Goal: Task Accomplishment & Management: Complete application form

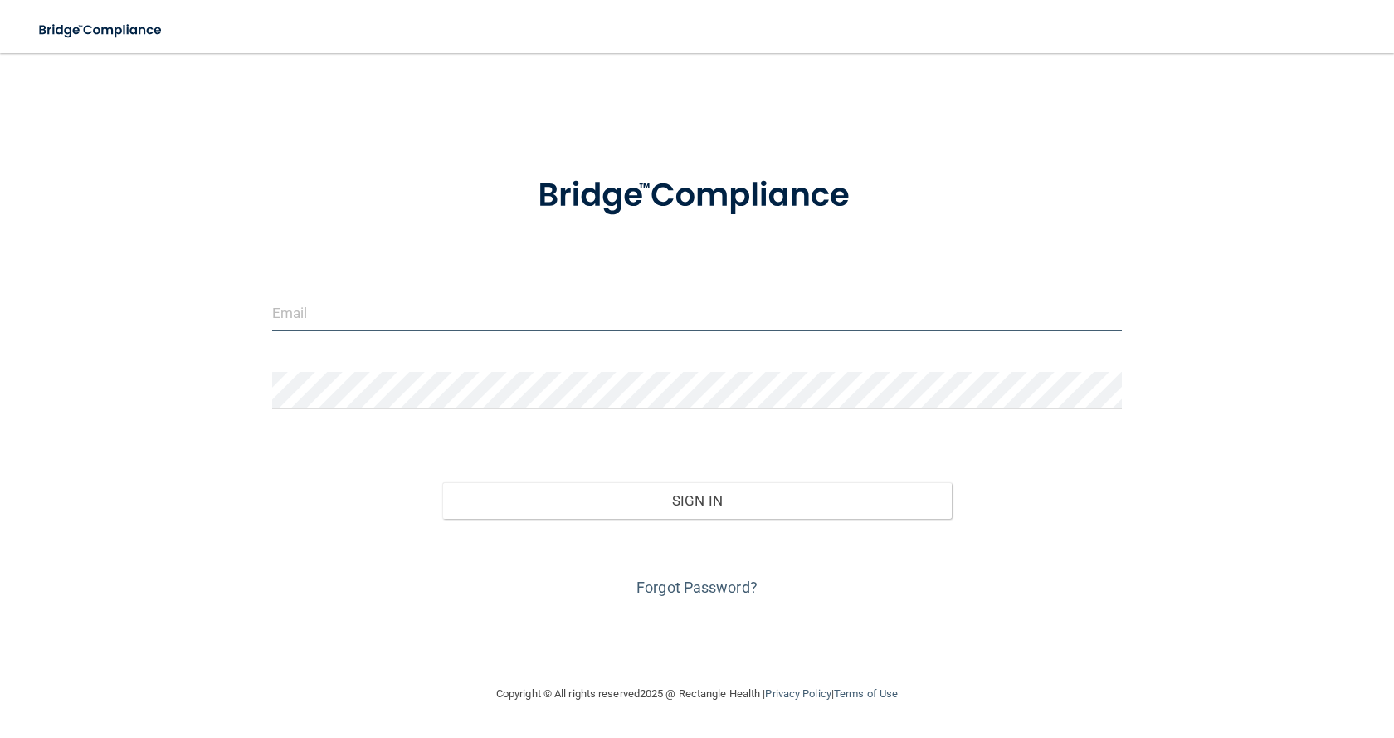
click at [397, 308] on input "email" at bounding box center [697, 312] width 850 height 37
type input "[EMAIL_ADDRESS][DOMAIN_NAME]"
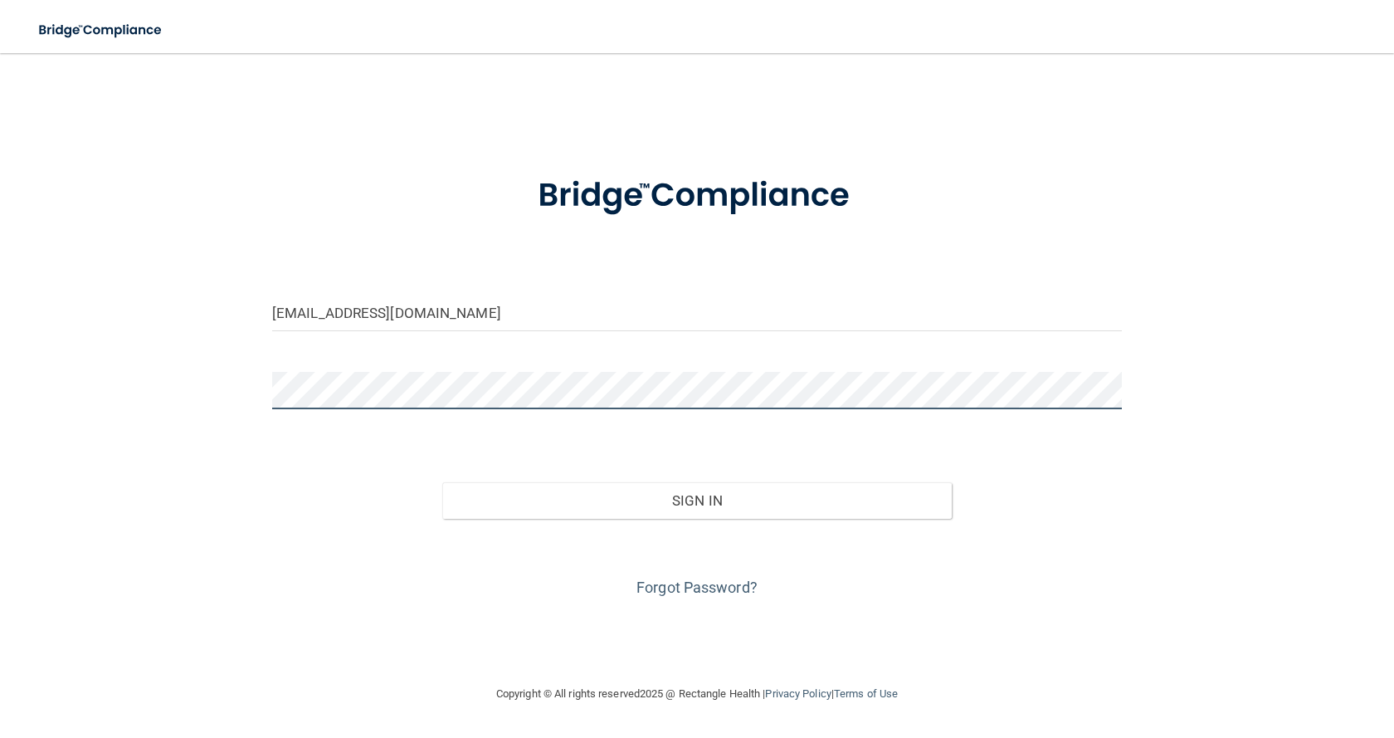
click at [442, 482] on button "Sign In" at bounding box center [696, 500] width 509 height 37
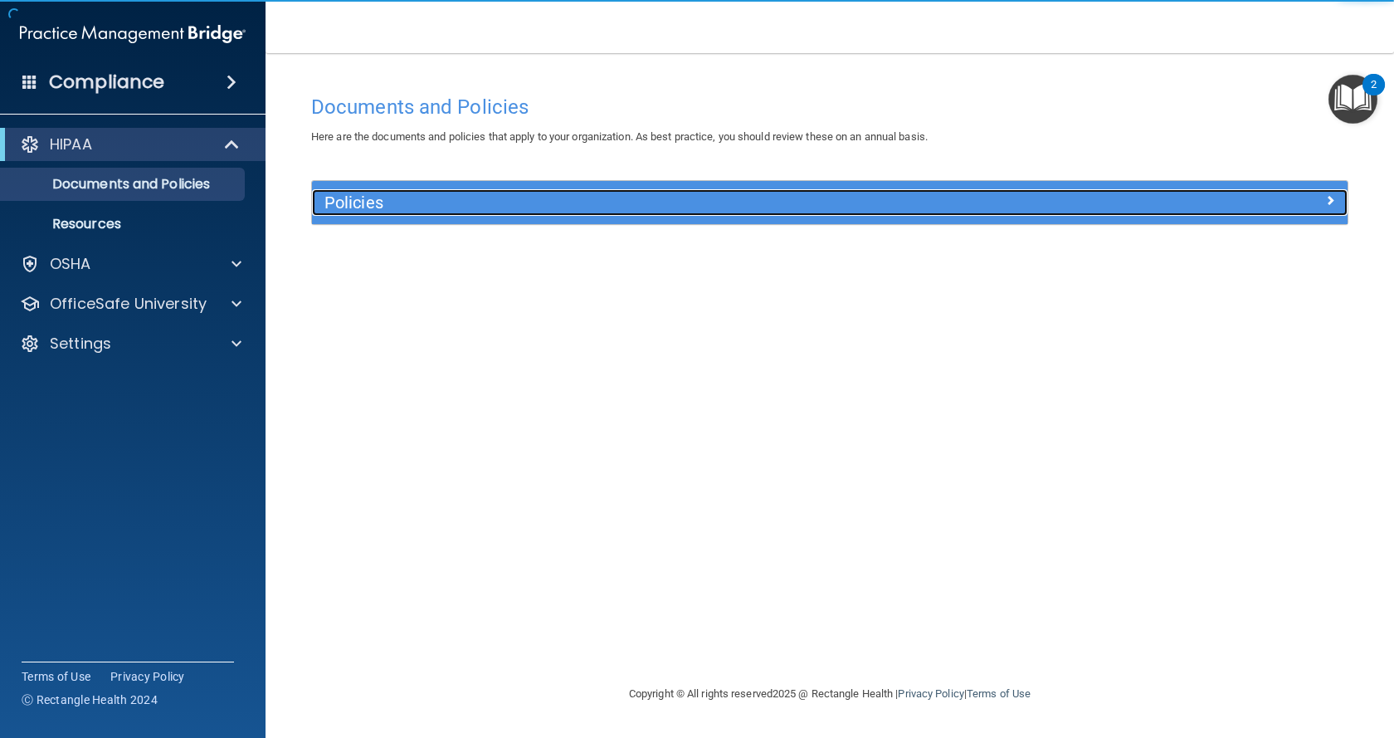
click at [1168, 205] on div at bounding box center [1218, 199] width 259 height 20
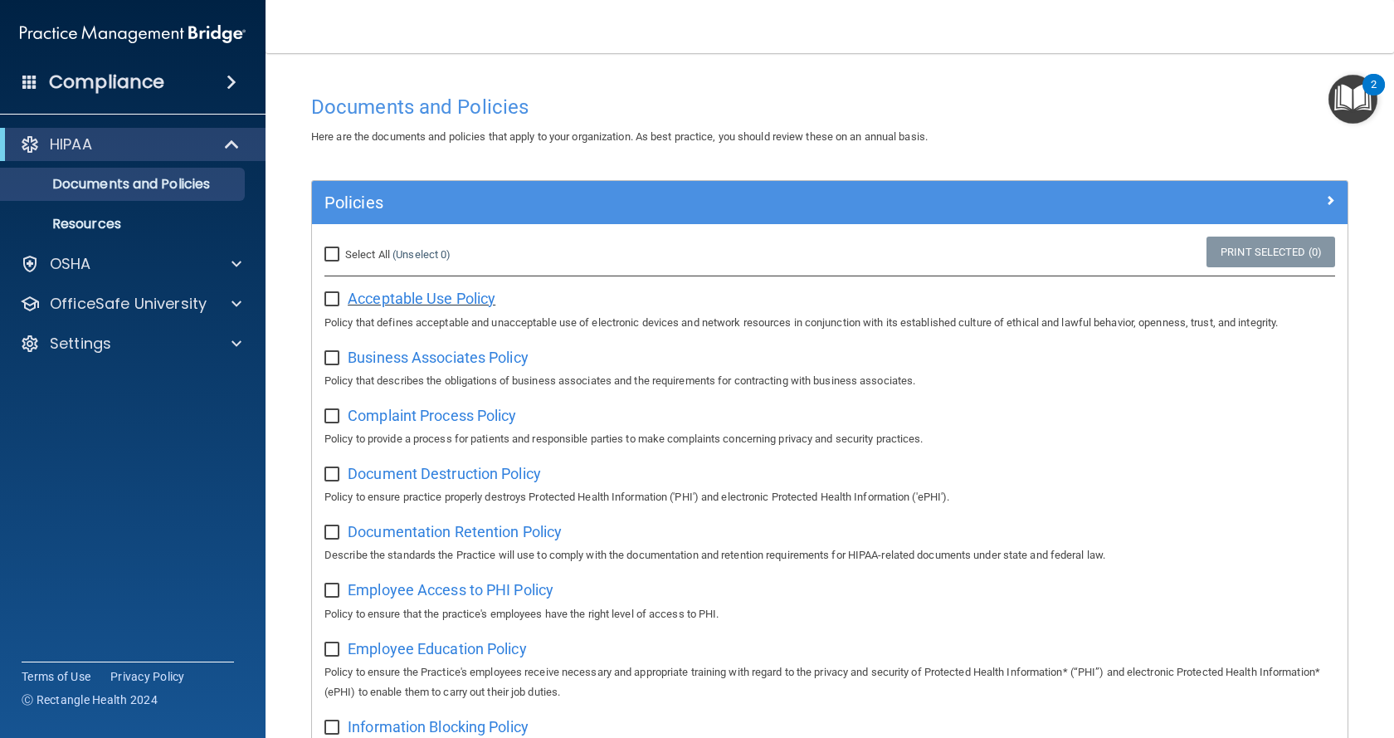
click at [424, 300] on span "Acceptable Use Policy" at bounding box center [422, 298] width 148 height 17
click at [178, 71] on div "Compliance" at bounding box center [132, 82] width 265 height 37
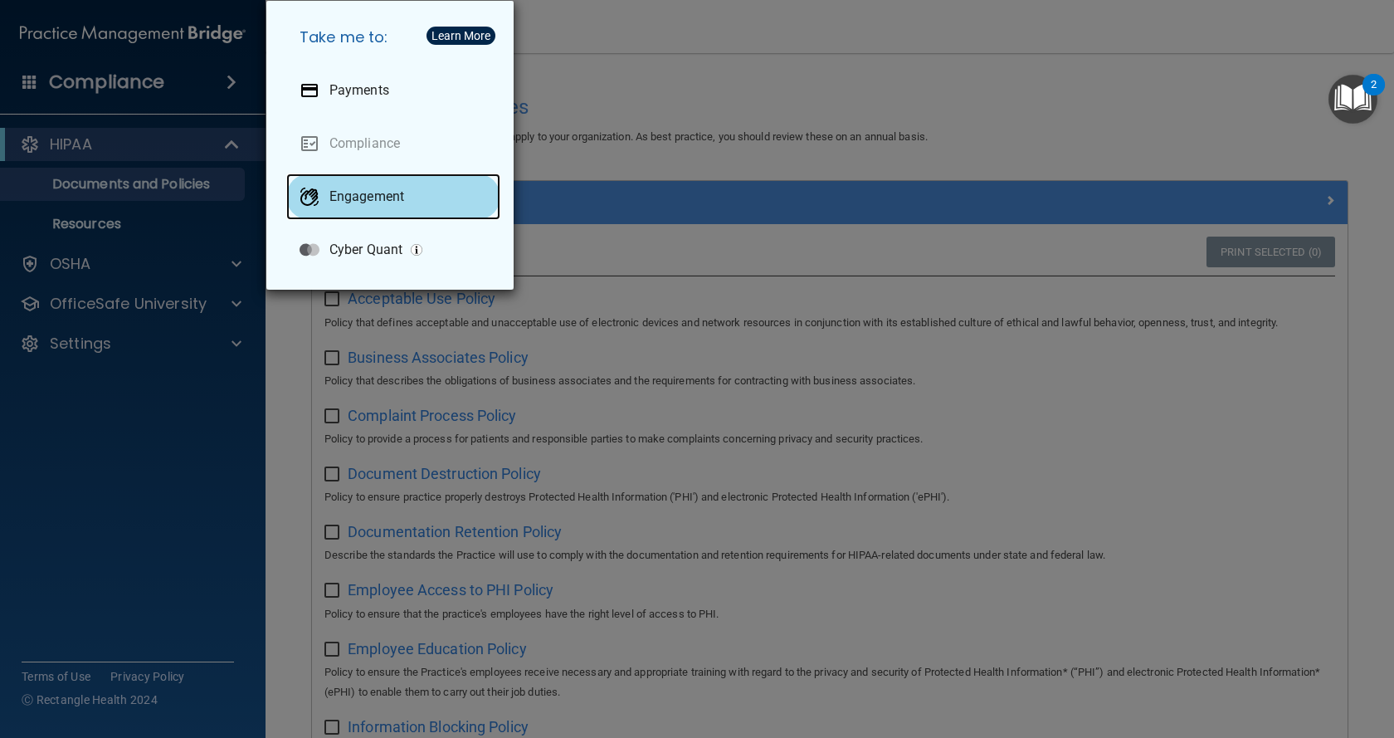
click at [379, 198] on p "Engagement" at bounding box center [366, 196] width 75 height 17
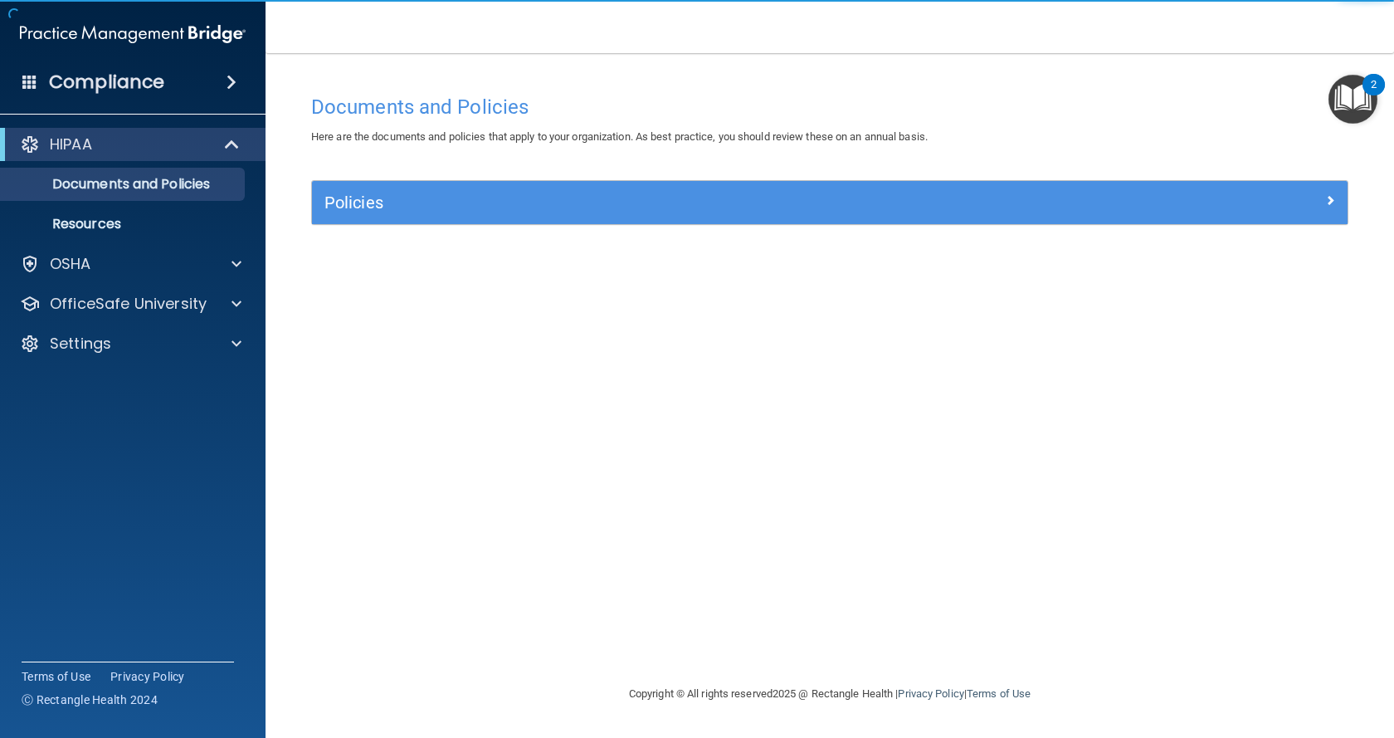
click at [29, 76] on span at bounding box center [29, 81] width 15 height 15
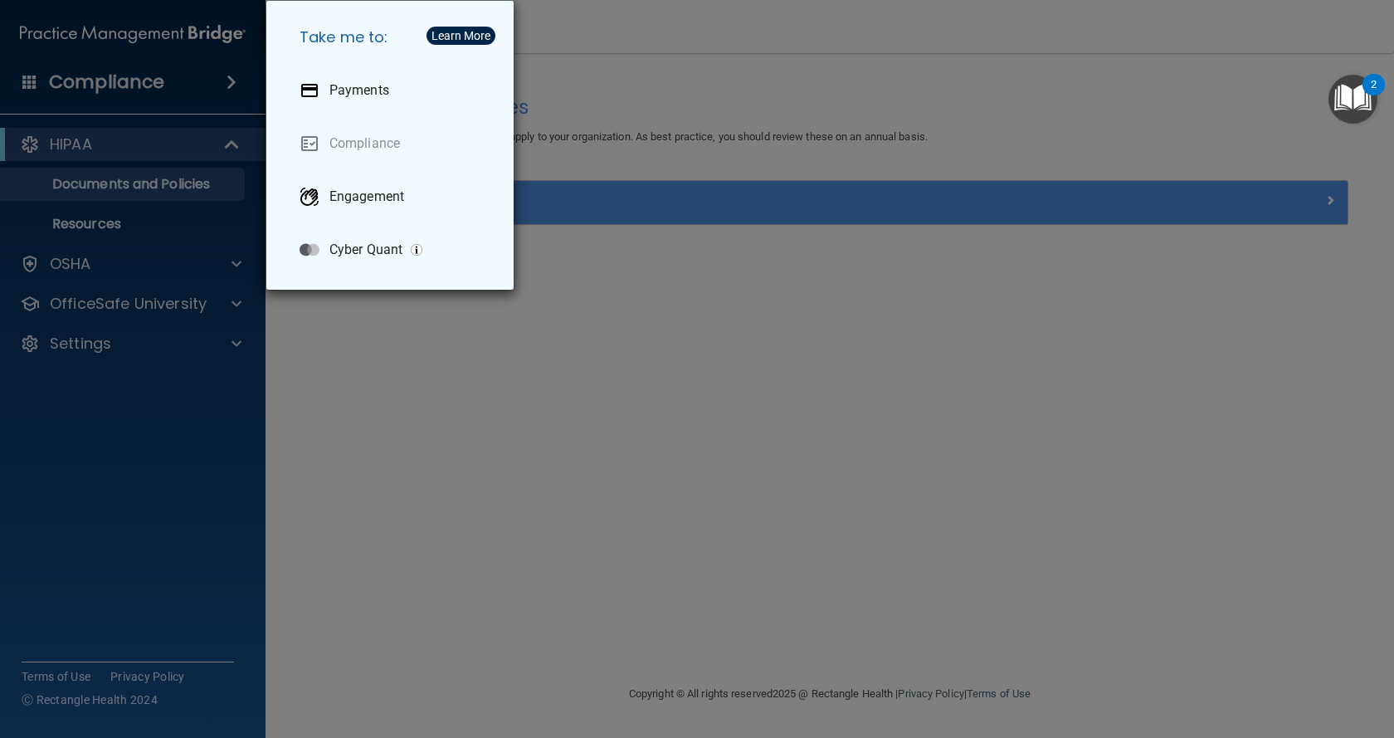
click at [157, 520] on div "Take me to: Payments Compliance Engagement Cyber Quant" at bounding box center [697, 369] width 1394 height 738
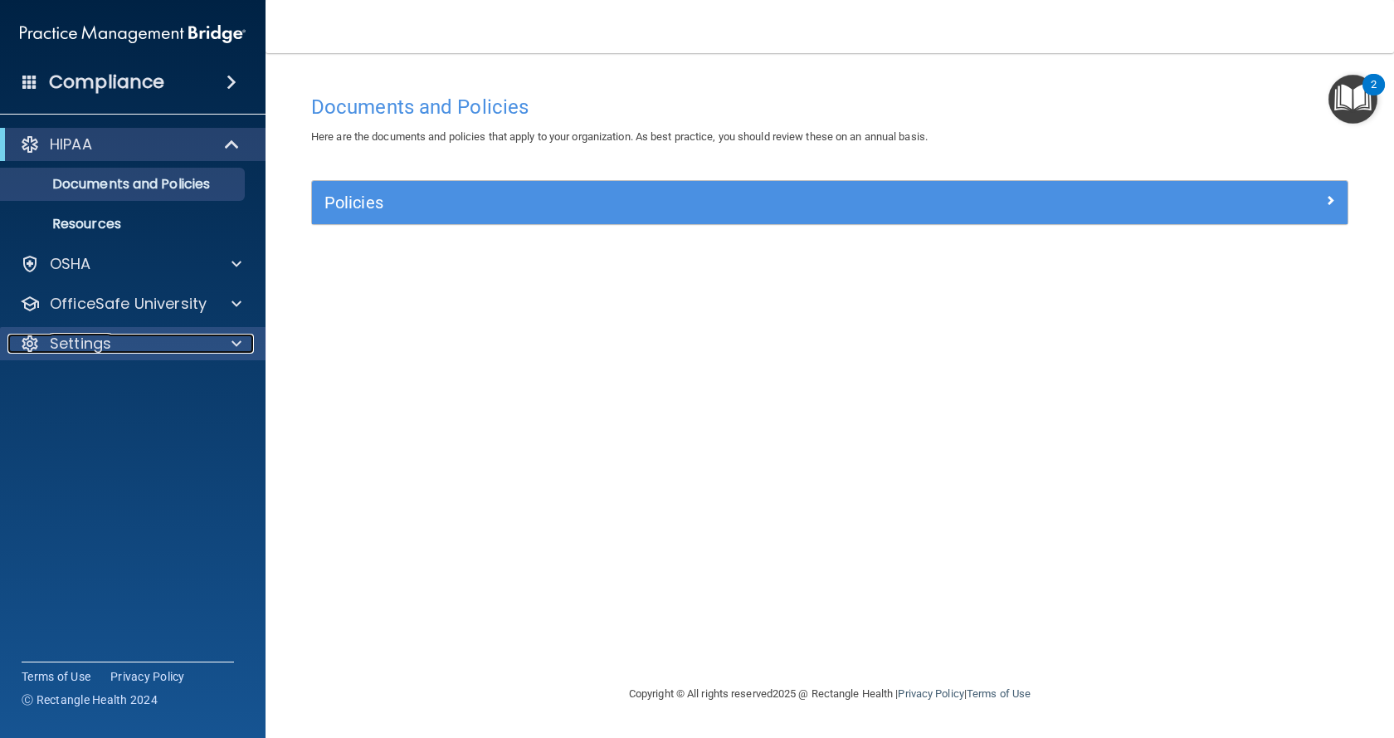
click at [169, 342] on div "Settings" at bounding box center [110, 344] width 206 height 20
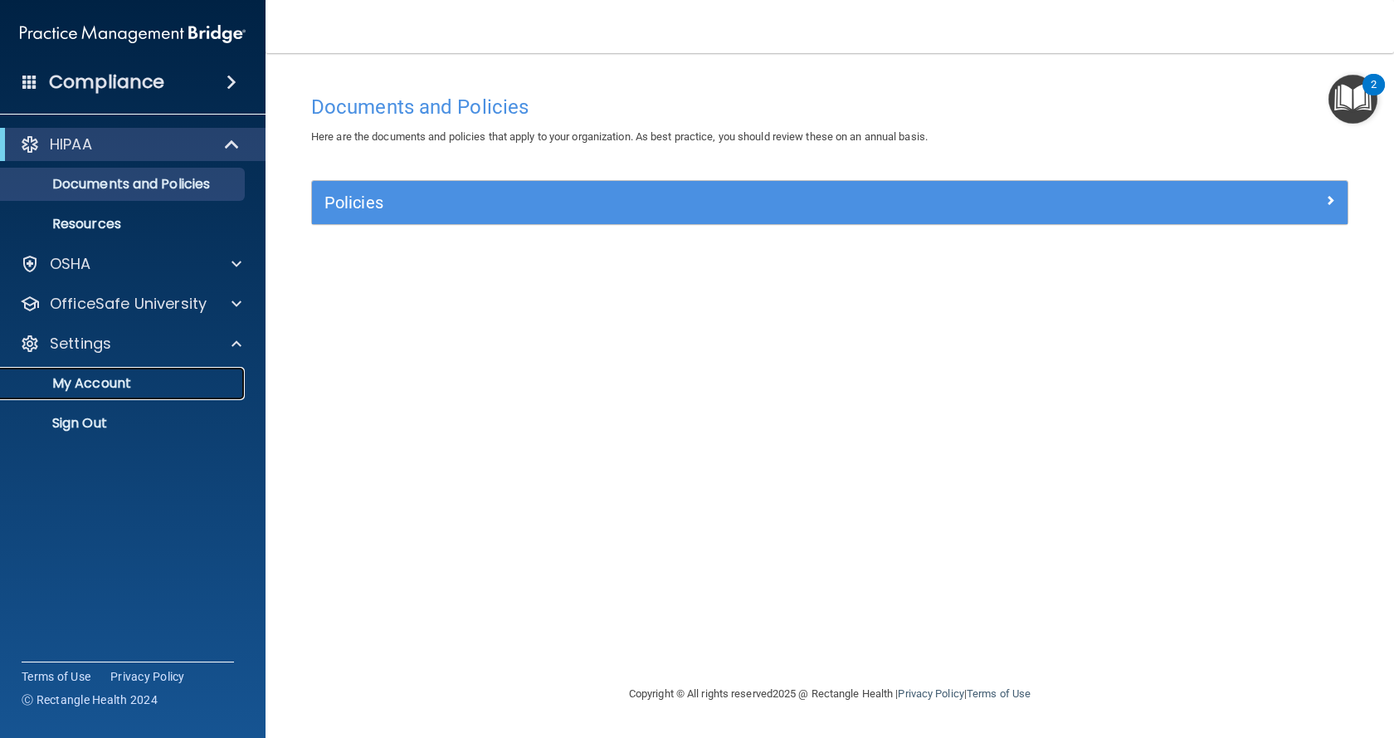
click at [124, 394] on link "My Account" at bounding box center [113, 383] width 261 height 33
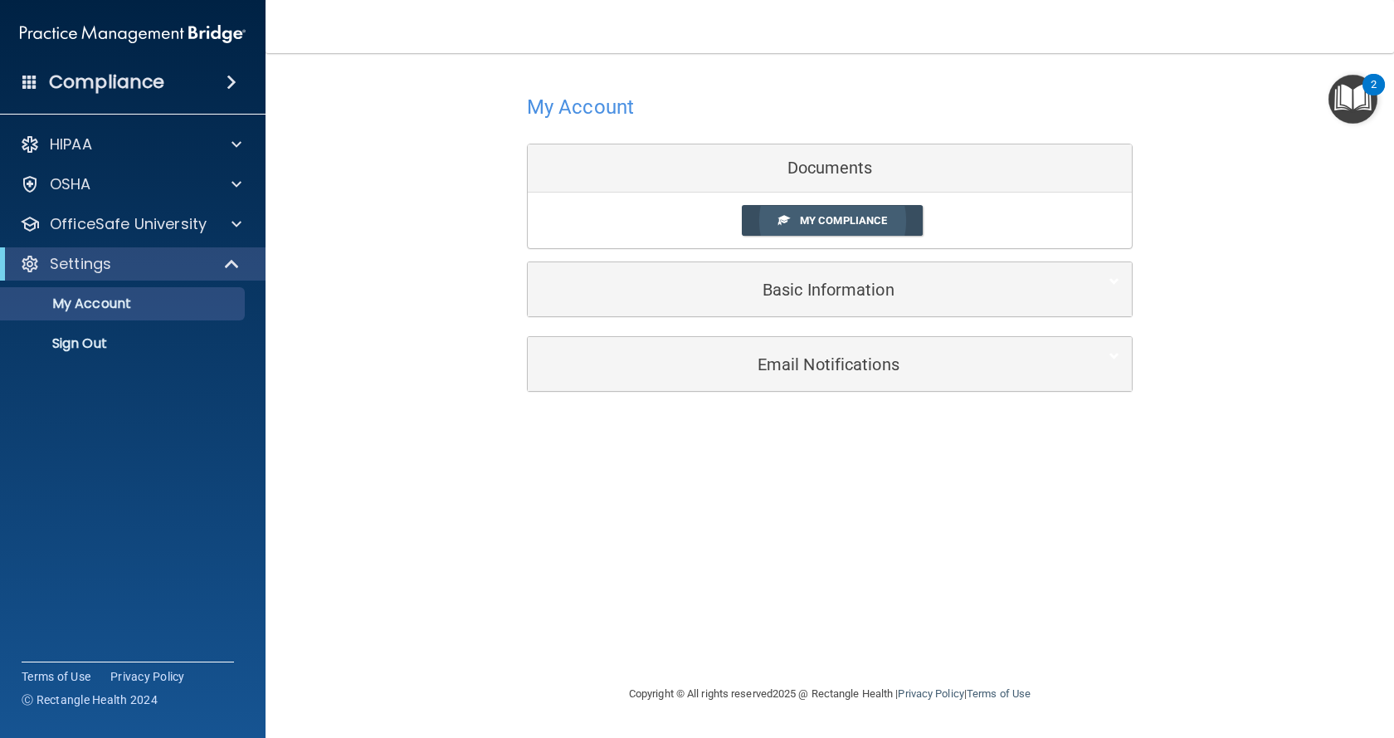
click at [862, 217] on span "My Compliance" at bounding box center [843, 220] width 87 height 12
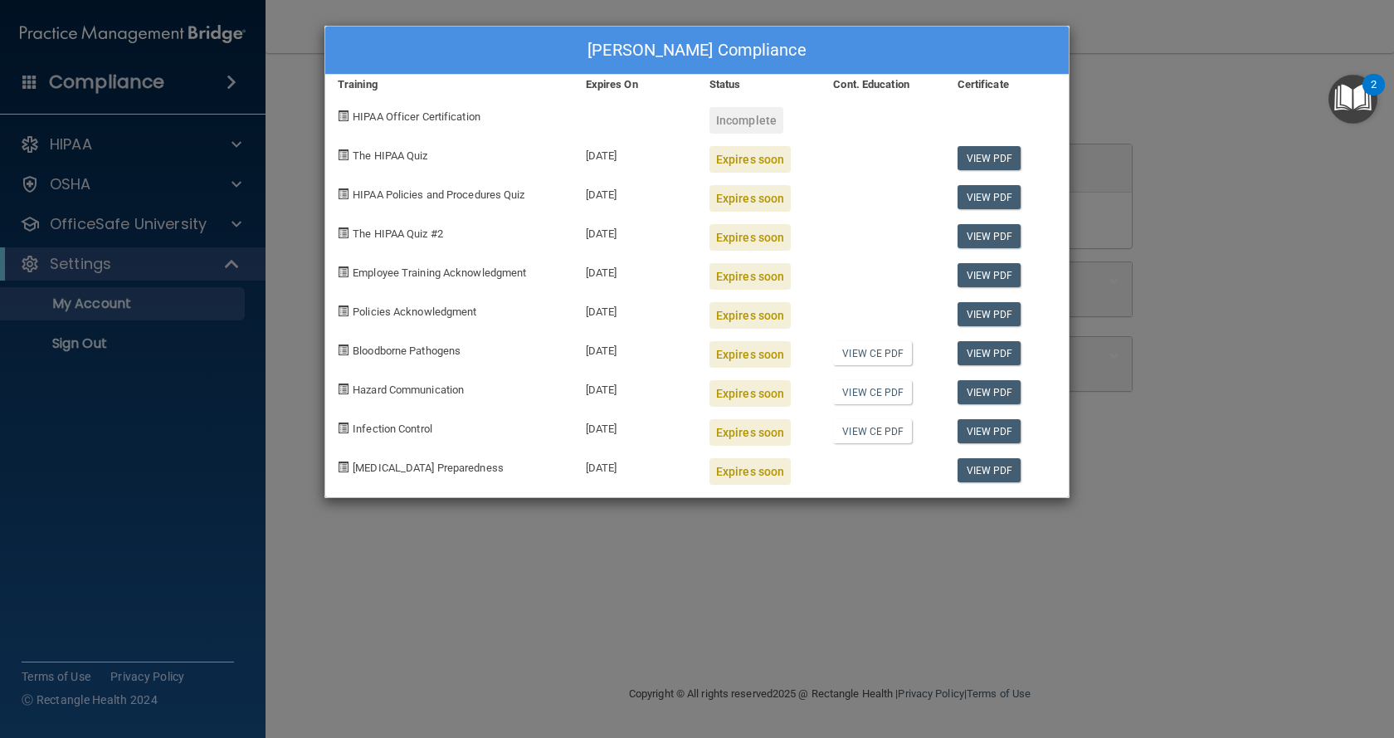
click at [678, 180] on div "10/09/2025" at bounding box center [635, 192] width 124 height 39
click at [739, 97] on div "Incomplete" at bounding box center [759, 114] width 124 height 39
click at [739, 111] on div "Incomplete" at bounding box center [746, 120] width 74 height 27
click at [748, 127] on div "Incomplete" at bounding box center [746, 120] width 74 height 27
click at [1153, 51] on div "Kinley Beikman's Compliance Training Expires On Status Cont. Education Certific…" at bounding box center [697, 369] width 1394 height 738
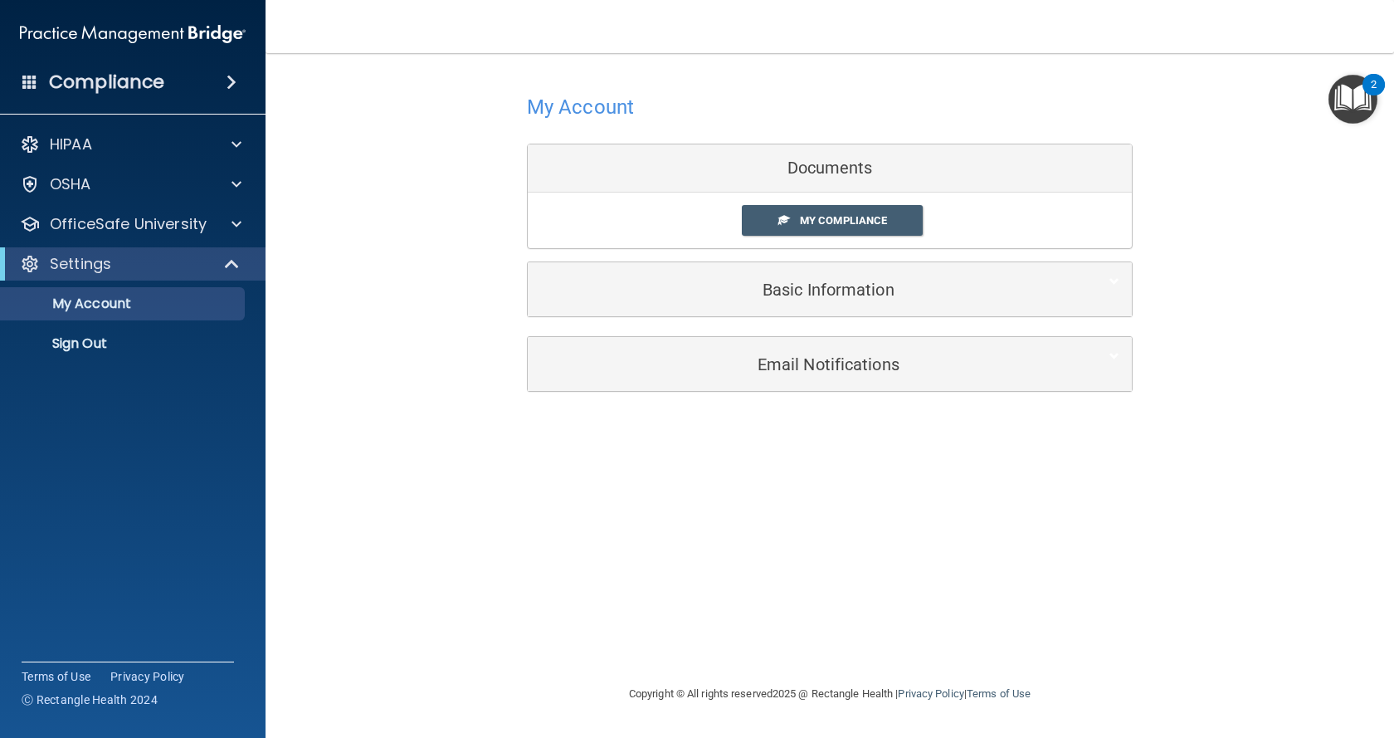
click at [805, 154] on div "Documents" at bounding box center [830, 168] width 604 height 48
click at [786, 237] on div "My Compliance My Compliance My BAA" at bounding box center [830, 220] width 604 height 56
click at [787, 229] on link "My Compliance" at bounding box center [833, 220] width 182 height 31
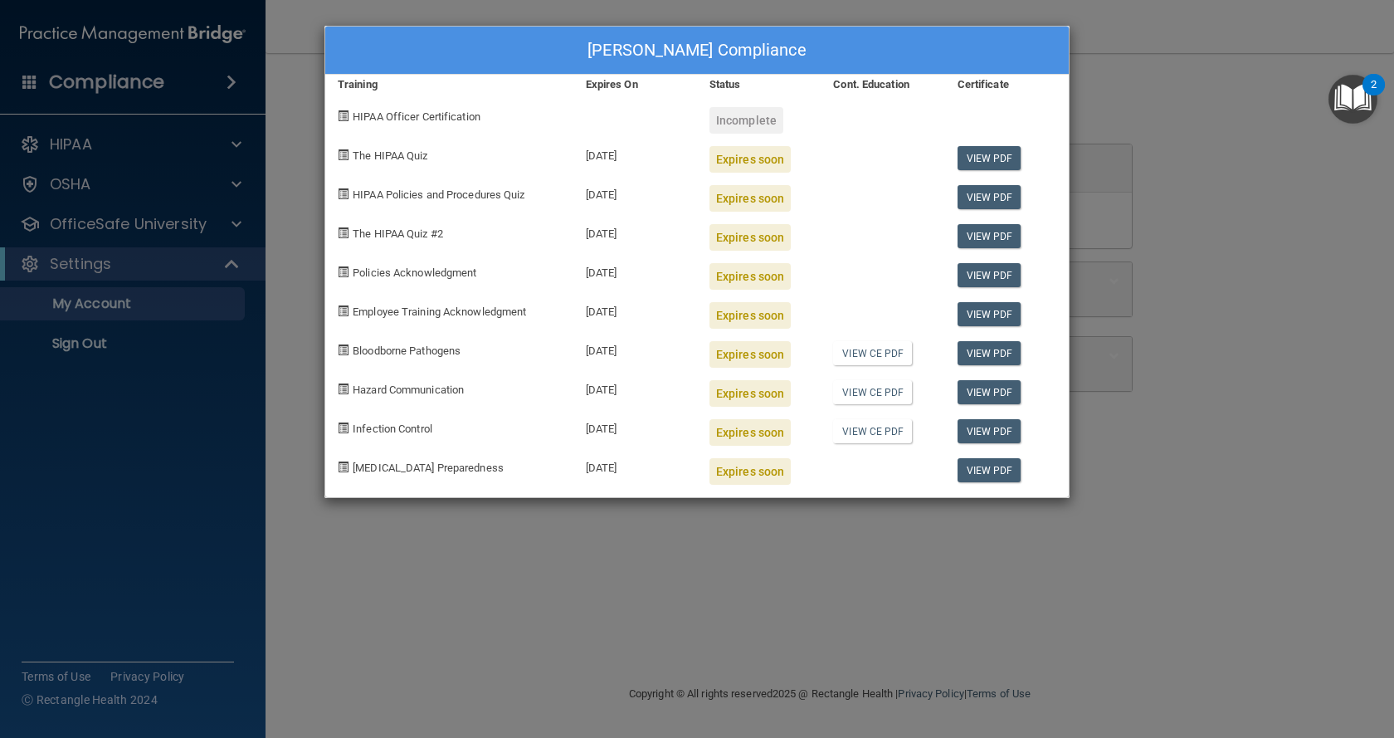
click at [1139, 59] on div "Kinley Beikman's Compliance Training Expires On Status Cont. Education Certific…" at bounding box center [697, 369] width 1394 height 738
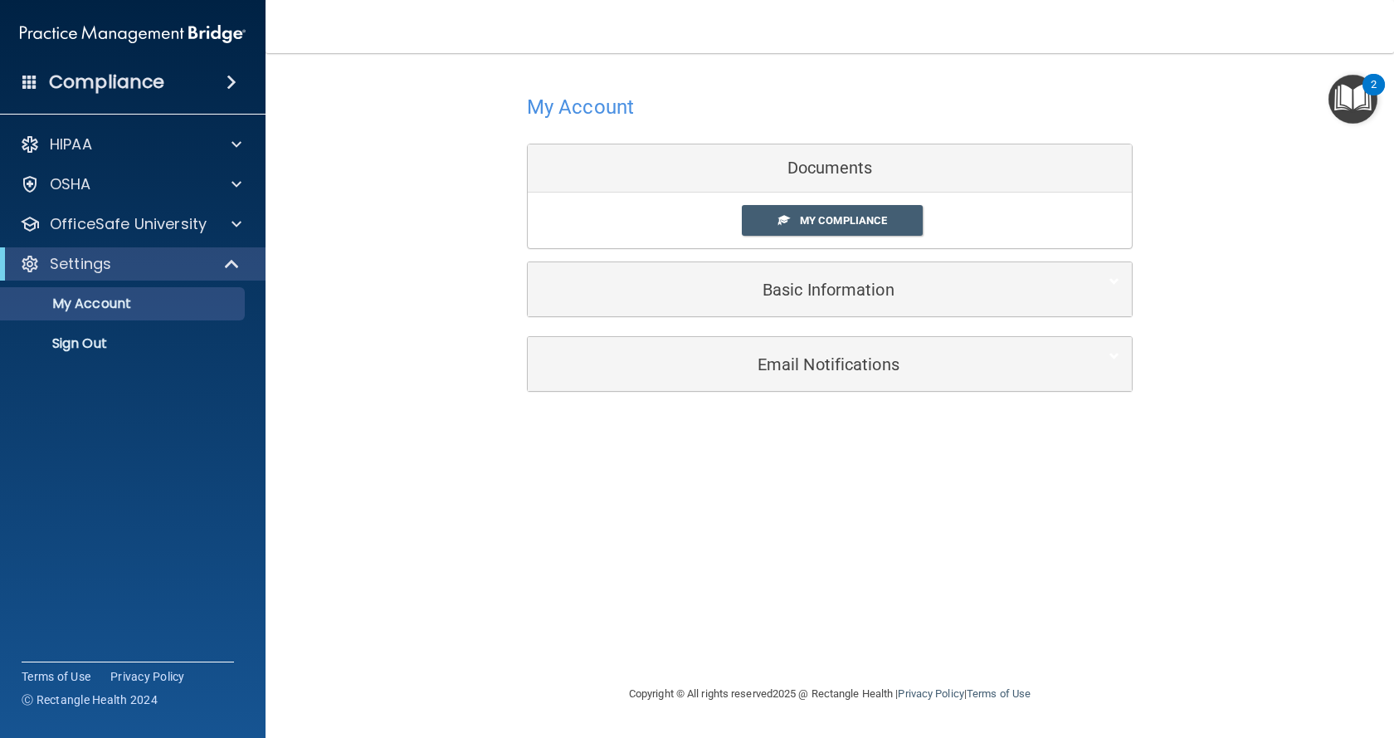
click at [190, 94] on div "Compliance" at bounding box center [132, 82] width 265 height 37
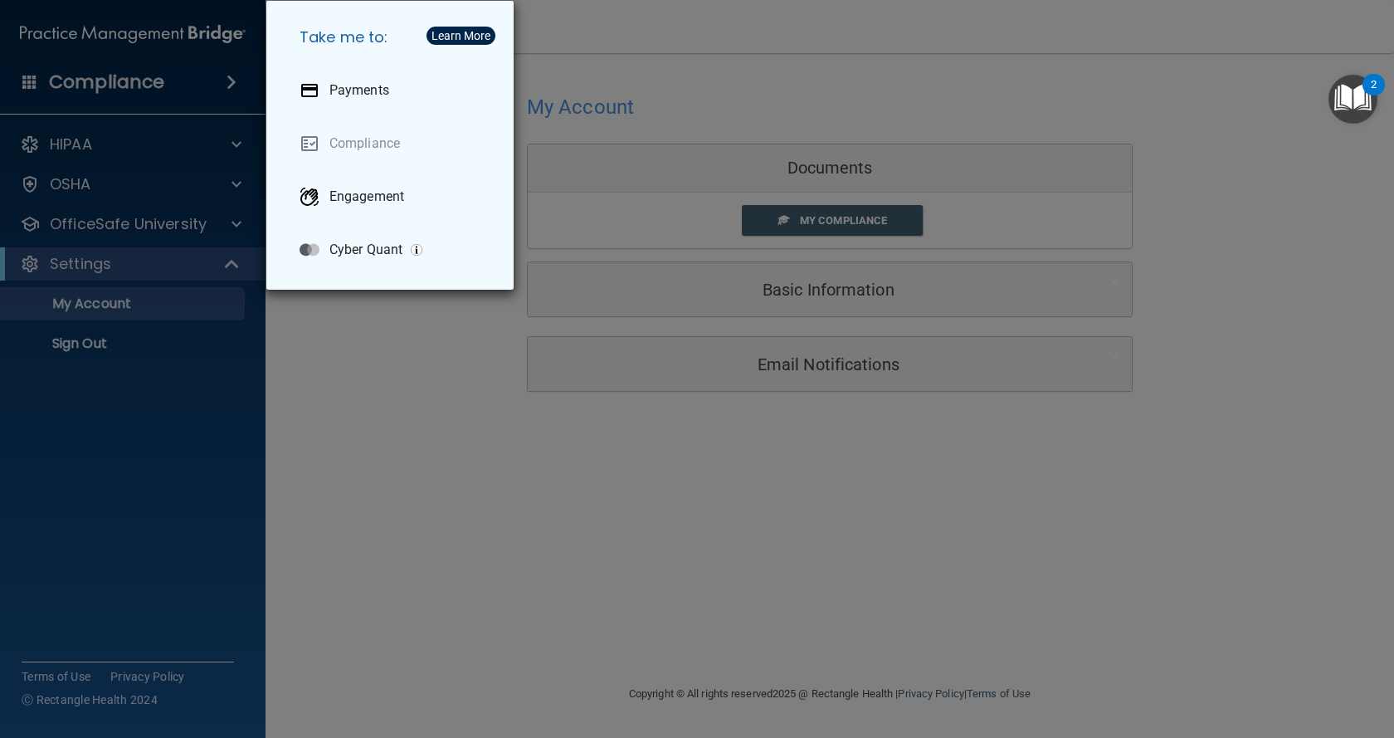
click at [178, 431] on div "Take me to: Payments Compliance Engagement Cyber Quant" at bounding box center [697, 369] width 1394 height 738
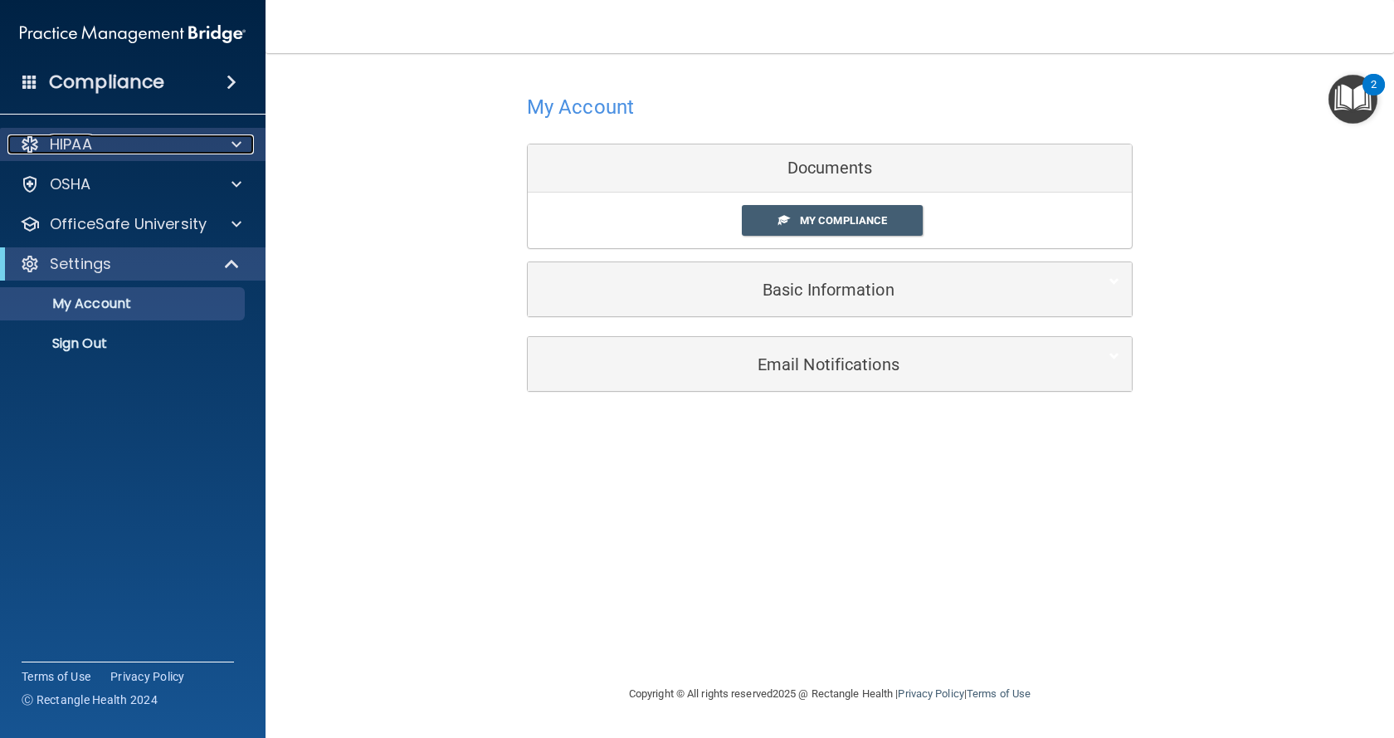
click at [180, 137] on div "HIPAA" at bounding box center [110, 144] width 206 height 20
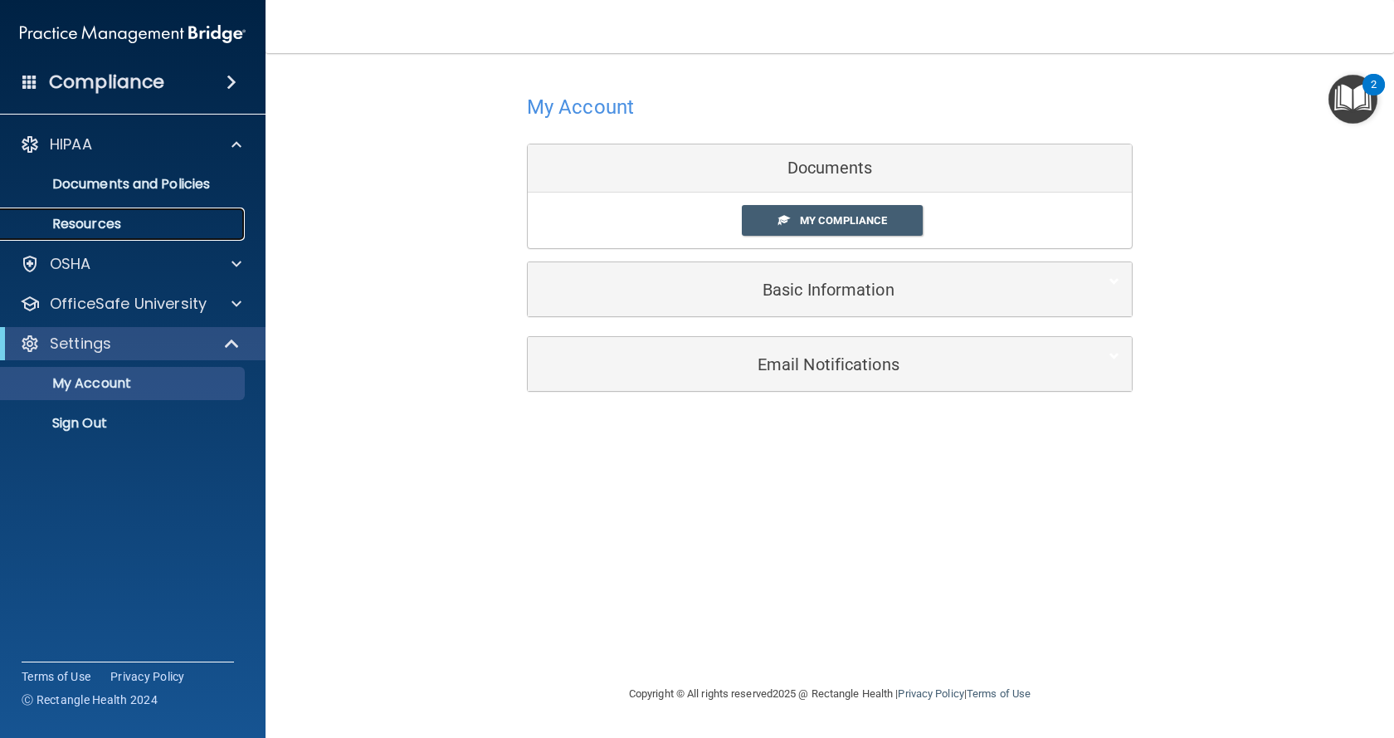
click at [130, 228] on p "Resources" at bounding box center [124, 224] width 226 height 17
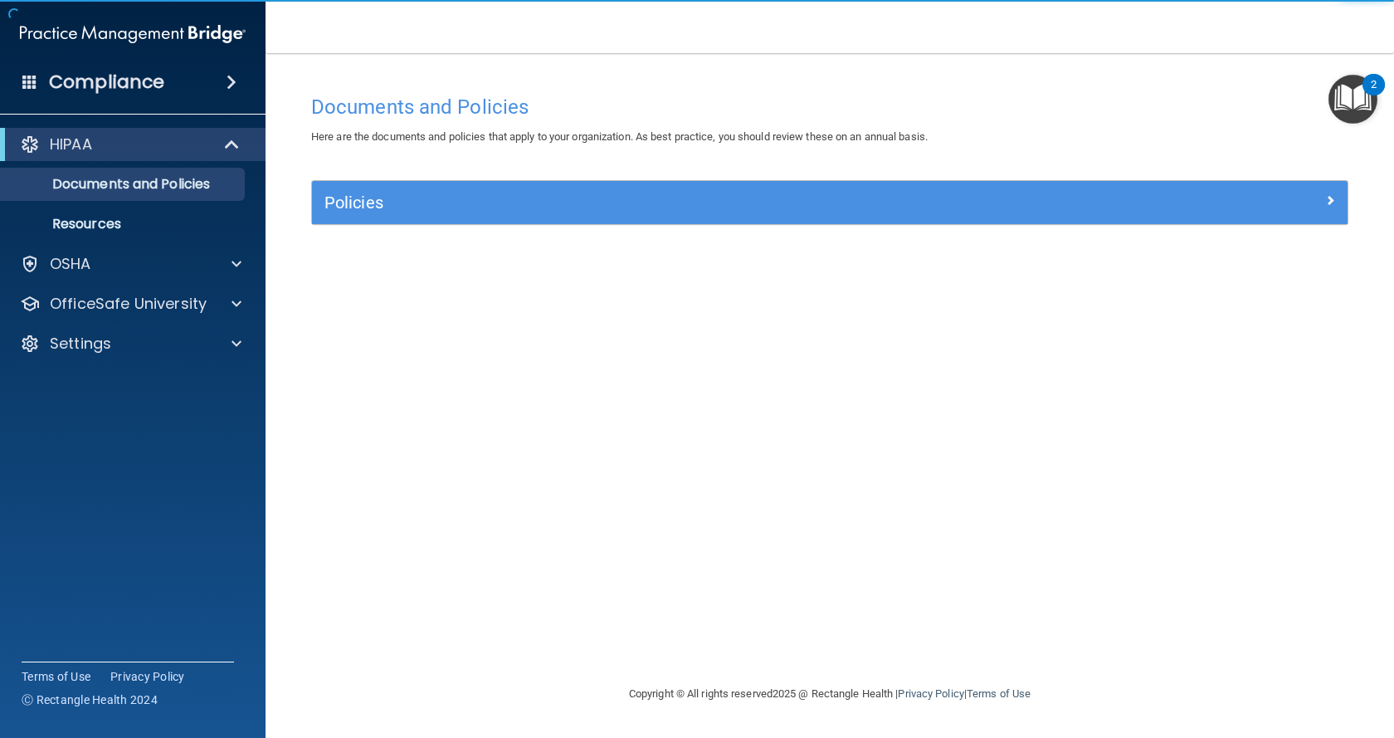
click at [1354, 100] on img "Open Resource Center, 2 new notifications" at bounding box center [1352, 99] width 49 height 49
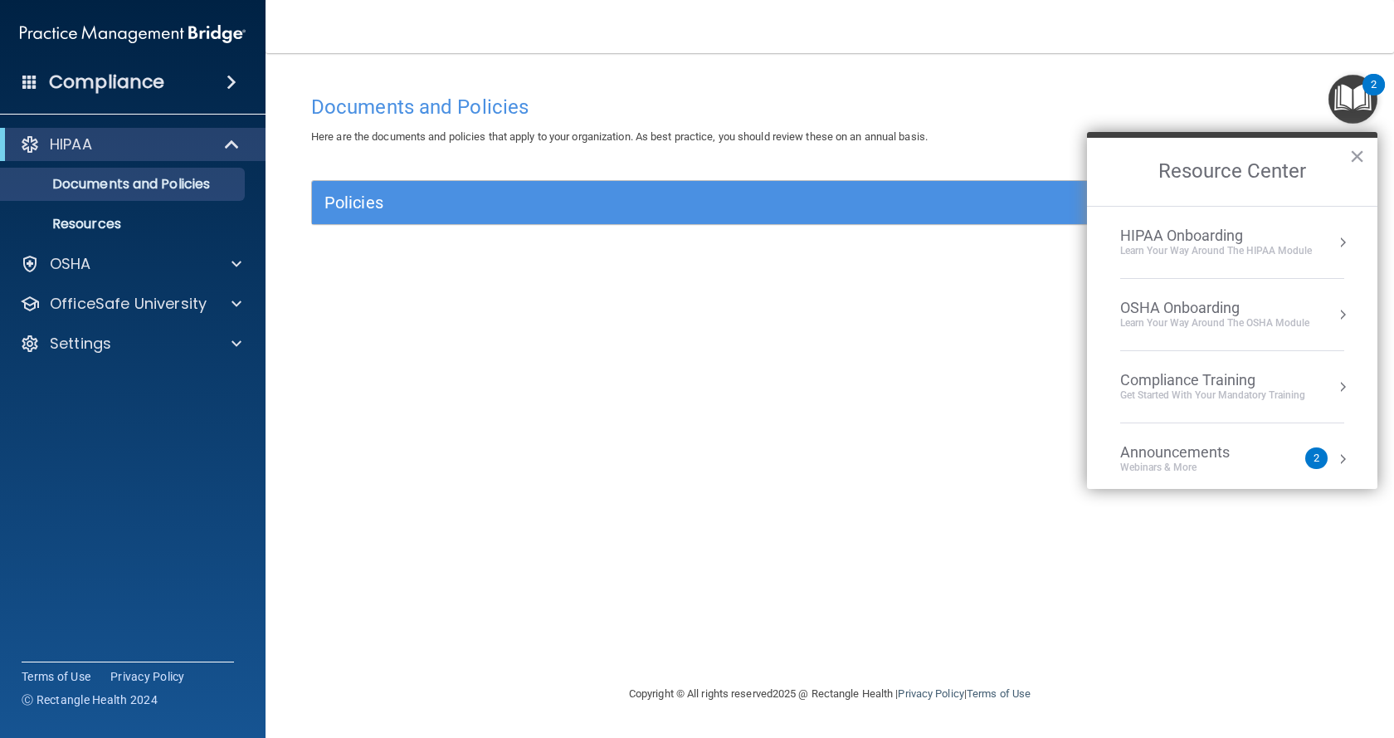
click at [1241, 239] on div "HIPAA Onboarding" at bounding box center [1216, 235] width 192 height 18
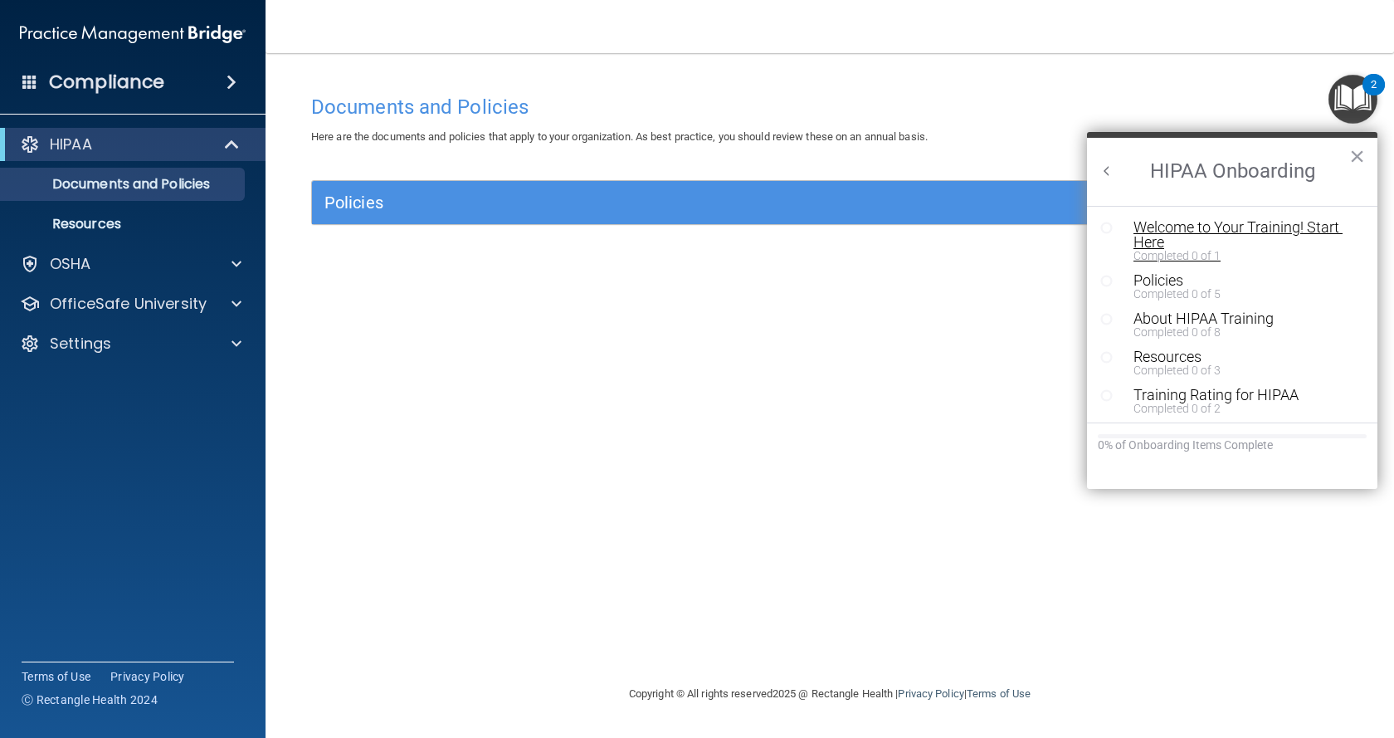
click at [1193, 233] on div "Welcome to Your Training! Start Here" at bounding box center [1238, 235] width 210 height 30
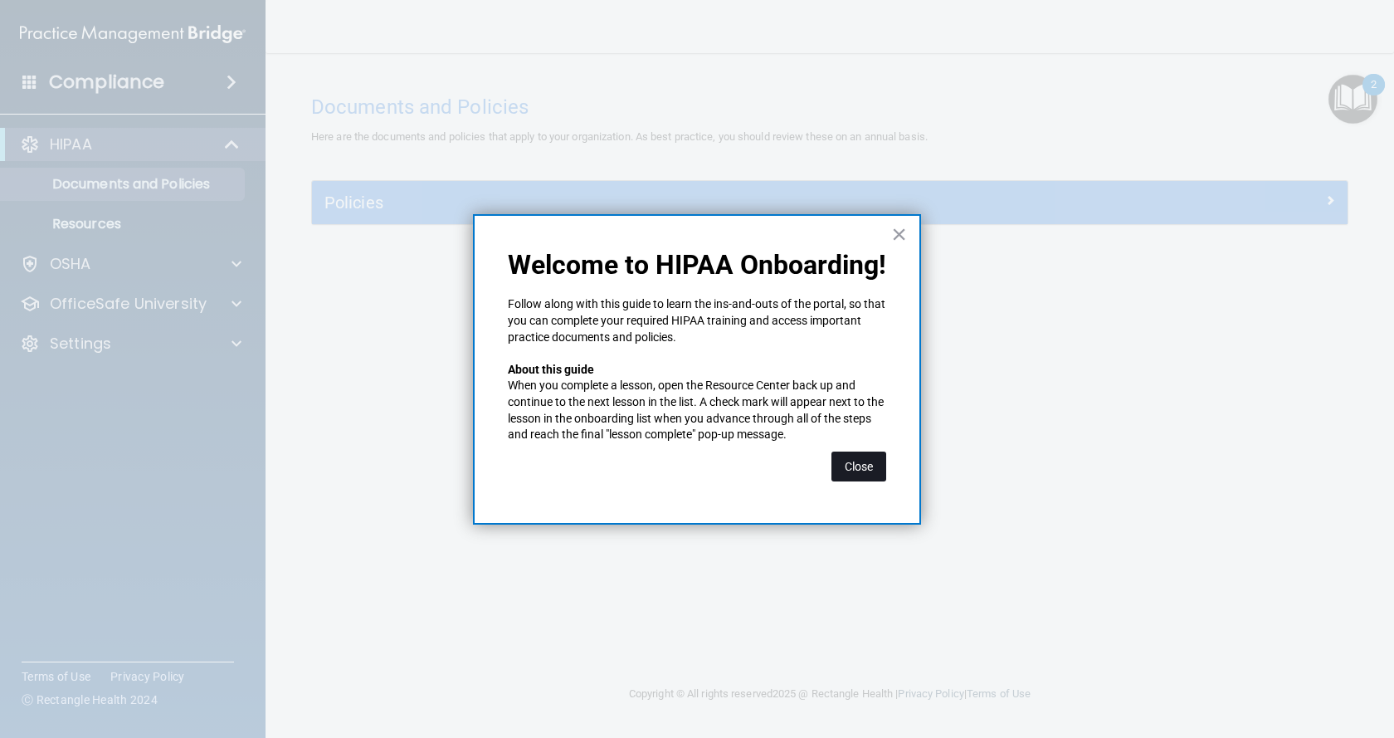
click at [866, 463] on button "Close" at bounding box center [858, 466] width 55 height 30
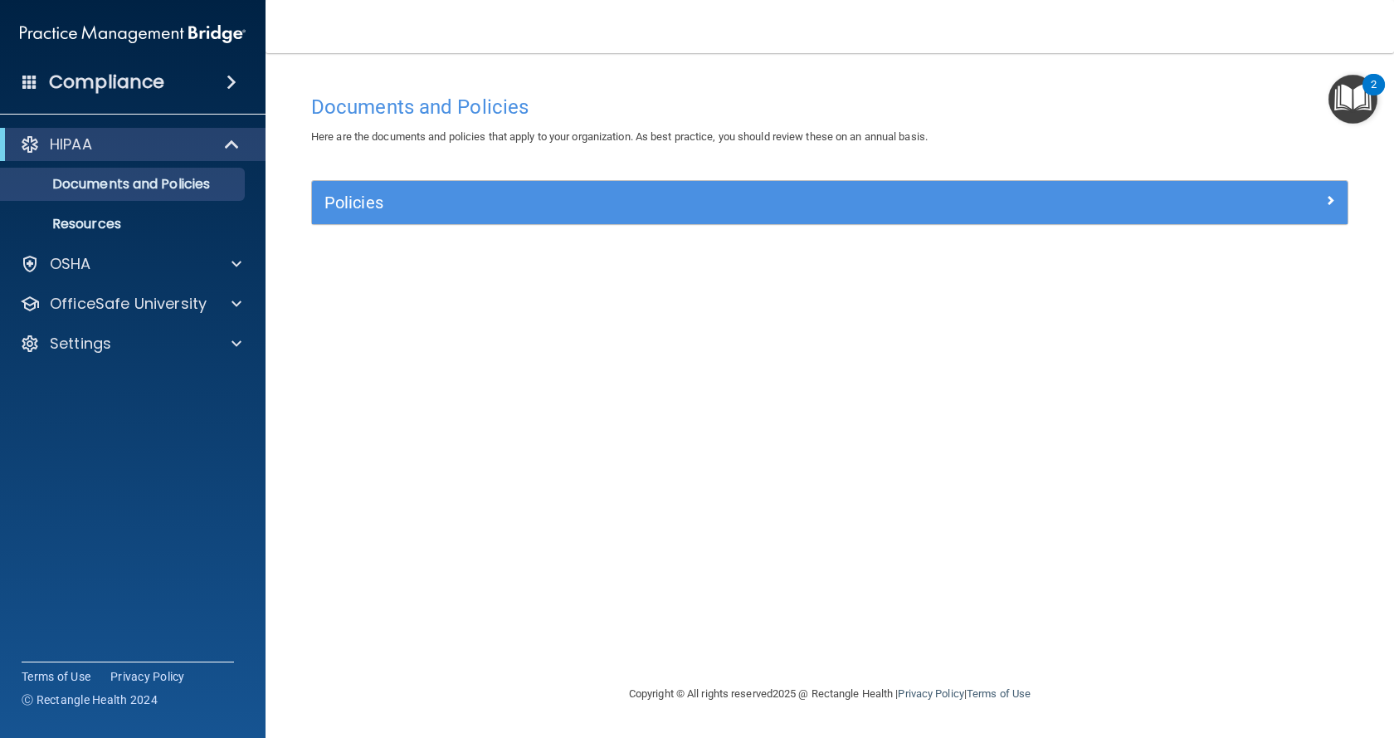
click at [1342, 100] on img "Open Resource Center, 2 new notifications" at bounding box center [1352, 99] width 49 height 49
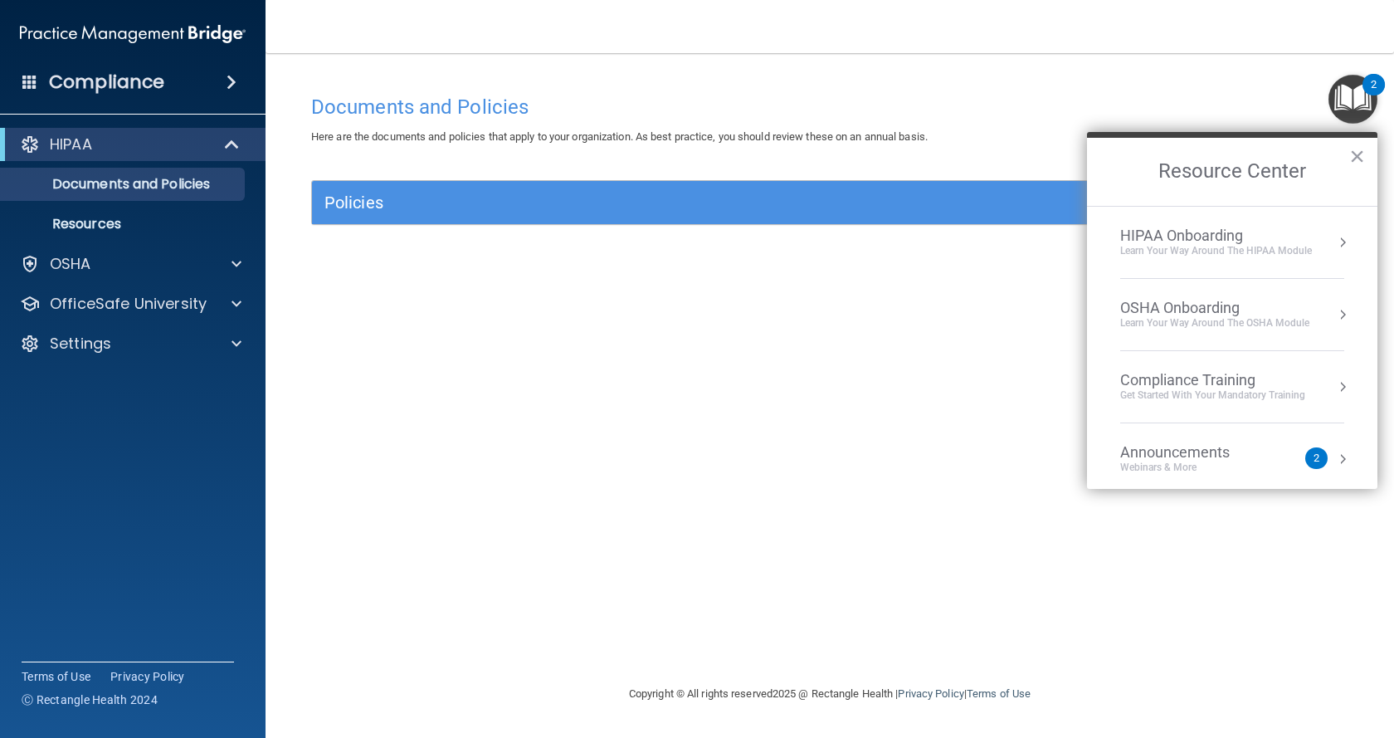
click at [1224, 232] on div "HIPAA Onboarding" at bounding box center [1216, 235] width 192 height 18
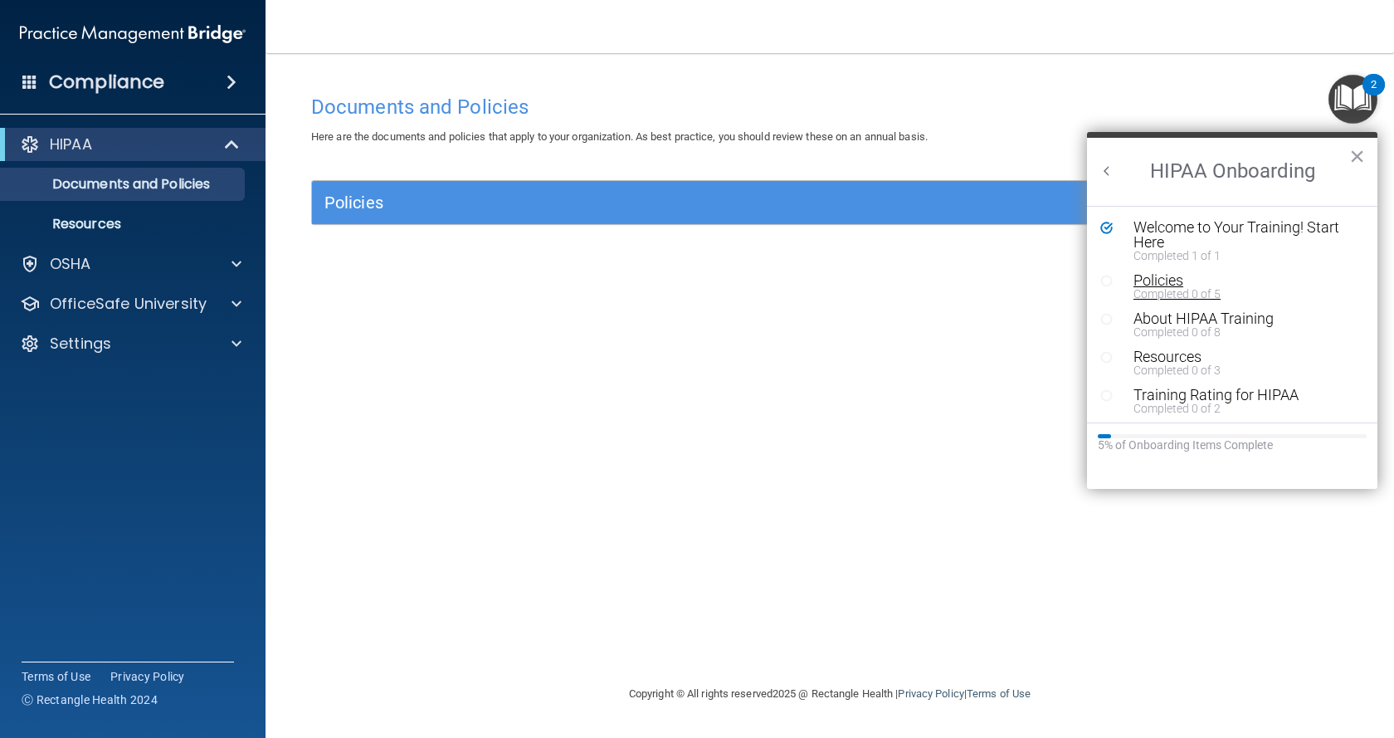
click at [1147, 280] on div "Policies" at bounding box center [1238, 280] width 210 height 15
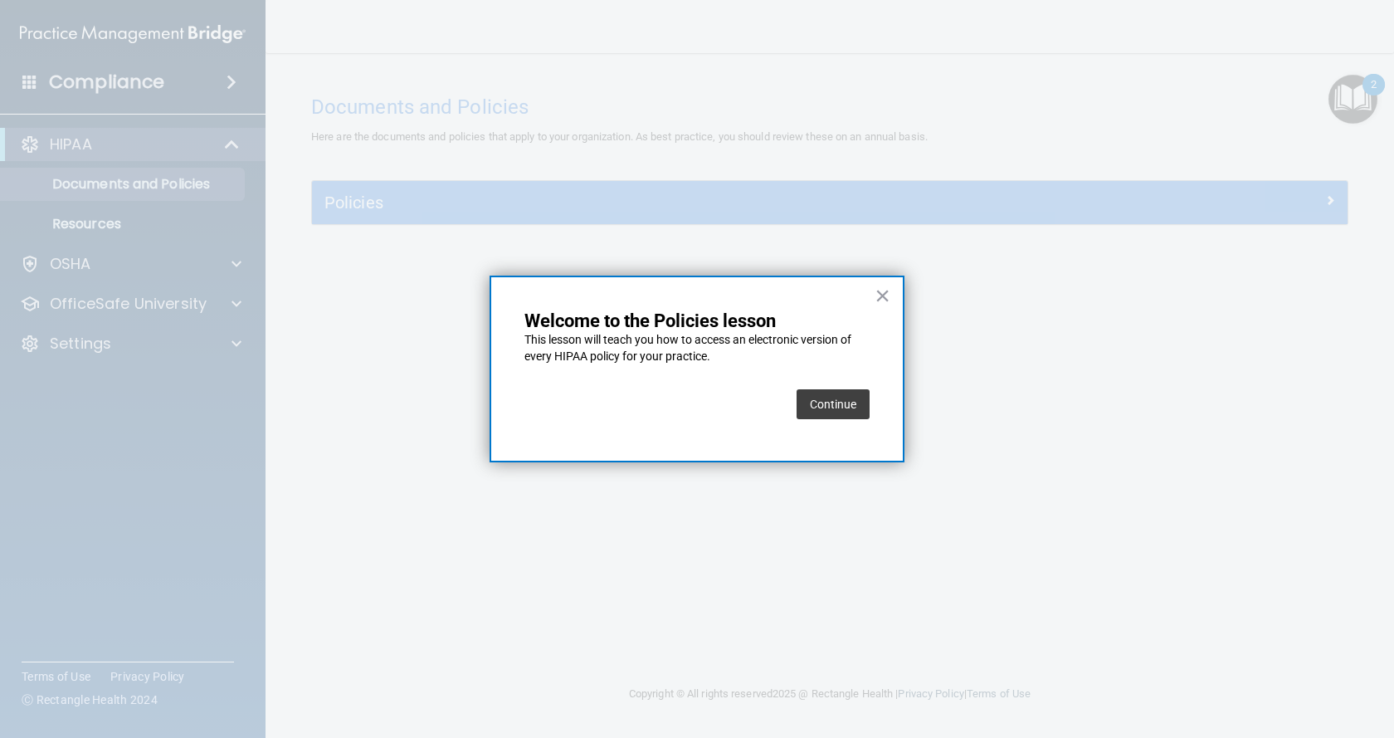
click at [829, 393] on button "Continue" at bounding box center [832, 404] width 73 height 30
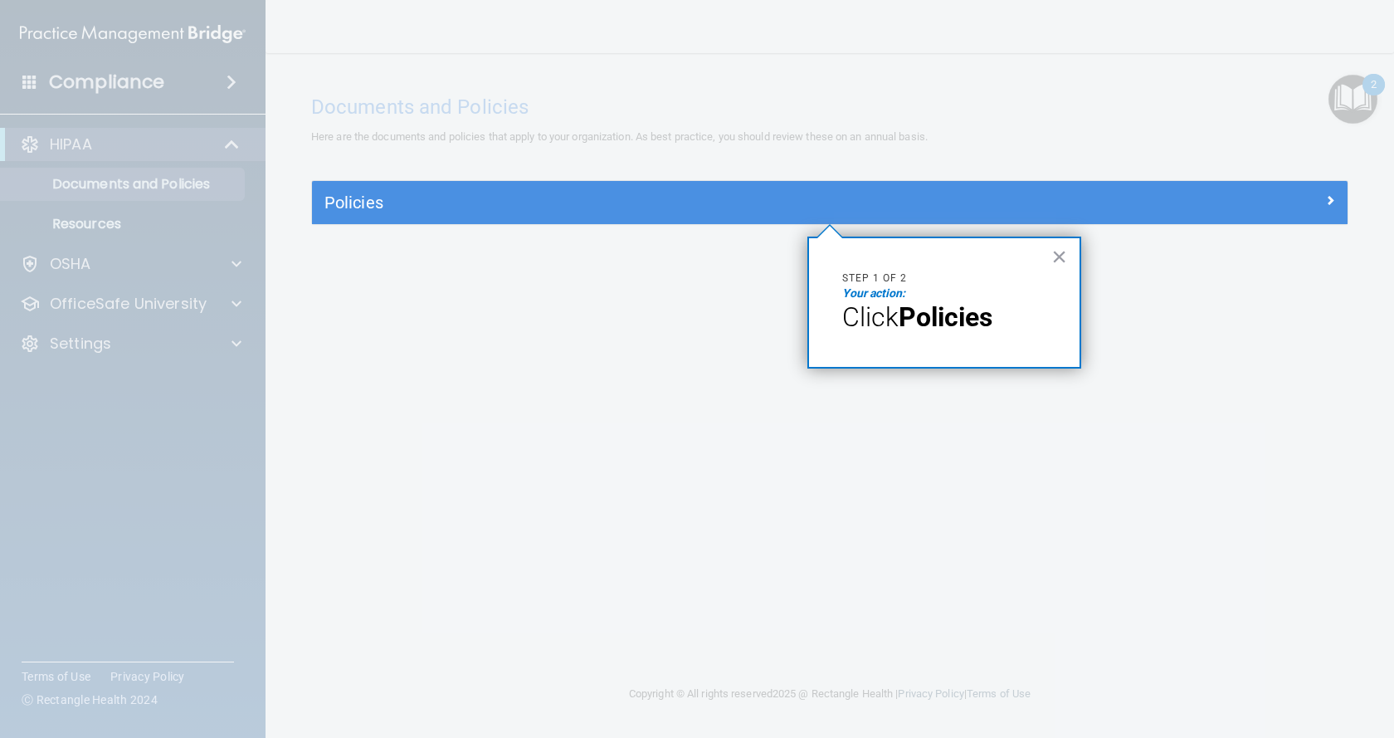
click at [949, 329] on strong "Policies" at bounding box center [946, 317] width 94 height 32
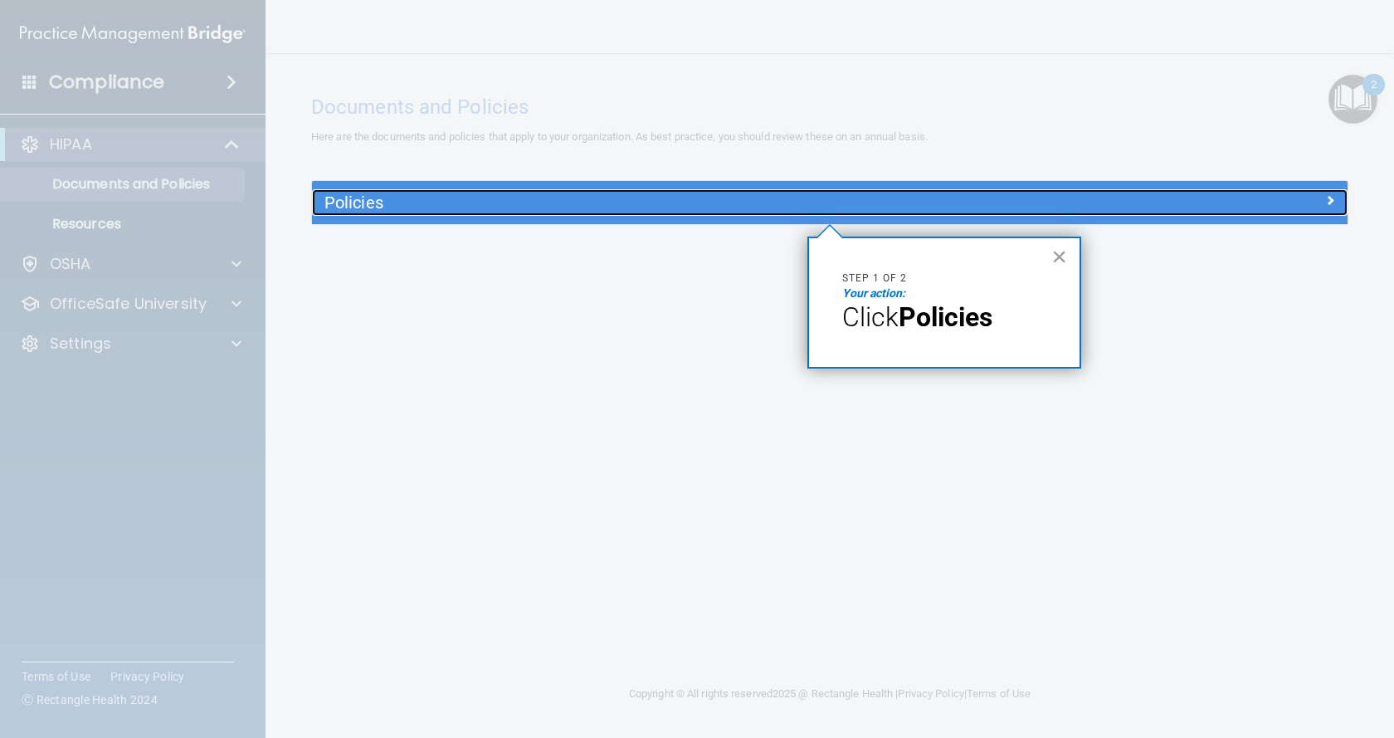
click at [689, 211] on h5 "Policies" at bounding box center [700, 202] width 752 height 18
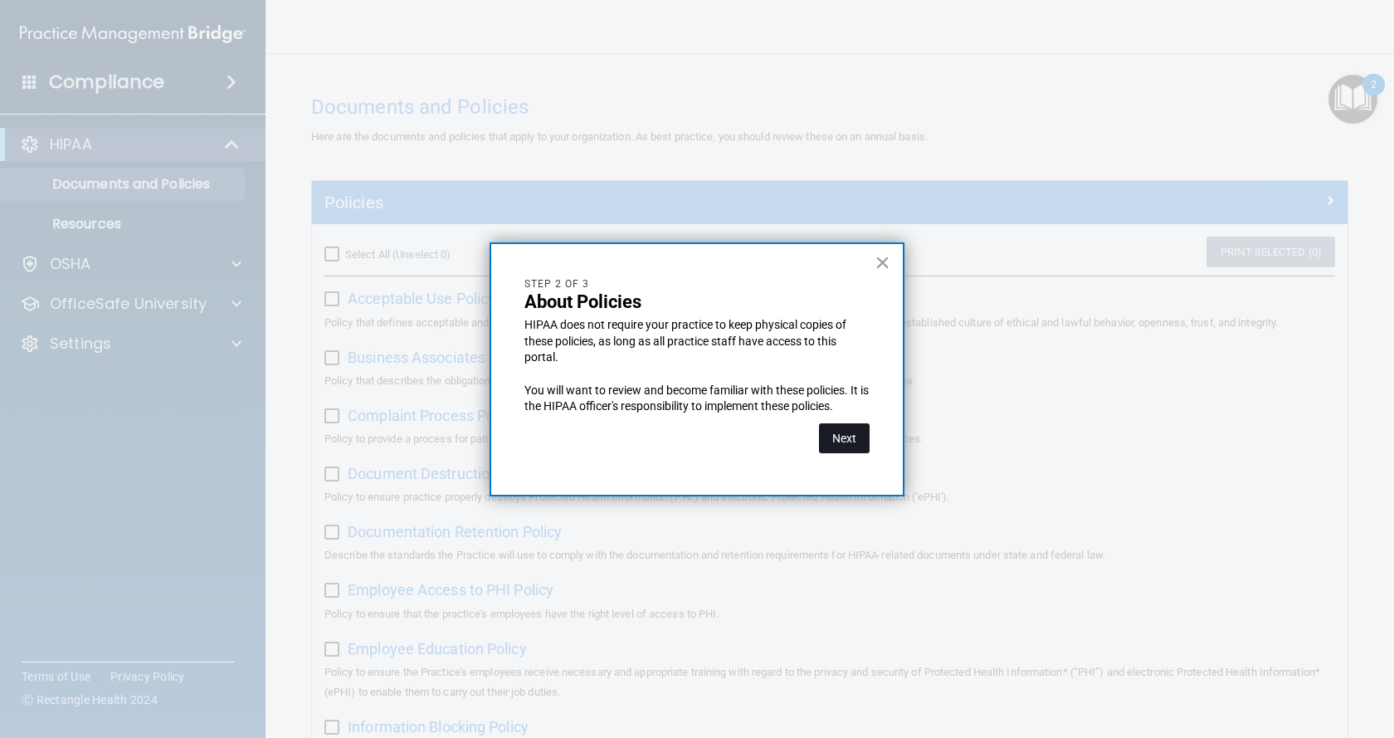
click at [850, 441] on button "Next" at bounding box center [844, 438] width 51 height 30
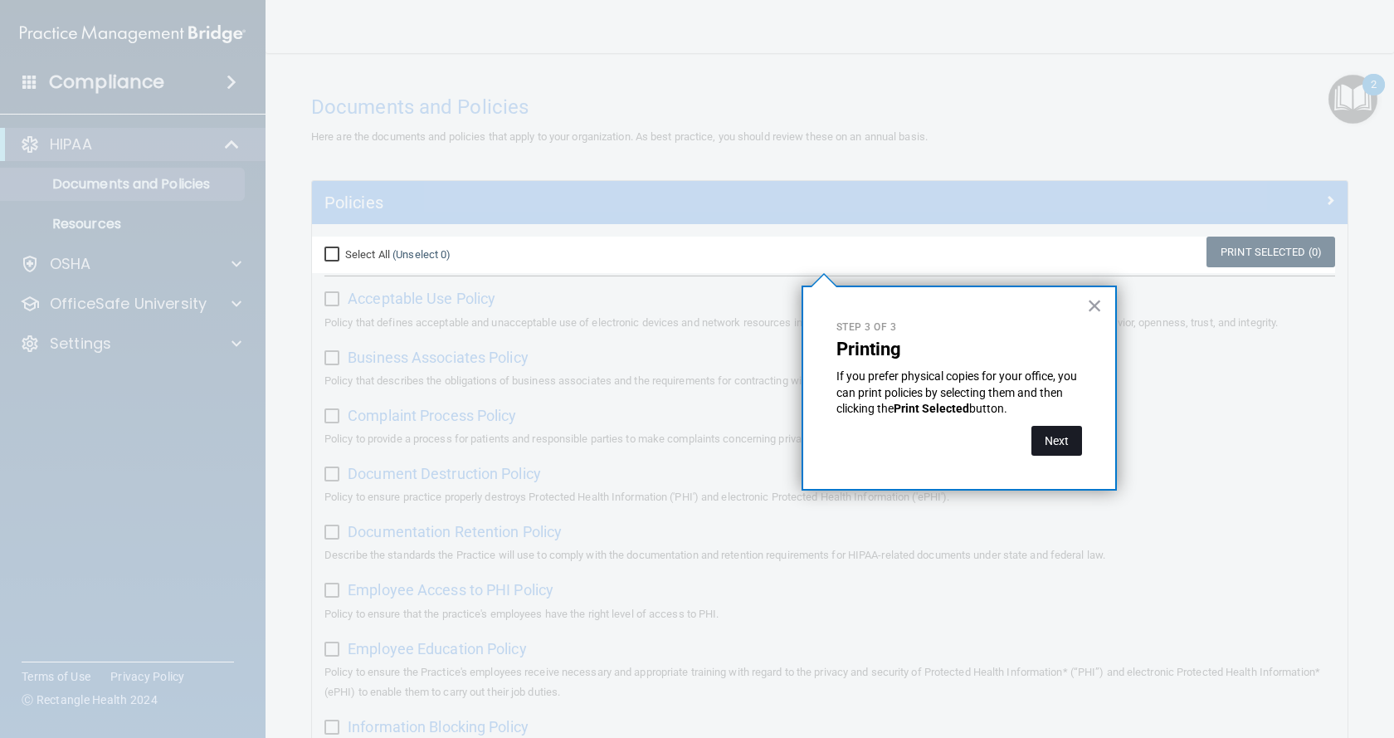
click at [1051, 439] on button "Next" at bounding box center [1056, 441] width 51 height 30
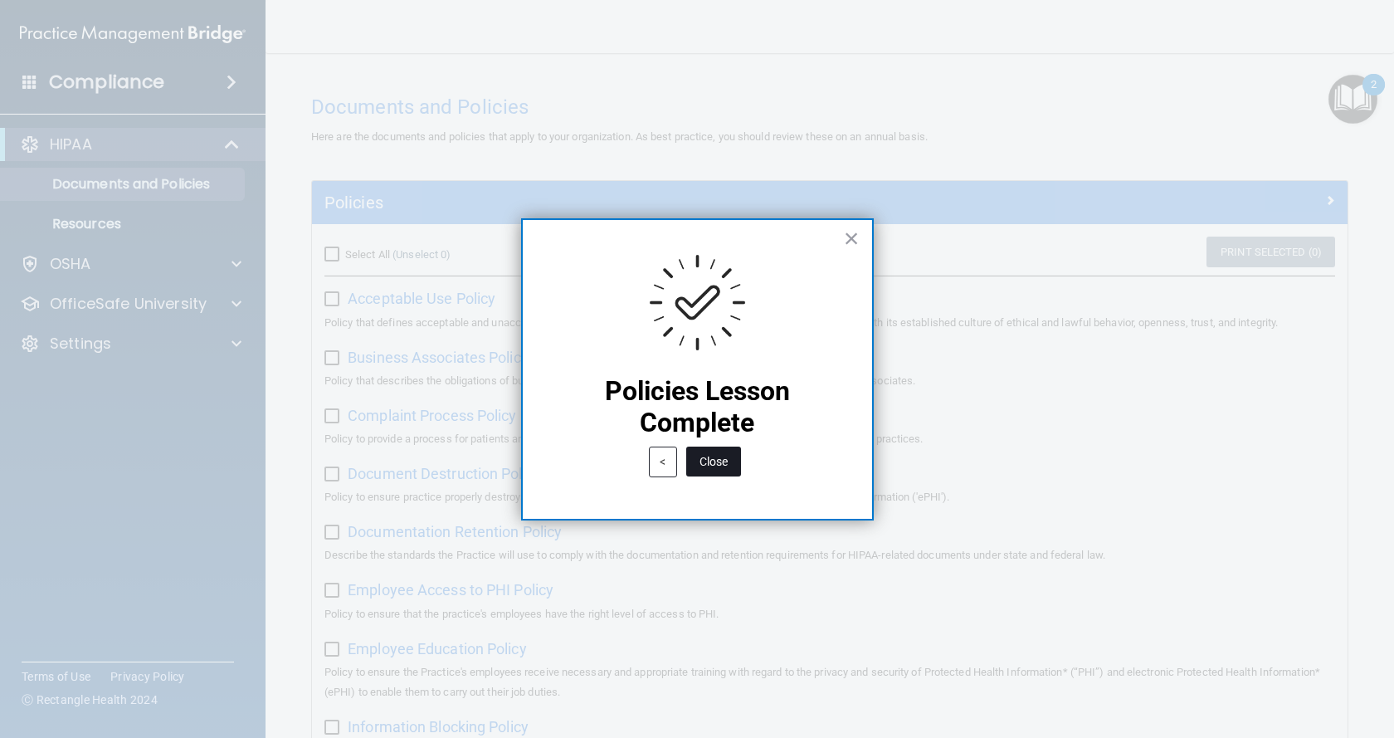
click at [718, 461] on button "Close" at bounding box center [713, 461] width 55 height 30
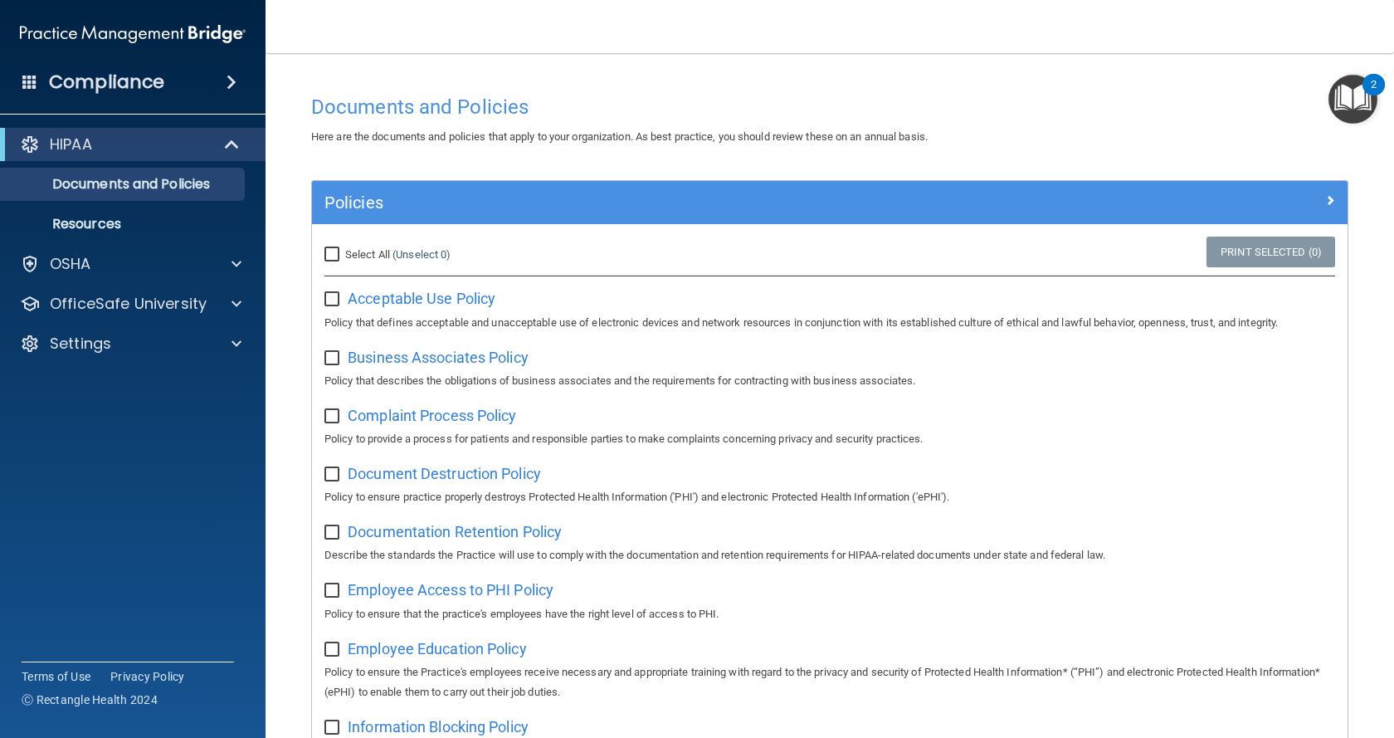
click at [1338, 97] on img "Open Resource Center, 2 new notifications" at bounding box center [1352, 99] width 49 height 49
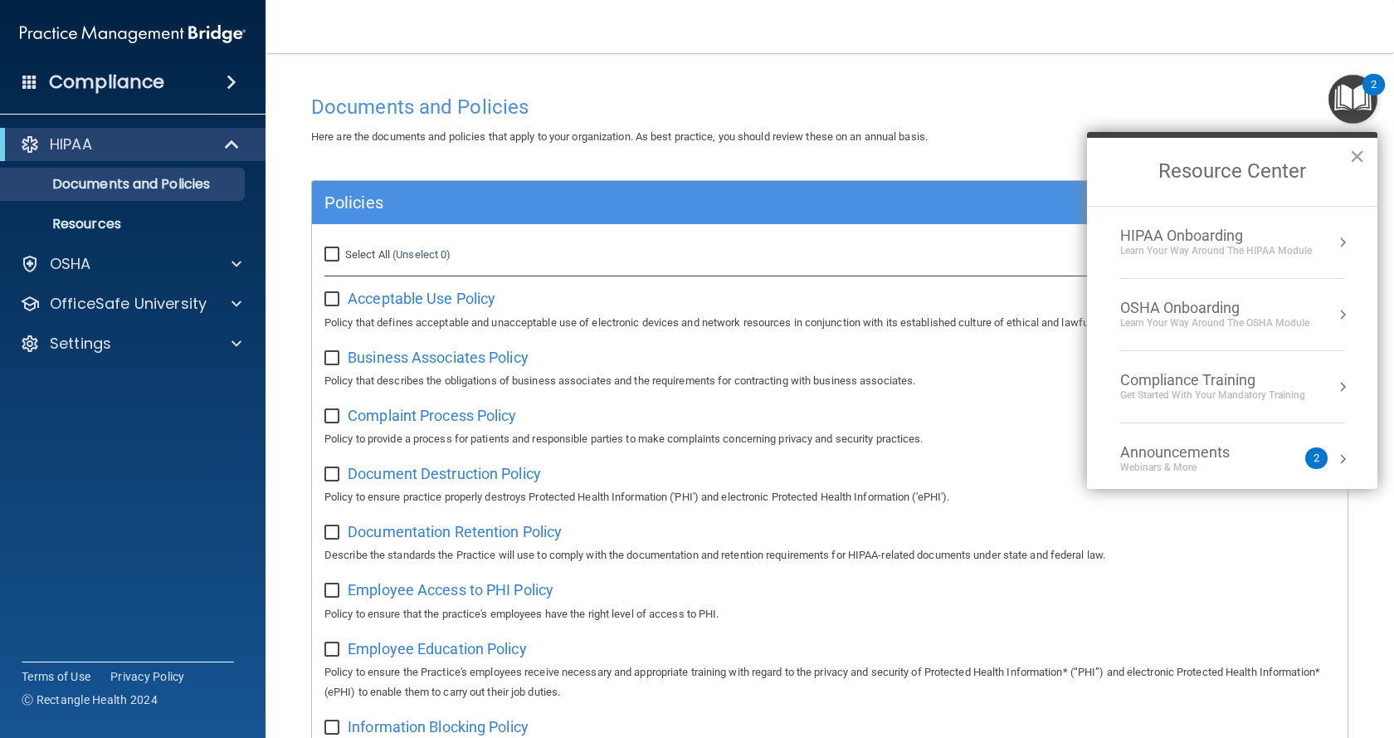
click at [1201, 241] on div "HIPAA Onboarding" at bounding box center [1216, 235] width 192 height 18
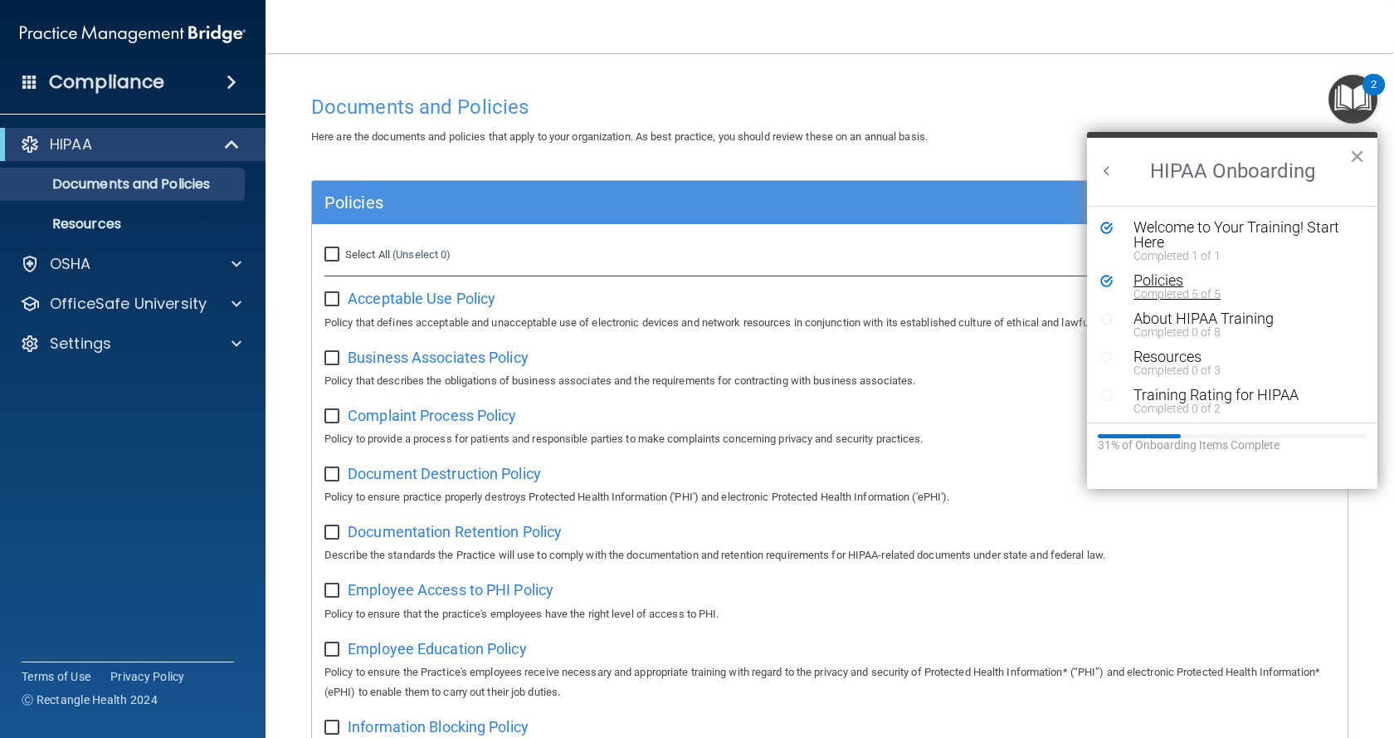
scroll to position [3, 0]
click at [1215, 314] on div "About HIPAA Training" at bounding box center [1238, 315] width 210 height 15
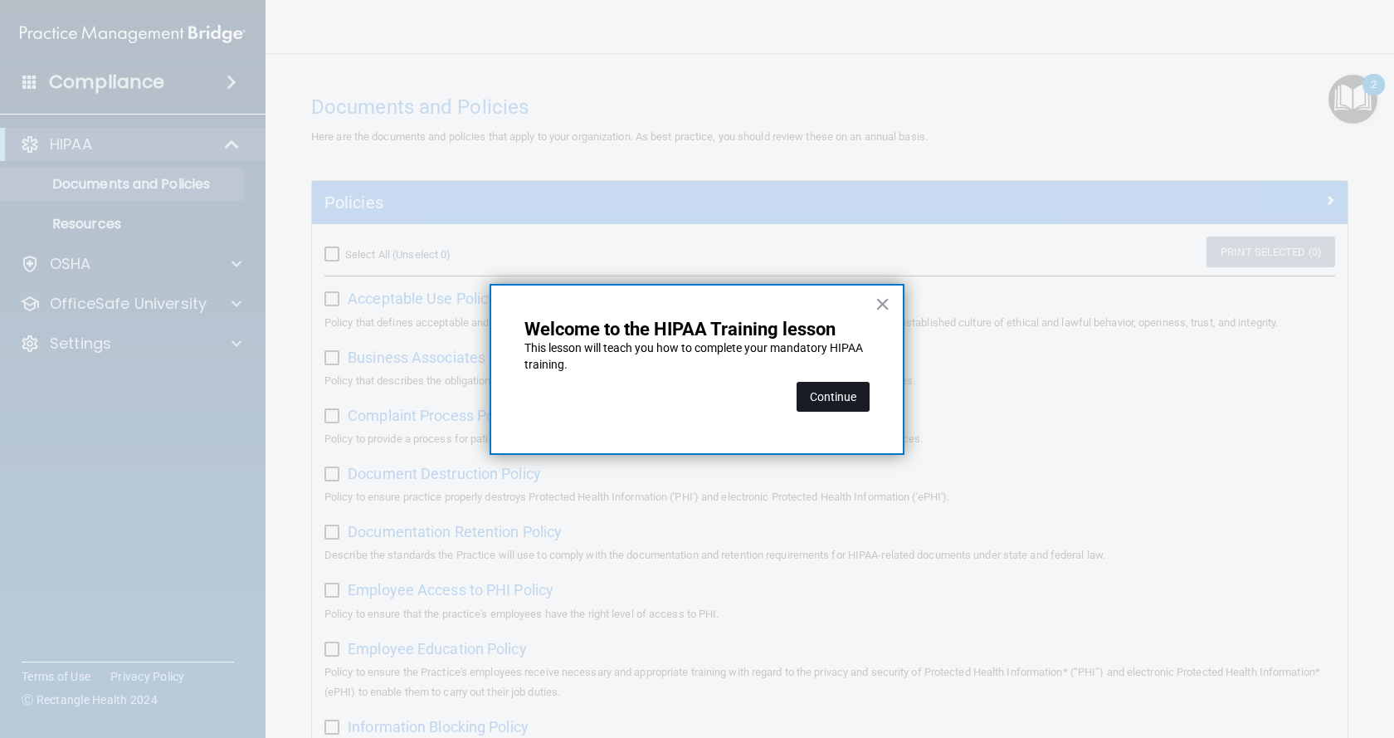
click at [819, 402] on button "Continue" at bounding box center [832, 397] width 73 height 30
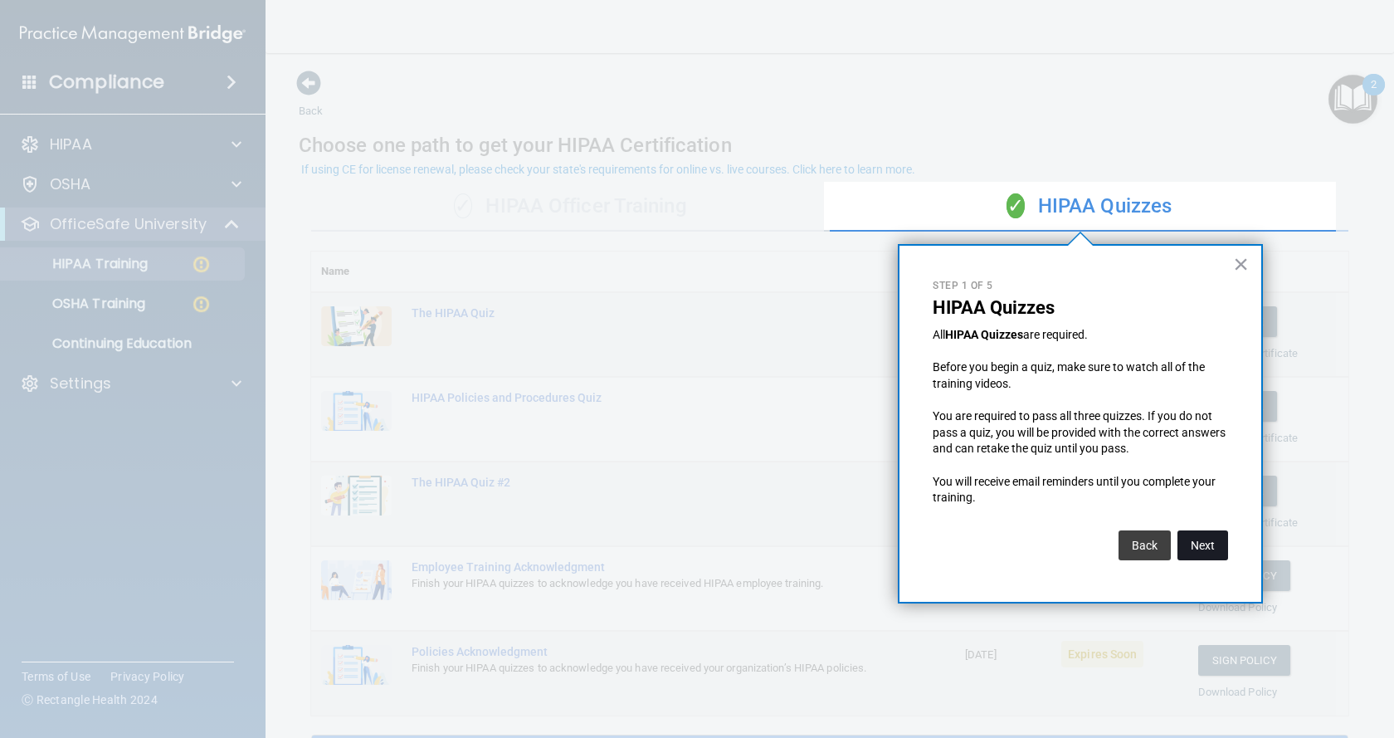
click at [1207, 541] on button "Next" at bounding box center [1202, 545] width 51 height 30
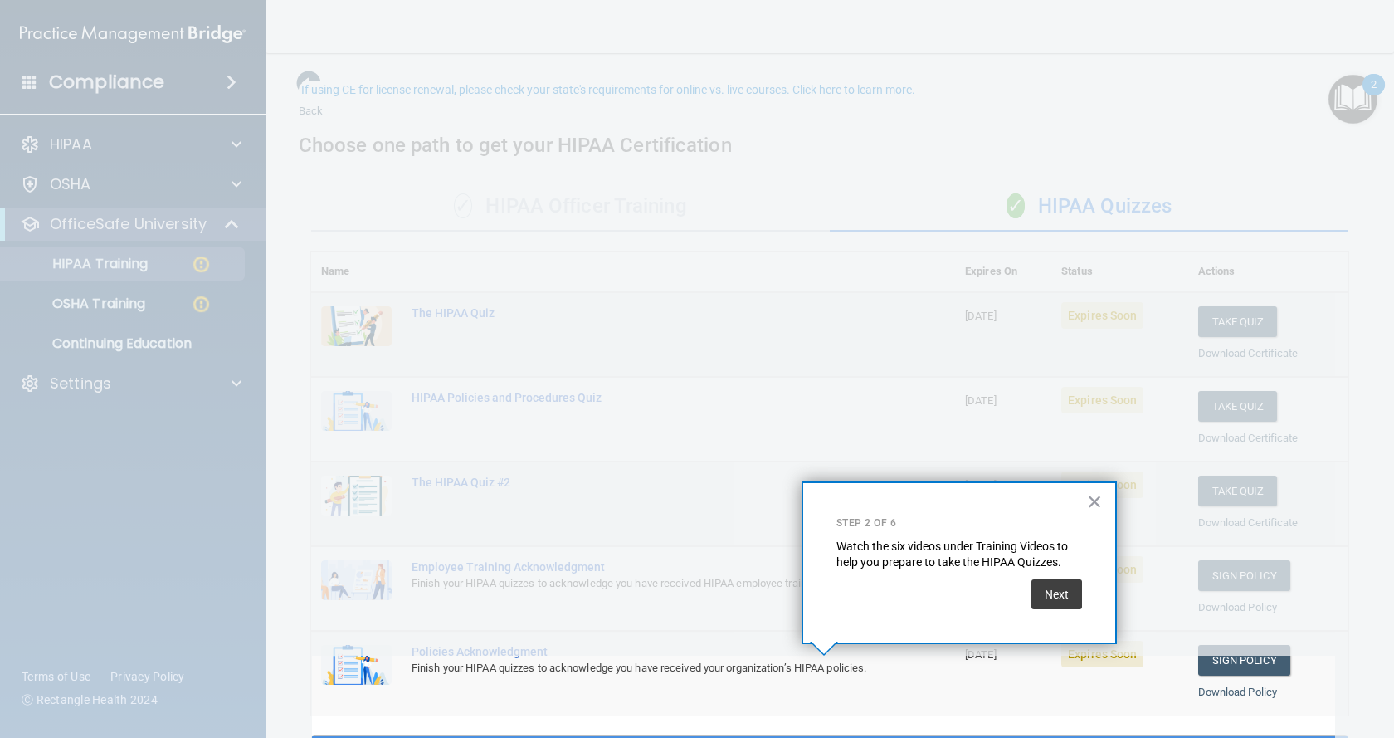
scroll to position [80, 0]
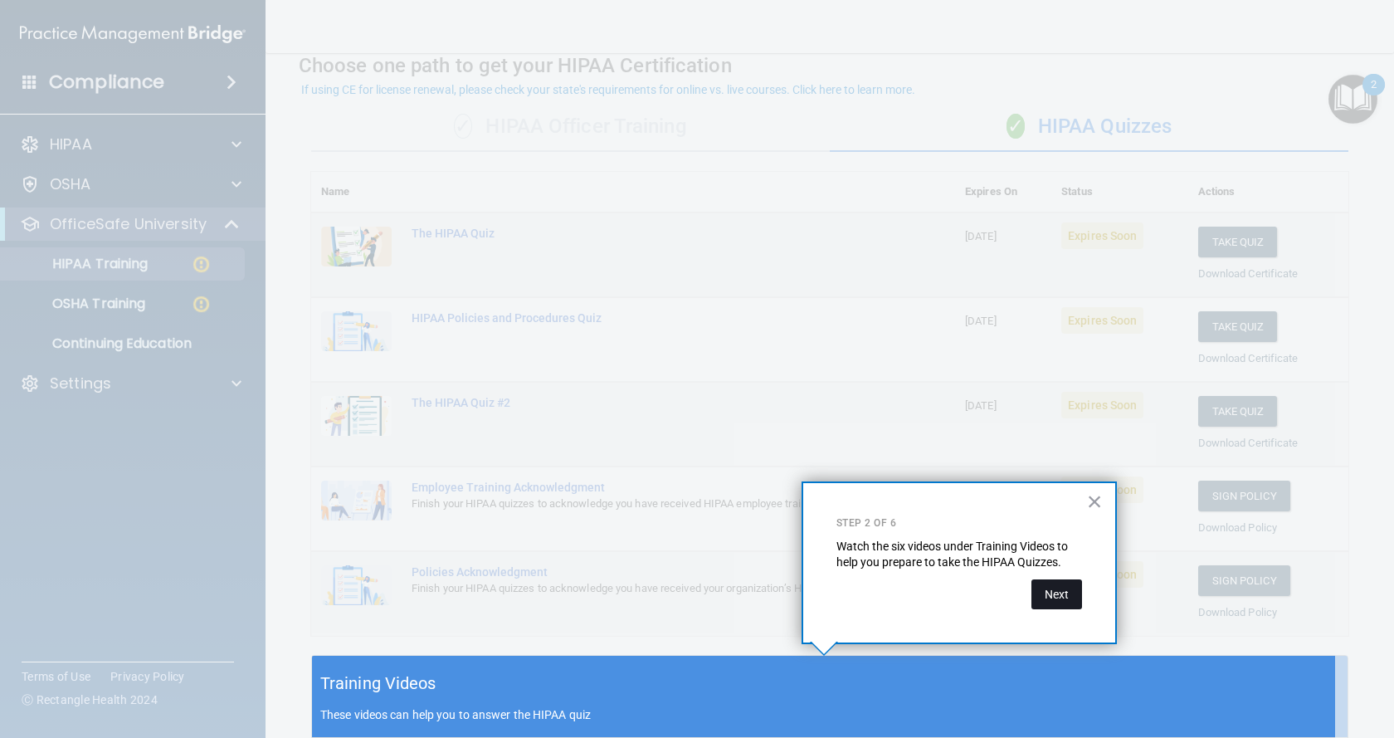
click at [1063, 604] on button "Next" at bounding box center [1056, 594] width 51 height 30
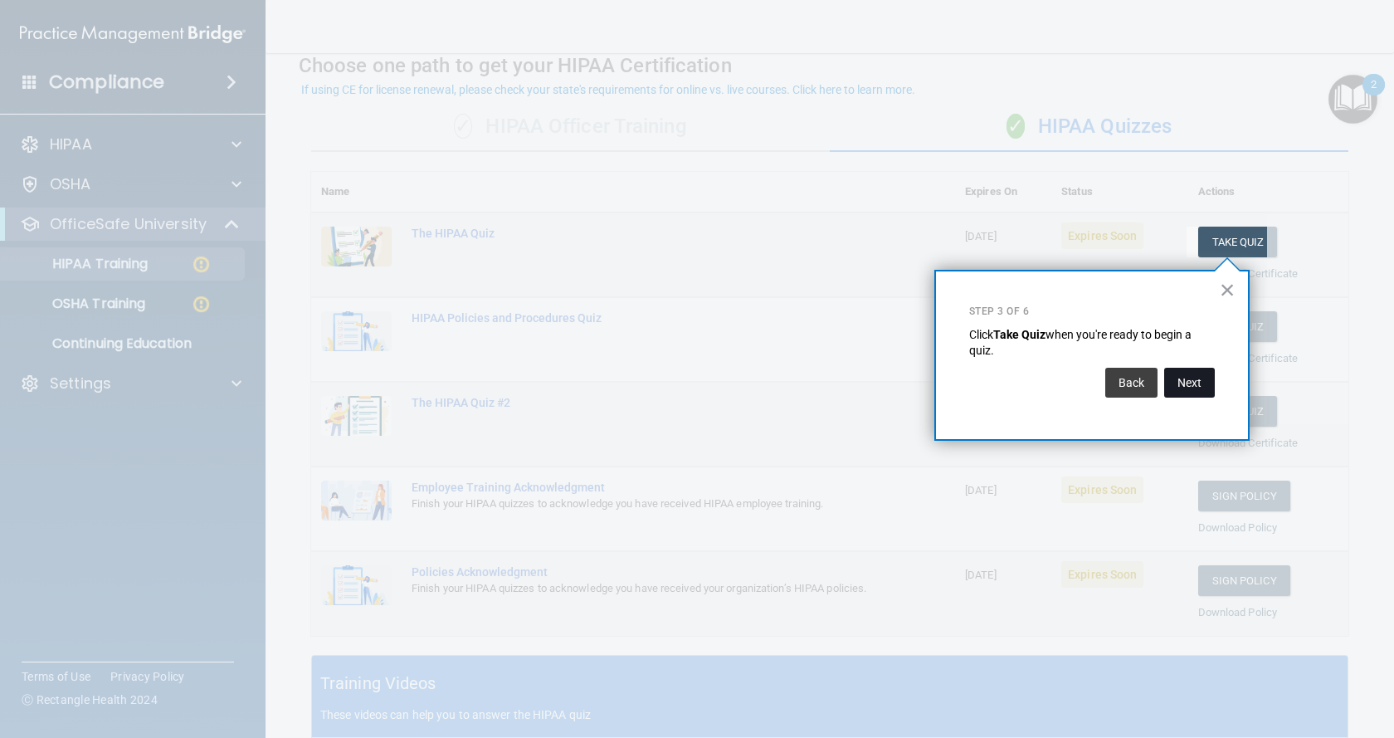
click at [1174, 388] on button "Next" at bounding box center [1189, 383] width 51 height 30
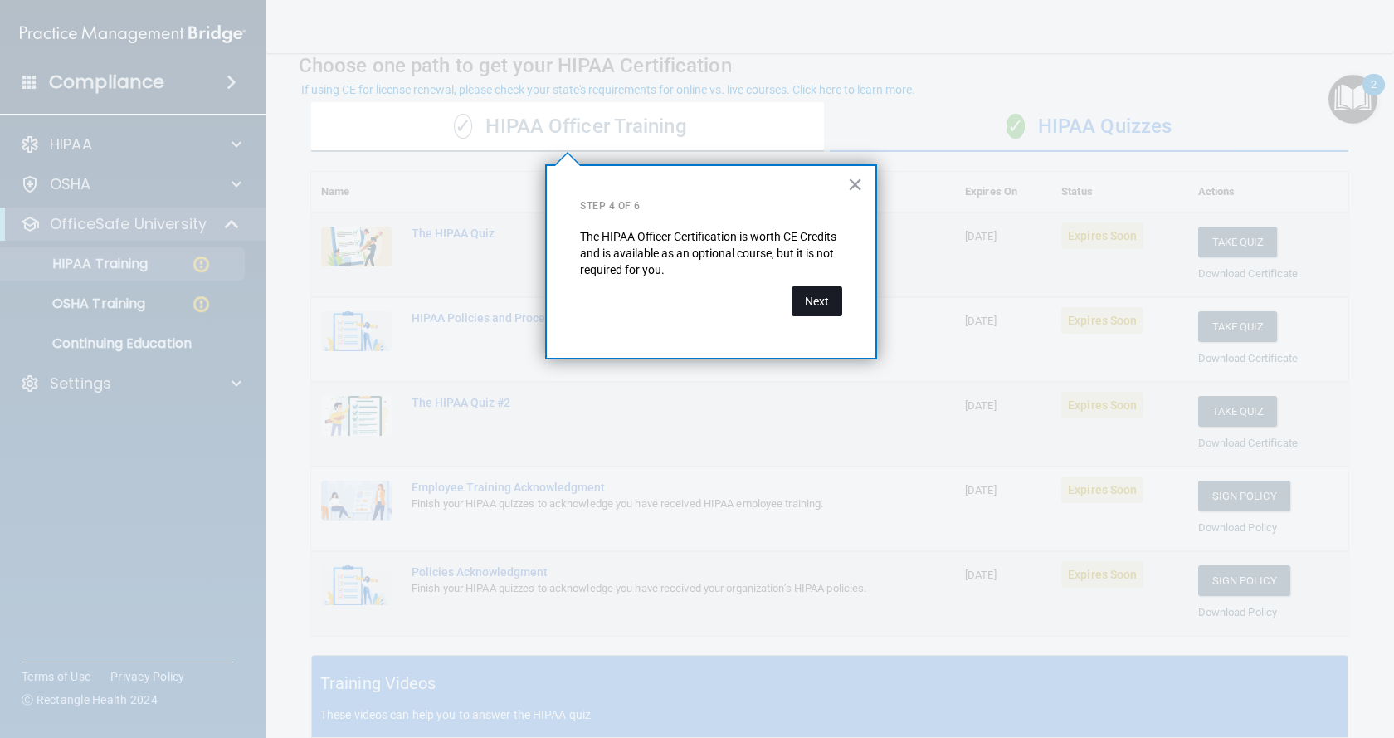
click at [829, 300] on button "Next" at bounding box center [816, 301] width 51 height 30
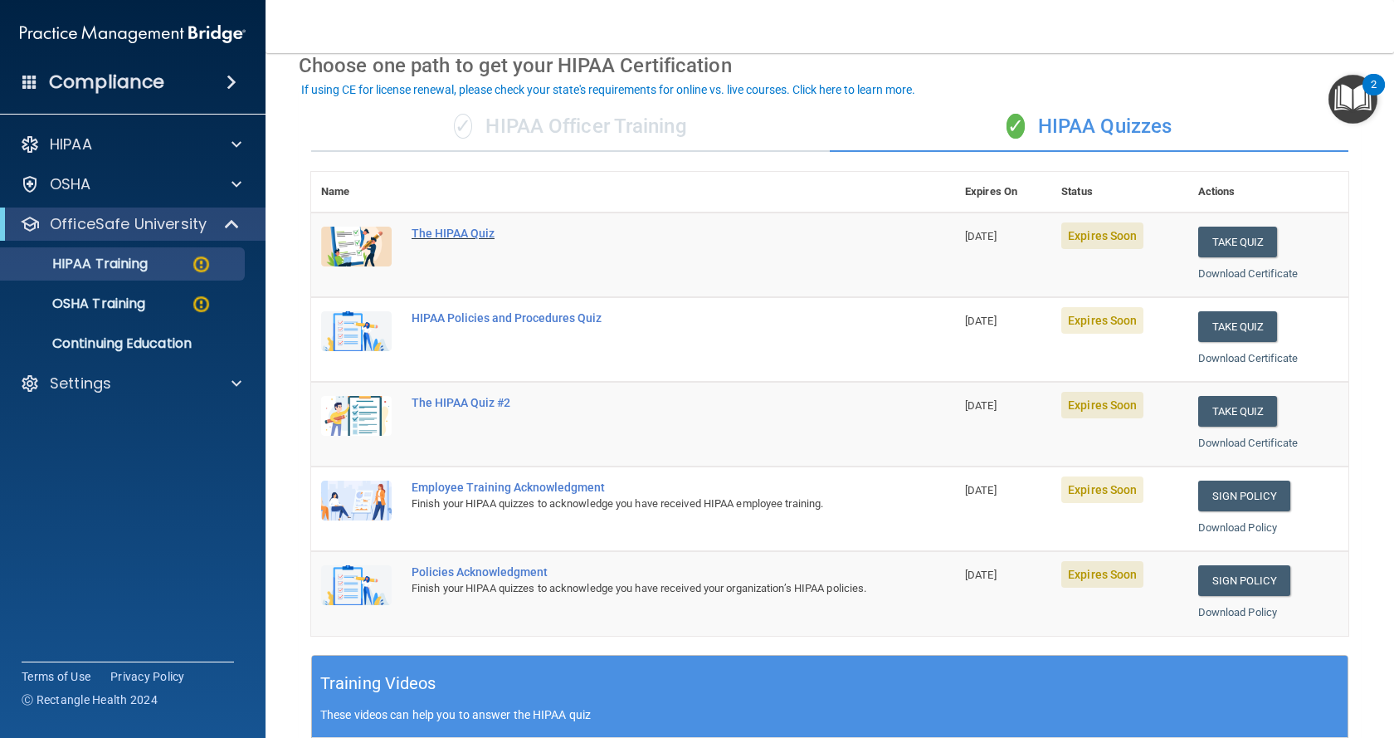
click at [439, 230] on div "The HIPAA Quiz" at bounding box center [642, 232] width 460 height 13
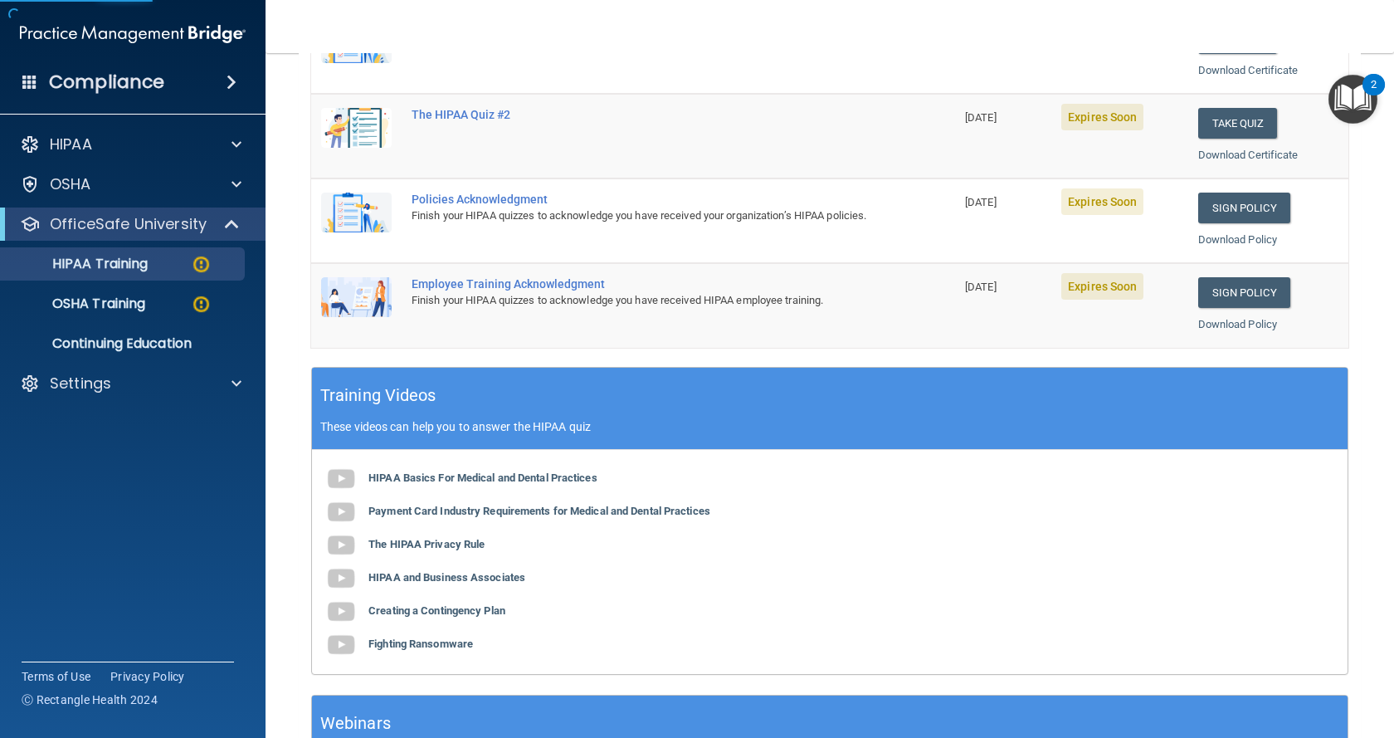
scroll to position [498, 0]
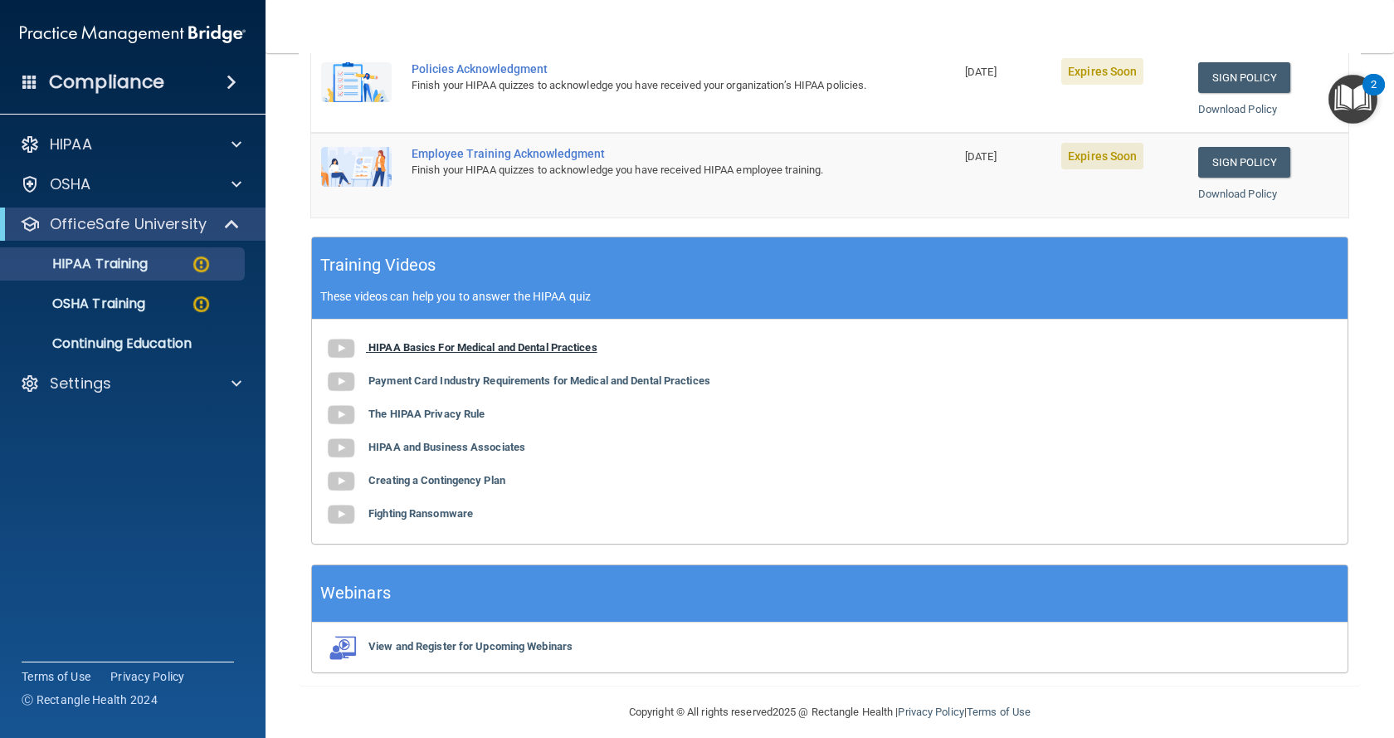
click at [526, 347] on b "HIPAA Basics For Medical and Dental Practices" at bounding box center [482, 347] width 229 height 12
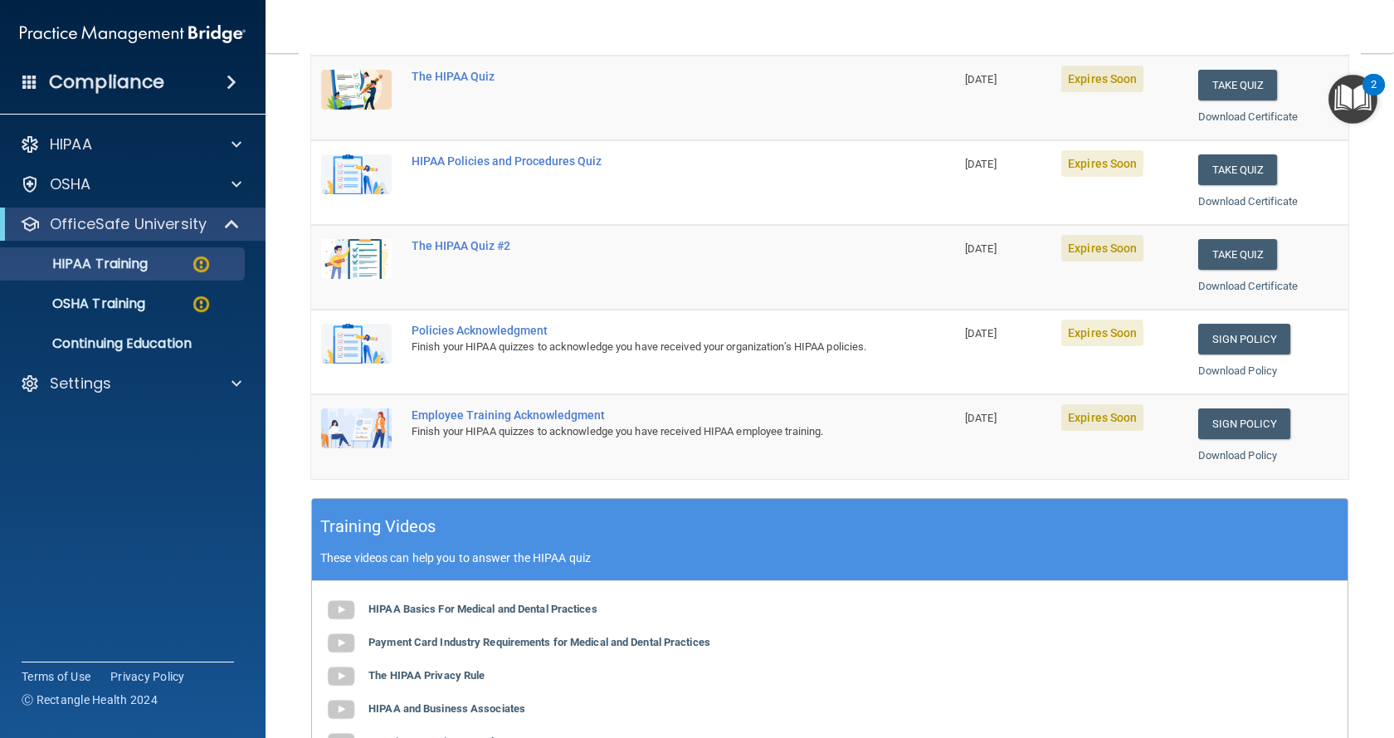
scroll to position [180, 0]
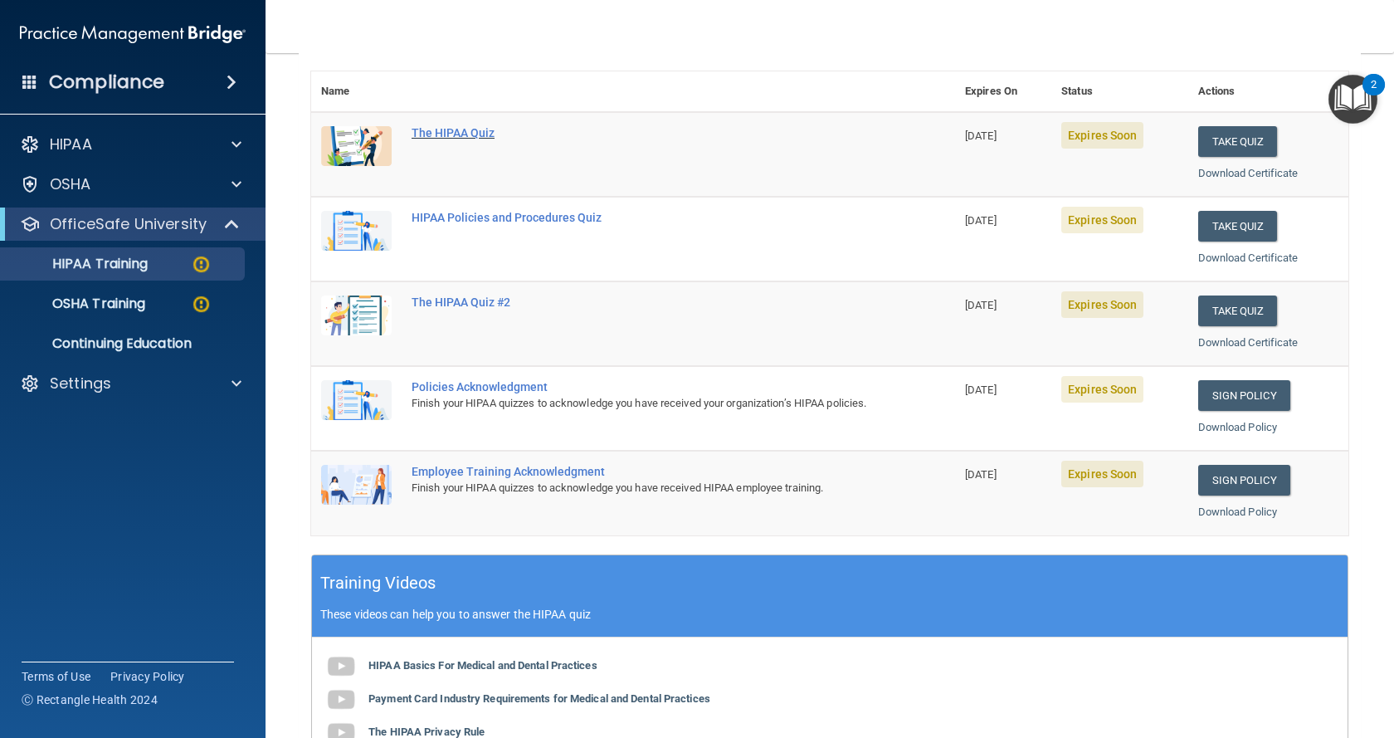
click at [442, 131] on div "The HIPAA Quiz" at bounding box center [642, 132] width 460 height 13
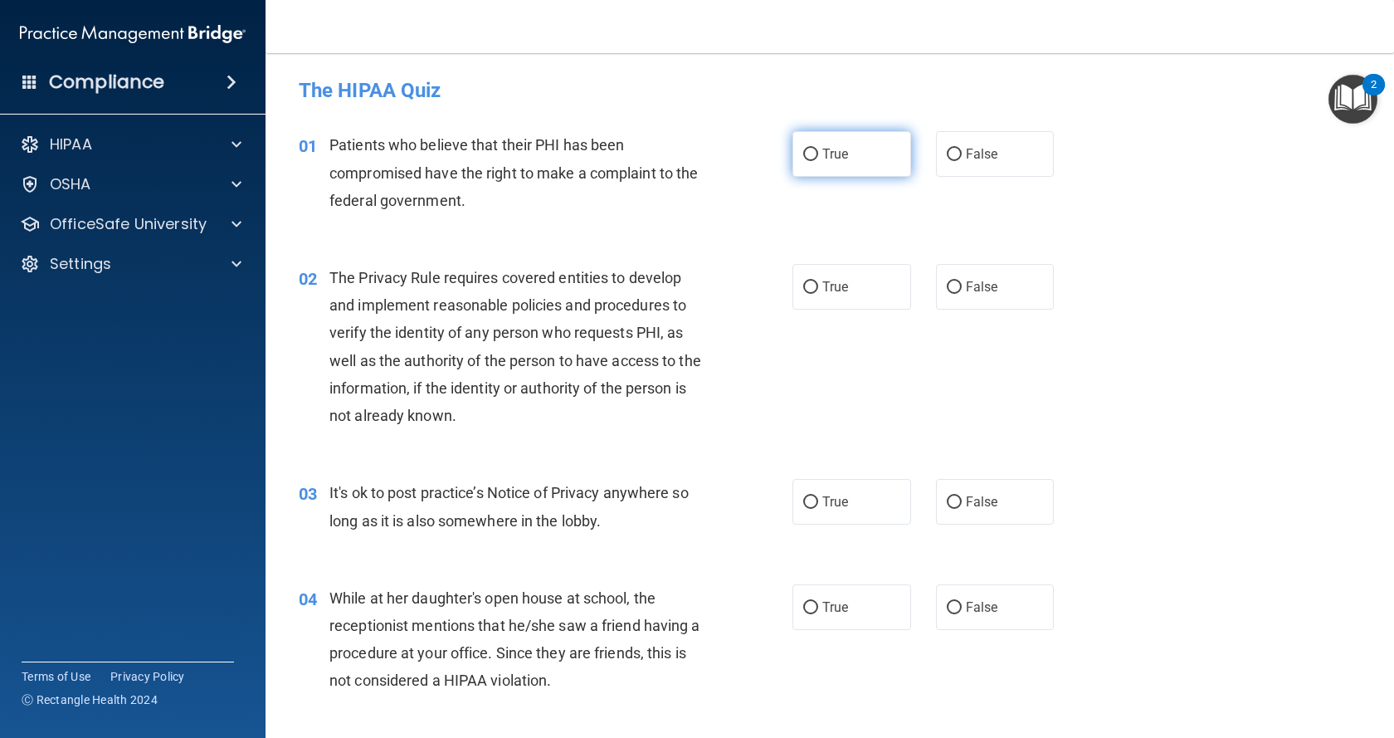
click at [847, 147] on label "True" at bounding box center [851, 154] width 119 height 46
click at [818, 149] on input "True" at bounding box center [810, 155] width 15 height 12
radio input "true"
click at [840, 298] on label "True" at bounding box center [851, 287] width 119 height 46
click at [818, 294] on input "True" at bounding box center [810, 287] width 15 height 12
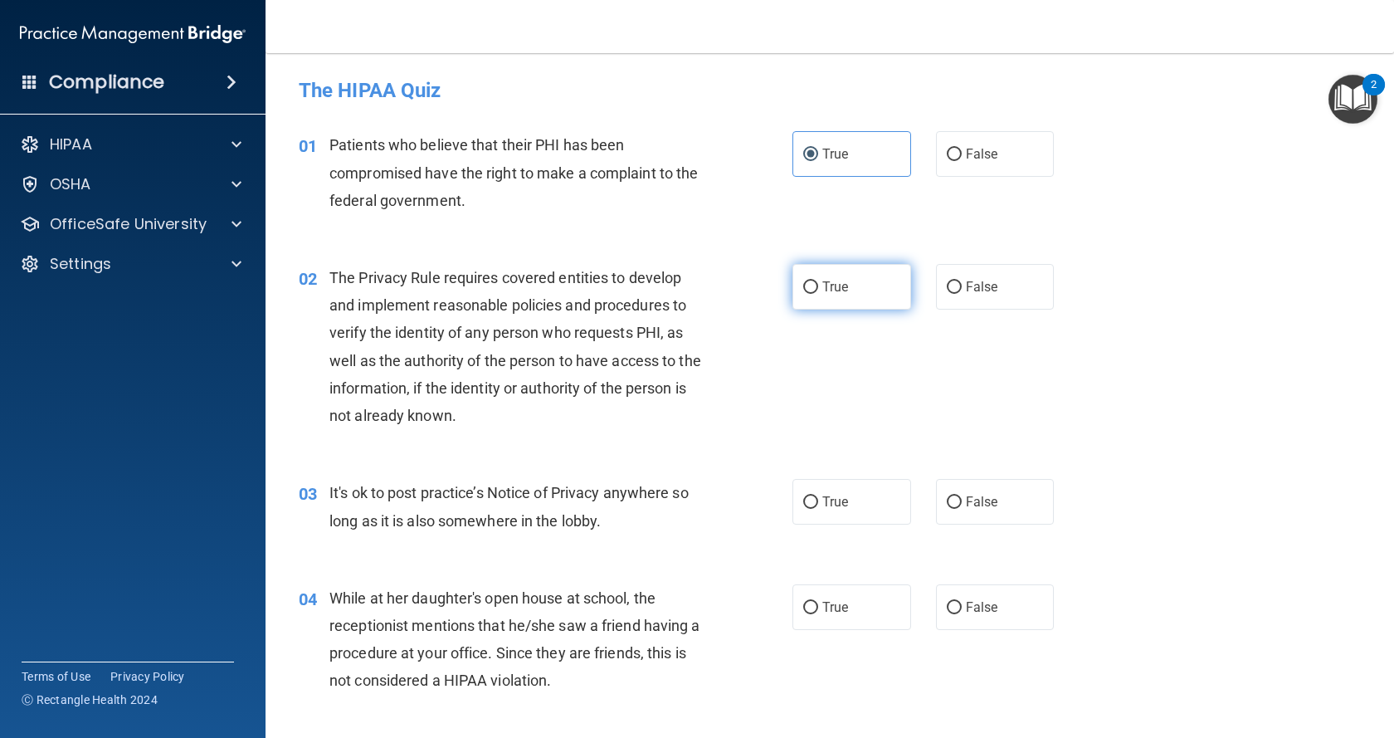
radio input "true"
click at [972, 309] on label "False" at bounding box center [995, 287] width 119 height 46
click at [962, 294] on input "False" at bounding box center [954, 287] width 15 height 12
radio input "true"
click at [784, 267] on div "02 The Privacy Rule requires covered entities to develop and implement reasonab…" at bounding box center [545, 350] width 543 height 173
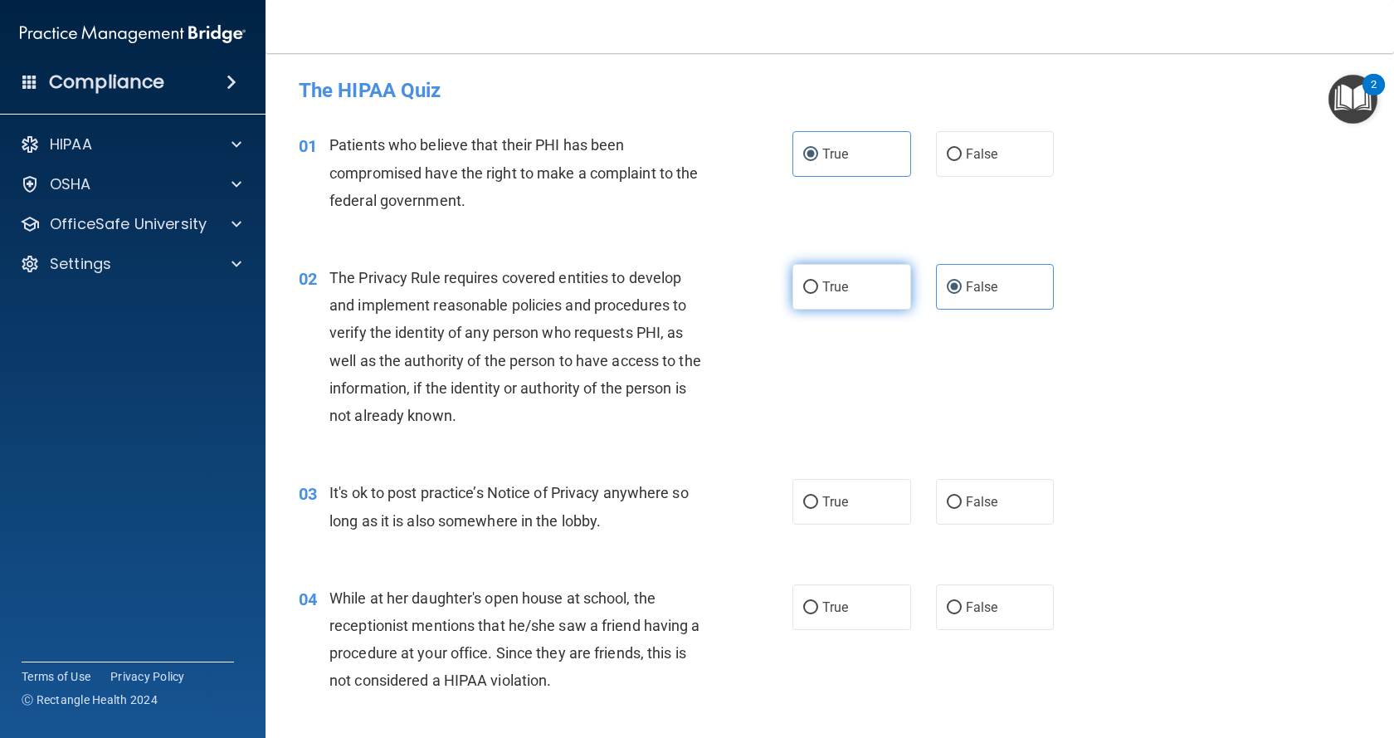
click at [809, 276] on label "True" at bounding box center [851, 287] width 119 height 46
click at [809, 281] on input "True" at bounding box center [810, 287] width 15 height 12
radio input "true"
radio input "false"
click at [973, 501] on span "False" at bounding box center [982, 502] width 32 height 16
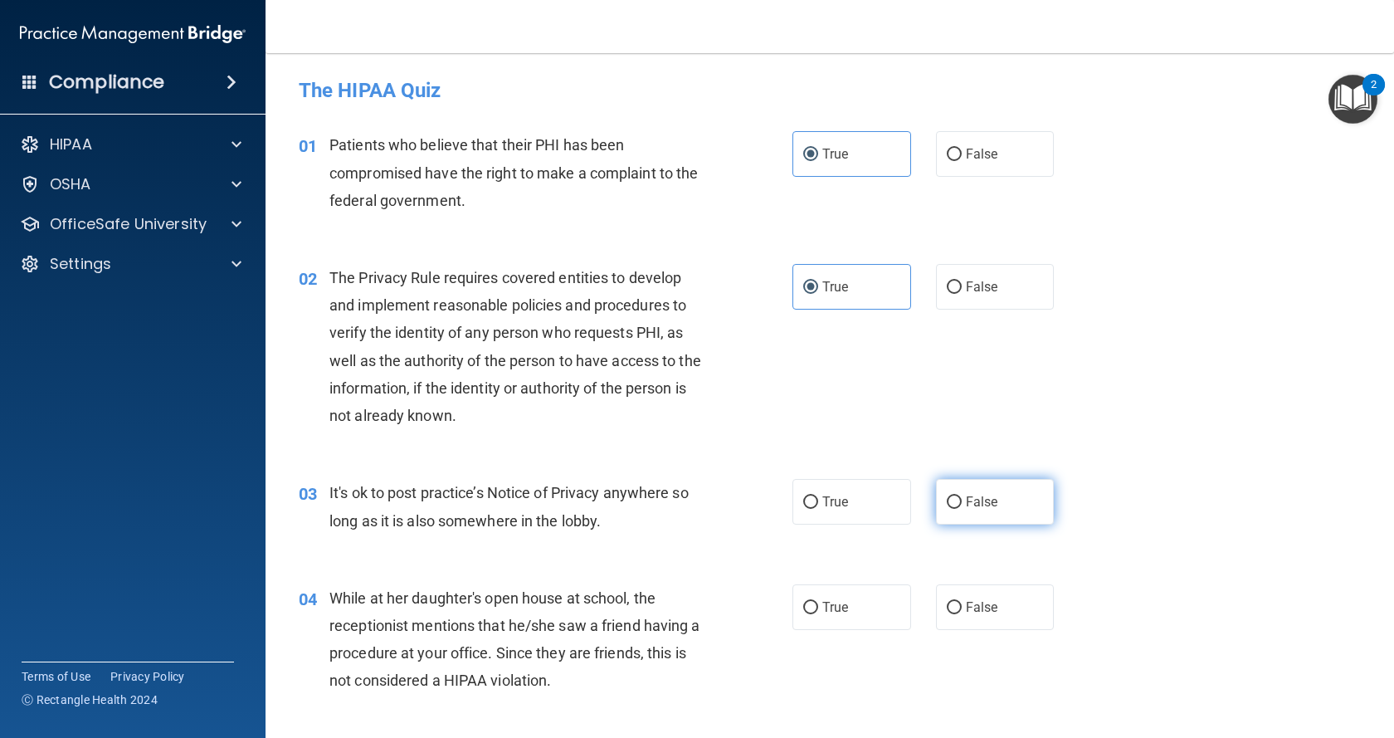
click at [962, 501] on input "False" at bounding box center [954, 502] width 15 height 12
radio input "true"
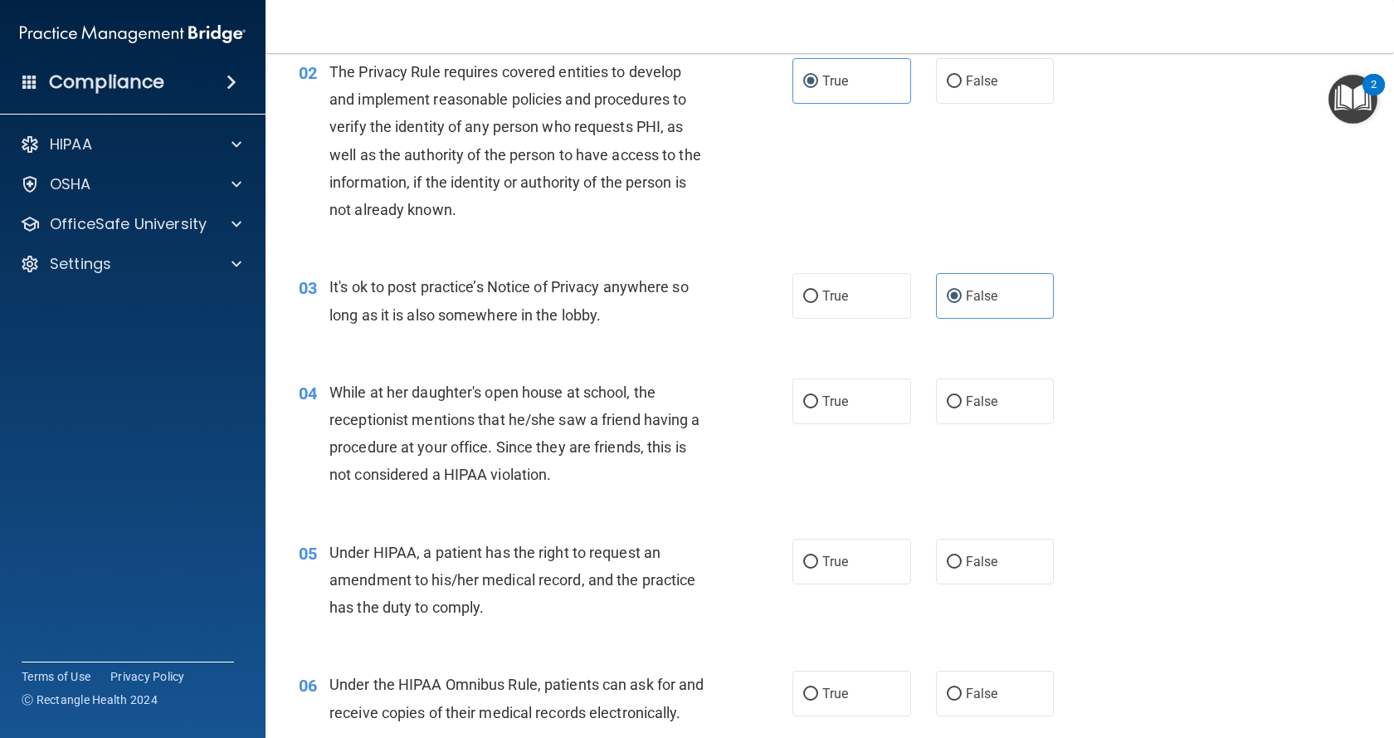
scroll to position [166, 0]
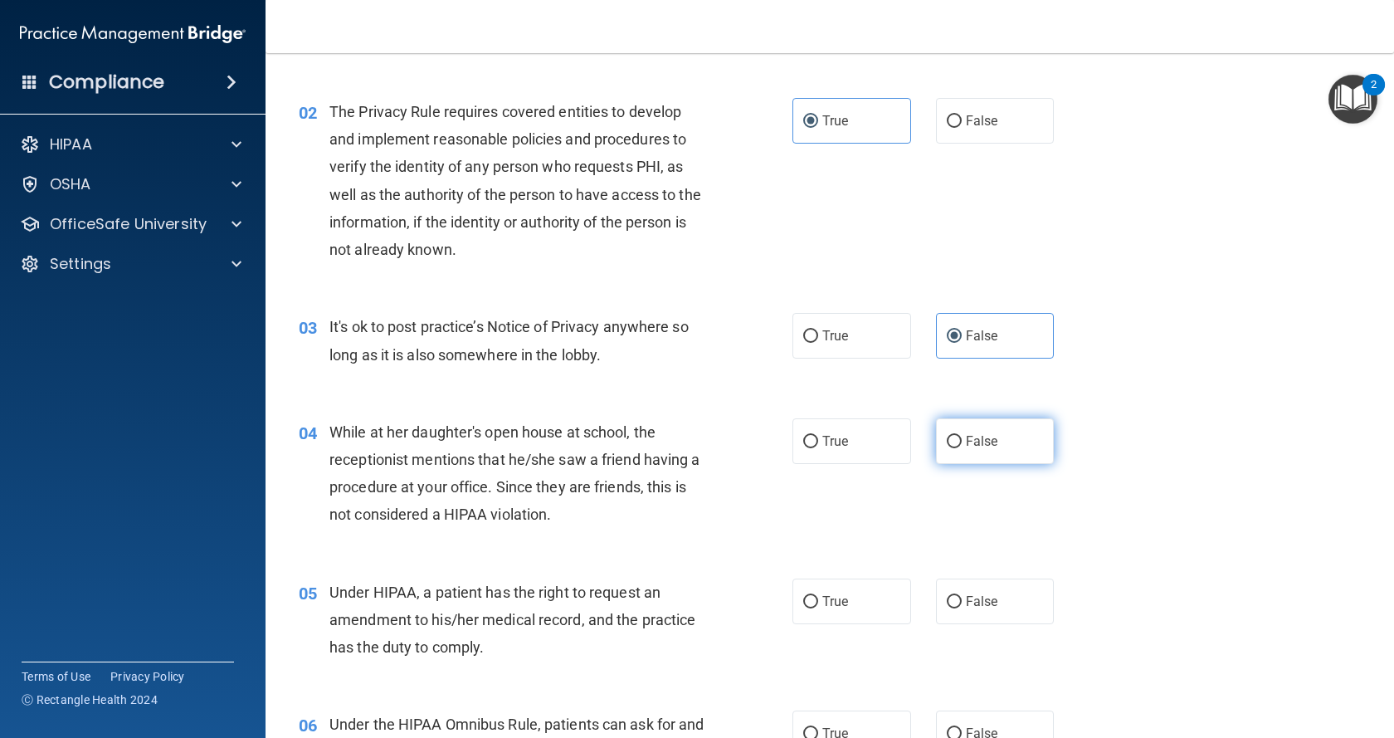
click at [984, 452] on label "False" at bounding box center [995, 441] width 119 height 46
click at [962, 448] on input "False" at bounding box center [954, 442] width 15 height 12
radio input "true"
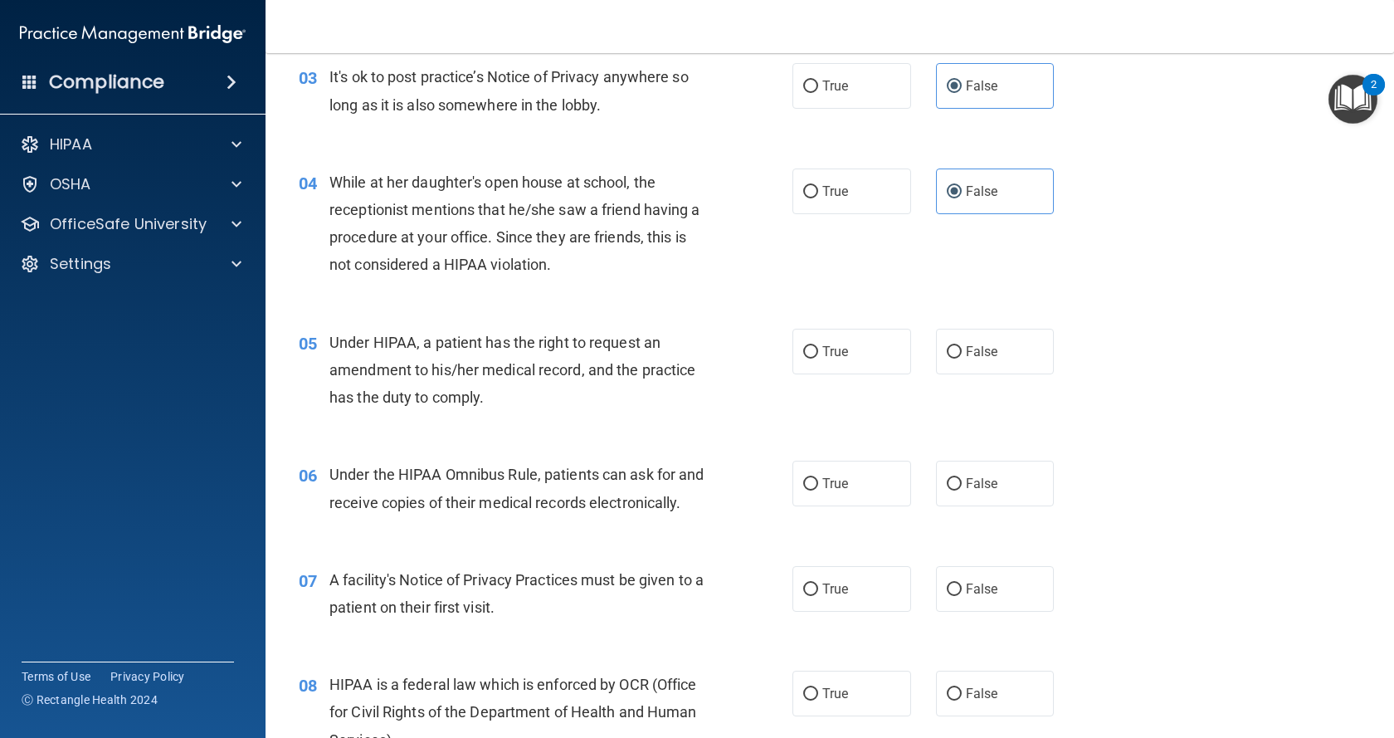
scroll to position [498, 0]
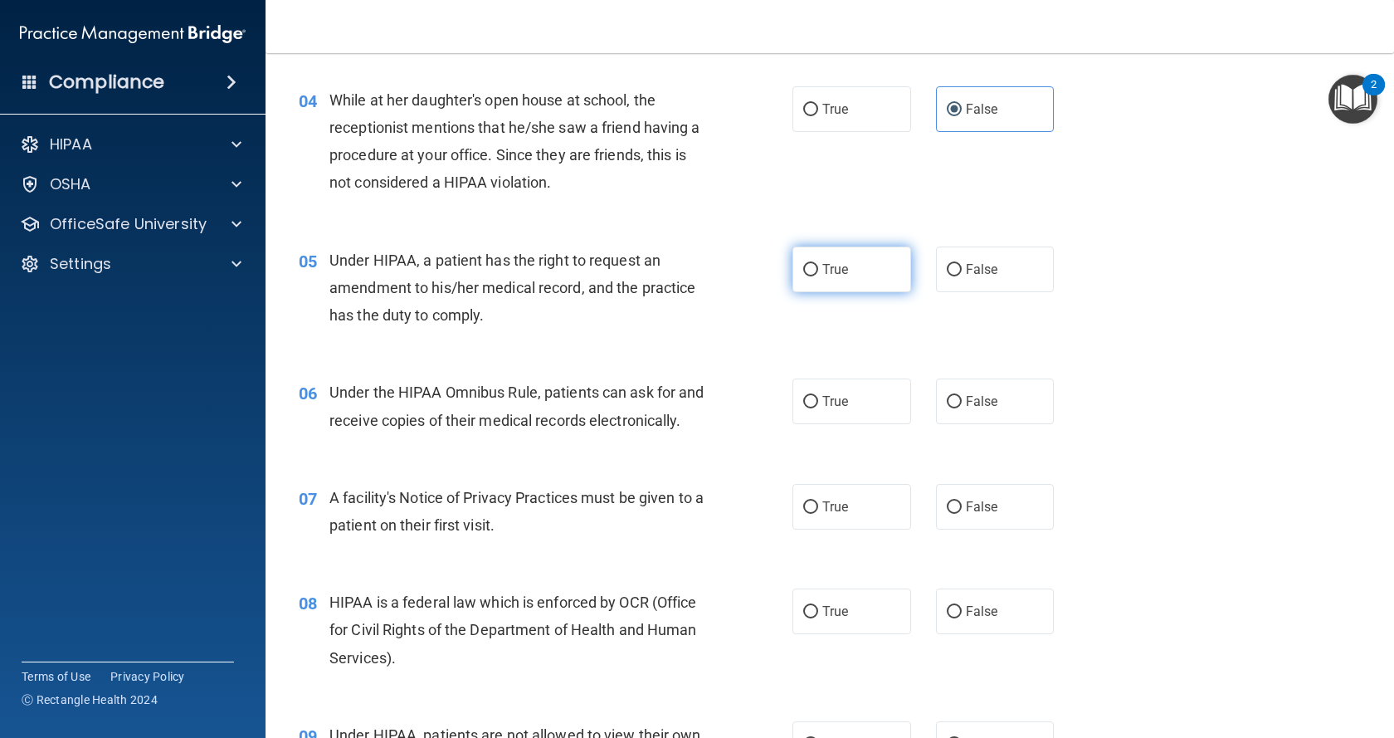
click at [840, 267] on span "True" at bounding box center [835, 269] width 26 height 16
click at [818, 267] on input "True" at bounding box center [810, 270] width 15 height 12
radio input "true"
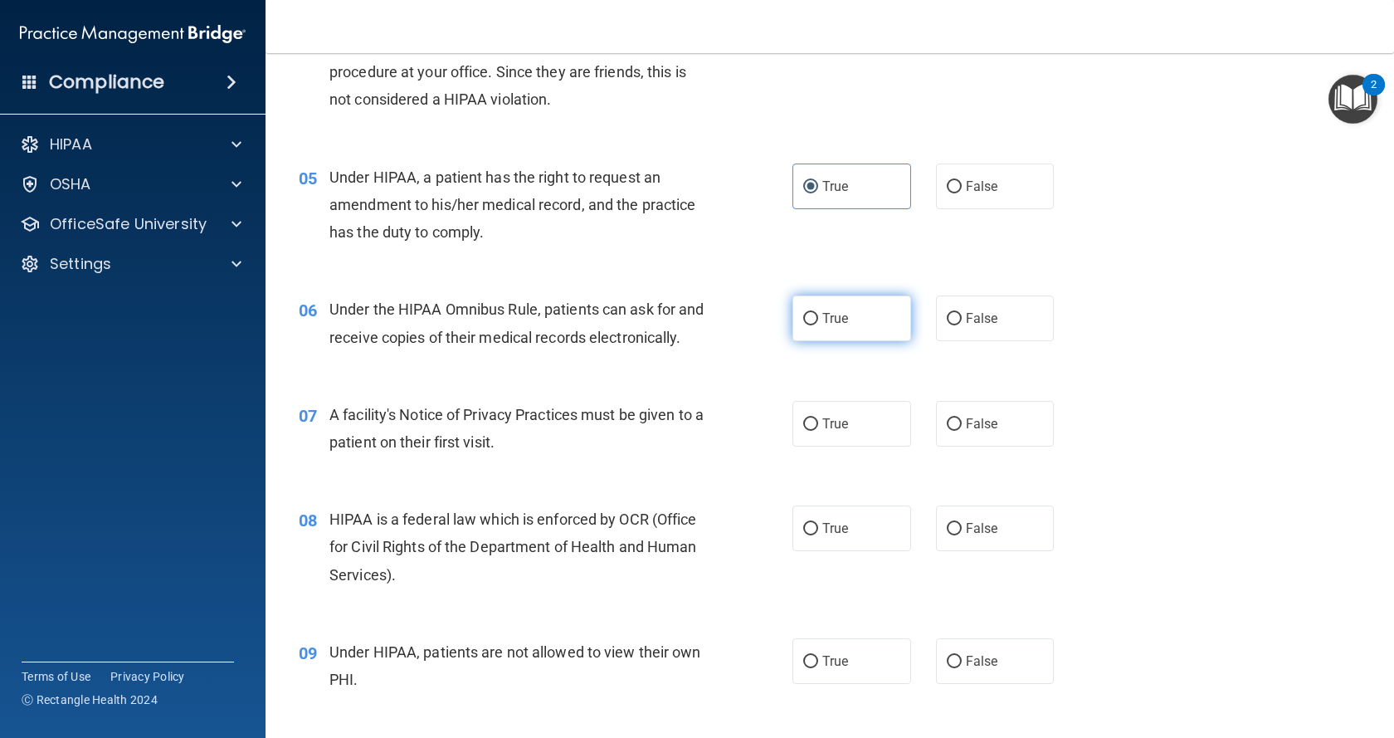
click at [839, 315] on span "True" at bounding box center [835, 318] width 26 height 16
click at [818, 315] on input "True" at bounding box center [810, 319] width 15 height 12
radio input "true"
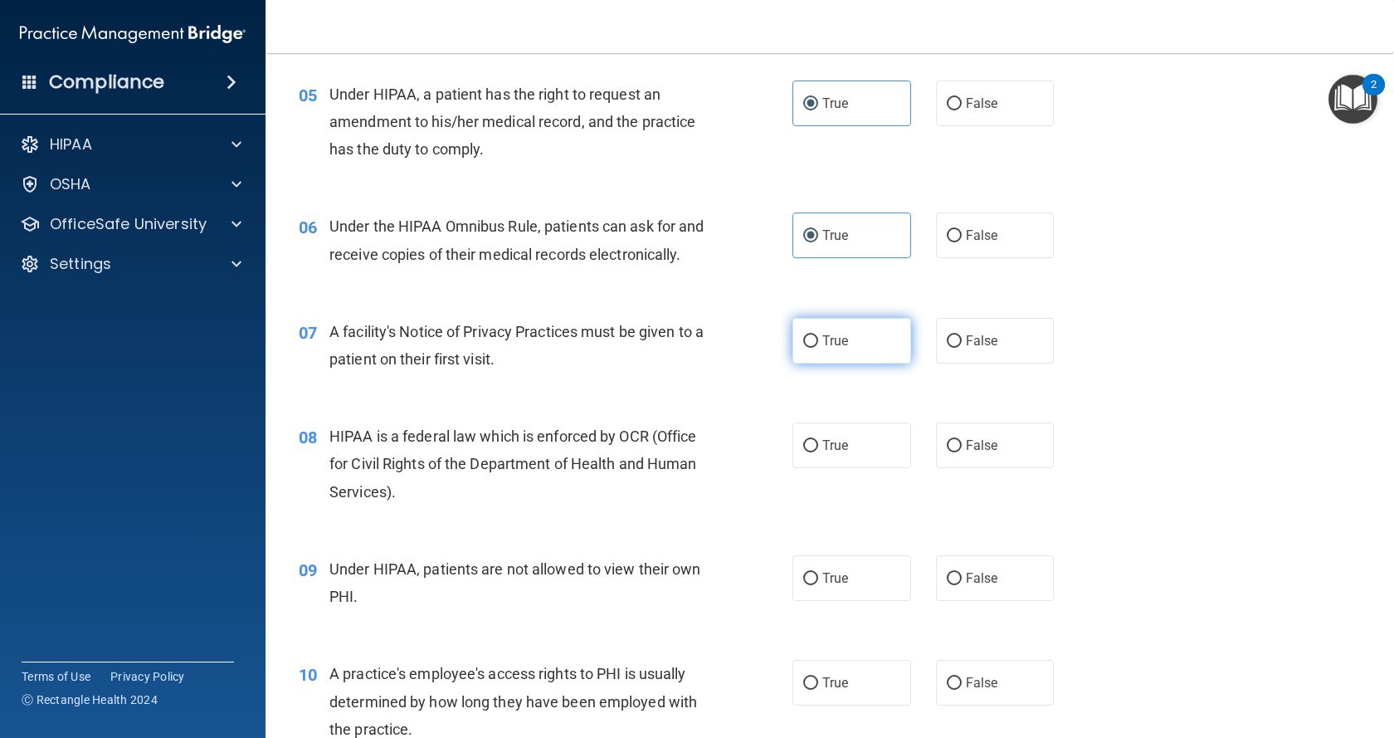
click at [831, 363] on label "True" at bounding box center [851, 341] width 119 height 46
click at [818, 348] on input "True" at bounding box center [810, 341] width 15 height 12
radio input "true"
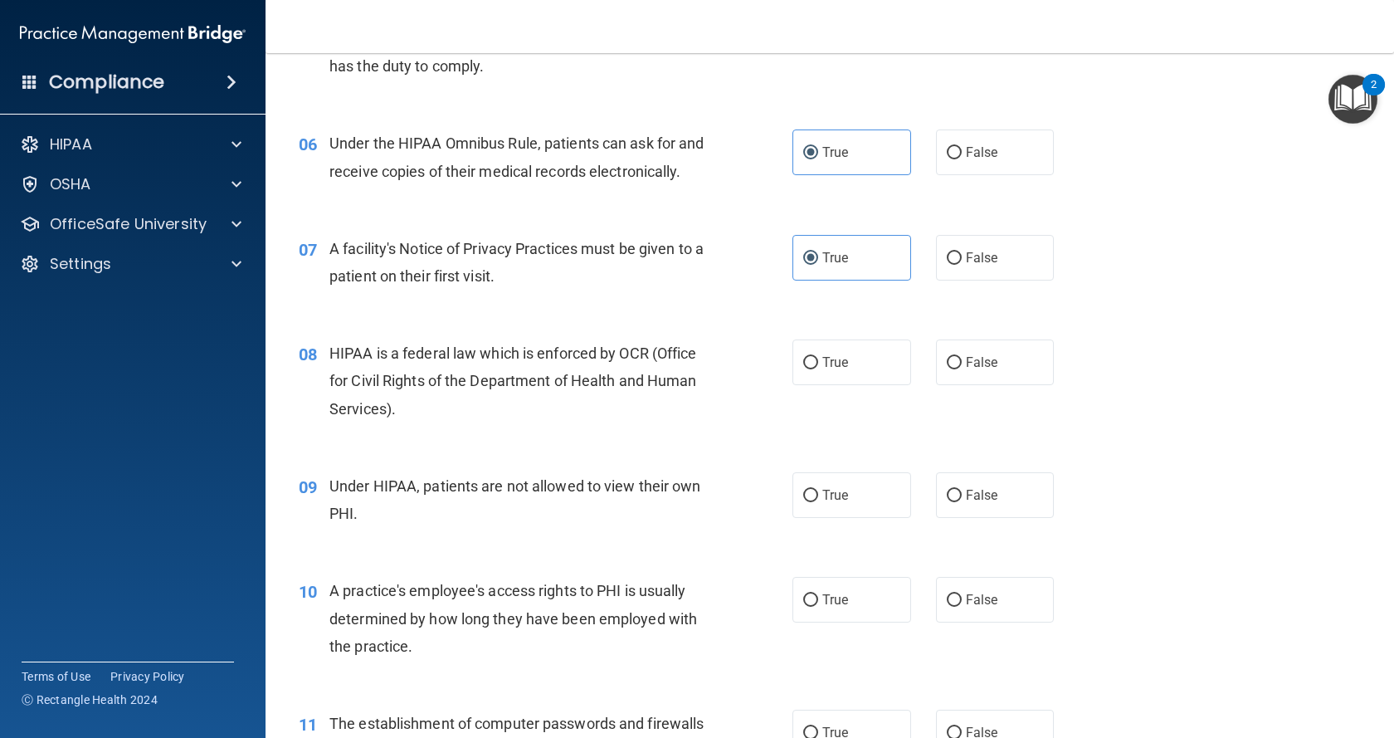
scroll to position [830, 0]
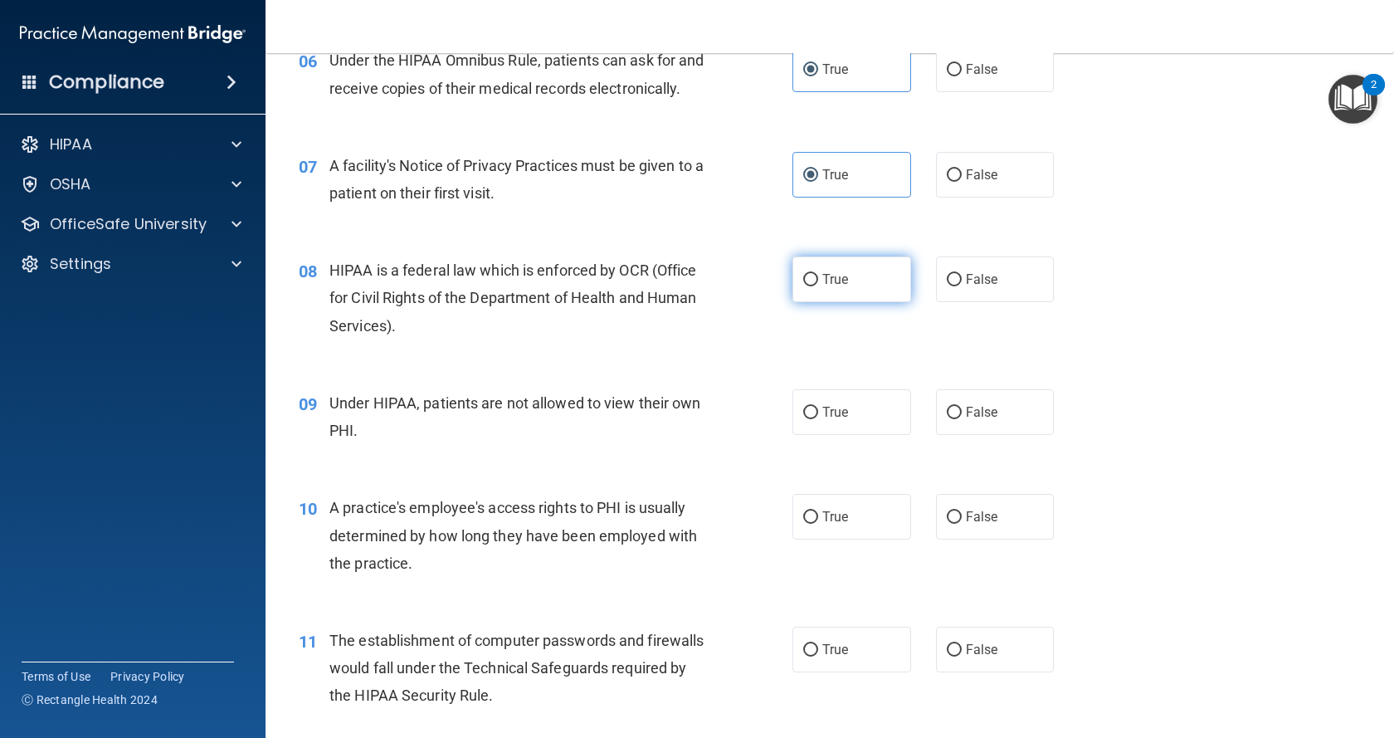
click at [825, 302] on label "True" at bounding box center [851, 279] width 119 height 46
click at [818, 286] on input "True" at bounding box center [810, 280] width 15 height 12
radio input "true"
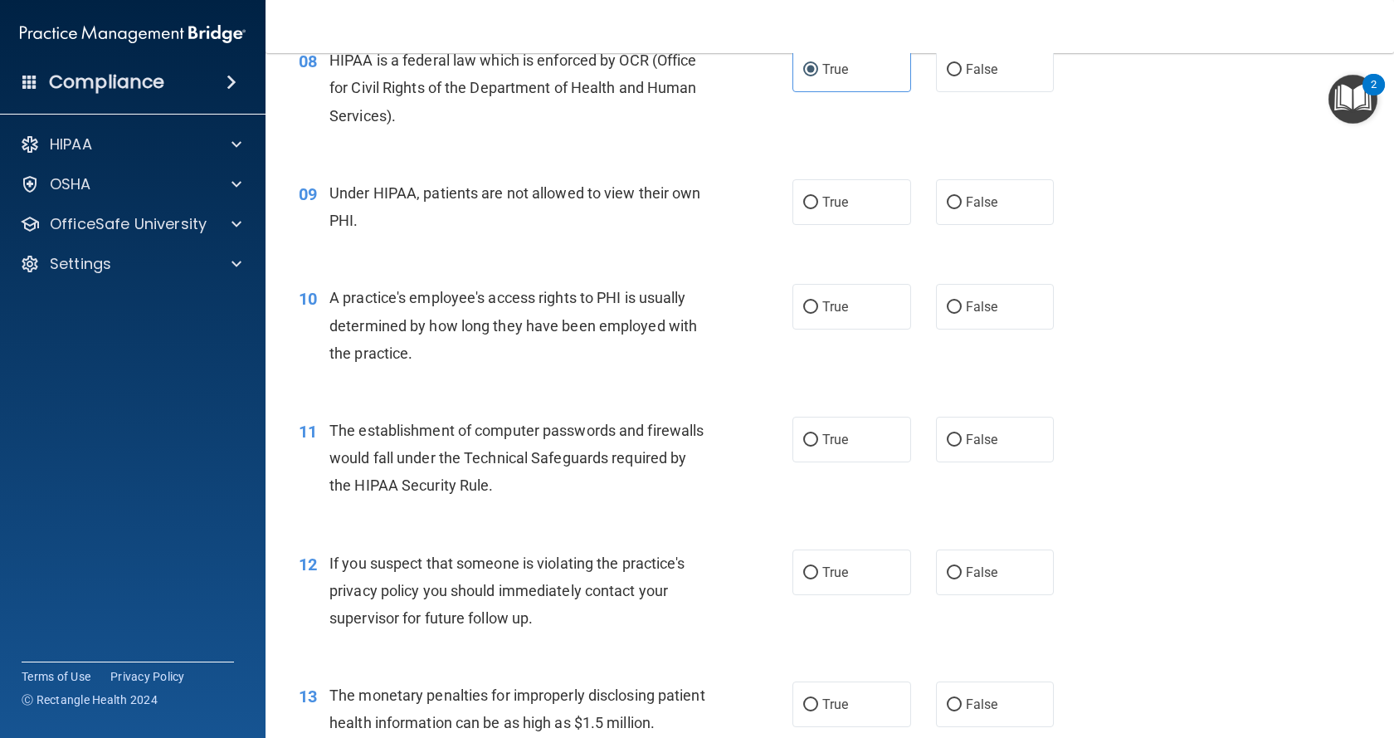
scroll to position [1079, 0]
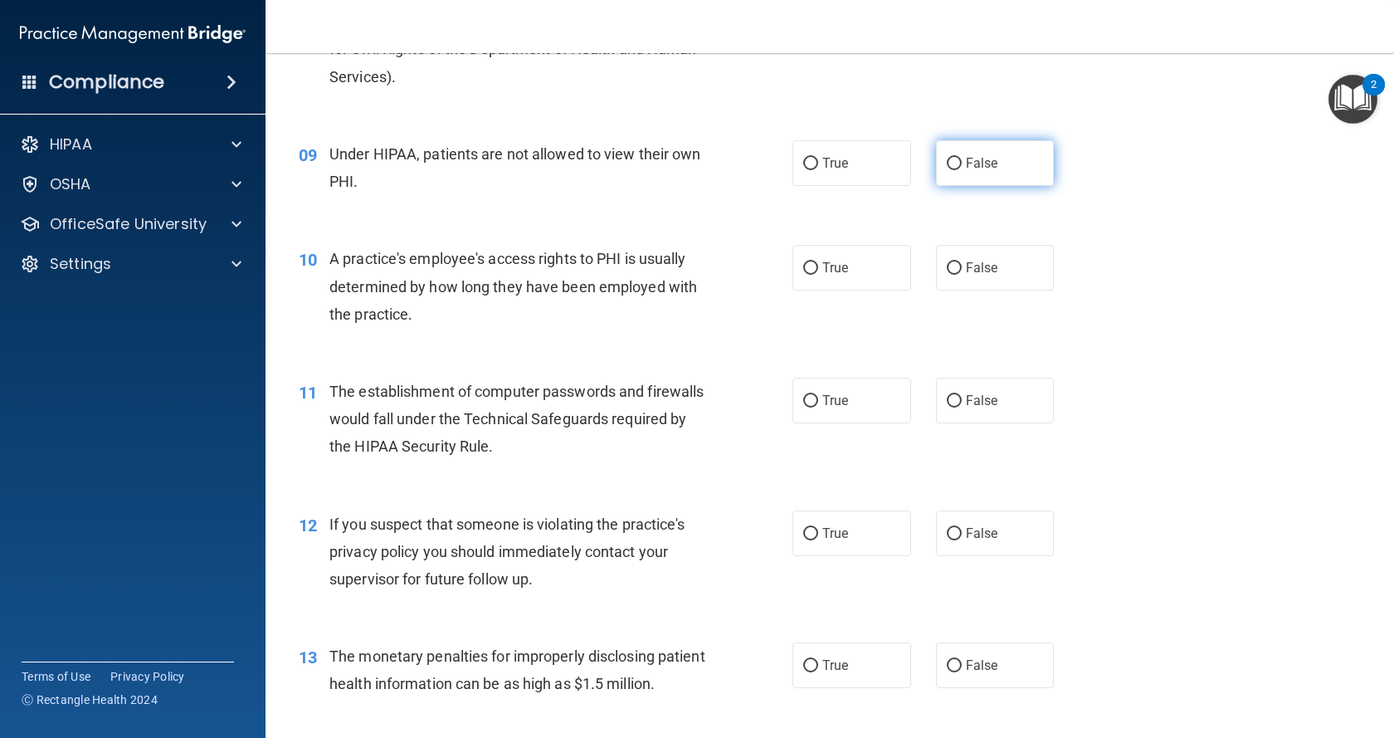
click at [959, 186] on label "False" at bounding box center [995, 163] width 119 height 46
click at [959, 170] on input "False" at bounding box center [954, 164] width 15 height 12
radio input "true"
click at [966, 275] on span "False" at bounding box center [982, 268] width 32 height 16
click at [962, 275] on input "False" at bounding box center [954, 268] width 15 height 12
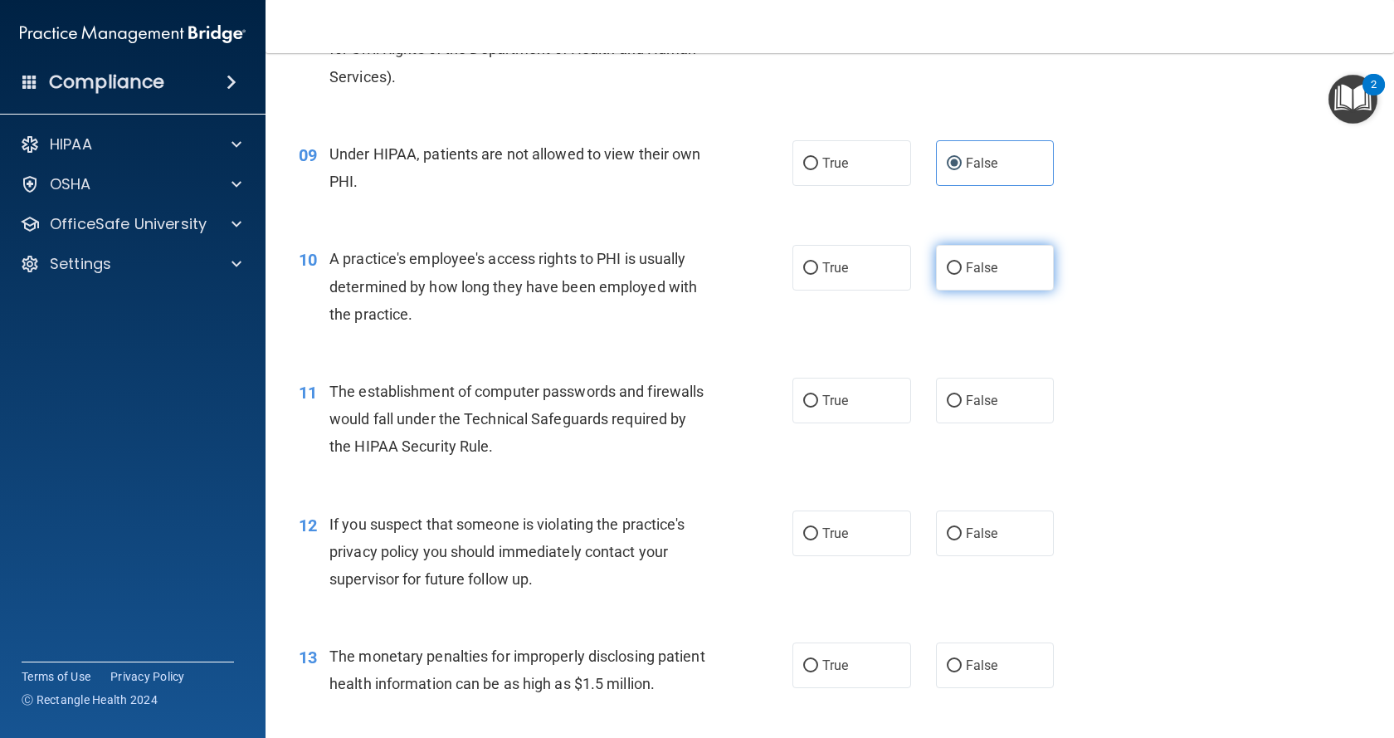
radio input "true"
click at [833, 408] on span "True" at bounding box center [835, 400] width 26 height 16
click at [818, 407] on input "True" at bounding box center [810, 401] width 15 height 12
radio input "true"
click at [844, 556] on label "True" at bounding box center [851, 533] width 119 height 46
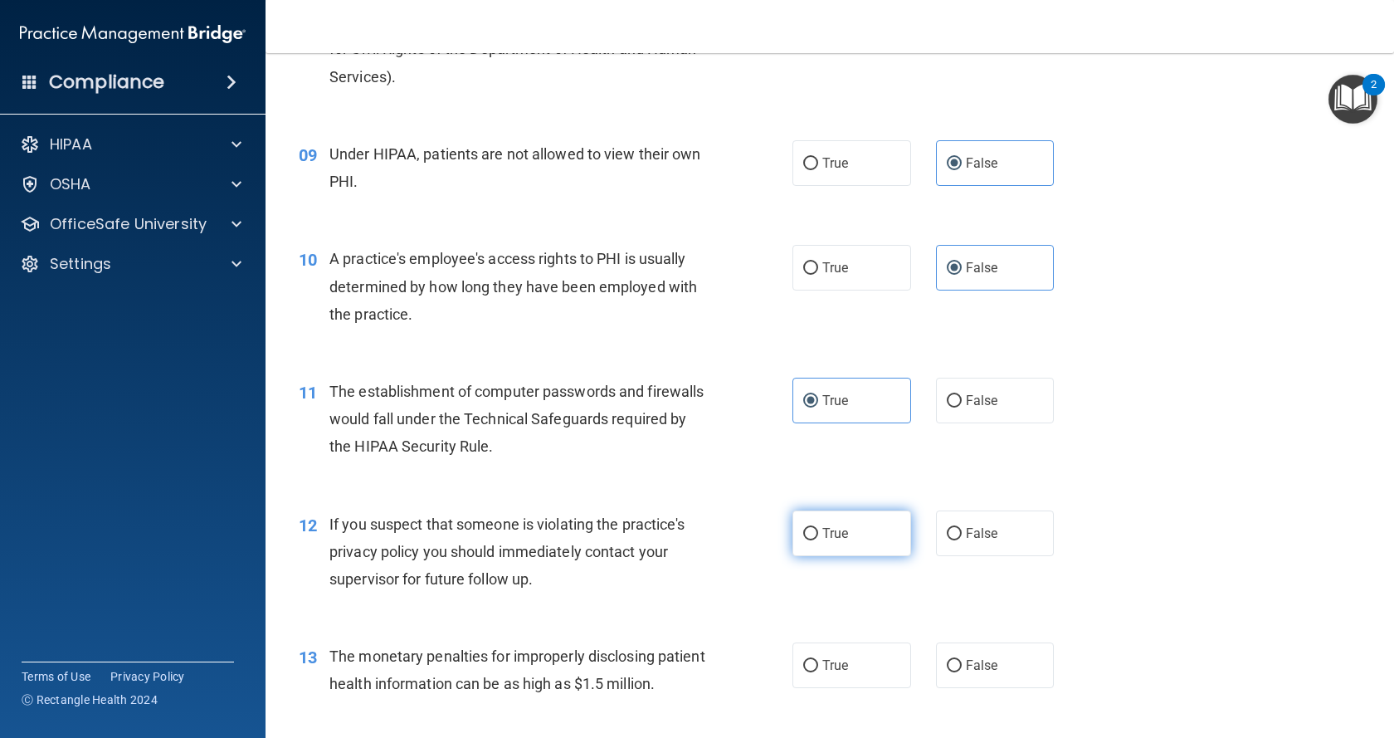
click at [818, 540] on input "True" at bounding box center [810, 534] width 15 height 12
radio input "true"
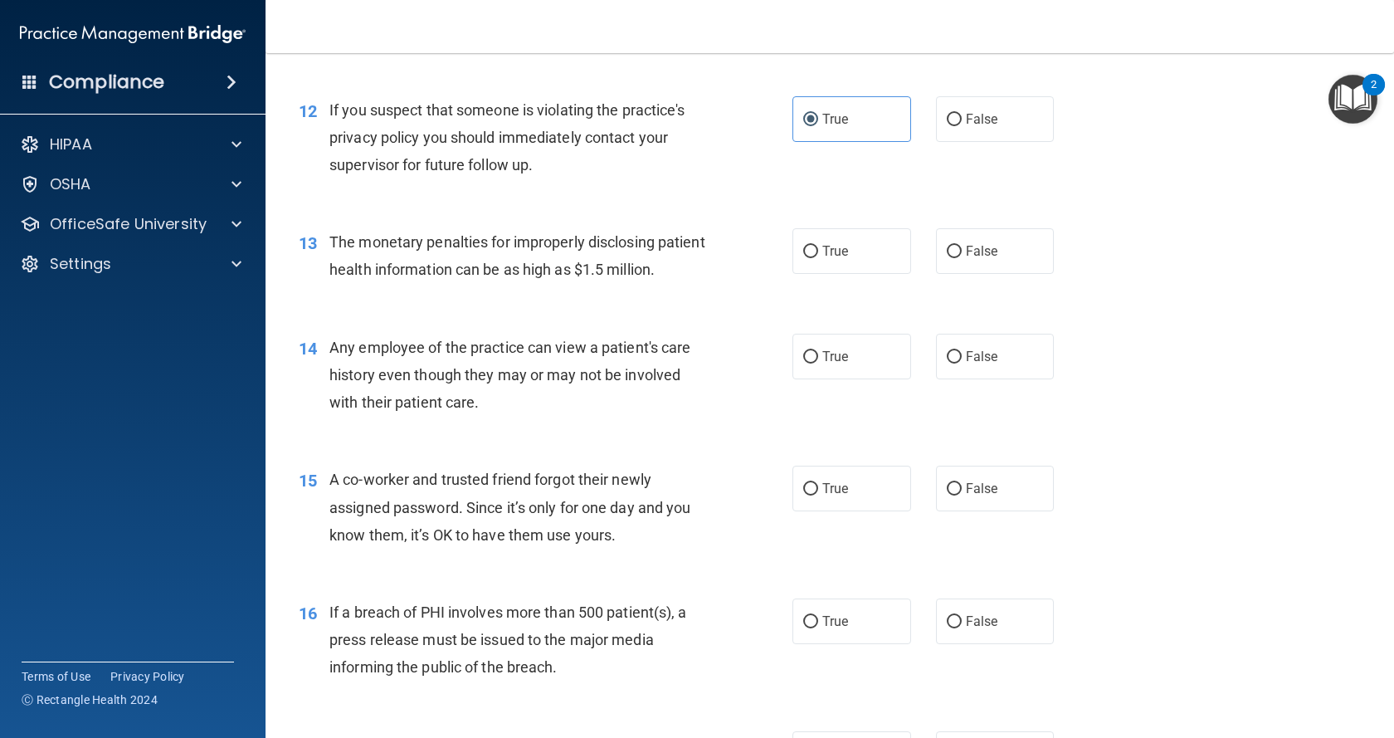
scroll to position [1493, 0]
click at [848, 273] on label "True" at bounding box center [851, 250] width 119 height 46
click at [818, 257] on input "True" at bounding box center [810, 251] width 15 height 12
radio input "true"
click at [1016, 378] on label "False" at bounding box center [995, 356] width 119 height 46
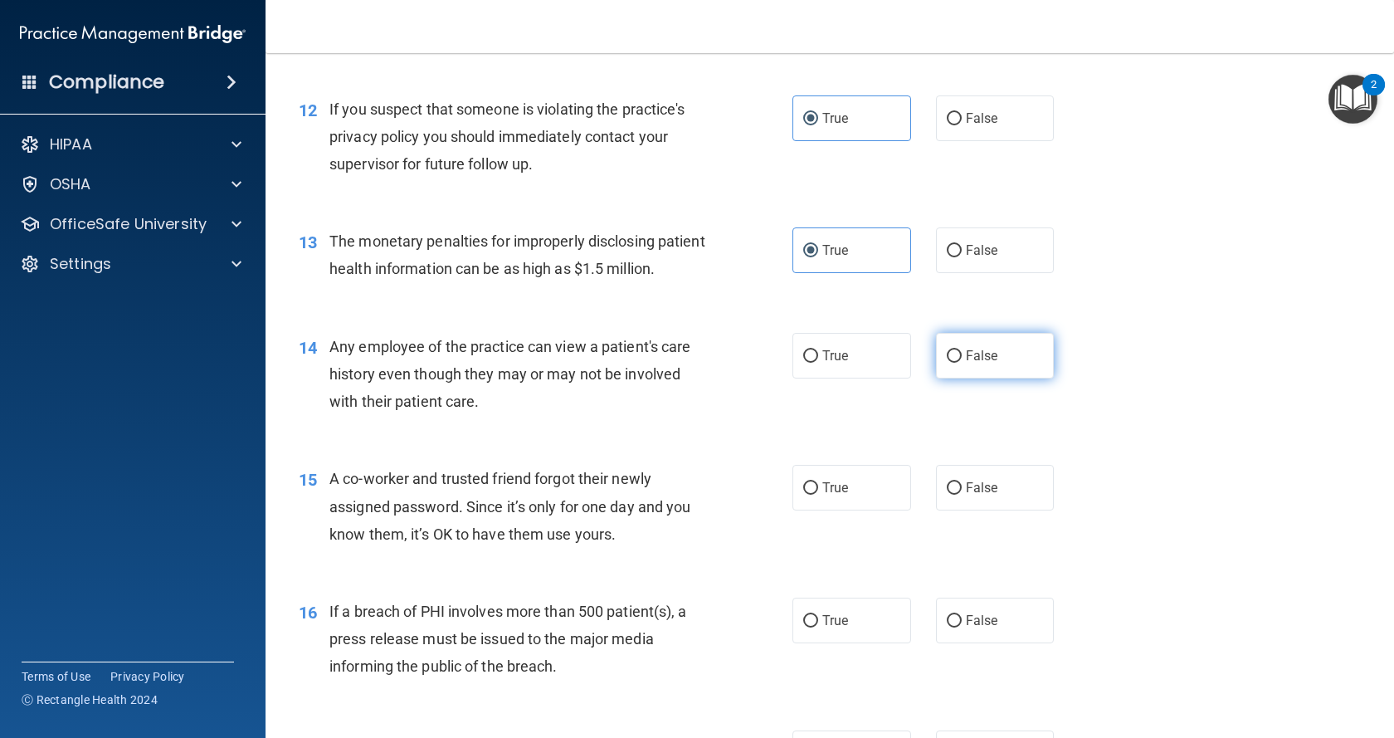
click at [962, 363] on input "False" at bounding box center [954, 356] width 15 height 12
radio input "true"
click at [972, 510] on label "False" at bounding box center [995, 488] width 119 height 46
click at [962, 494] on input "False" at bounding box center [954, 488] width 15 height 12
radio input "true"
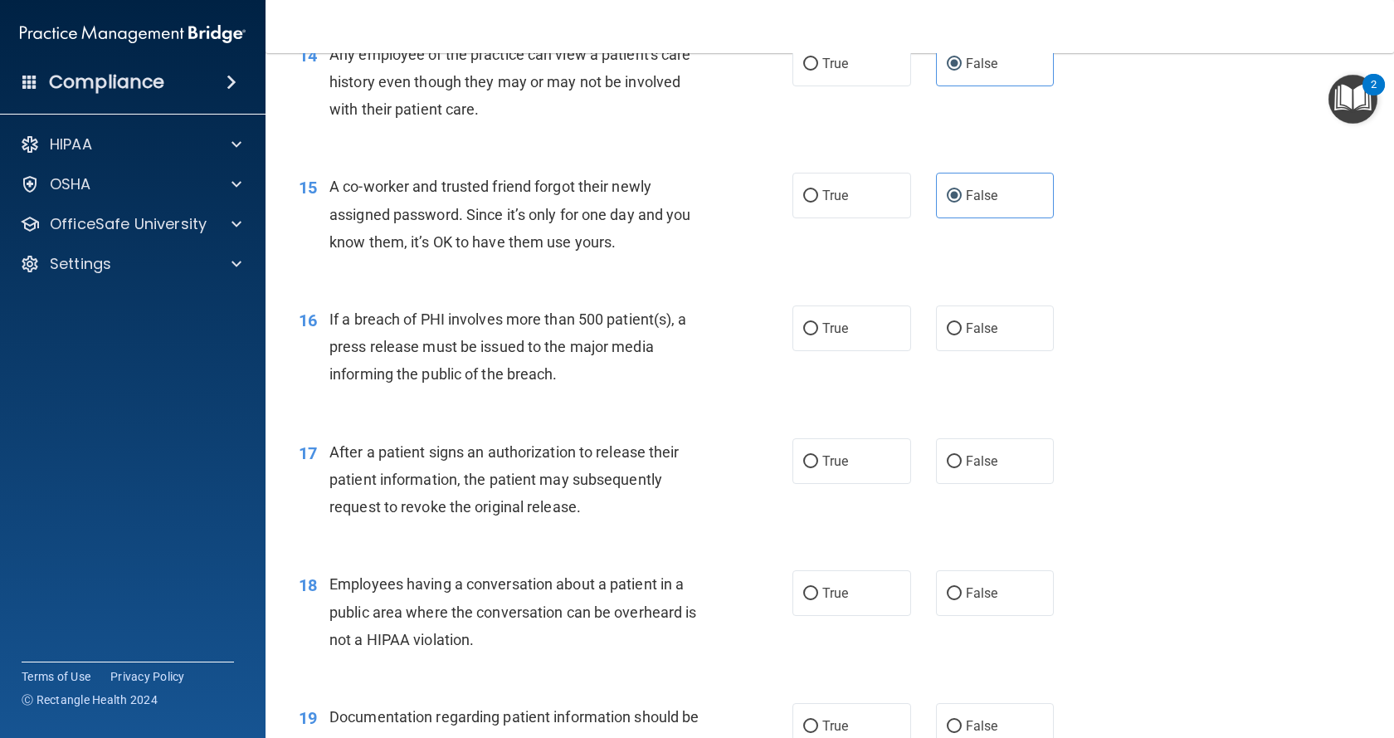
scroll to position [1825, 0]
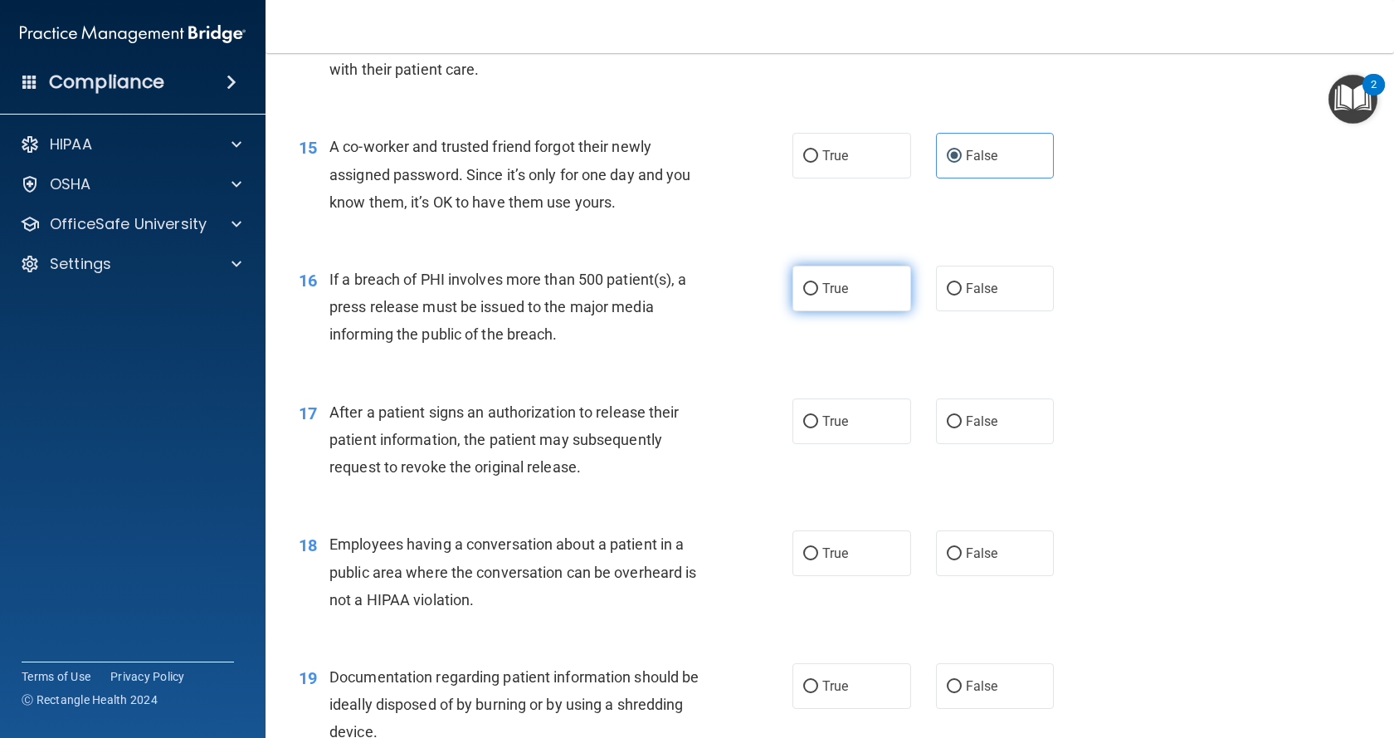
click at [900, 311] on label "True" at bounding box center [851, 288] width 119 height 46
click at [818, 295] on input "True" at bounding box center [810, 289] width 15 height 12
radio input "true"
click at [823, 444] on label "True" at bounding box center [851, 421] width 119 height 46
click at [818, 428] on input "True" at bounding box center [810, 422] width 15 height 12
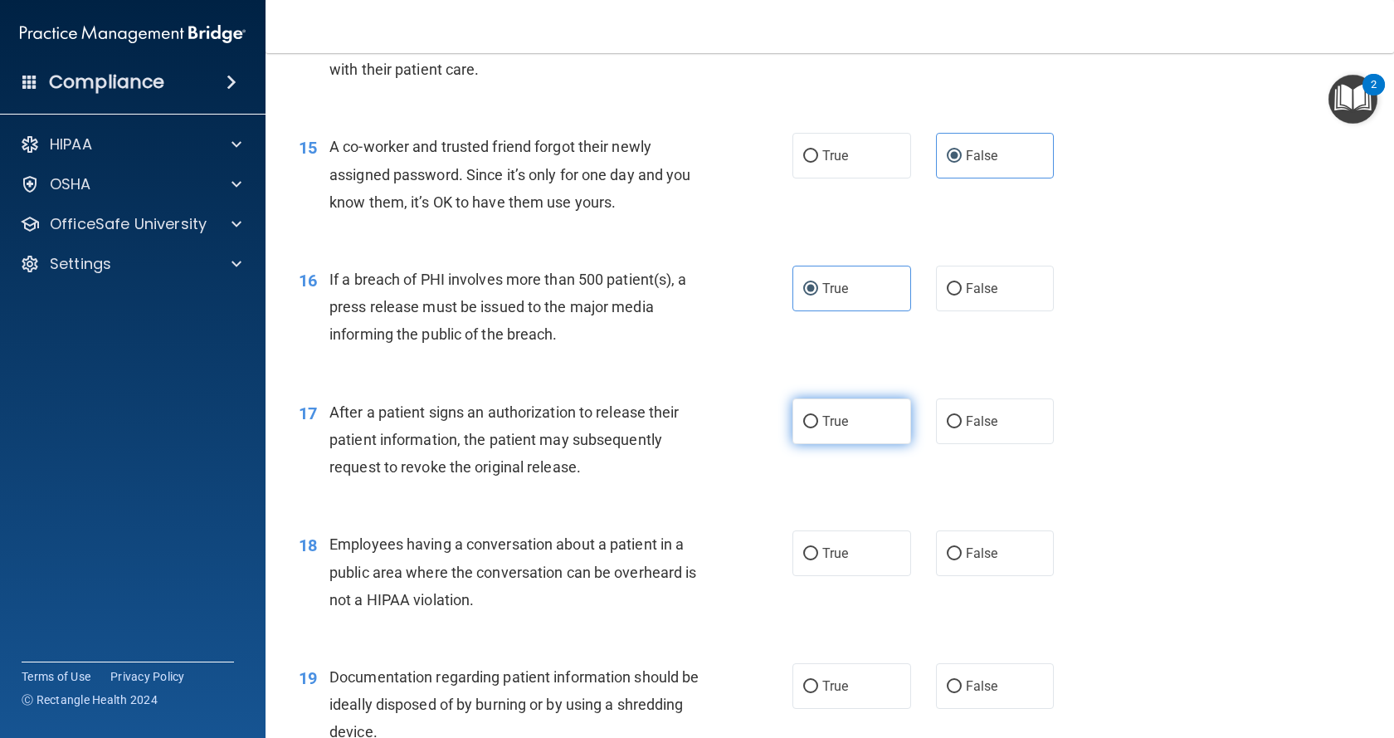
radio input "true"
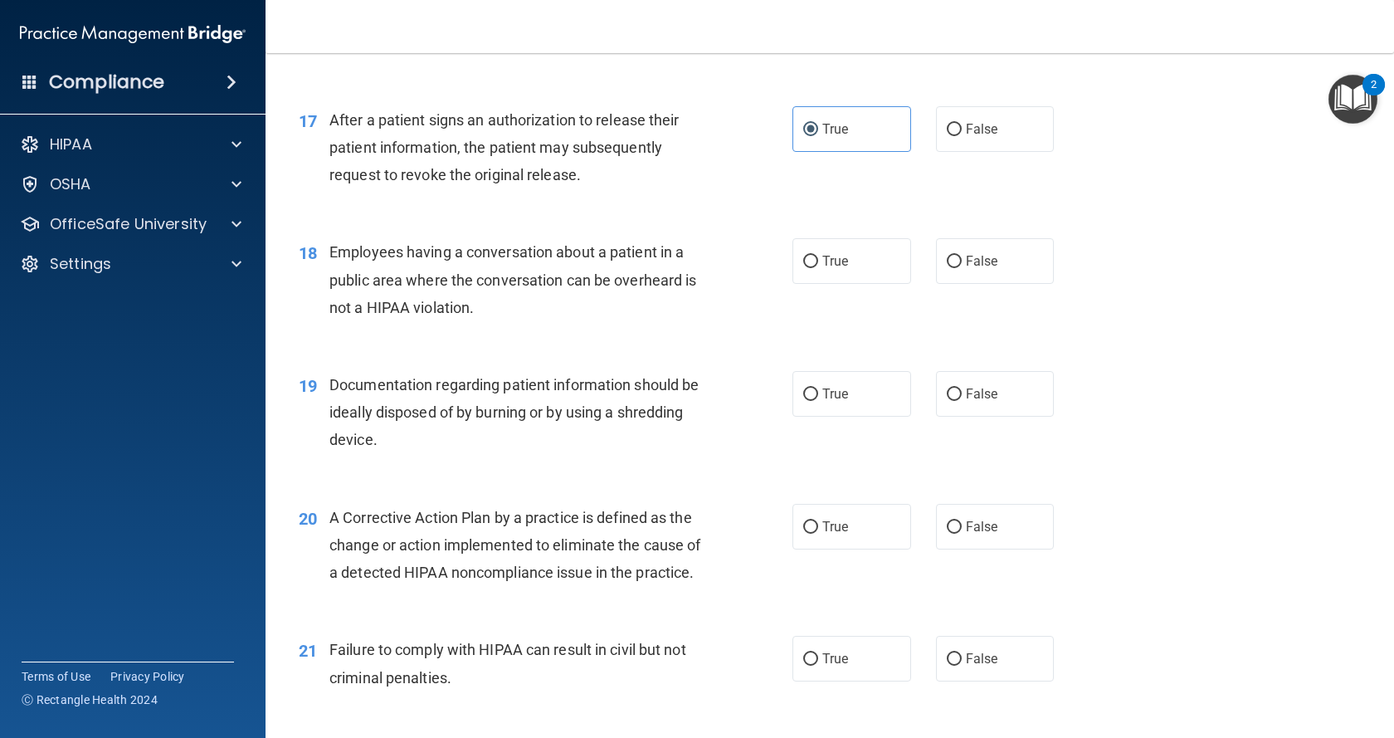
scroll to position [2157, 0]
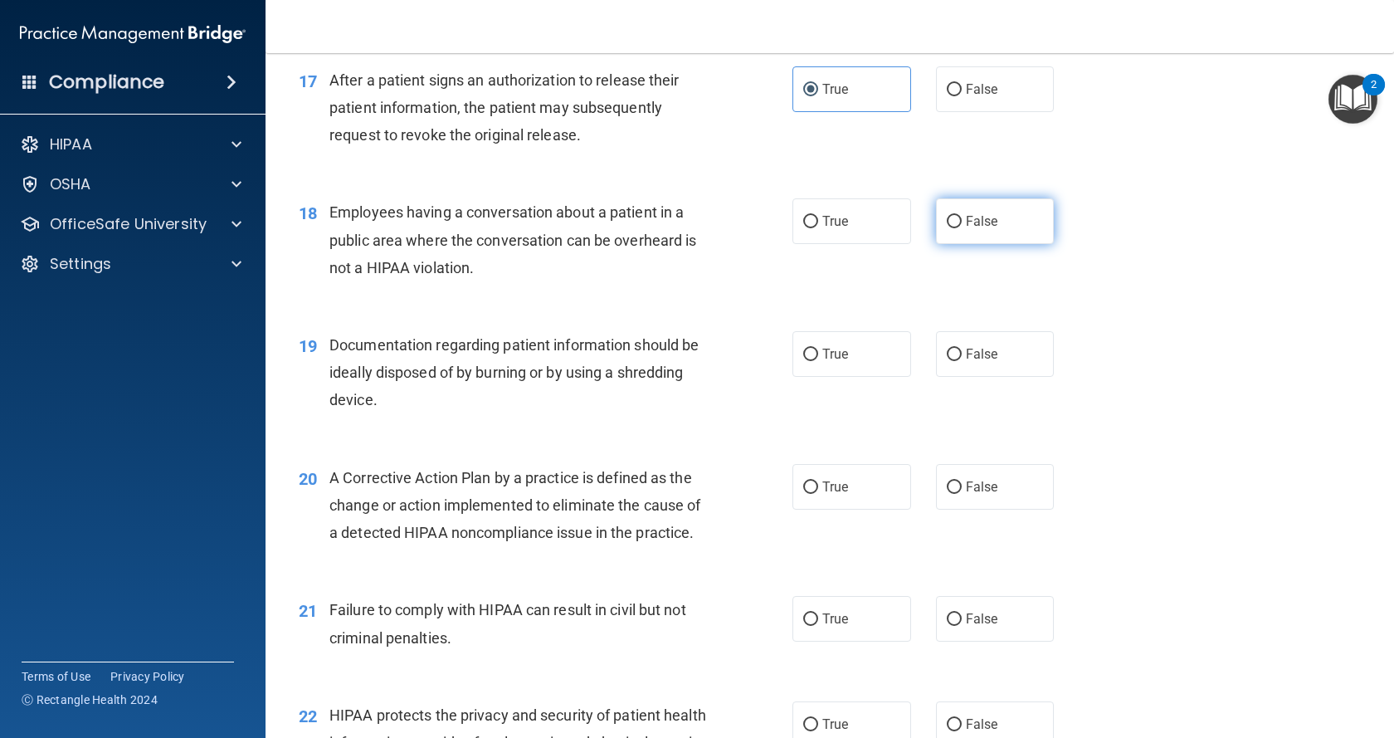
click at [986, 229] on span "False" at bounding box center [982, 221] width 32 height 16
click at [962, 228] on input "False" at bounding box center [954, 222] width 15 height 12
radio input "true"
click at [962, 377] on label "False" at bounding box center [995, 354] width 119 height 46
click at [962, 361] on input "False" at bounding box center [954, 354] width 15 height 12
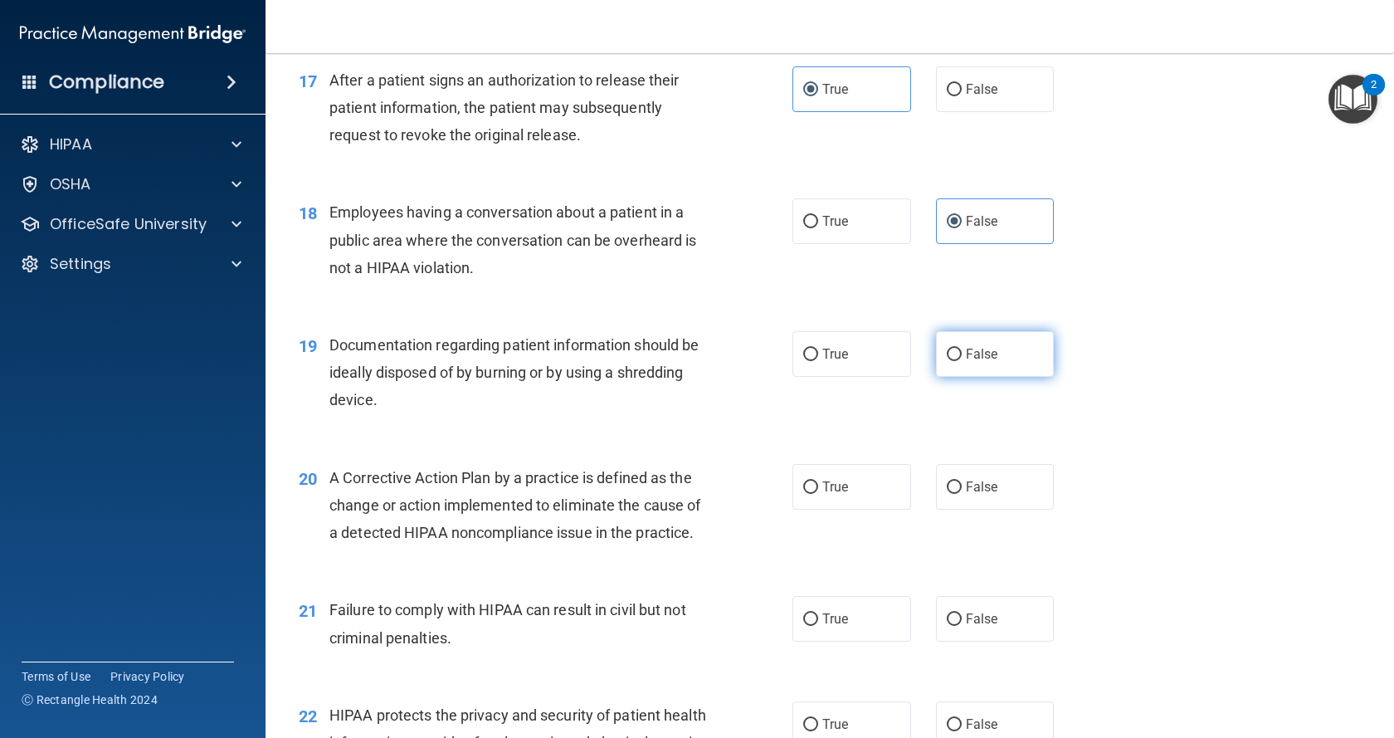
radio input "true"
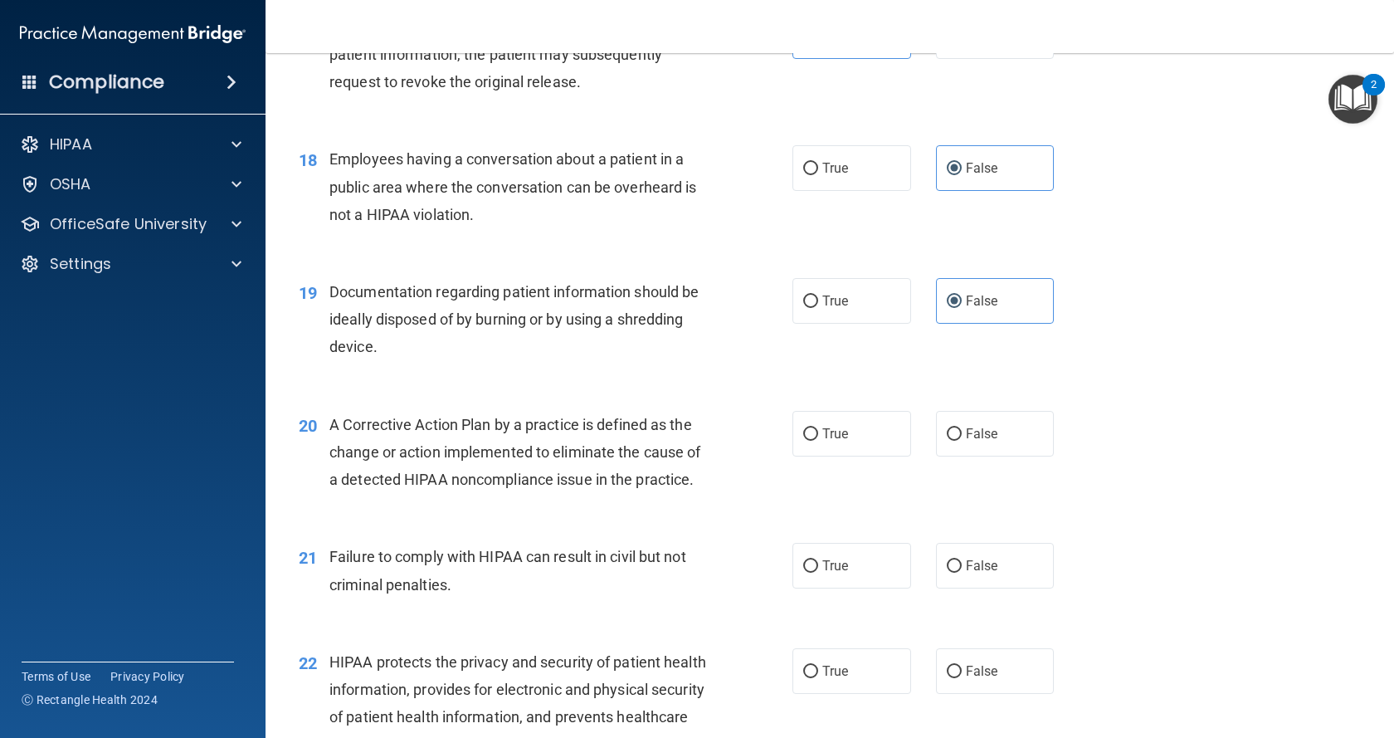
scroll to position [2293, 0]
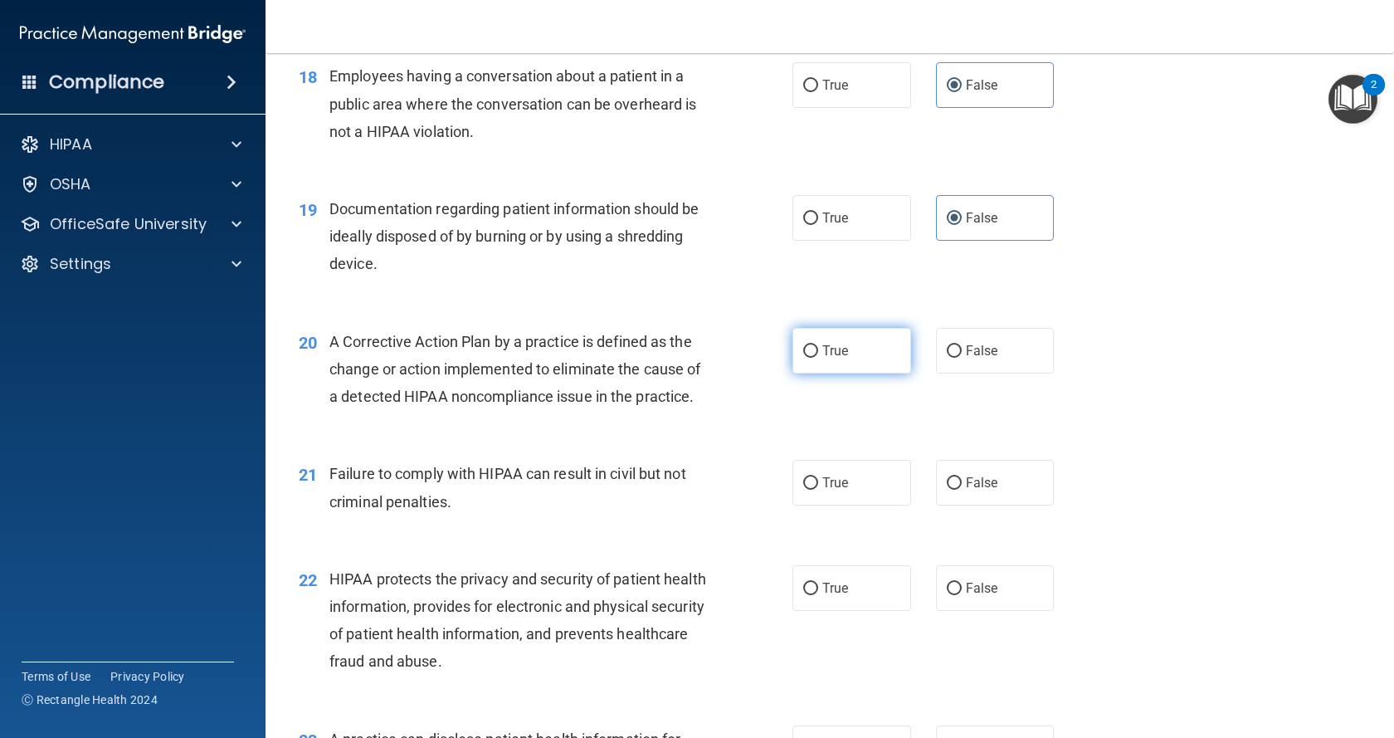
click at [811, 373] on label "True" at bounding box center [851, 351] width 119 height 46
click at [811, 358] on input "True" at bounding box center [810, 351] width 15 height 12
radio input "true"
click at [1015, 505] on label "False" at bounding box center [995, 483] width 119 height 46
click at [962, 489] on input "False" at bounding box center [954, 483] width 15 height 12
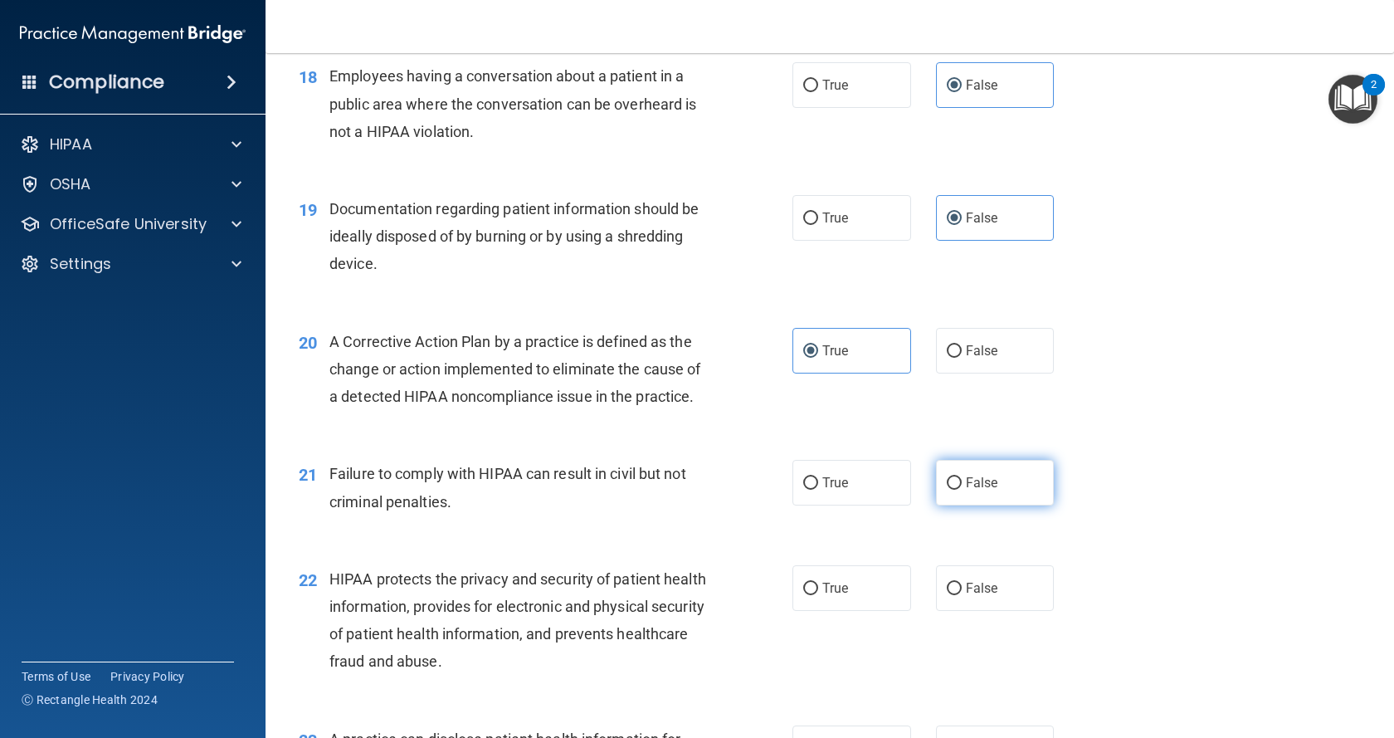
radio input "true"
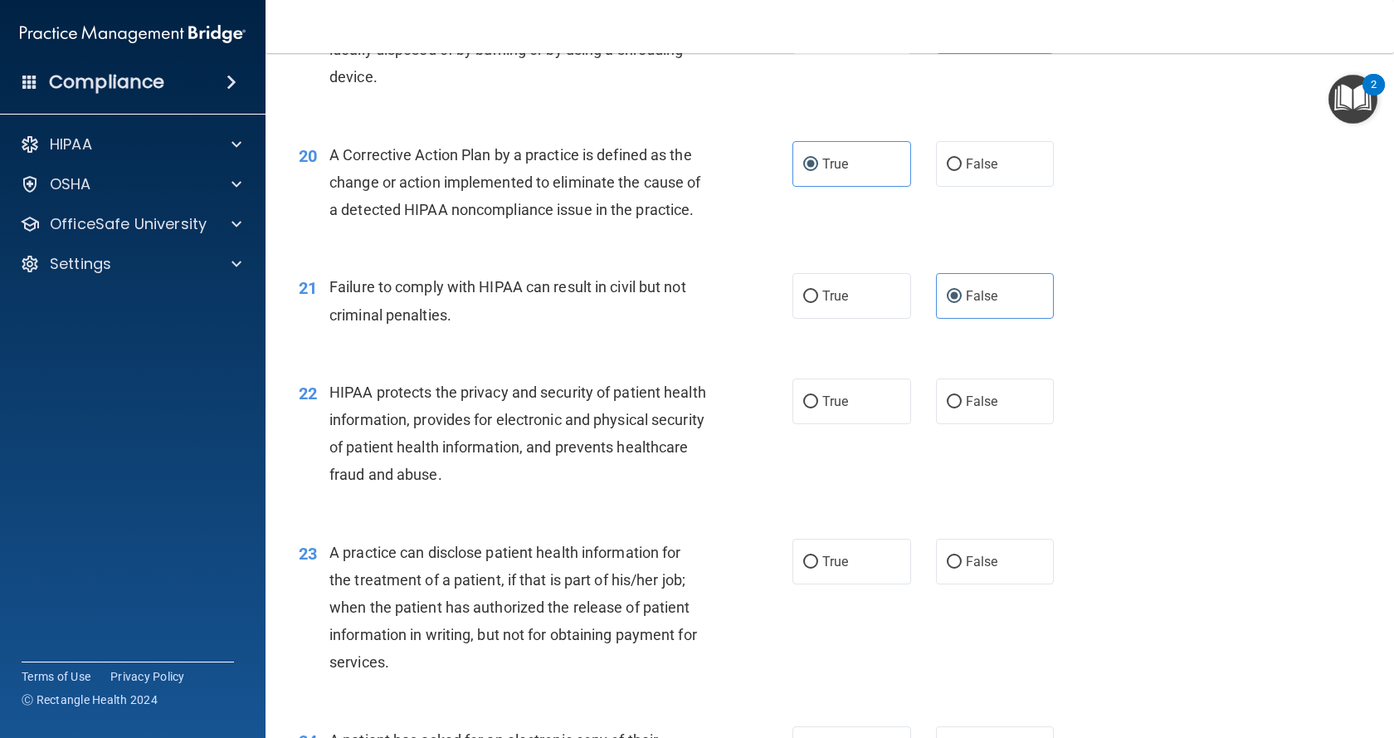
scroll to position [2542, 0]
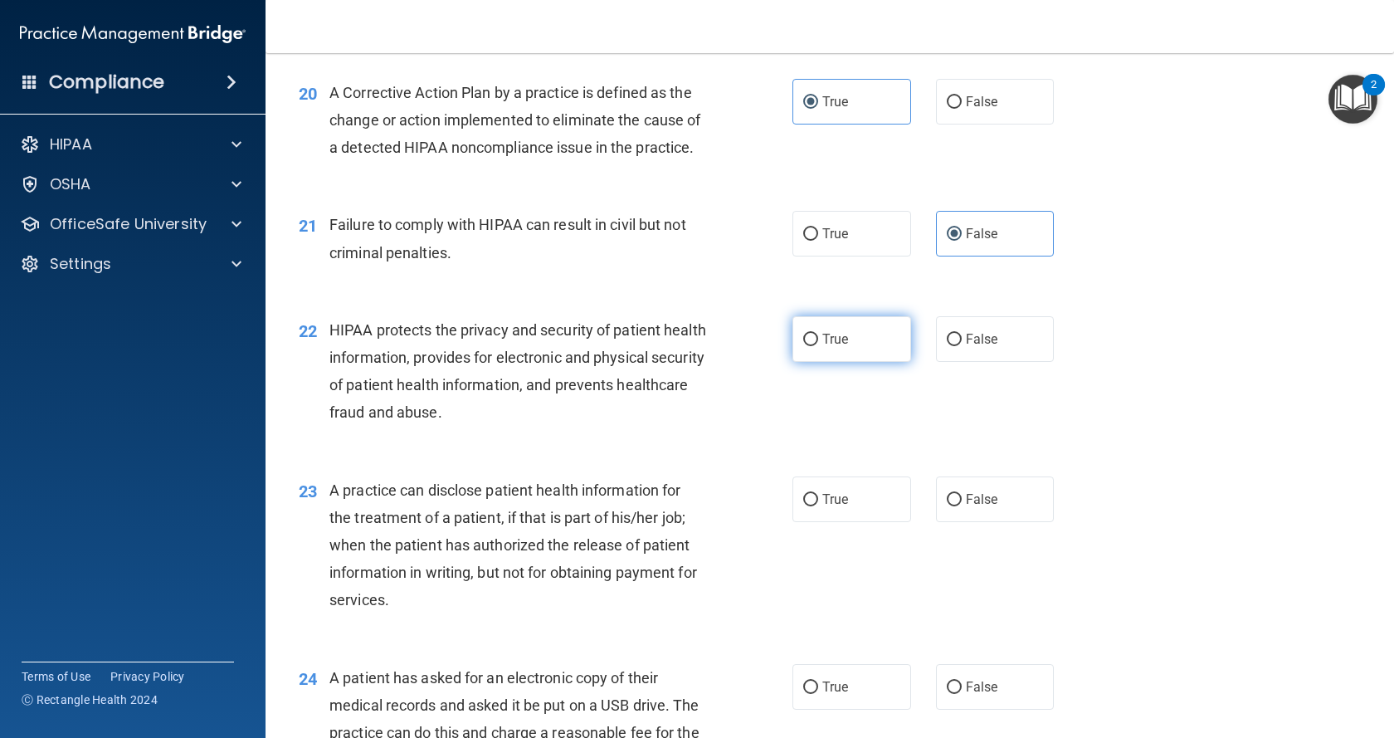
click at [842, 362] on label "True" at bounding box center [851, 339] width 119 height 46
click at [818, 346] on input "True" at bounding box center [810, 340] width 15 height 12
radio input "true"
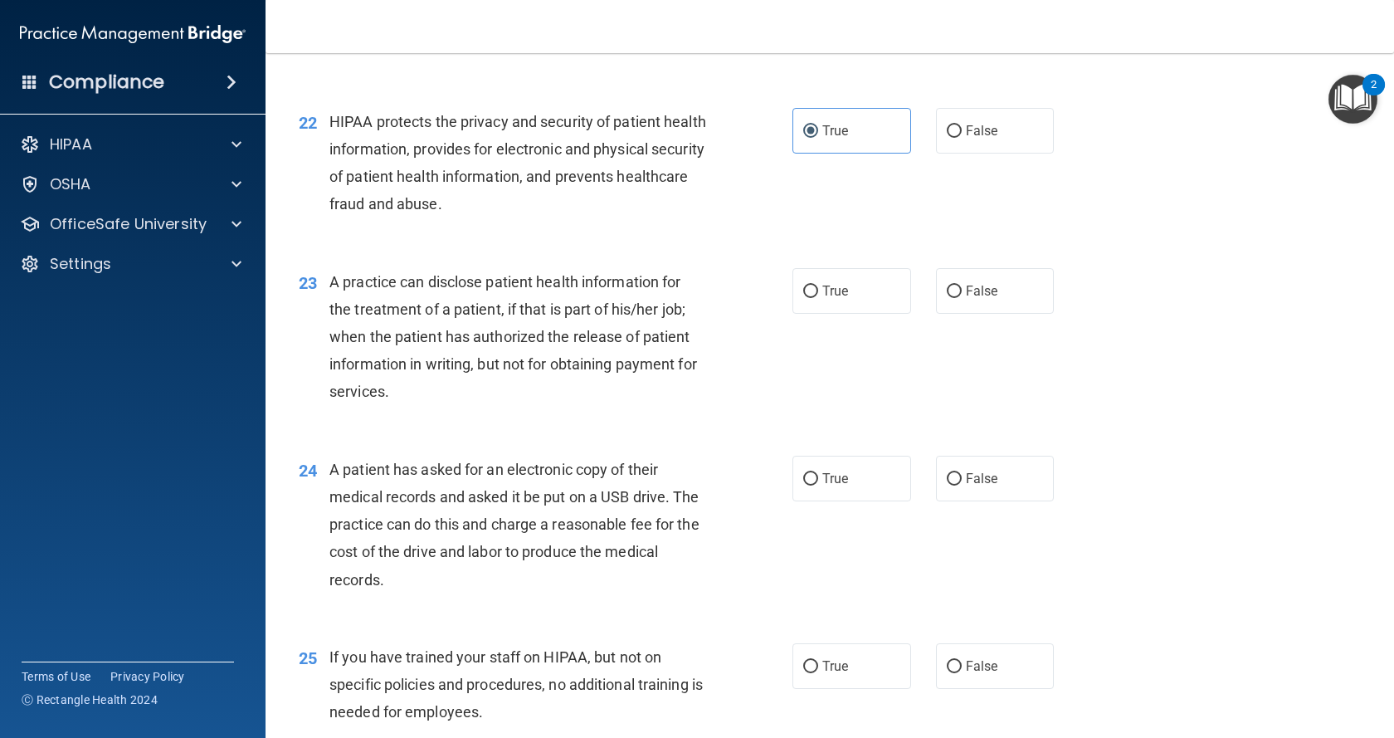
scroll to position [2791, 0]
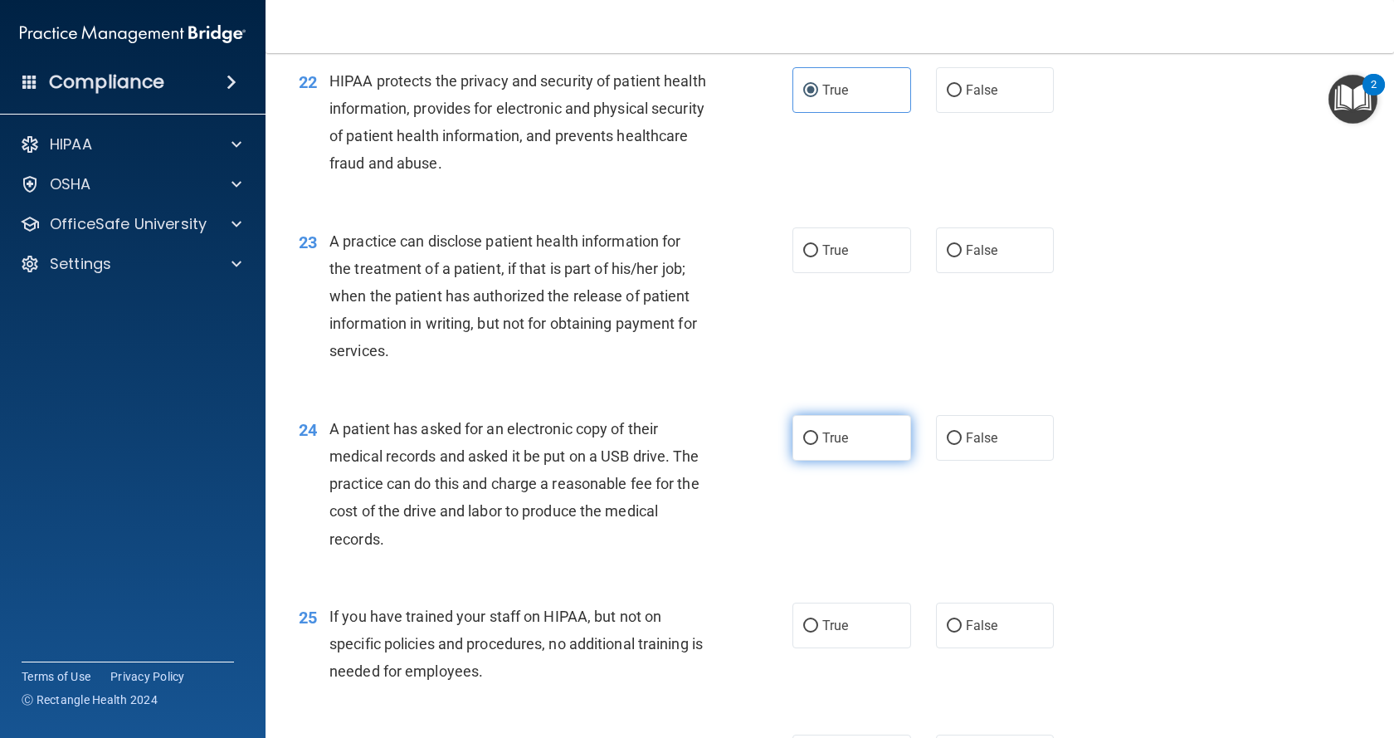
click at [830, 446] on span "True" at bounding box center [835, 438] width 26 height 16
click at [818, 445] on input "True" at bounding box center [810, 438] width 15 height 12
radio input "true"
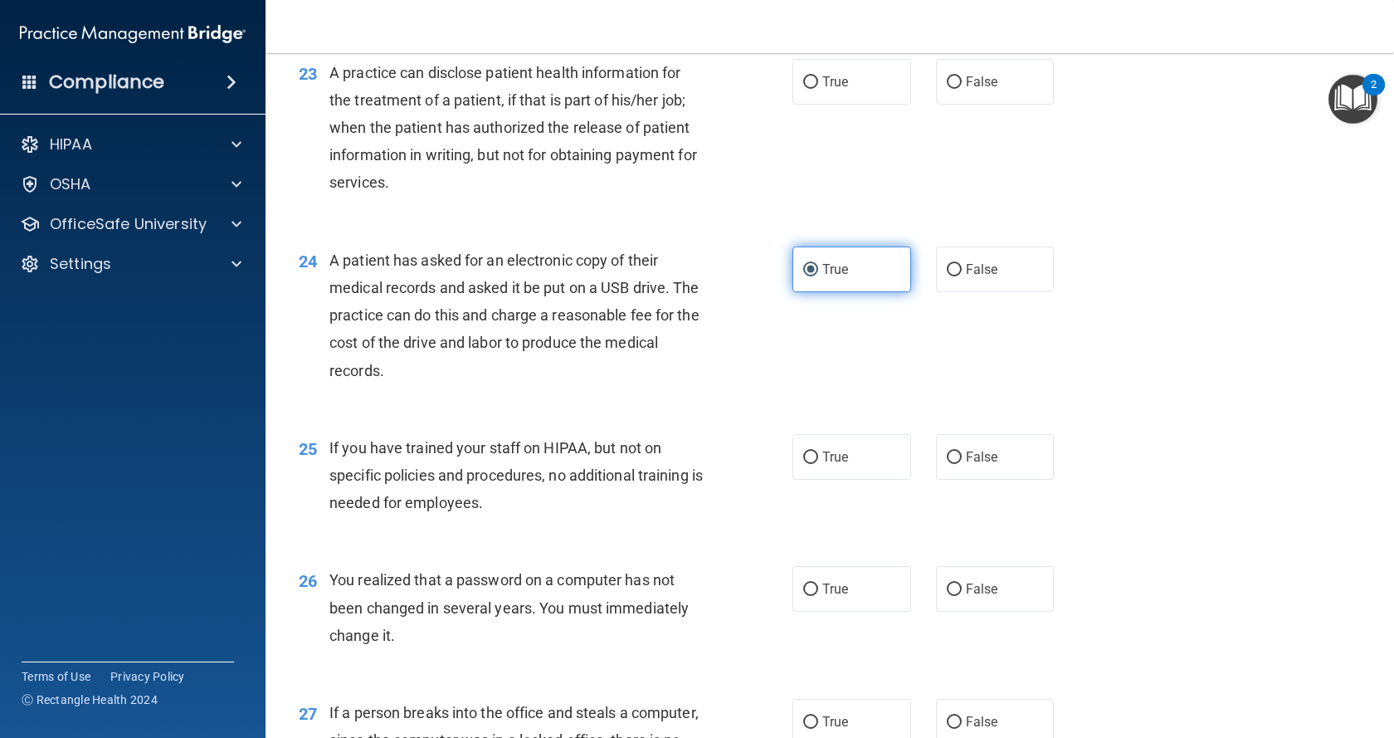
scroll to position [3123, 0]
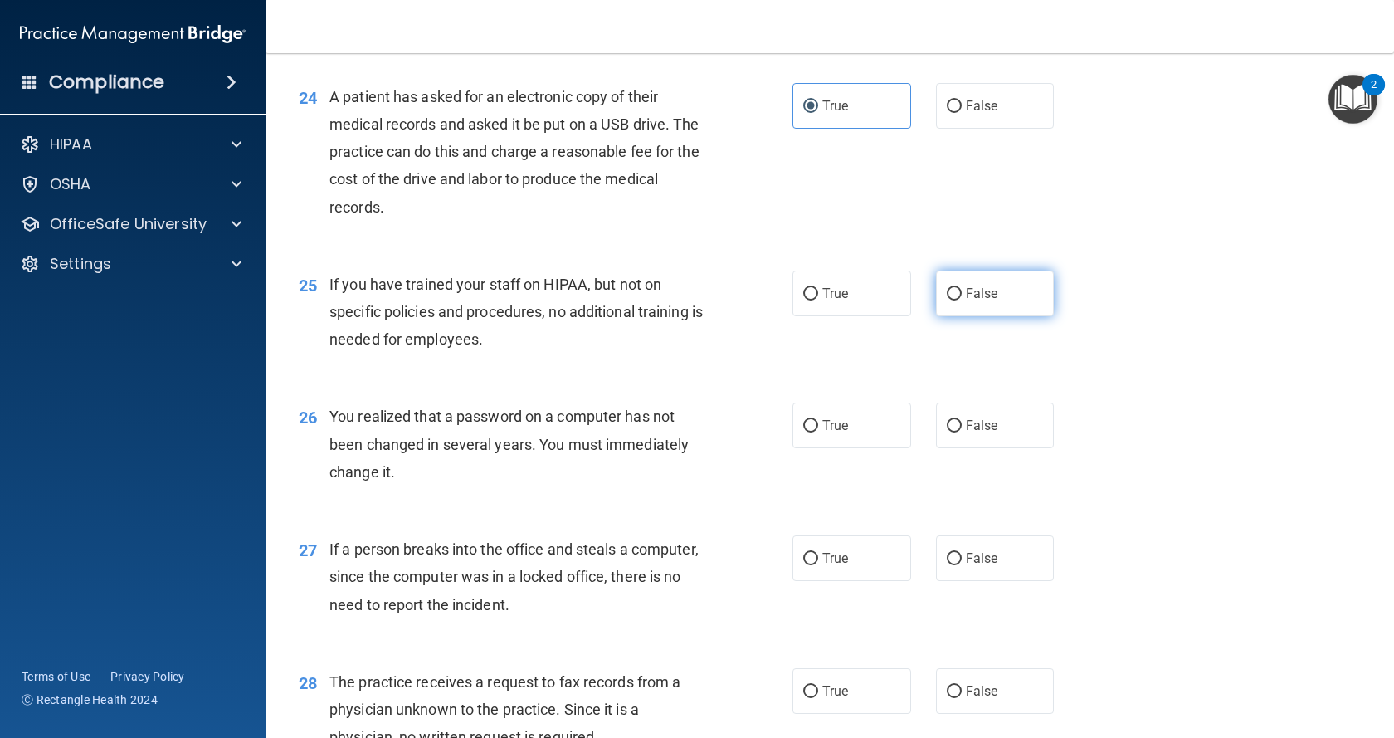
click at [970, 301] on span "False" at bounding box center [982, 293] width 32 height 16
click at [962, 300] on input "False" at bounding box center [954, 294] width 15 height 12
radio input "true"
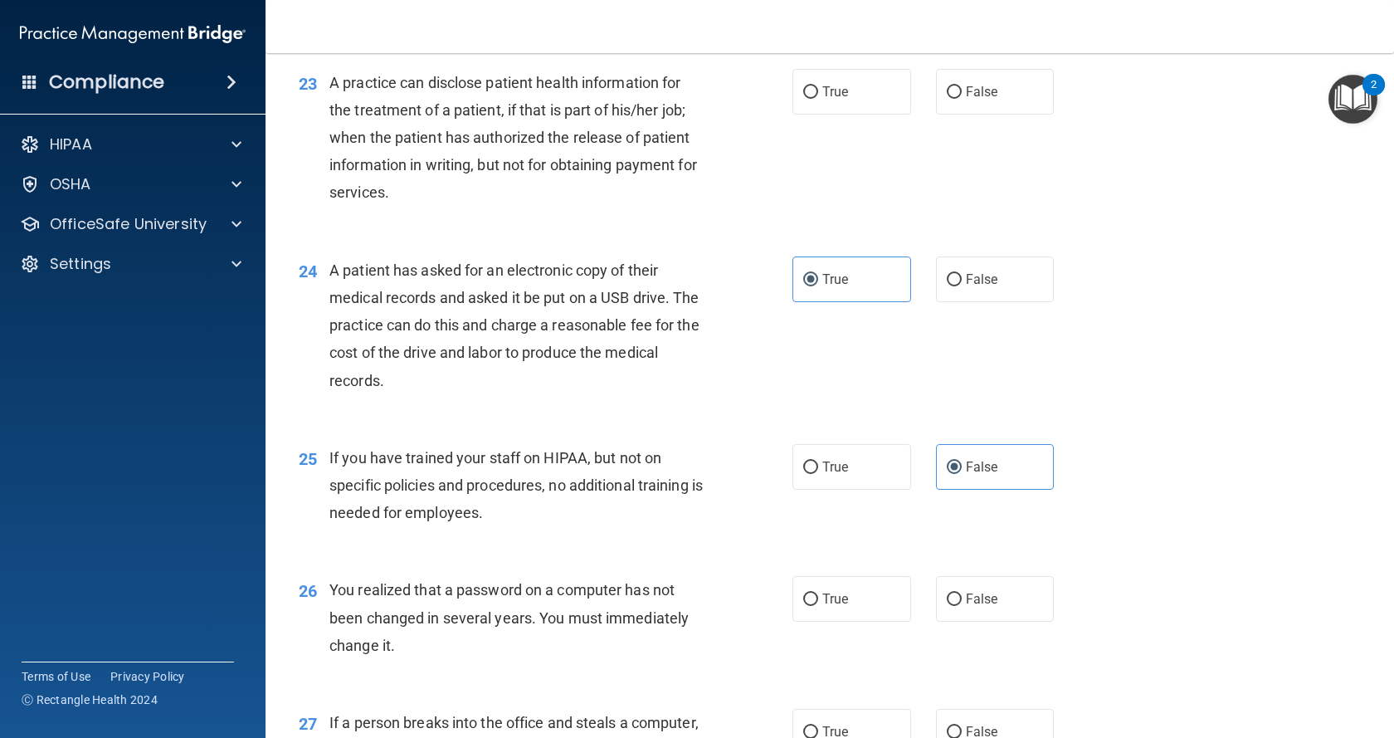
scroll to position [2874, 0]
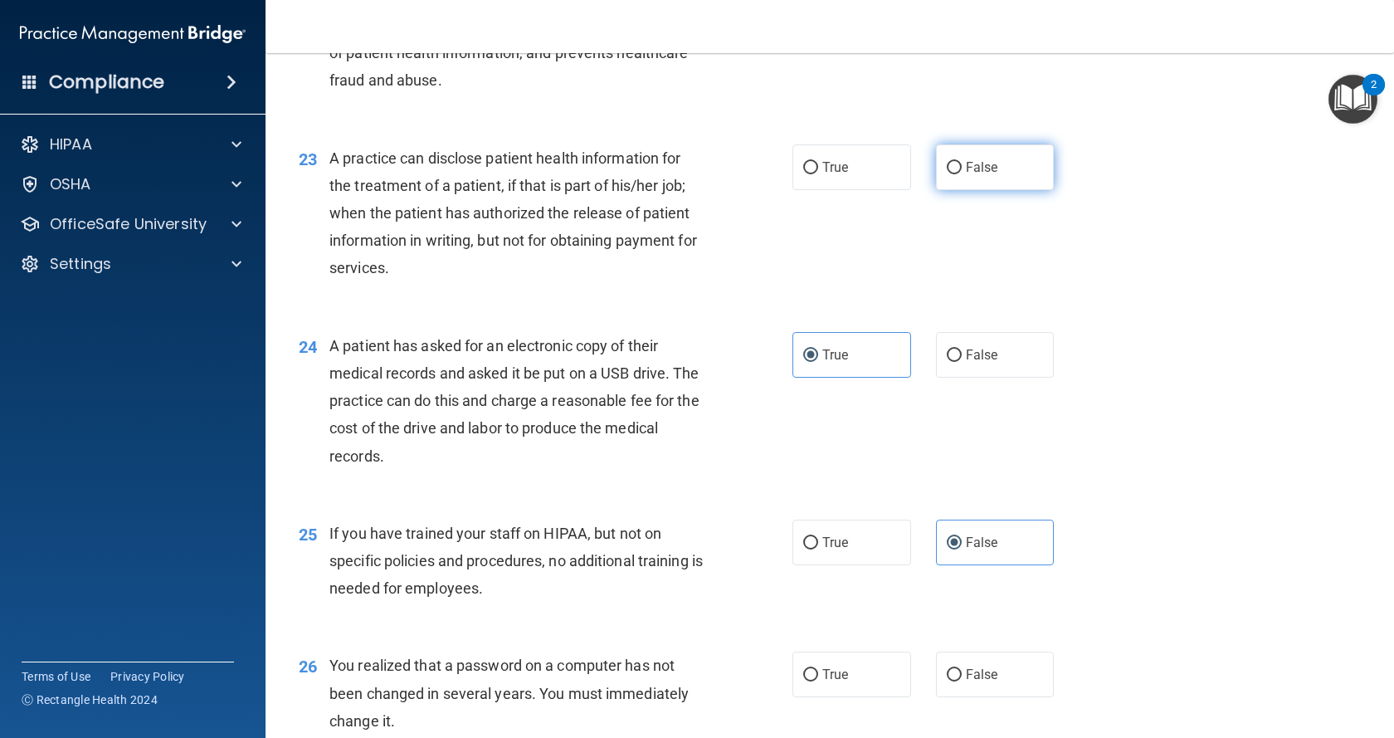
click at [1006, 190] on label "False" at bounding box center [995, 167] width 119 height 46
click at [962, 174] on input "False" at bounding box center [954, 168] width 15 height 12
radio input "true"
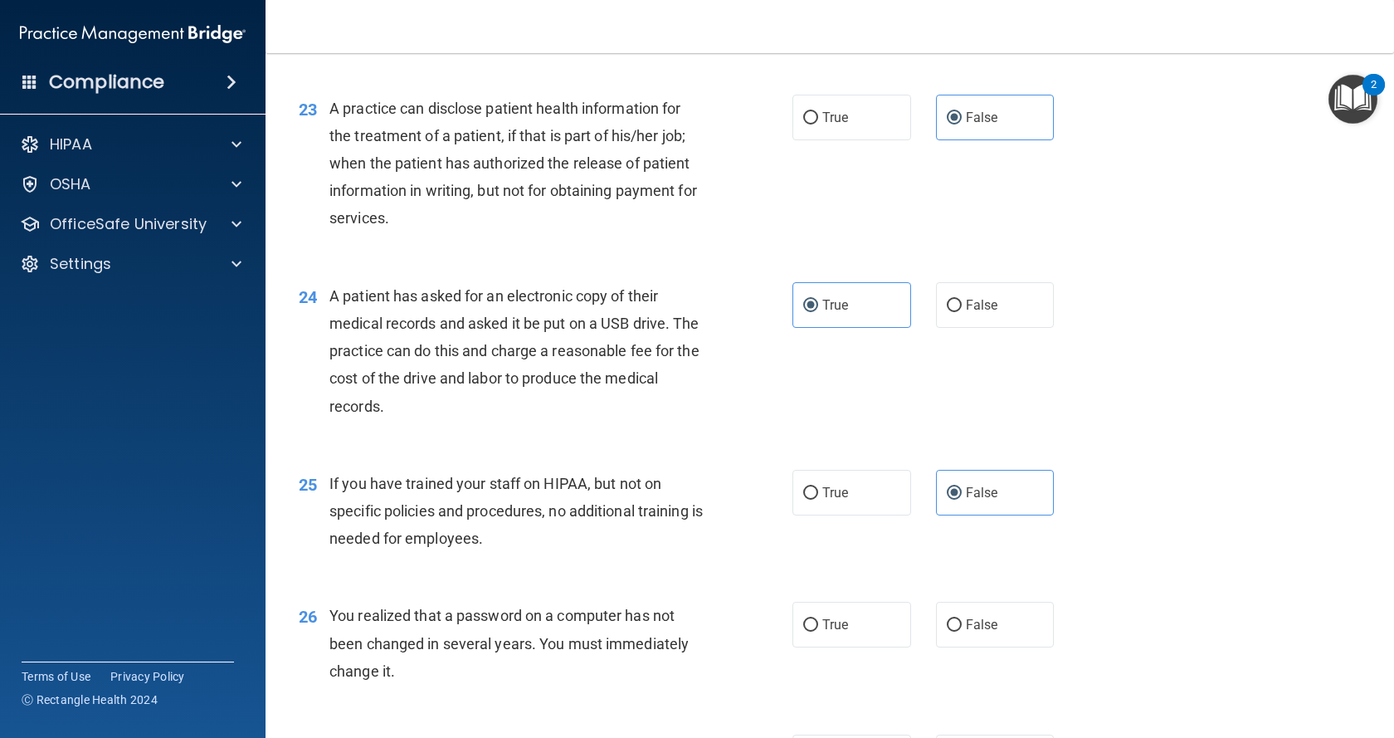
scroll to position [3206, 0]
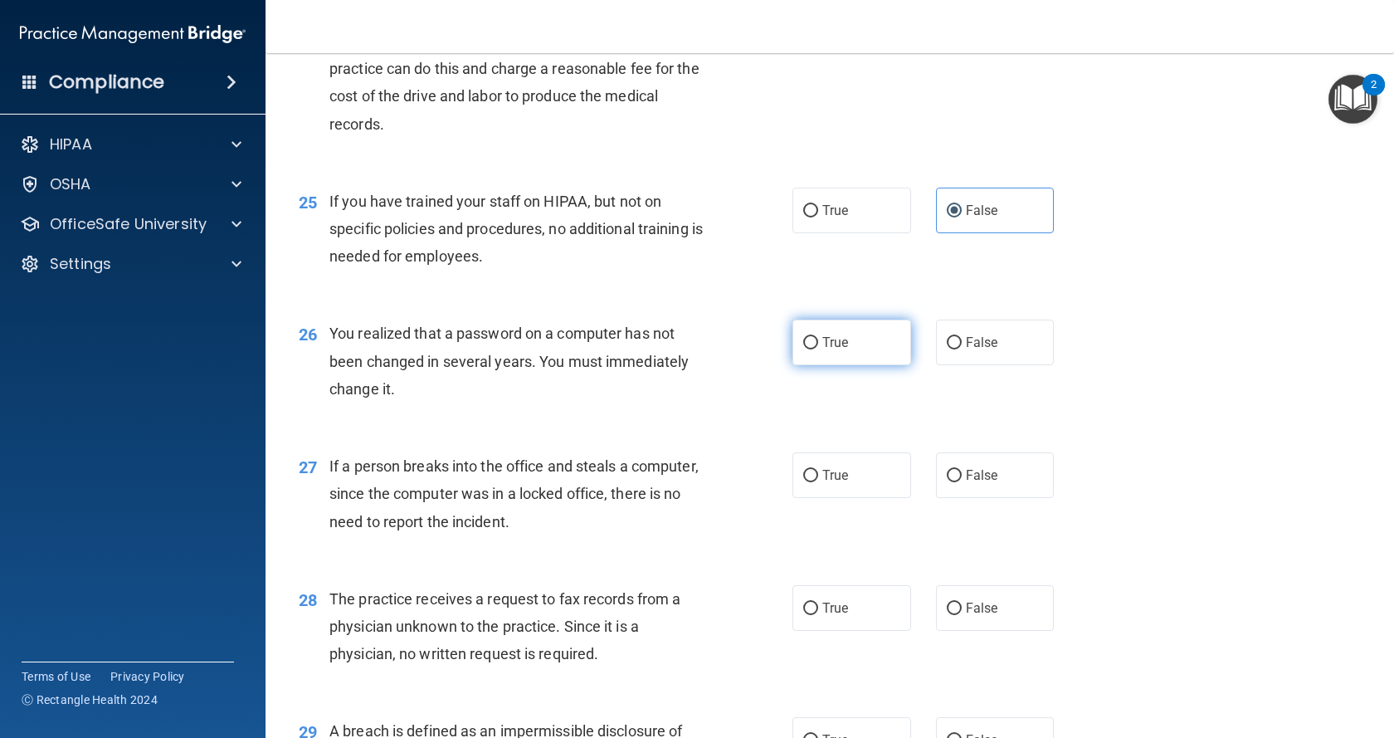
click at [851, 365] on label "True" at bounding box center [851, 342] width 119 height 46
click at [818, 349] on input "True" at bounding box center [810, 343] width 15 height 12
radio input "true"
click at [992, 498] on label "False" at bounding box center [995, 475] width 119 height 46
click at [962, 482] on input "False" at bounding box center [954, 476] width 15 height 12
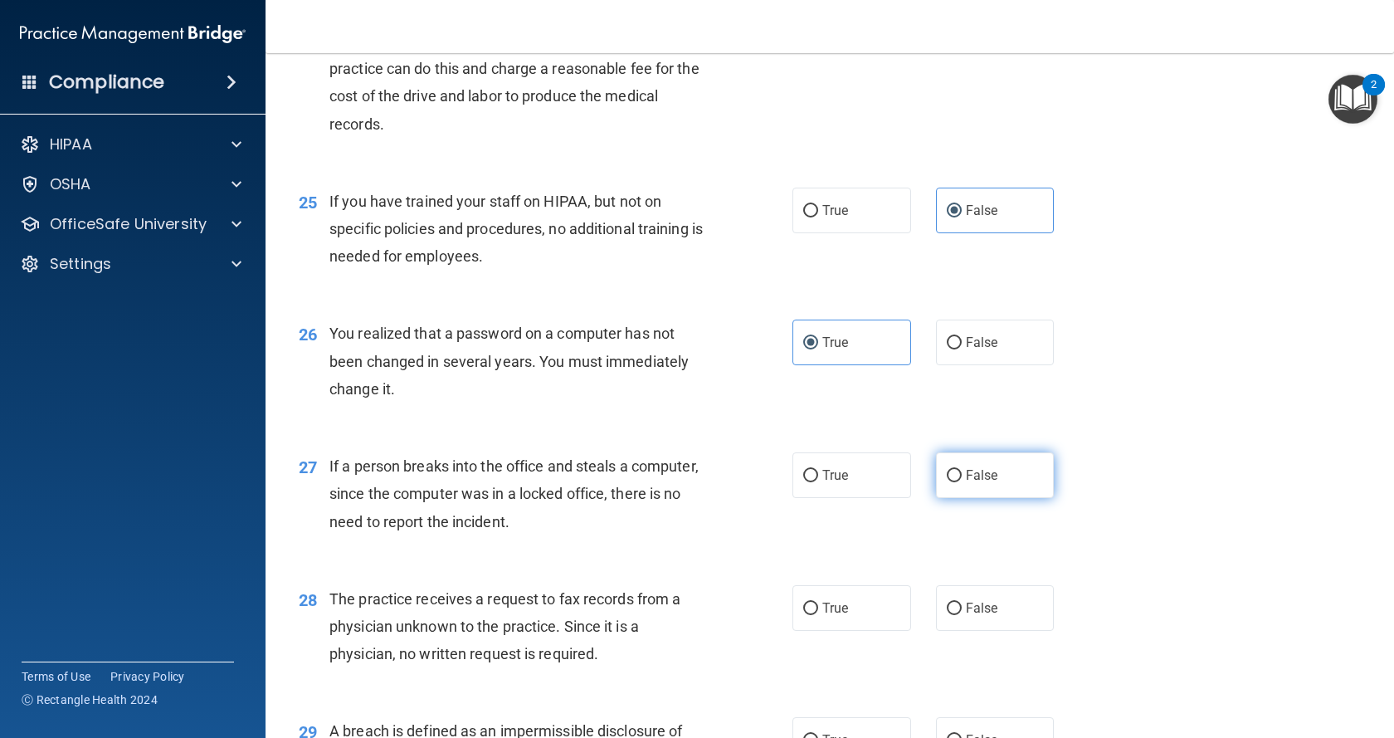
radio input "true"
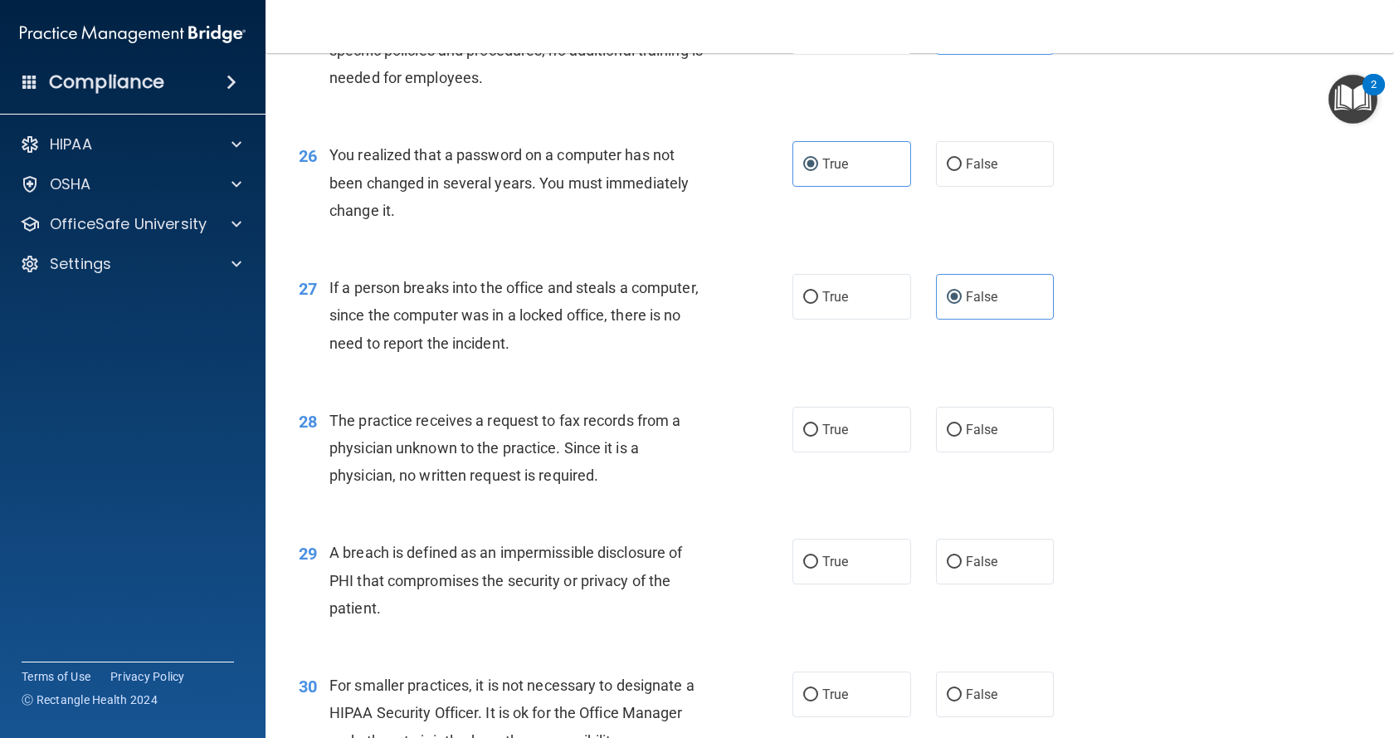
scroll to position [3455, 0]
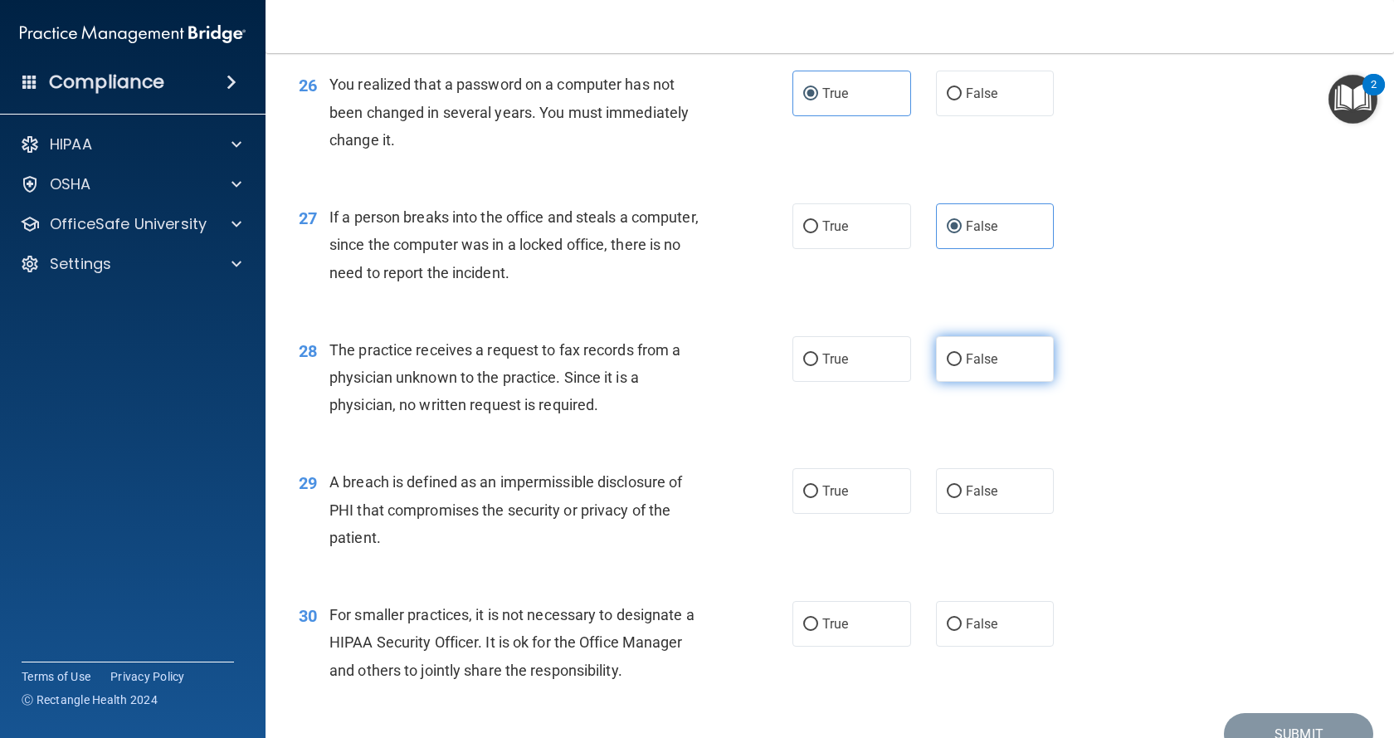
click at [995, 382] on label "False" at bounding box center [995, 359] width 119 height 46
click at [962, 366] on input "False" at bounding box center [954, 359] width 15 height 12
radio input "true"
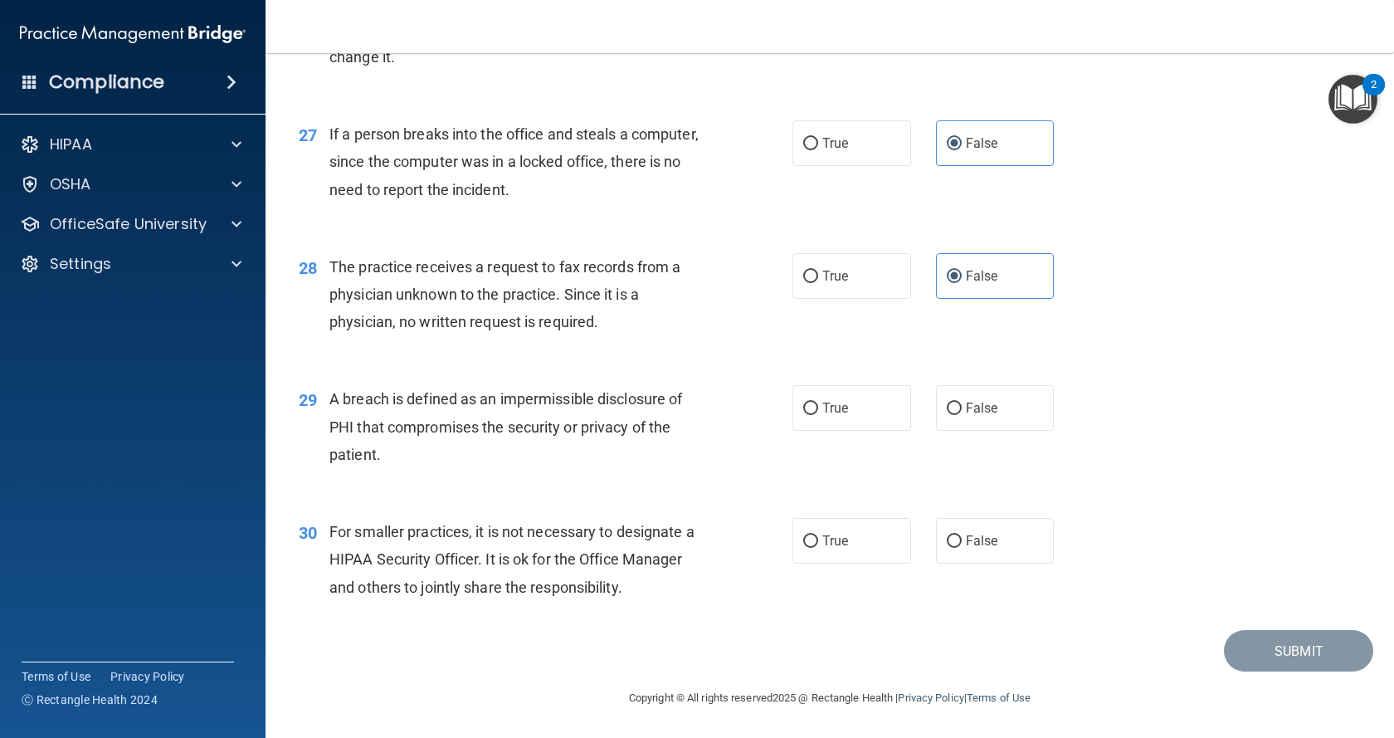
scroll to position [3621, 0]
click at [835, 397] on label "True" at bounding box center [851, 408] width 119 height 46
click at [818, 402] on input "True" at bounding box center [810, 408] width 15 height 12
radio input "true"
click at [966, 540] on span "False" at bounding box center [982, 541] width 32 height 16
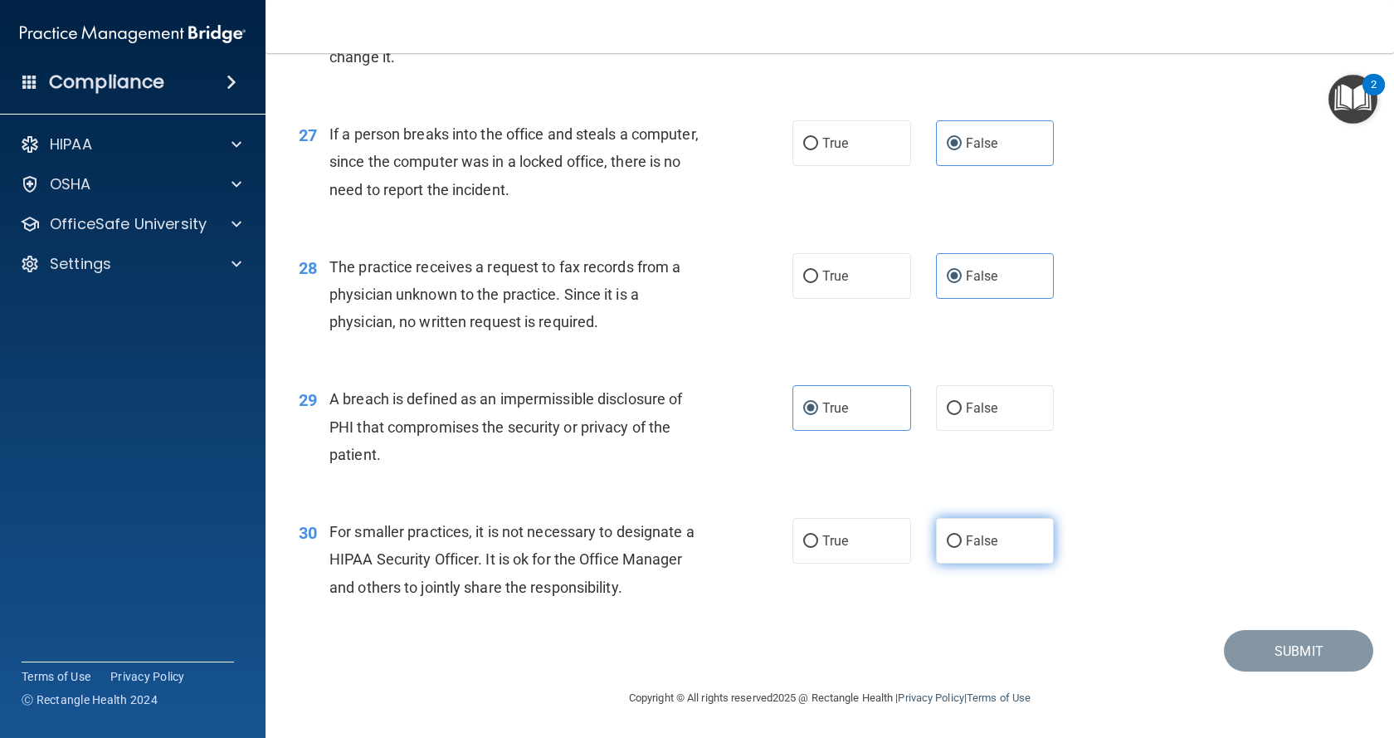
click at [962, 540] on input "False" at bounding box center [954, 541] width 15 height 12
radio input "true"
click at [1264, 641] on button "Submit" at bounding box center [1298, 651] width 149 height 42
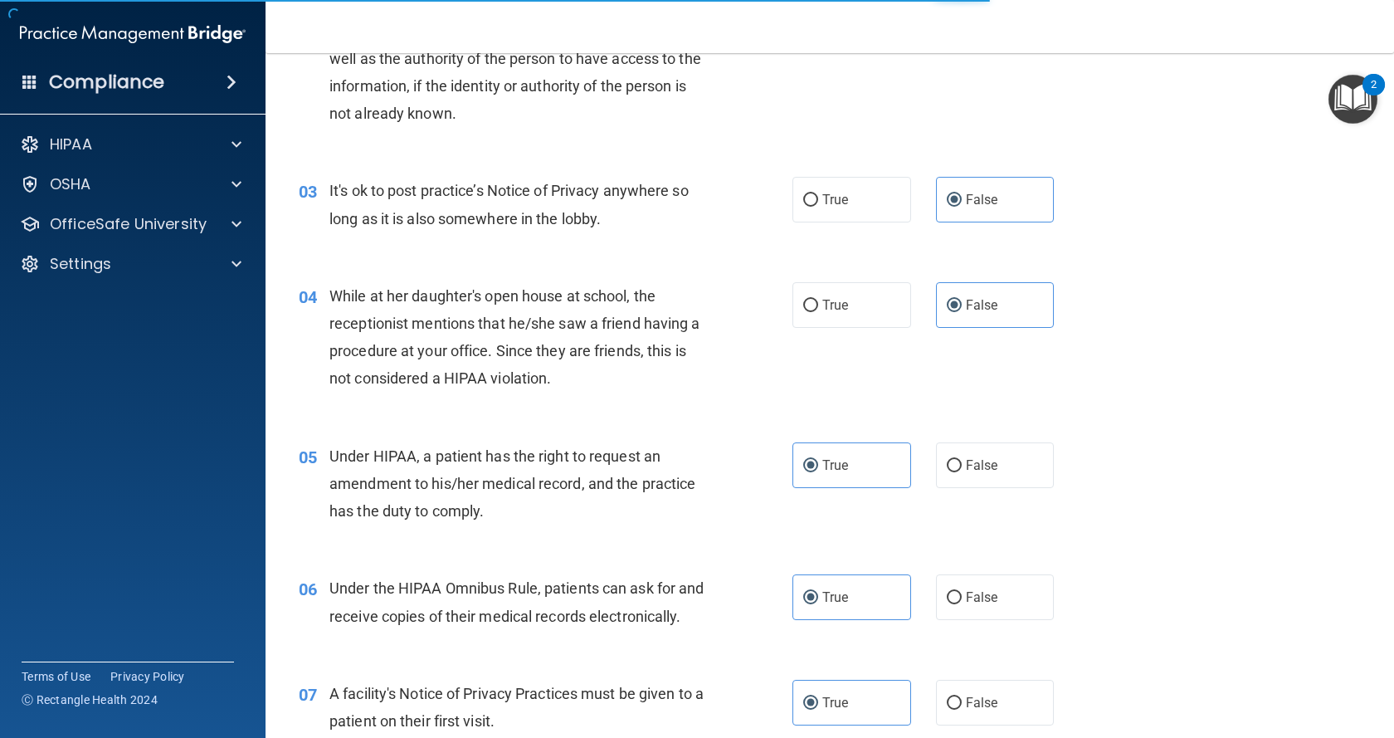
scroll to position [149, 0]
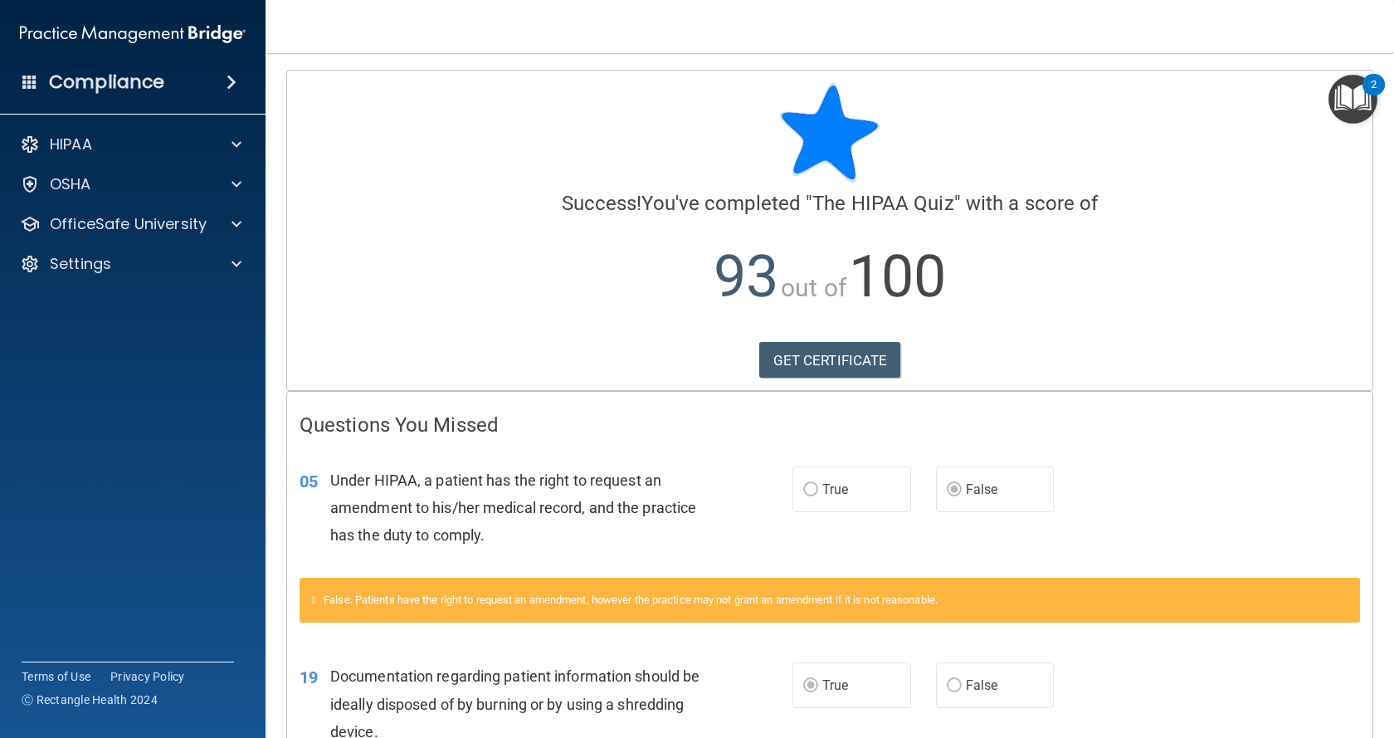
click at [389, 446] on div "05 Under HIPAA, a patient has the right to request an amendment to his/her medi…" at bounding box center [829, 512] width 1085 height 133
click at [428, 411] on div "Questions You Missed 05 Under HIPAA, a patient has the right to request an amen…" at bounding box center [829, 621] width 1085 height 459
click at [829, 129] on img at bounding box center [830, 133] width 100 height 100
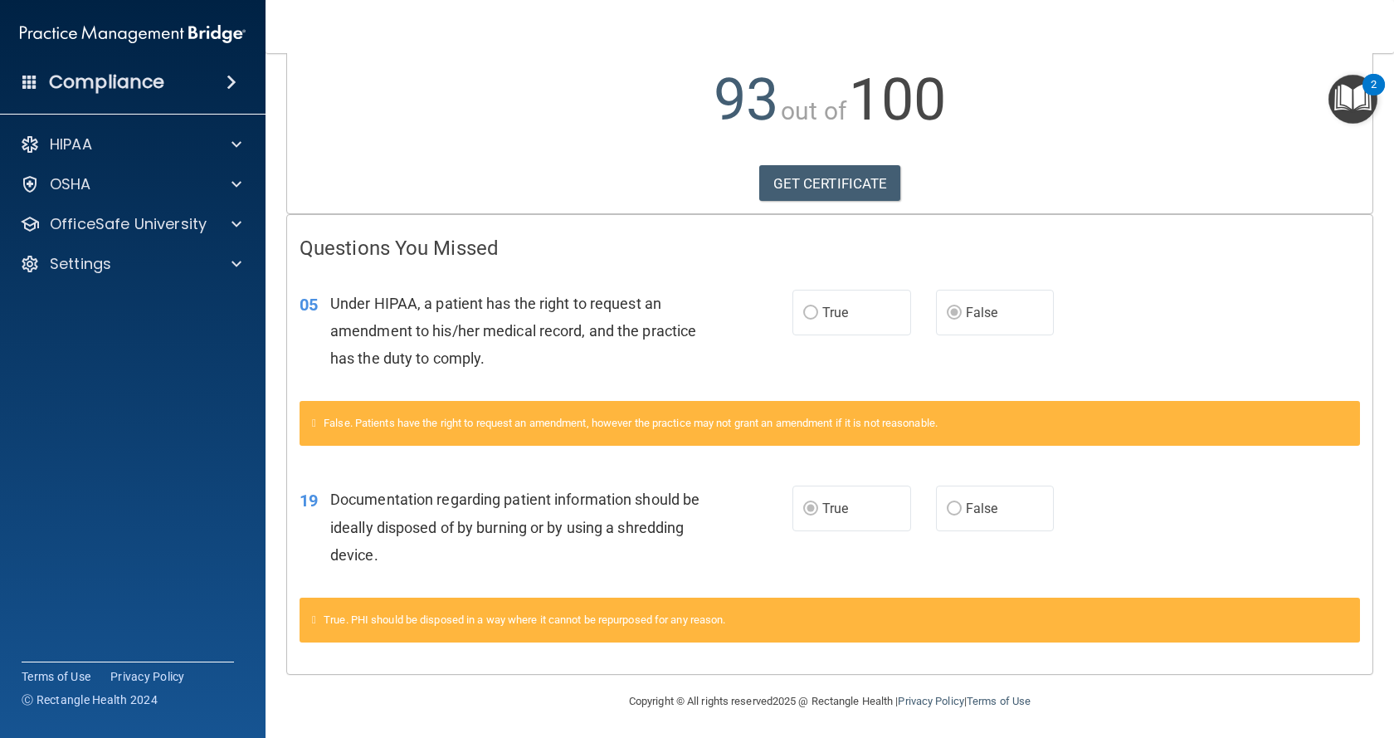
scroll to position [180, 0]
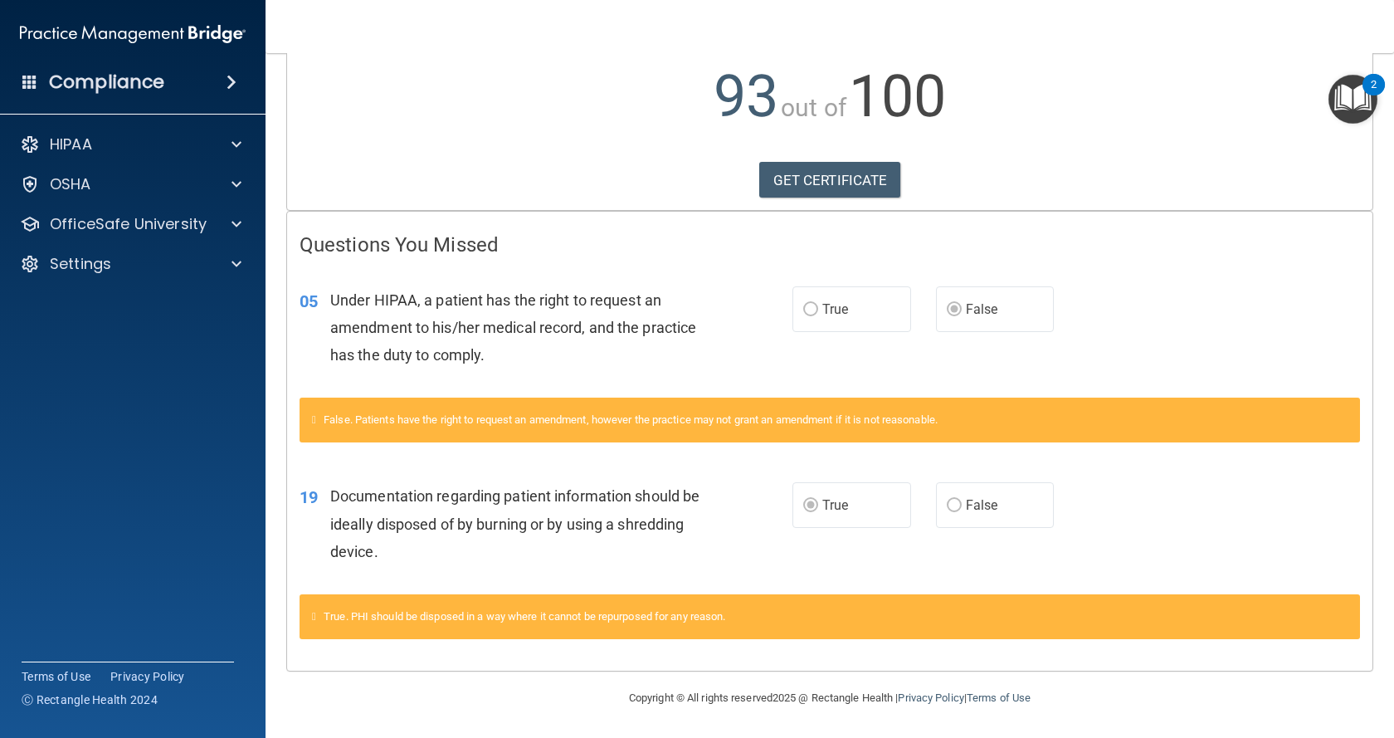
click at [755, 622] on div "True. PHI should be disposed in a way where it cannot be repurposed for any rea…" at bounding box center [830, 616] width 1060 height 45
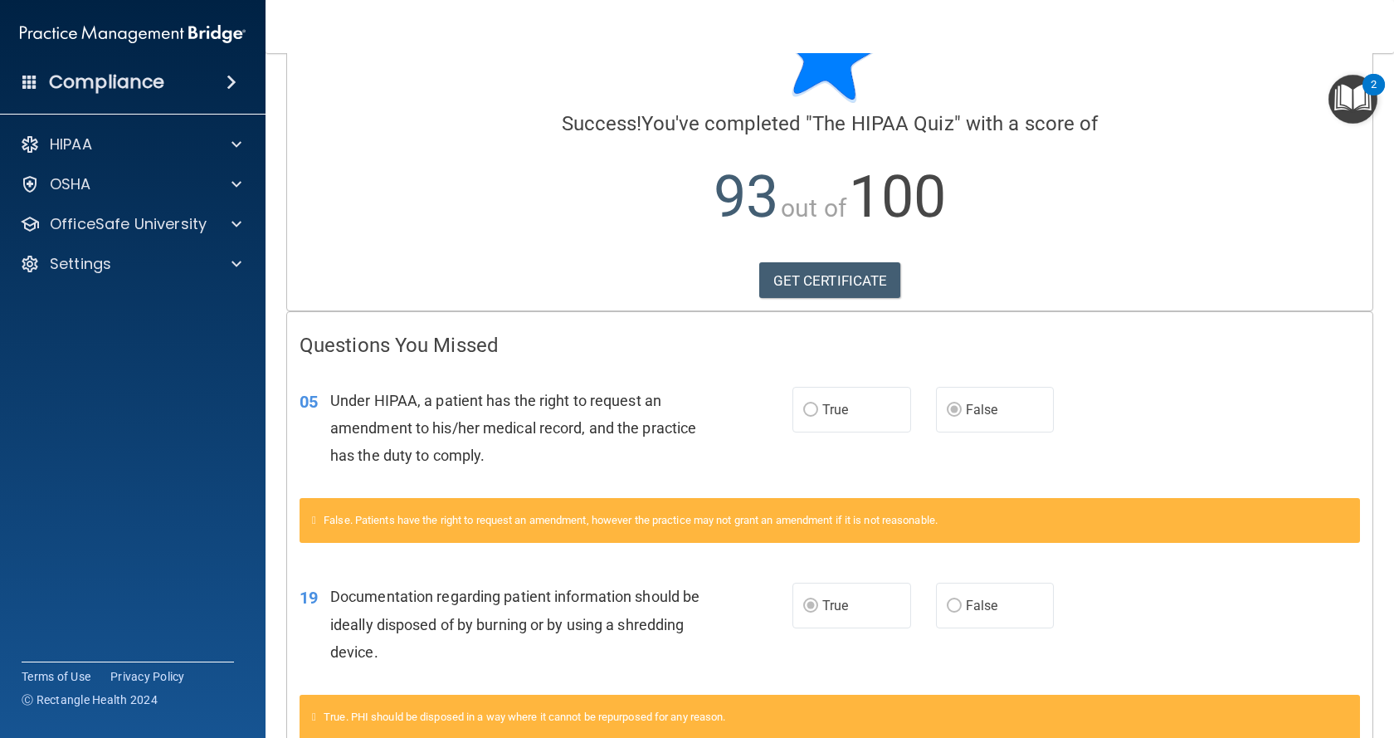
scroll to position [0, 0]
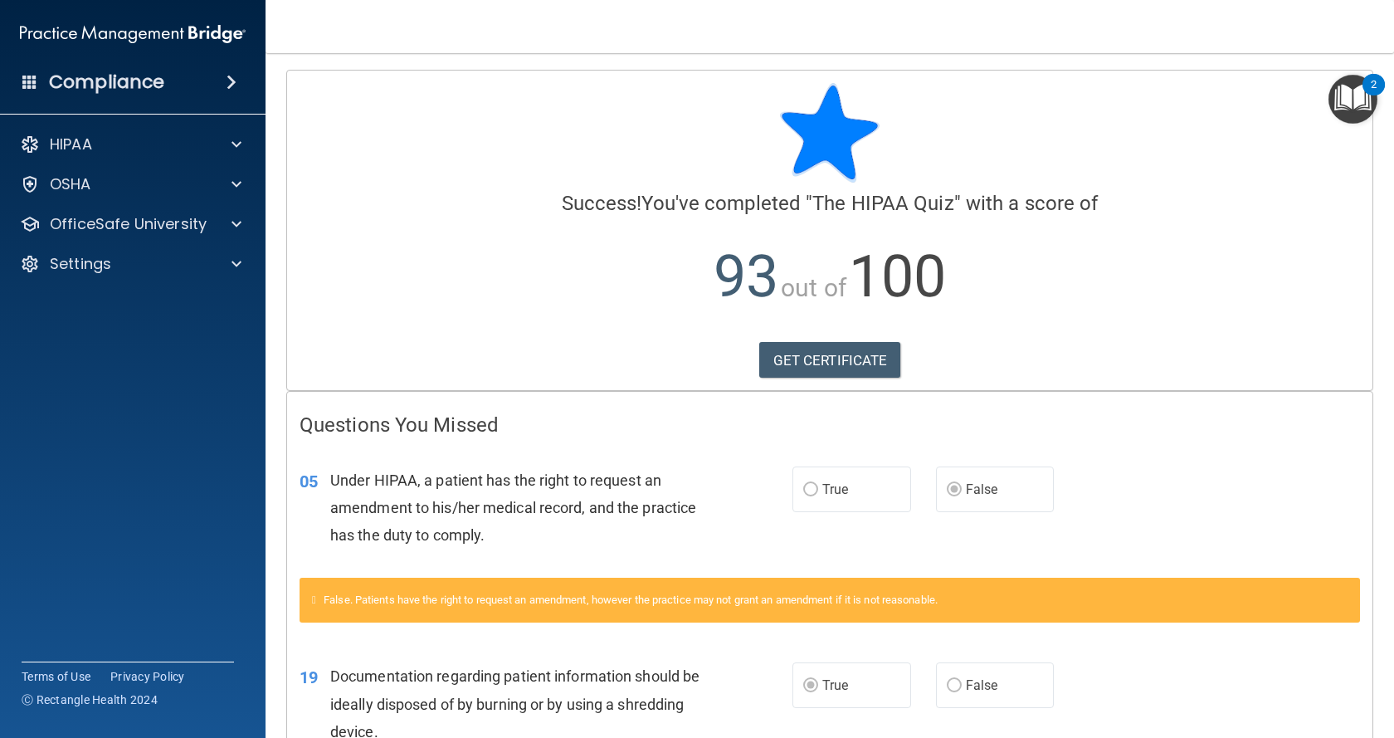
click at [852, 121] on img at bounding box center [830, 133] width 100 height 100
click at [227, 146] on div at bounding box center [233, 144] width 41 height 20
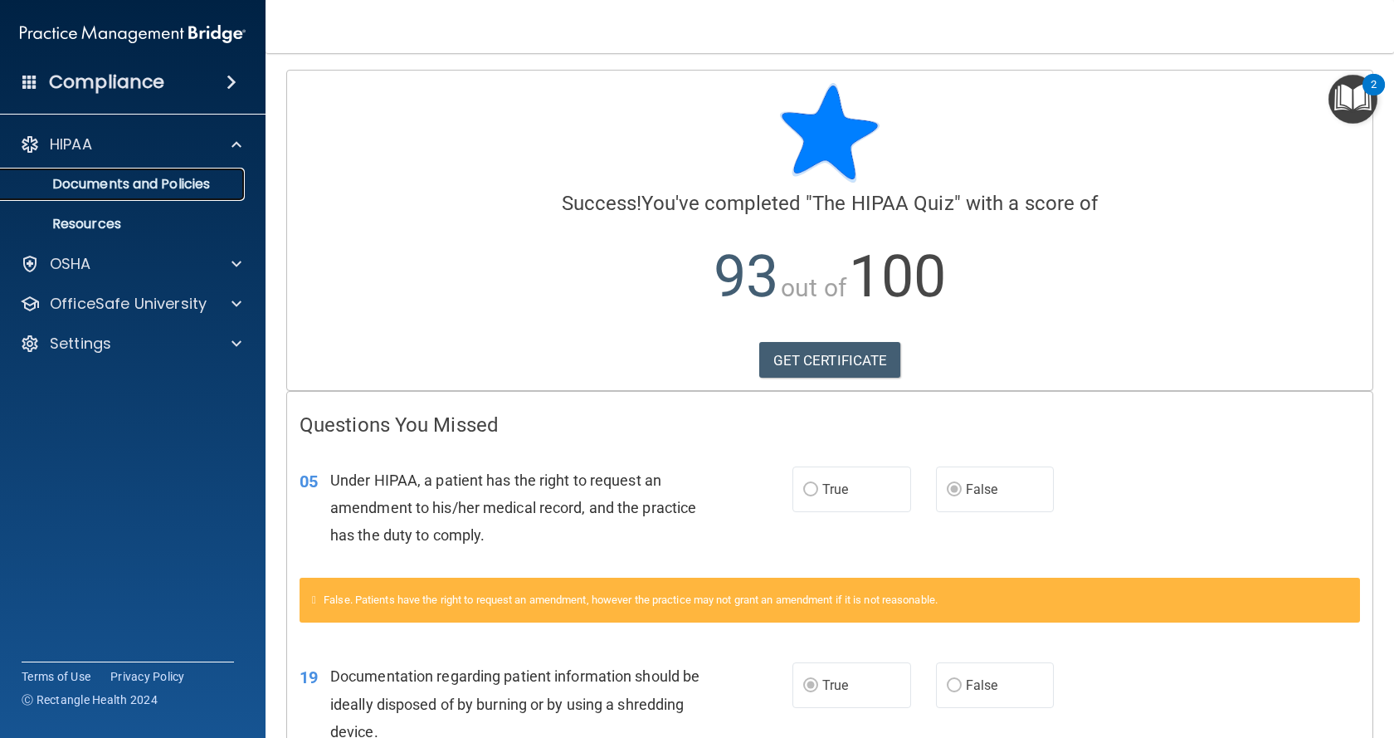
click at [198, 189] on p "Documents and Policies" at bounding box center [124, 184] width 226 height 17
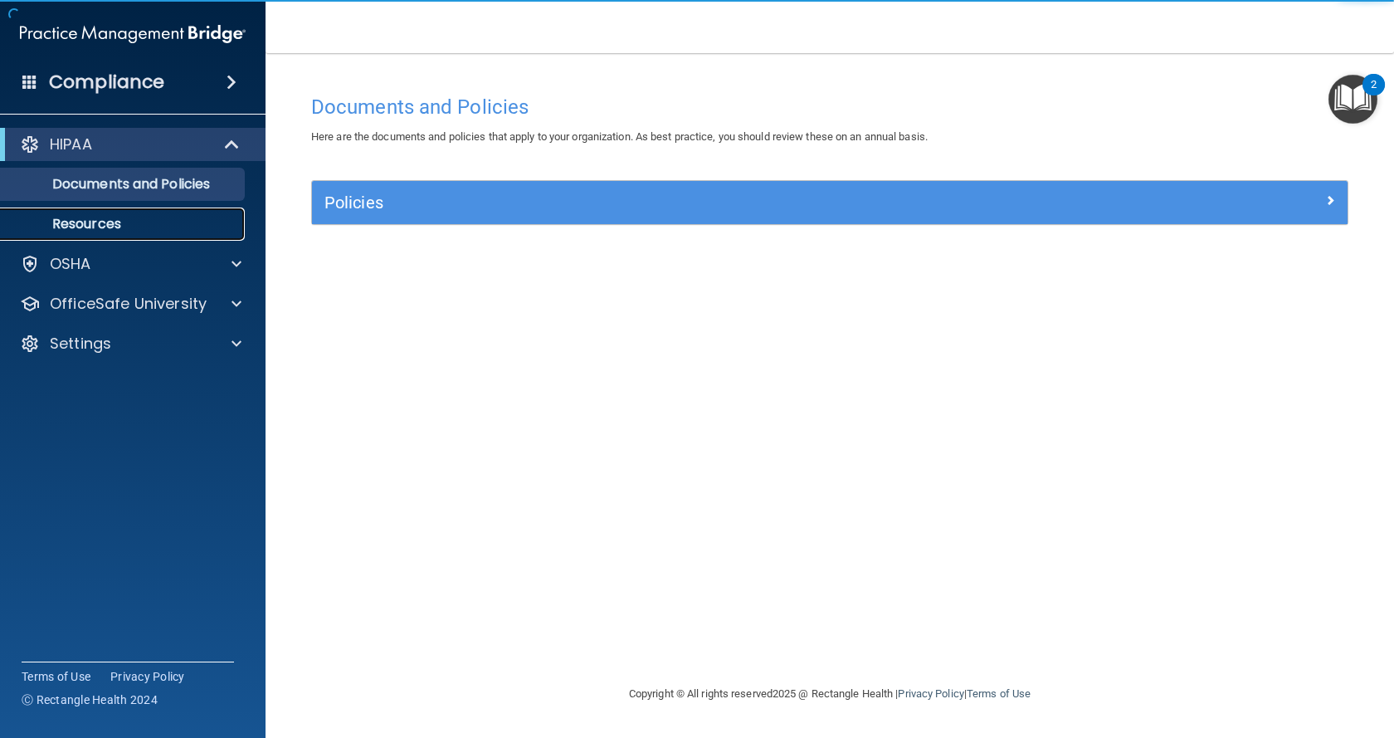
click at [185, 222] on p "Resources" at bounding box center [124, 224] width 226 height 17
click at [232, 79] on span at bounding box center [231, 82] width 10 height 20
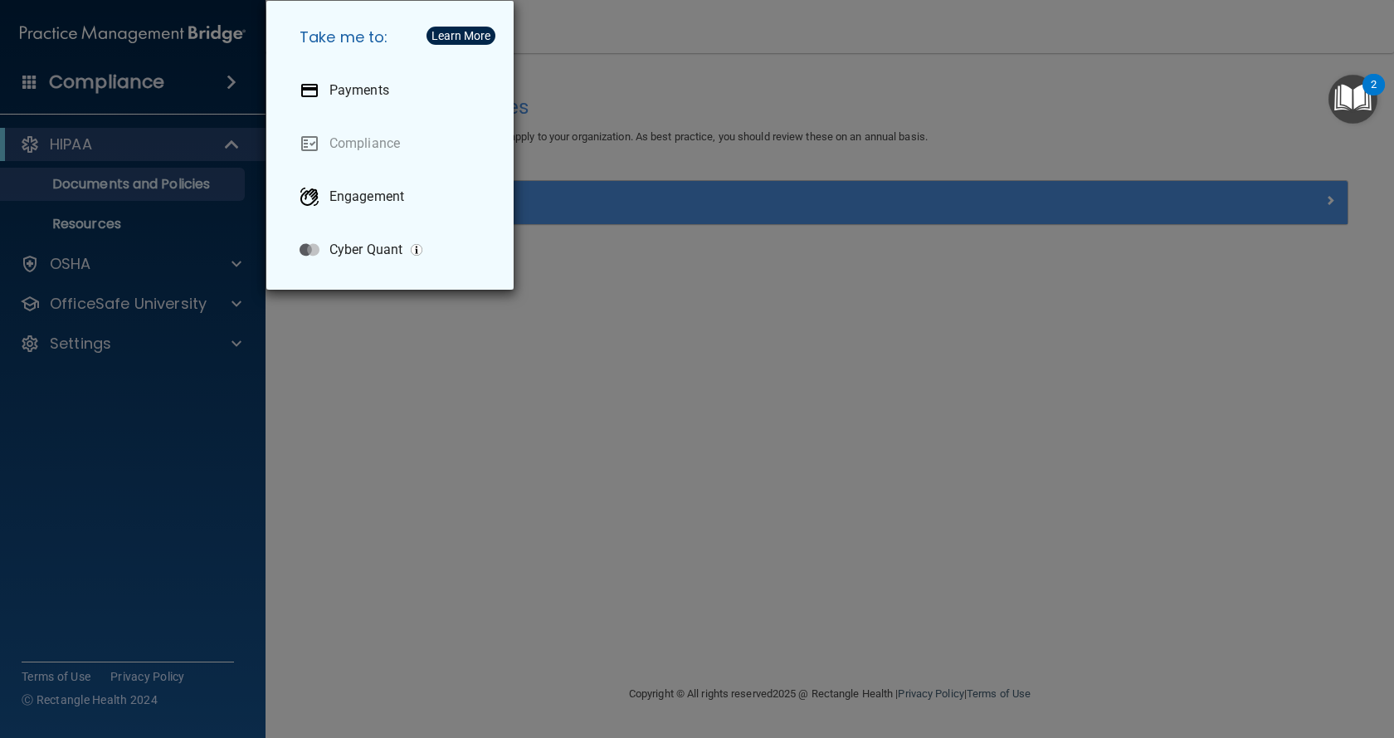
click at [212, 416] on div "Take me to: Payments Compliance Engagement Cyber Quant" at bounding box center [697, 369] width 1394 height 738
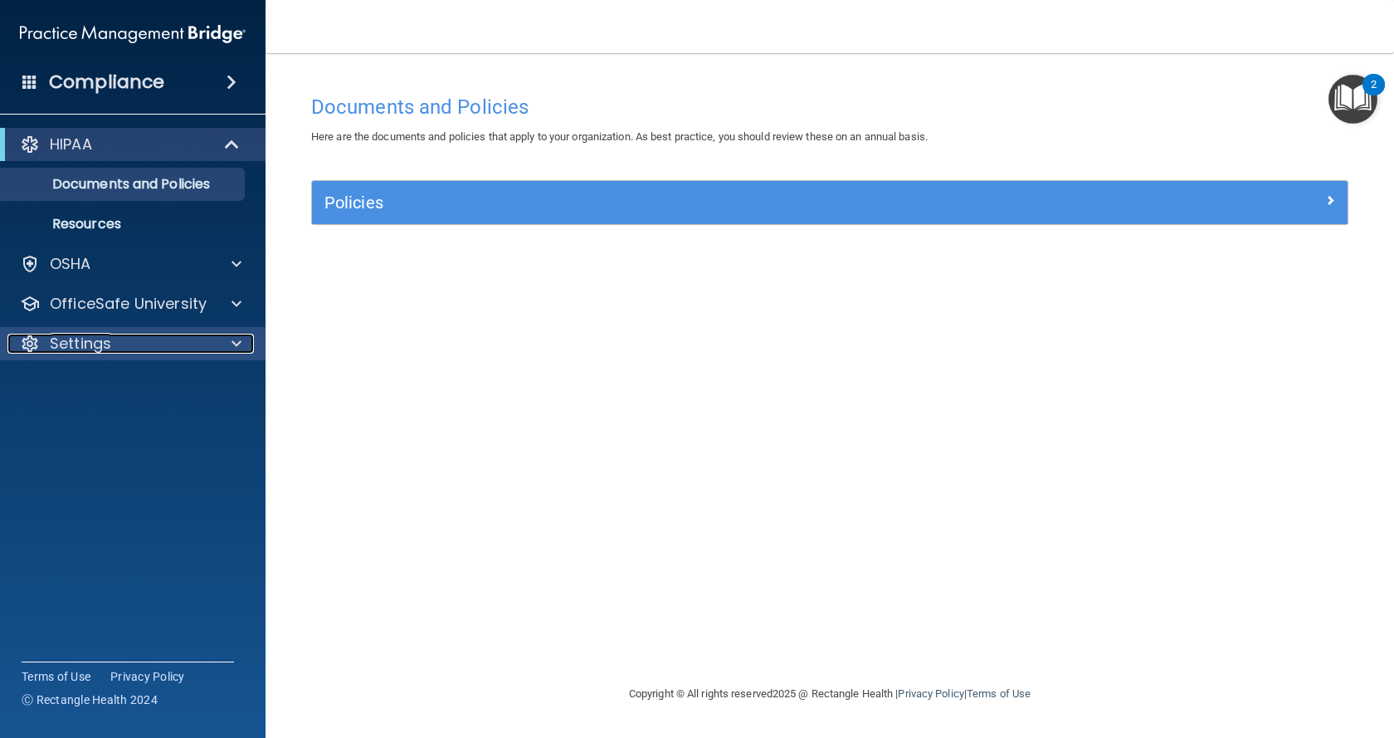
click at [237, 343] on span at bounding box center [236, 344] width 10 height 20
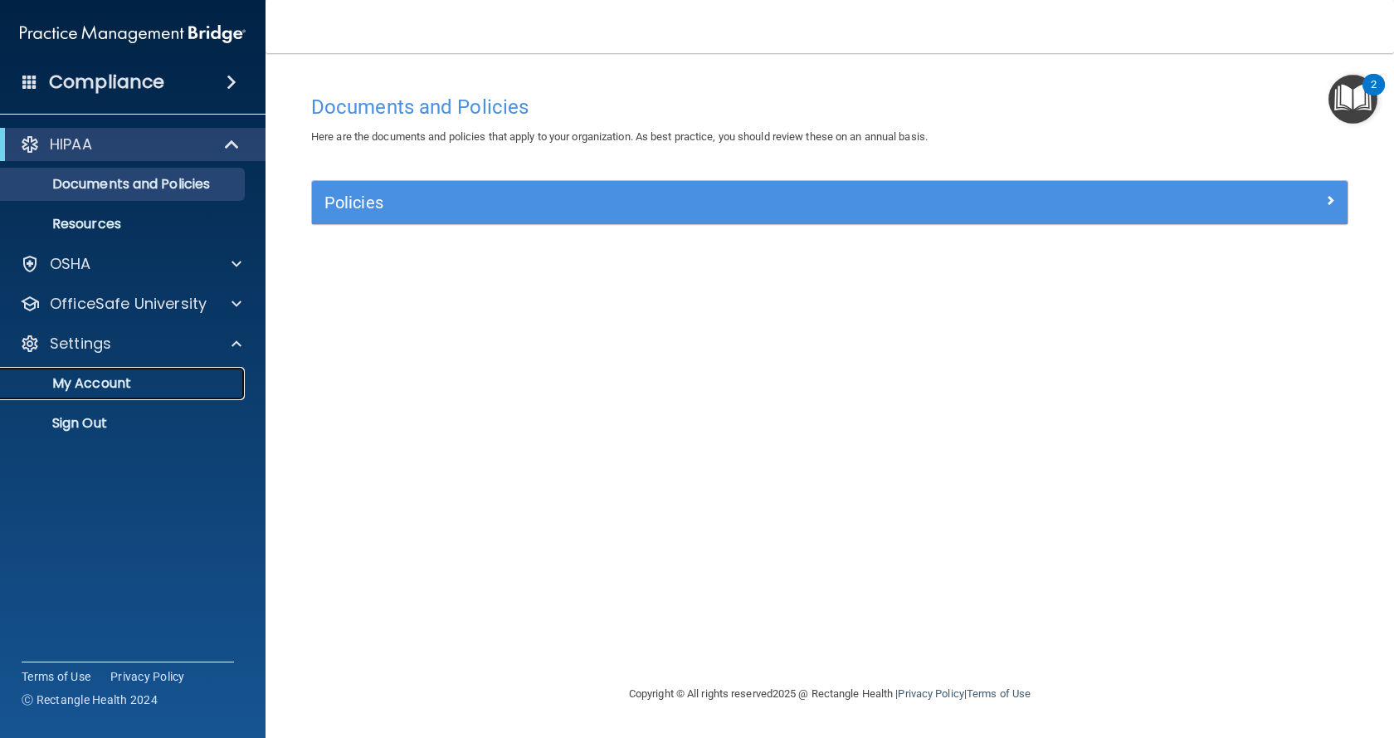
click at [156, 386] on p "My Account" at bounding box center [124, 383] width 226 height 17
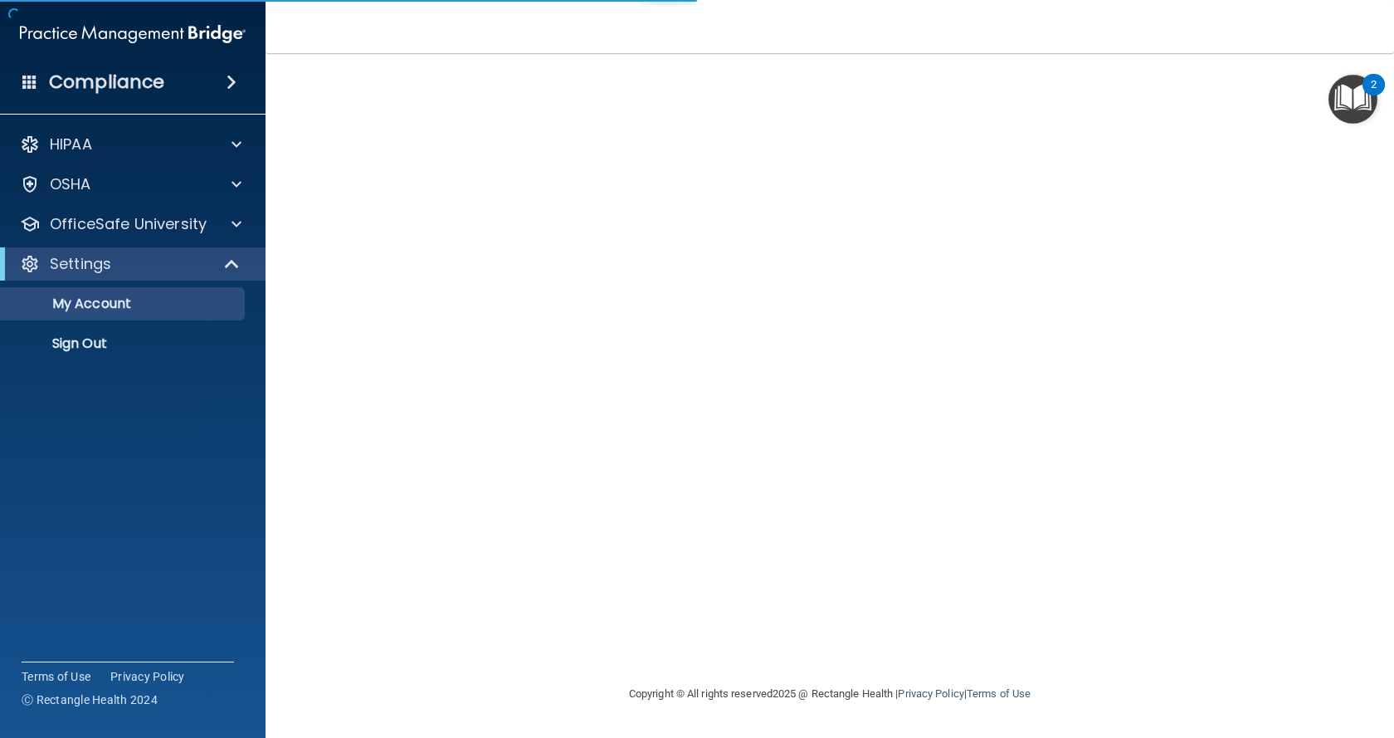
click at [1338, 106] on img "Open Resource Center, 2 new notifications" at bounding box center [1352, 99] width 49 height 49
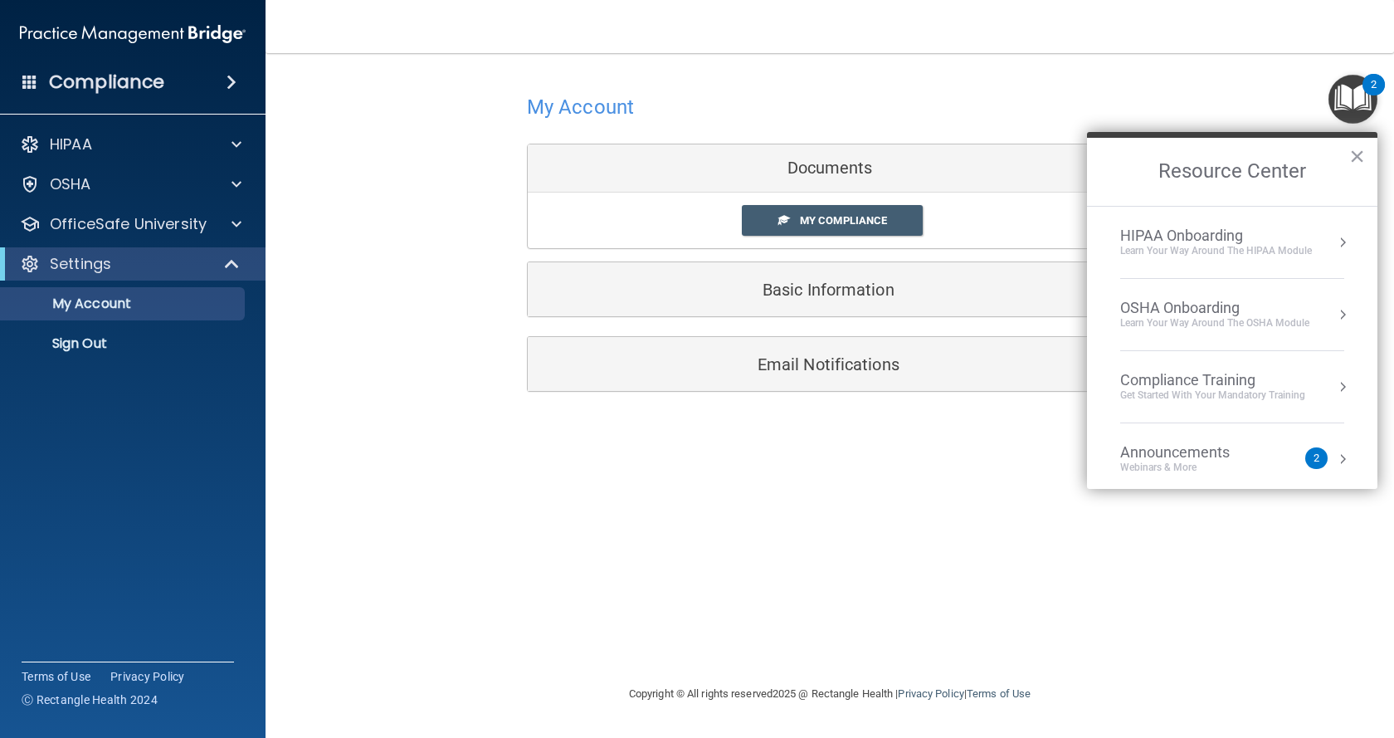
click at [1313, 236] on div "HIPAA Onboarding Learn Your Way around the HIPAA module" at bounding box center [1232, 242] width 224 height 32
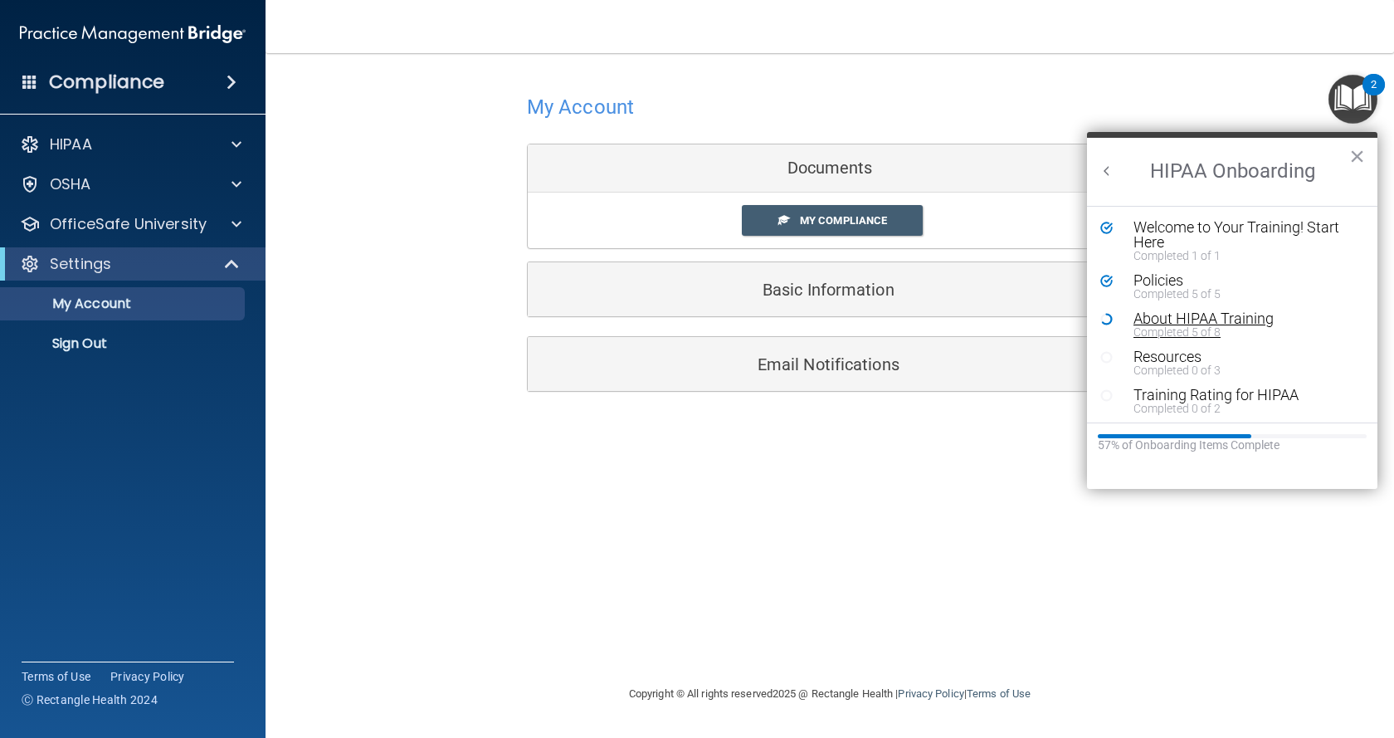
click at [1166, 320] on div "About HIPAA Training" at bounding box center [1238, 318] width 210 height 15
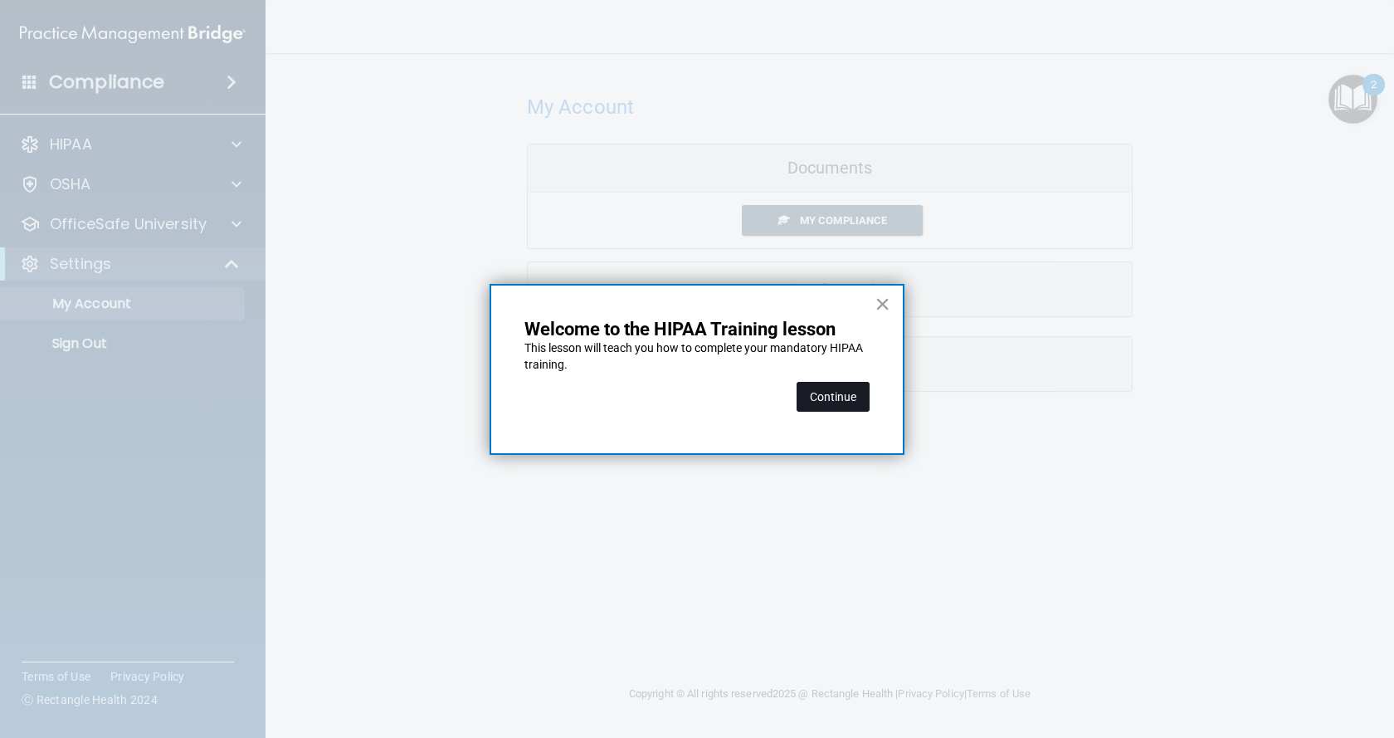
click at [846, 393] on button "Continue" at bounding box center [832, 397] width 73 height 30
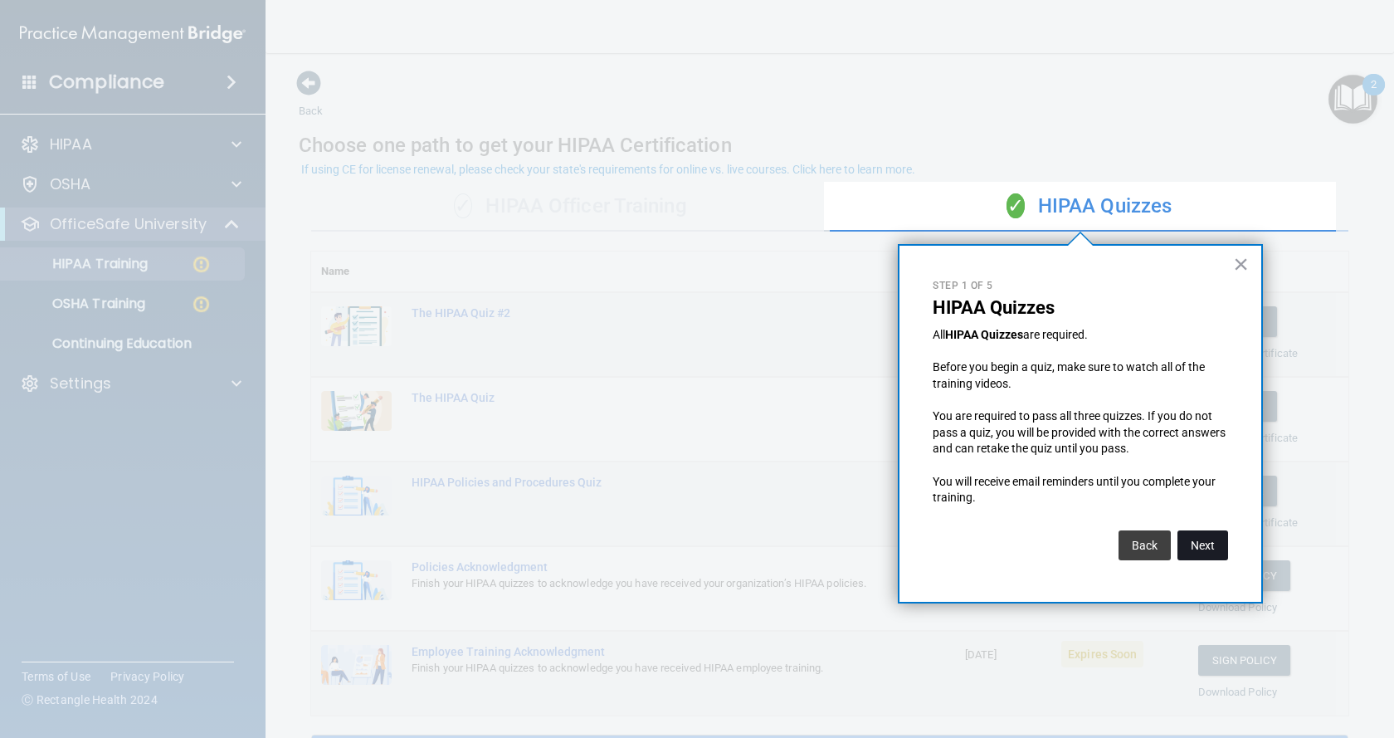
click at [1199, 544] on button "Next" at bounding box center [1202, 545] width 51 height 30
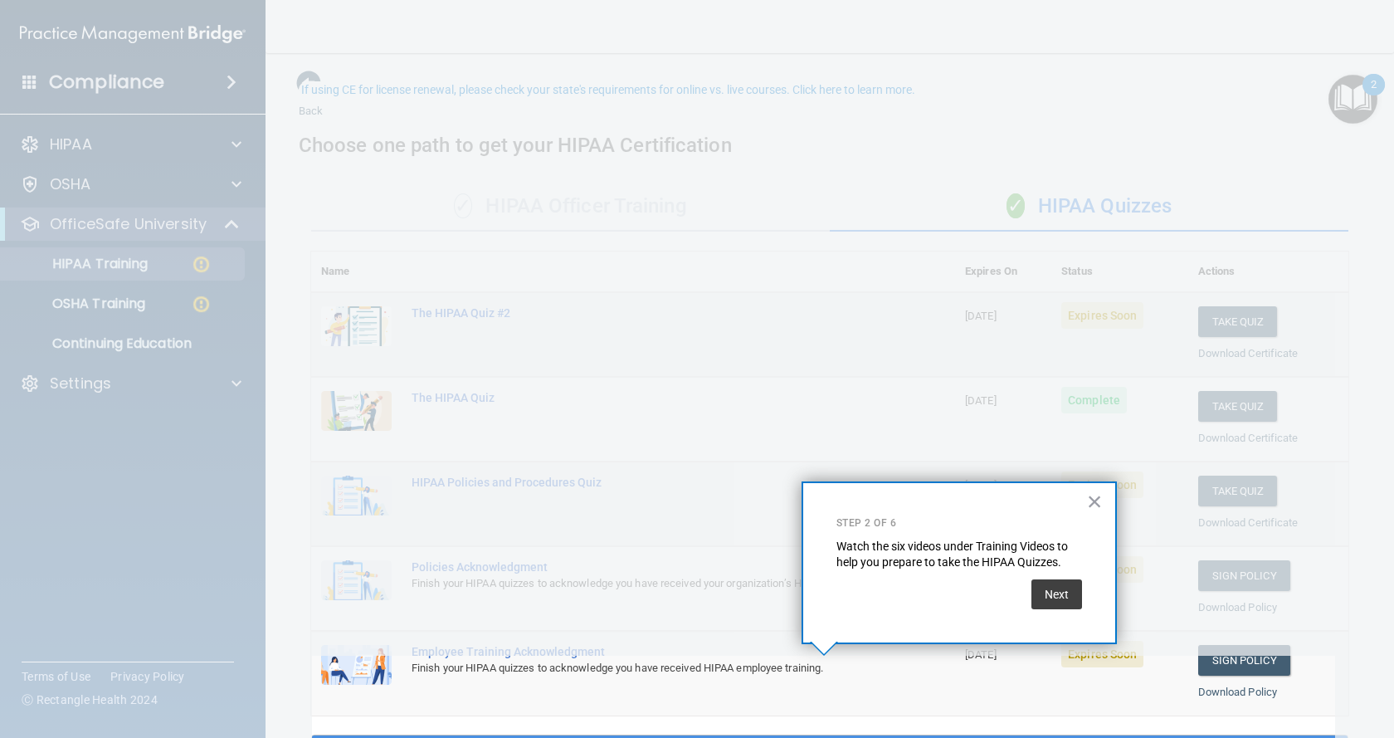
scroll to position [80, 0]
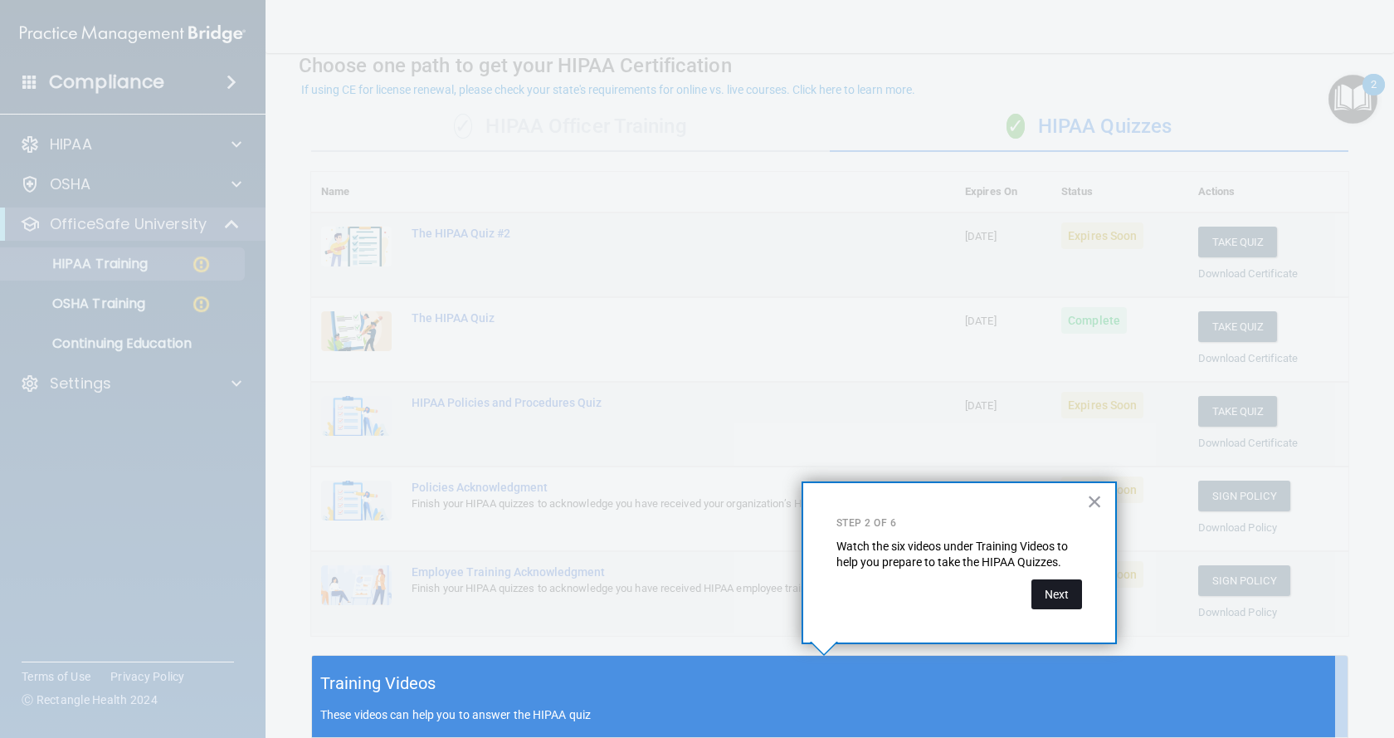
click at [1056, 592] on button "Next" at bounding box center [1056, 594] width 51 height 30
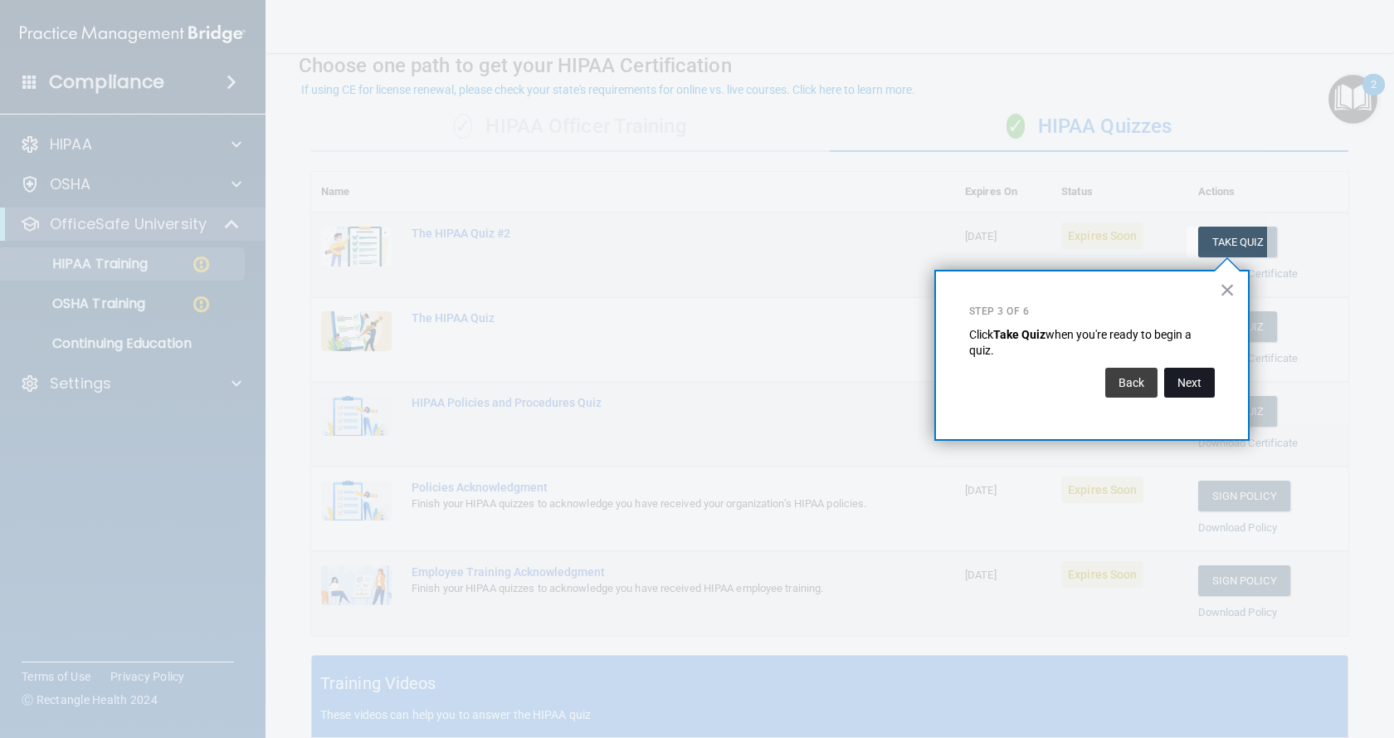
click at [1186, 385] on button "Next" at bounding box center [1189, 383] width 51 height 30
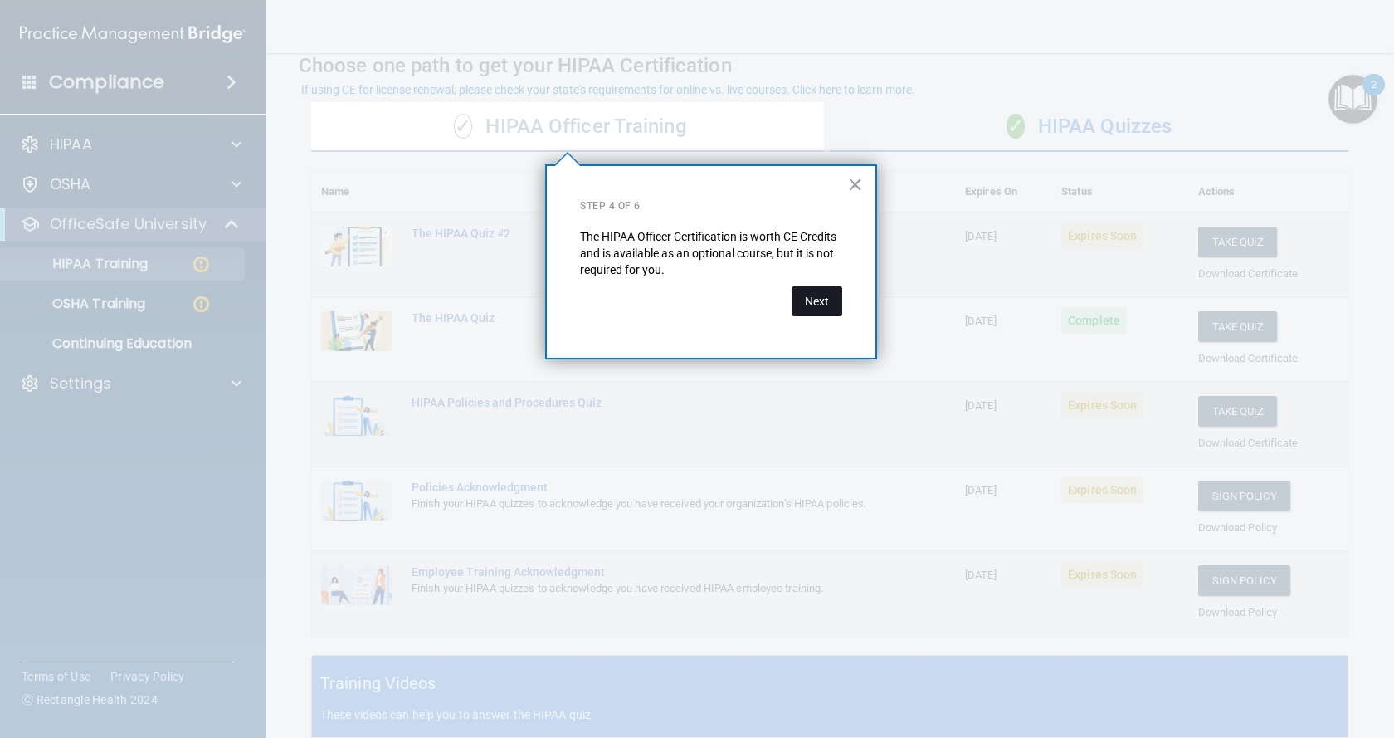
click at [826, 299] on button "Next" at bounding box center [816, 301] width 51 height 30
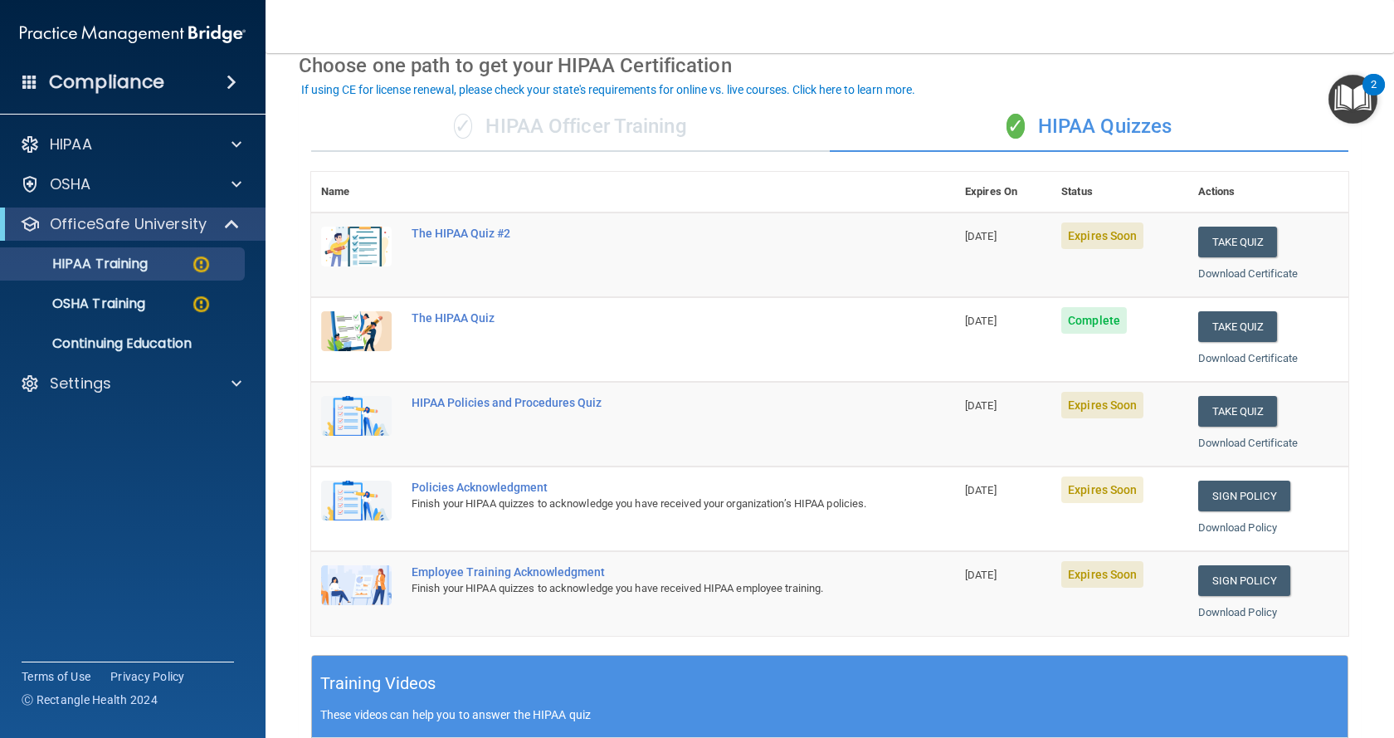
click at [801, 342] on td "The HIPAA Quiz" at bounding box center [678, 339] width 553 height 85
click at [1084, 323] on span "Complete" at bounding box center [1094, 320] width 66 height 27
click at [443, 320] on div "The HIPAA Quiz" at bounding box center [642, 317] width 460 height 13
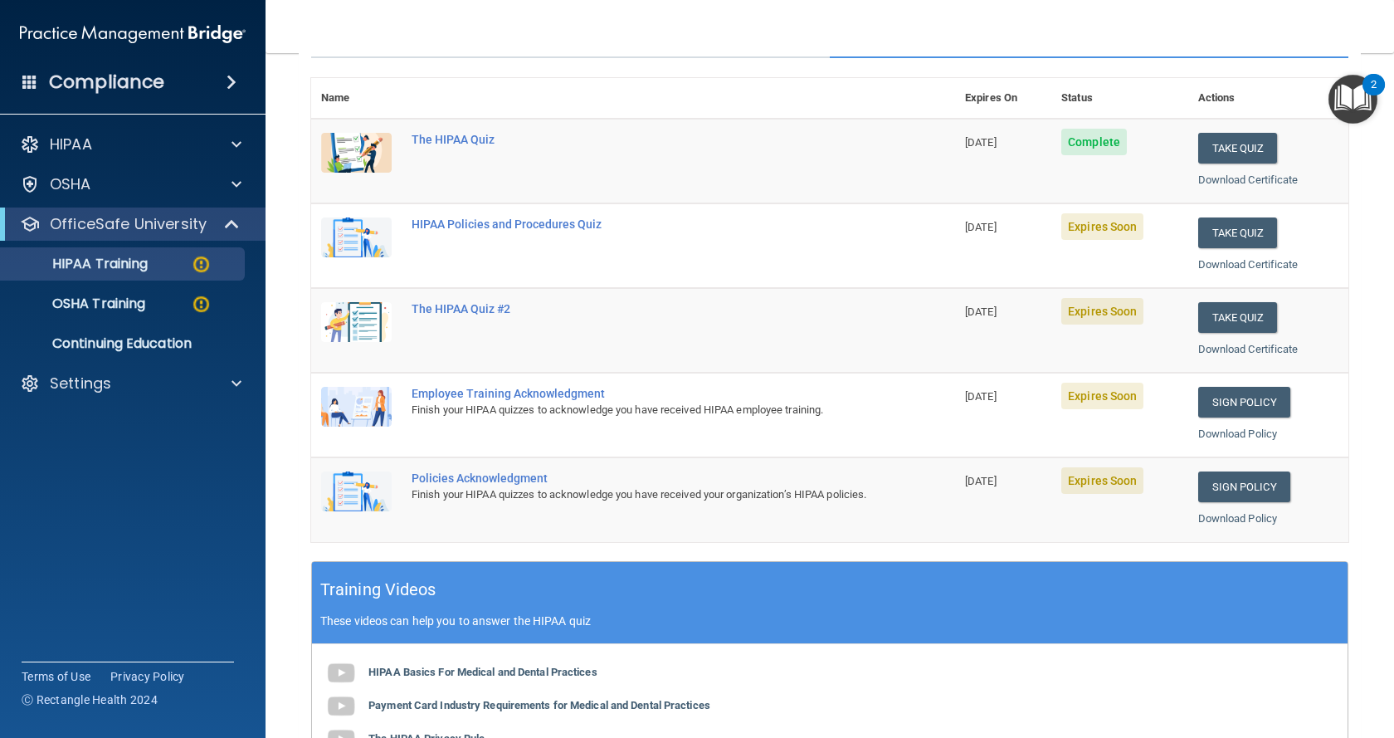
scroll to position [180, 0]
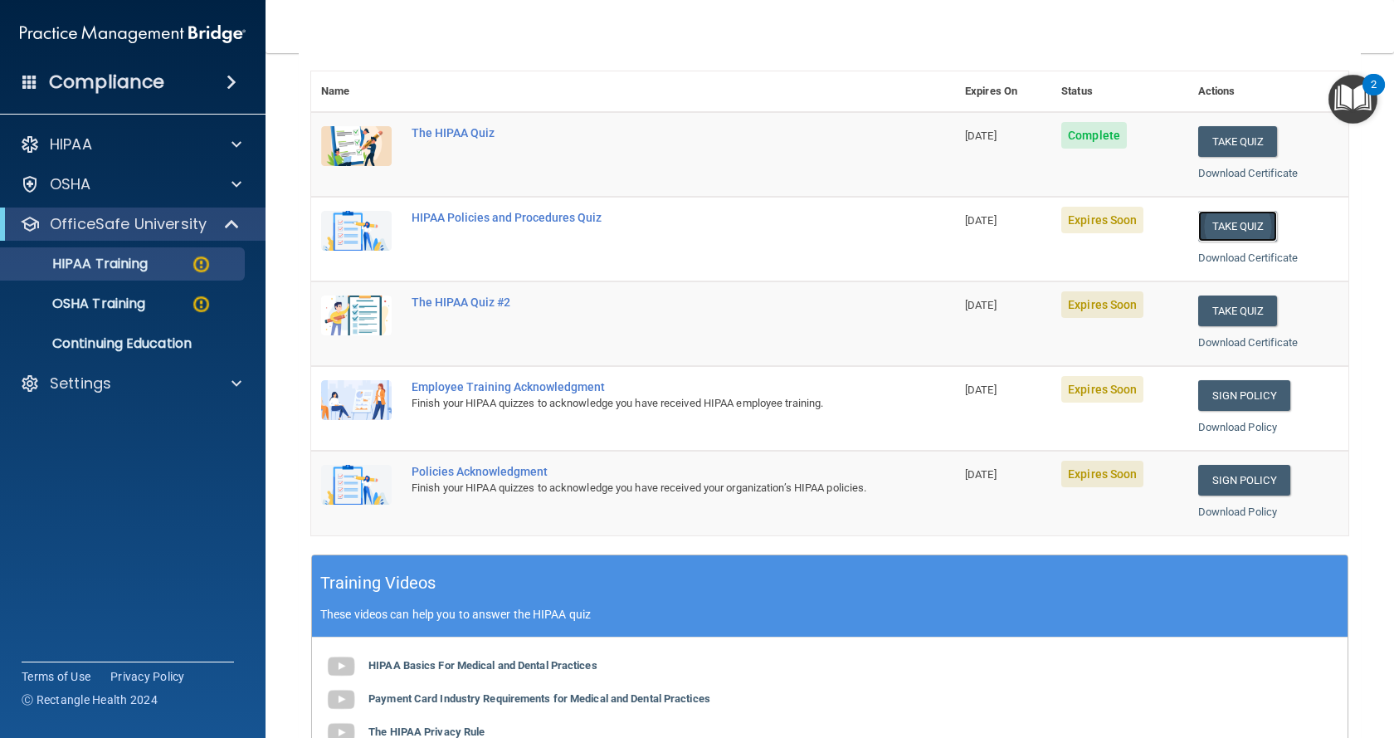
click at [1226, 231] on button "Take Quiz" at bounding box center [1238, 226] width 80 height 31
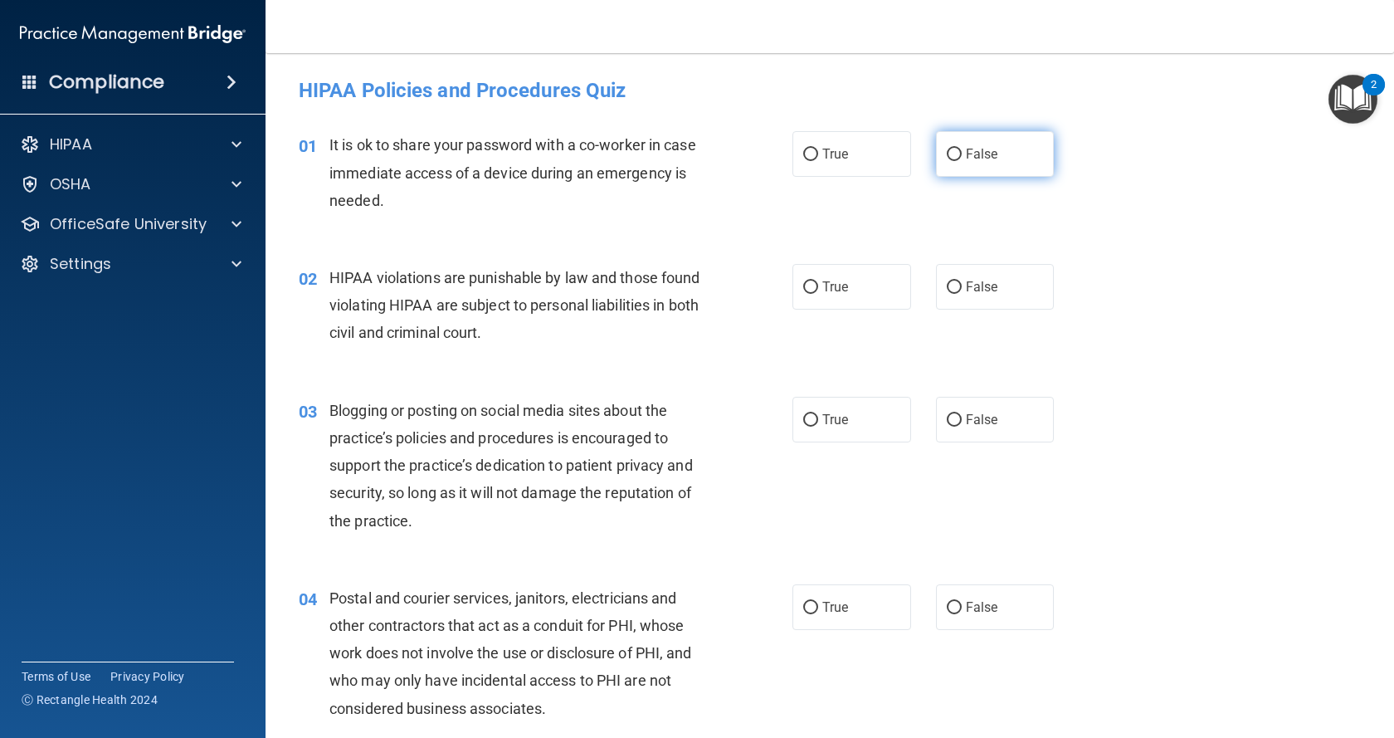
click at [1004, 144] on label "False" at bounding box center [995, 154] width 119 height 46
click at [962, 149] on input "False" at bounding box center [954, 155] width 15 height 12
radio input "true"
click at [866, 299] on label "True" at bounding box center [851, 287] width 119 height 46
click at [818, 294] on input "True" at bounding box center [810, 287] width 15 height 12
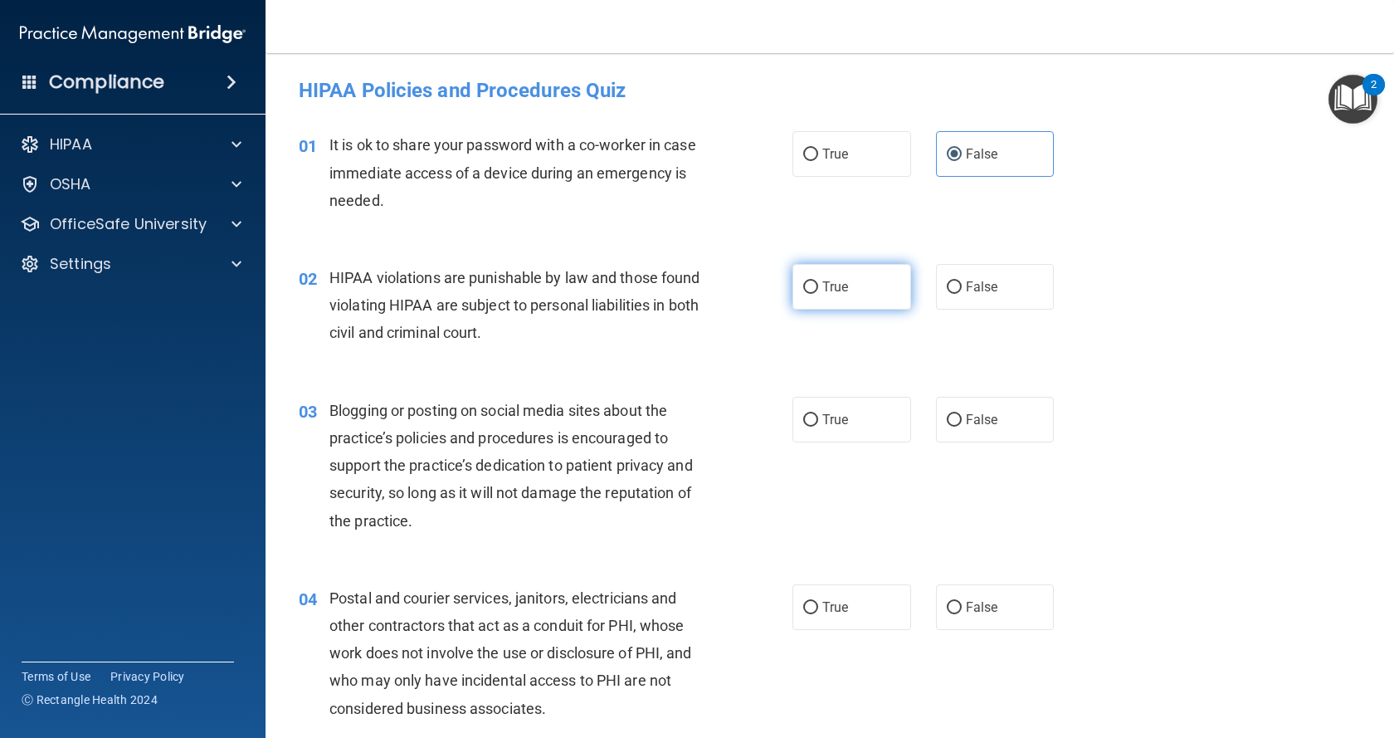
radio input "true"
click at [988, 428] on label "False" at bounding box center [995, 420] width 119 height 46
click at [962, 426] on input "False" at bounding box center [954, 420] width 15 height 12
radio input "true"
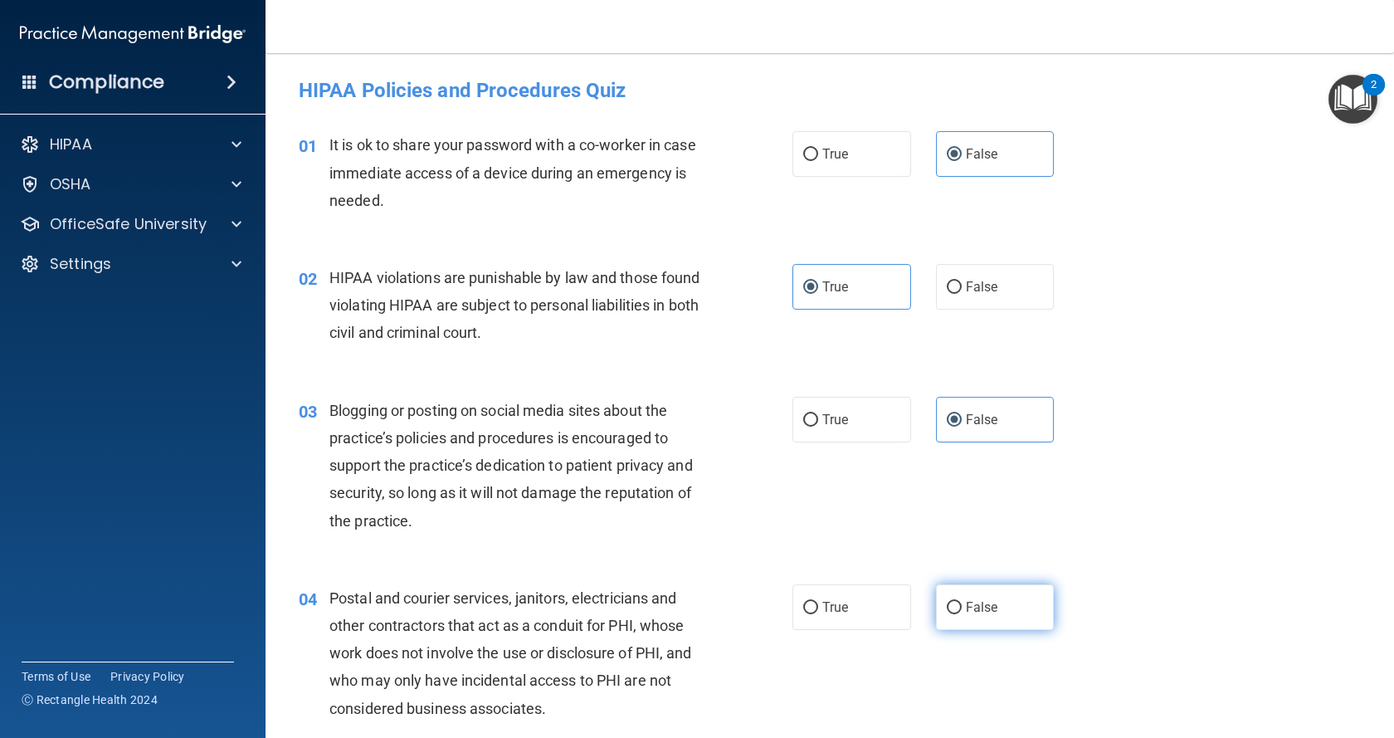
click at [962, 591] on label "False" at bounding box center [995, 607] width 119 height 46
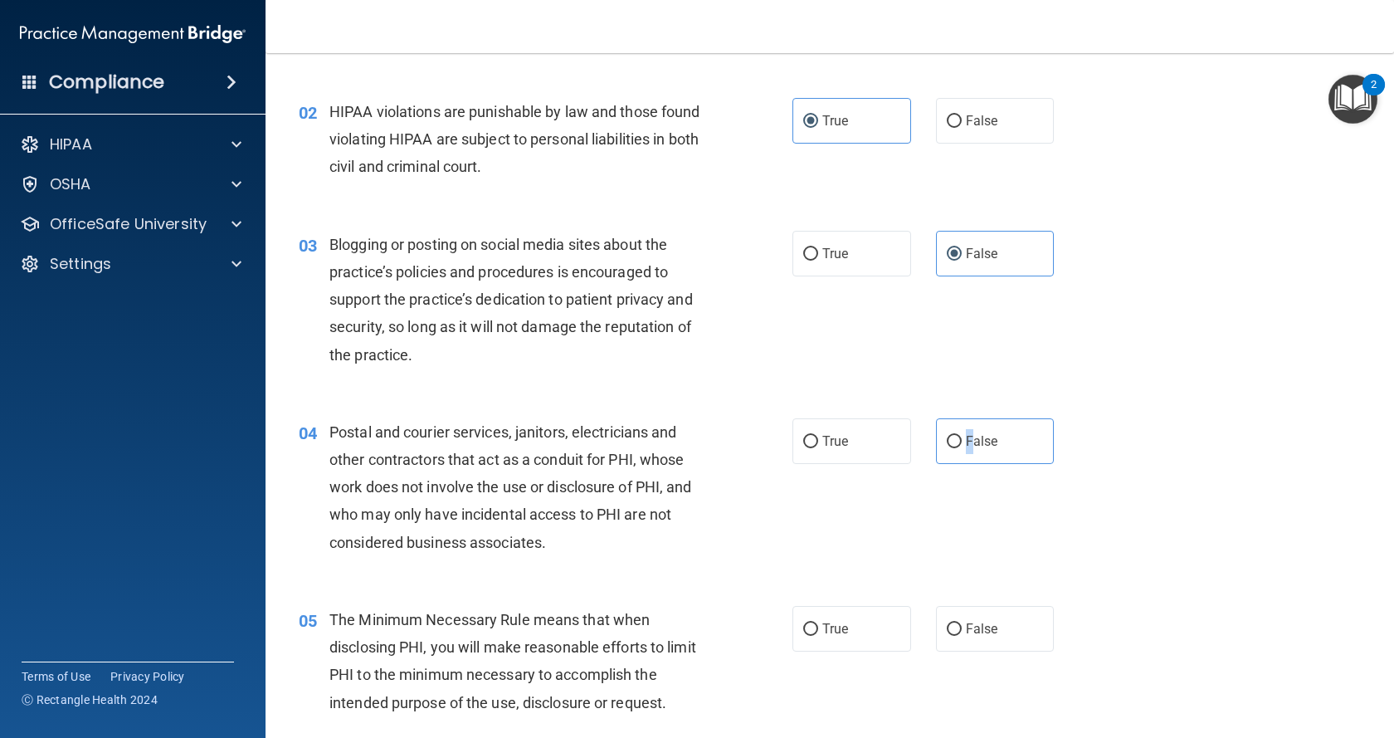
scroll to position [249, 0]
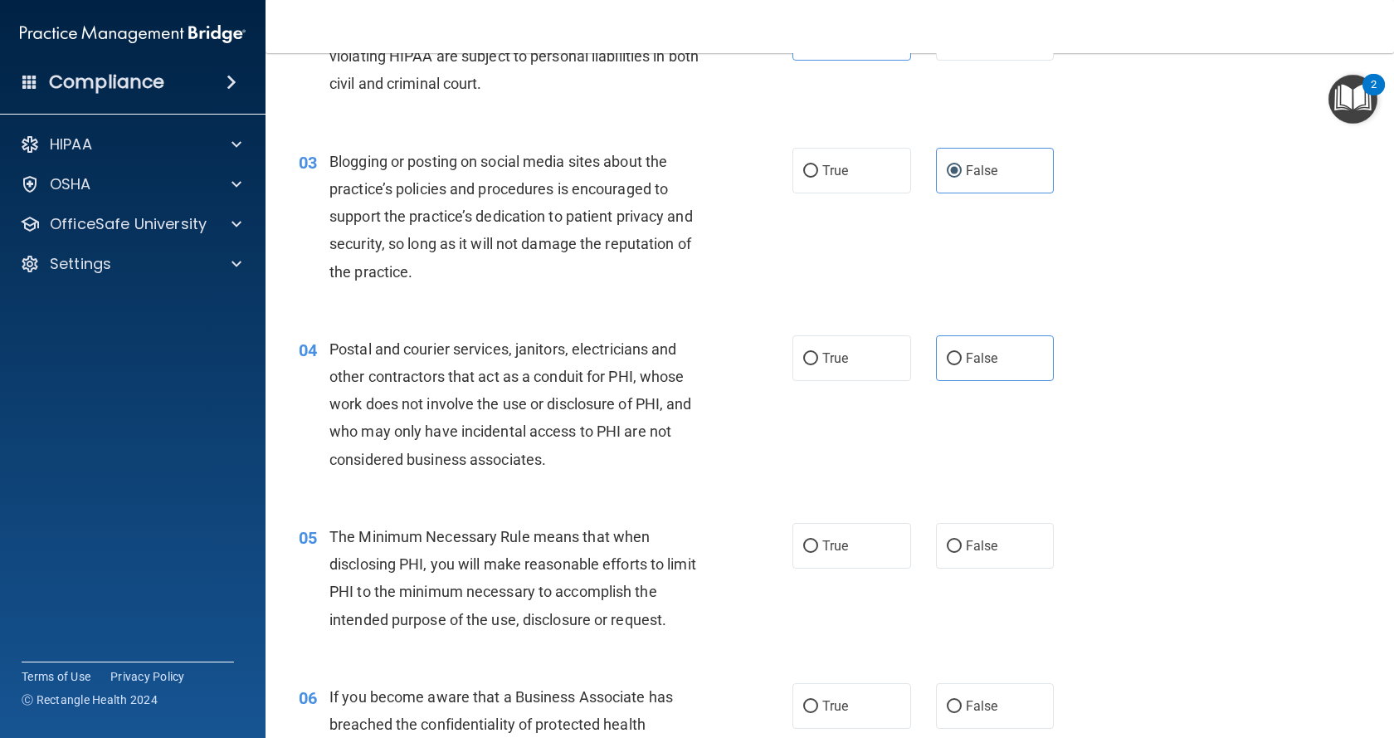
click at [1136, 337] on div "04 Postal and courier services, janitors, electricians and other contractors th…" at bounding box center [829, 408] width 1087 height 188
click at [1004, 363] on label "False" at bounding box center [995, 358] width 119 height 46
click at [962, 363] on input "False" at bounding box center [954, 359] width 15 height 12
radio input "true"
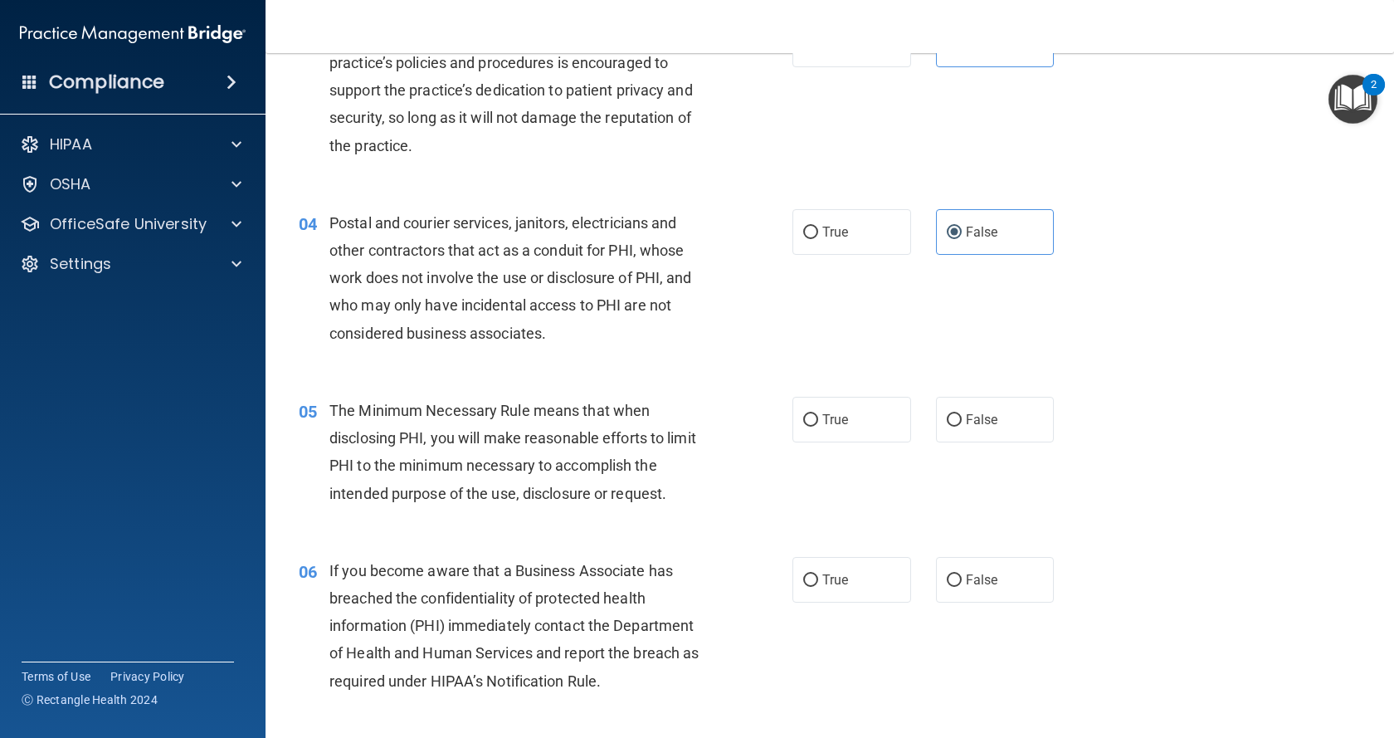
scroll to position [415, 0]
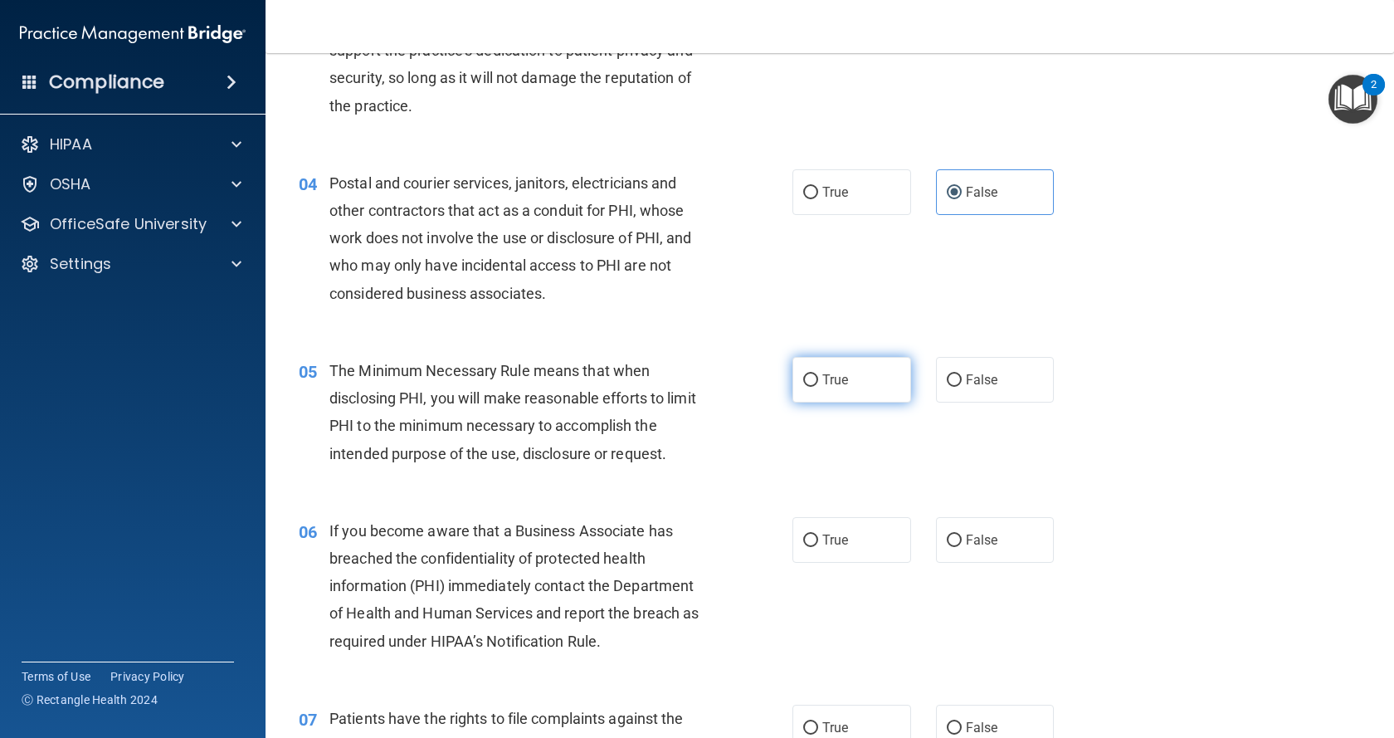
click at [830, 388] on label "True" at bounding box center [851, 380] width 119 height 46
click at [818, 387] on input "True" at bounding box center [810, 380] width 15 height 12
radio input "true"
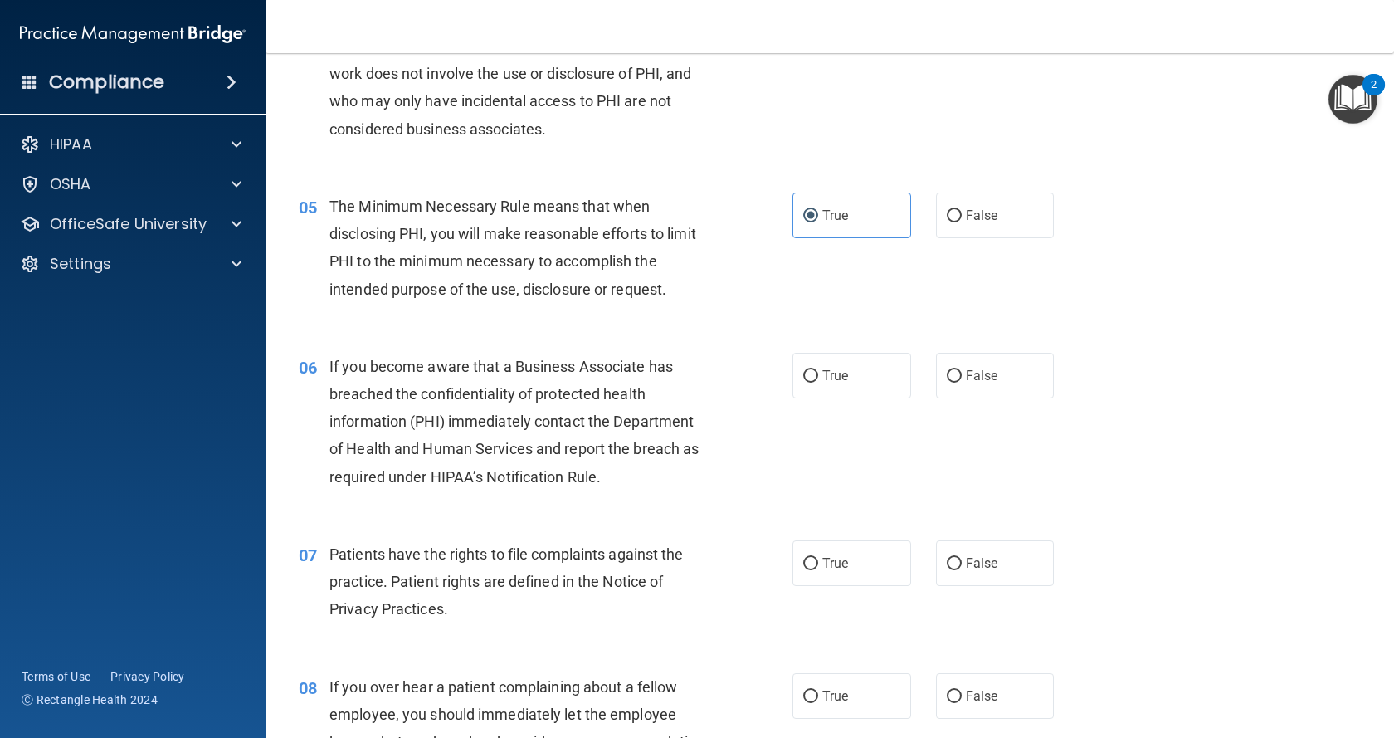
scroll to position [581, 0]
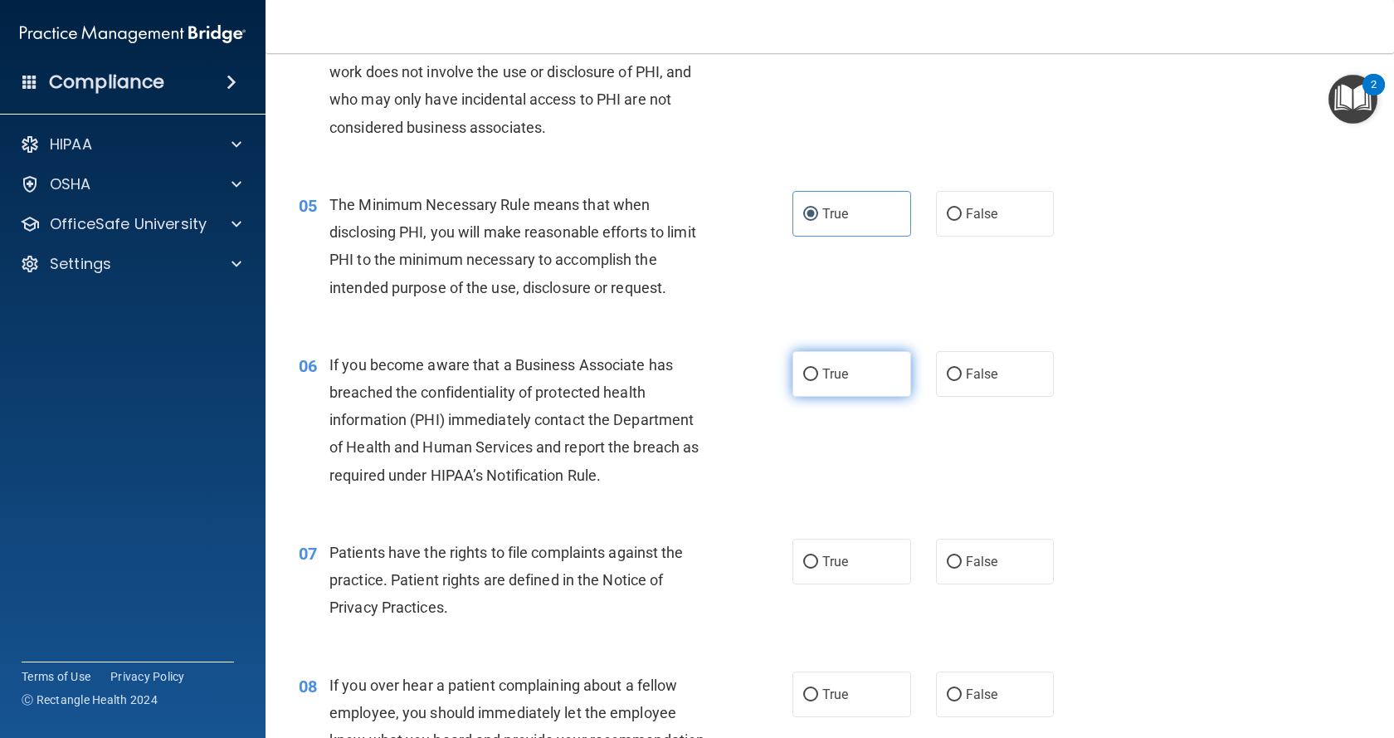
click at [808, 378] on input "True" at bounding box center [810, 374] width 15 height 12
radio input "true"
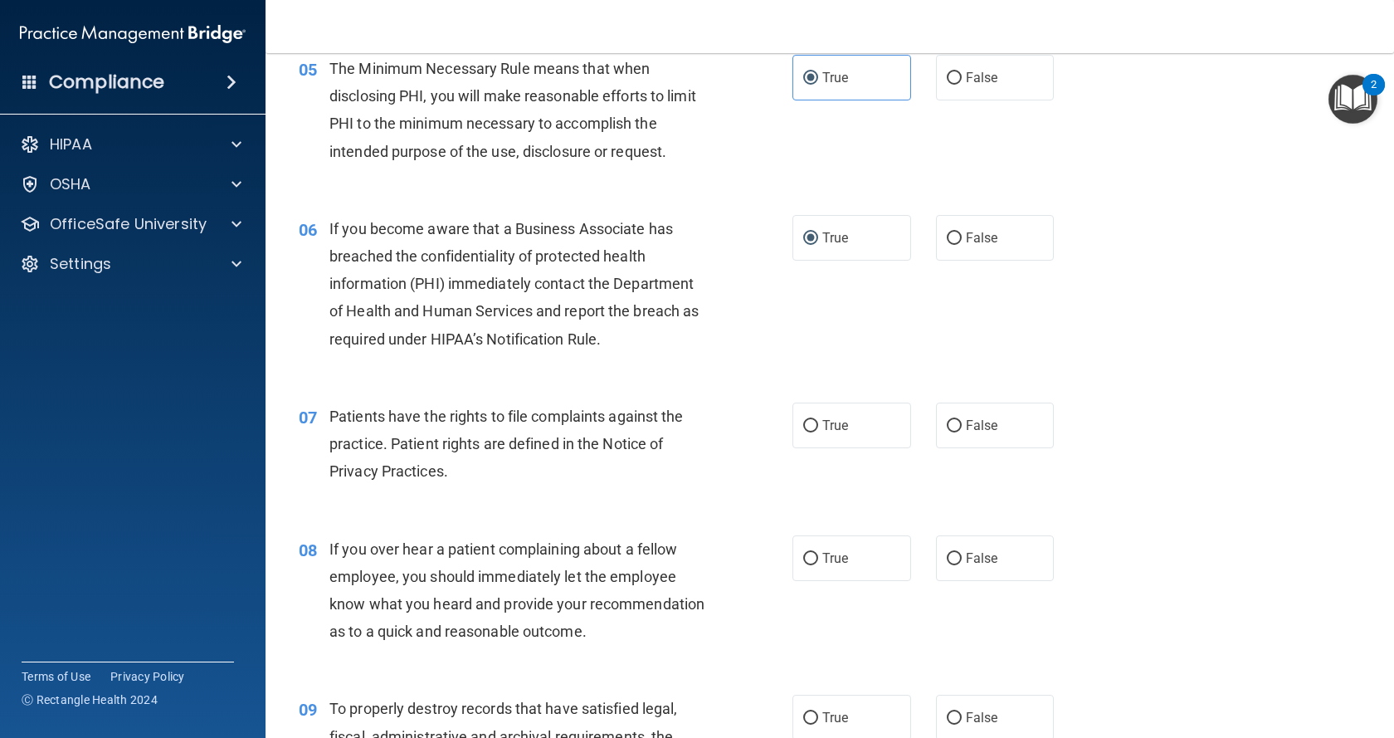
scroll to position [747, 0]
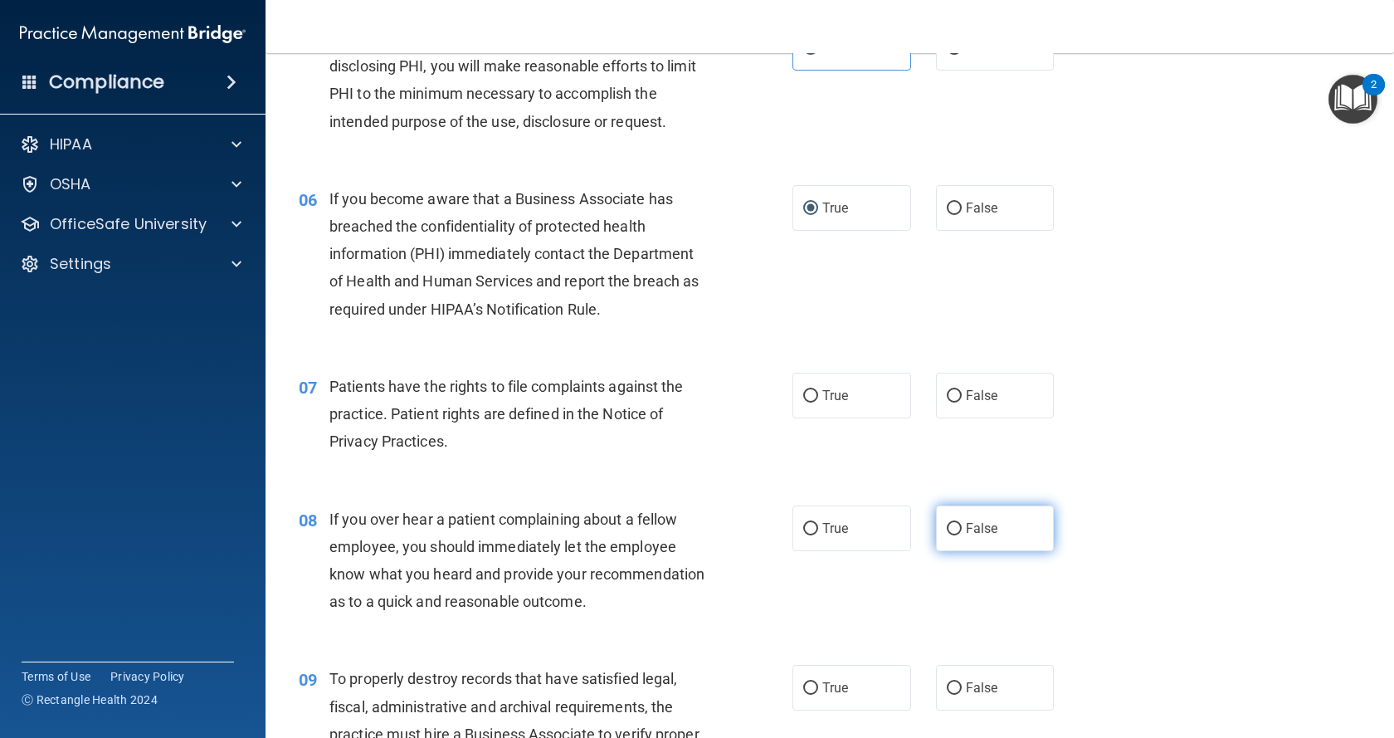
click at [966, 529] on span "False" at bounding box center [982, 528] width 32 height 16
click at [962, 529] on input "False" at bounding box center [954, 529] width 15 height 12
radio input "true"
click at [849, 379] on label "True" at bounding box center [851, 396] width 119 height 46
click at [818, 390] on input "True" at bounding box center [810, 396] width 15 height 12
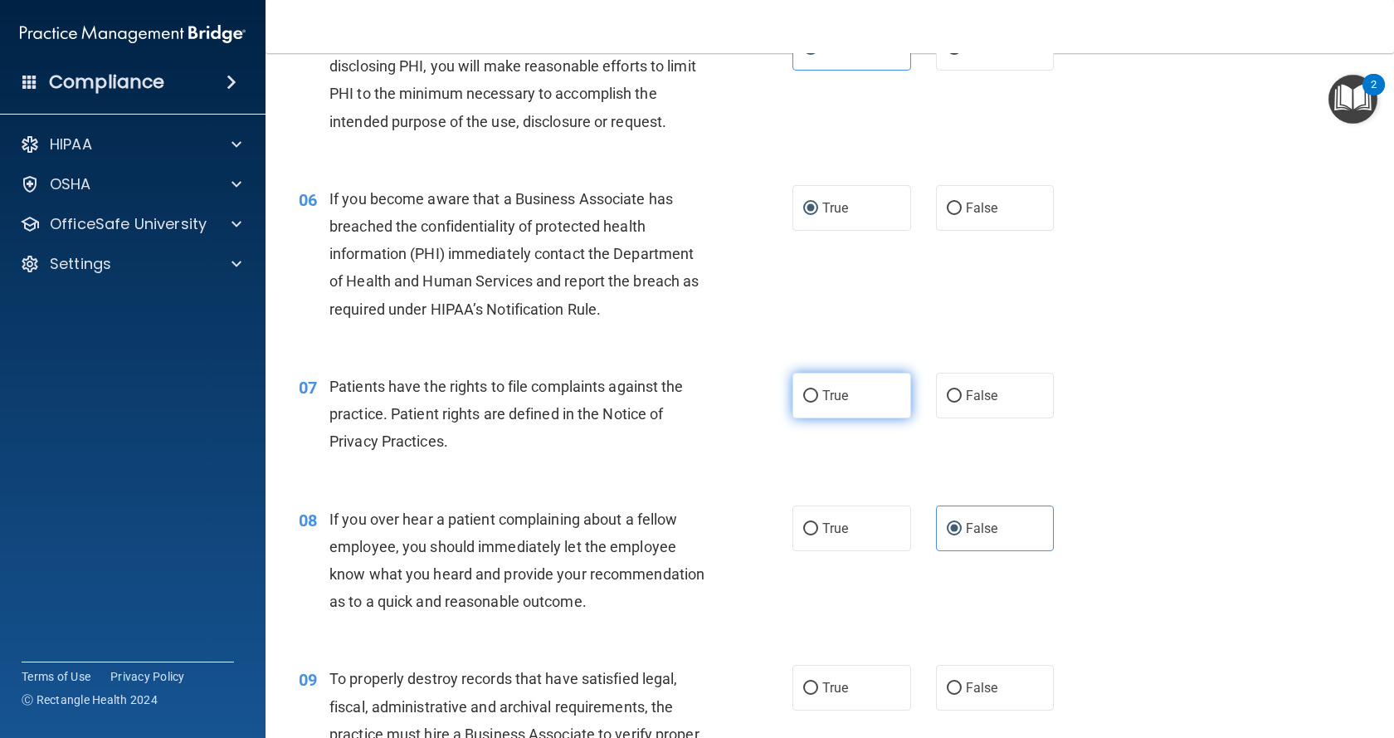
radio input "true"
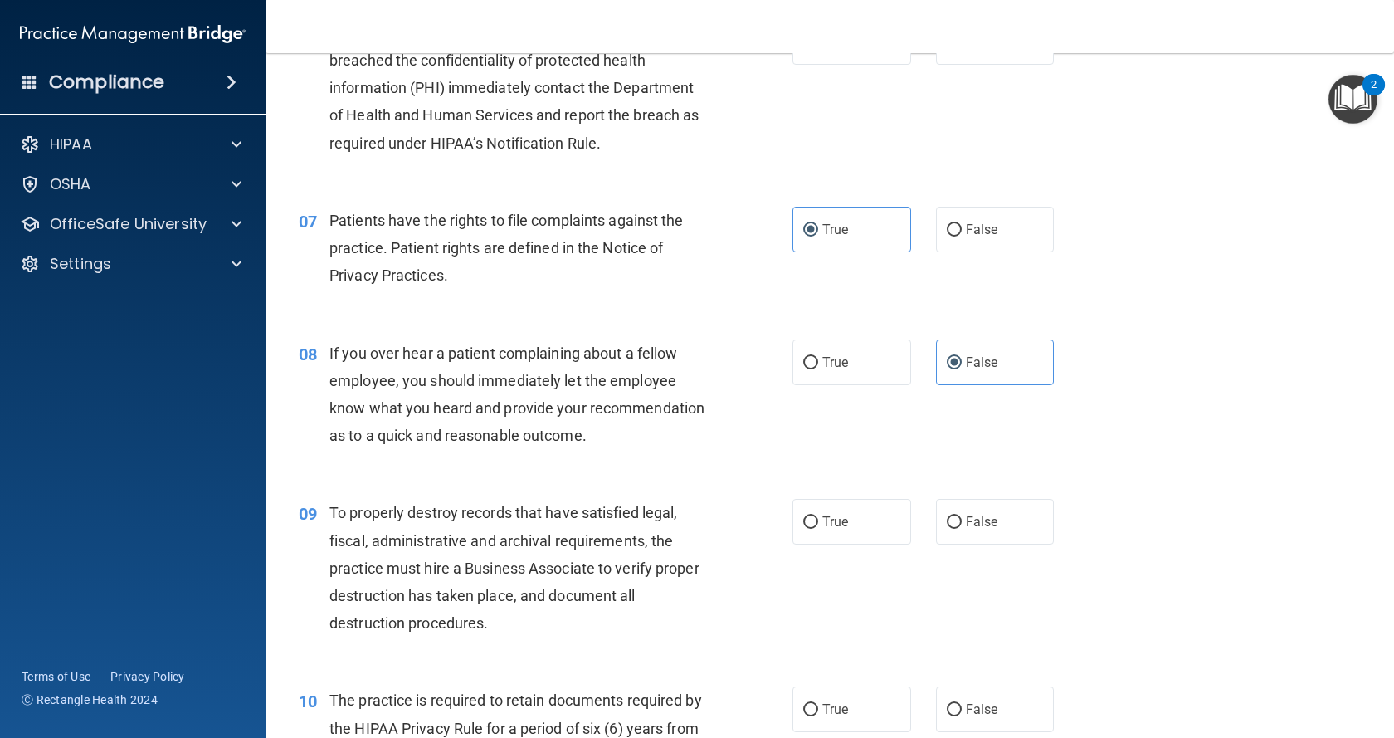
scroll to position [996, 0]
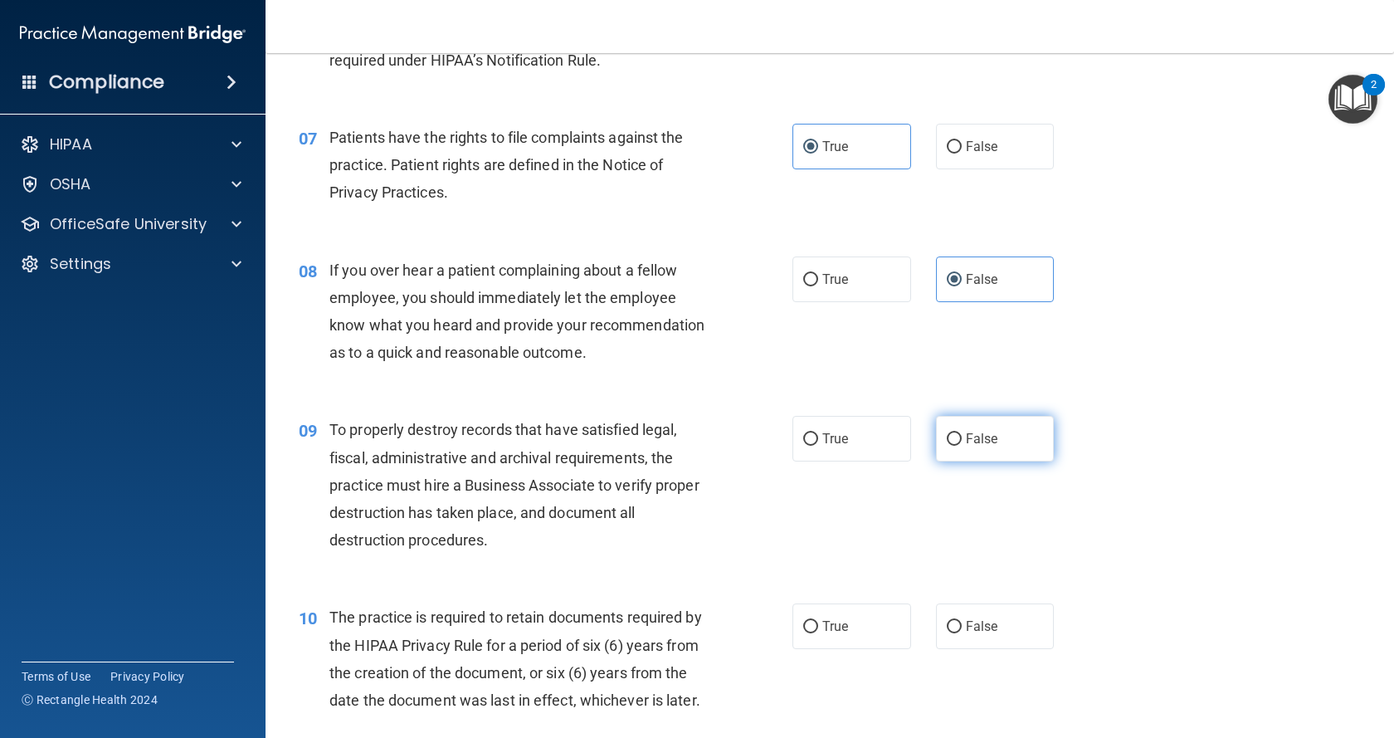
click at [966, 446] on span "False" at bounding box center [982, 439] width 32 height 16
click at [962, 446] on input "False" at bounding box center [954, 439] width 15 height 12
radio input "true"
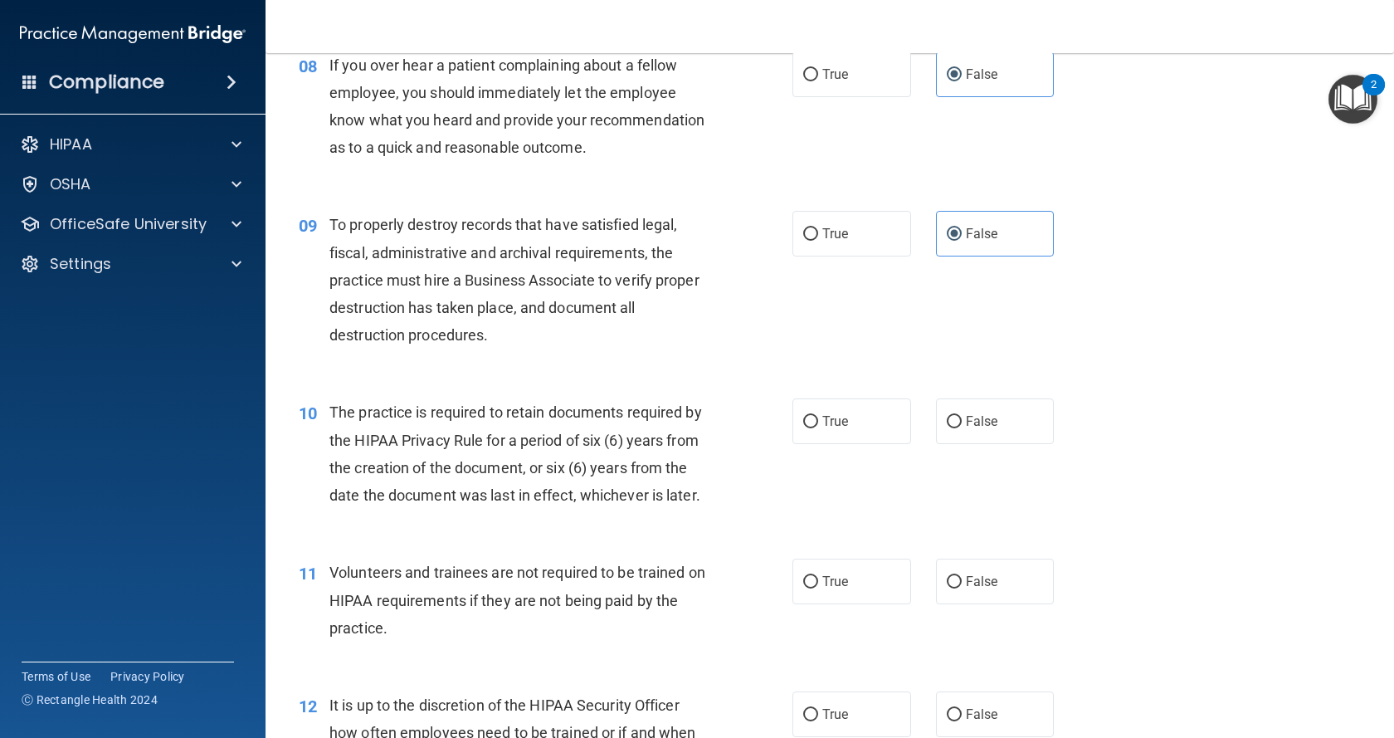
scroll to position [1244, 0]
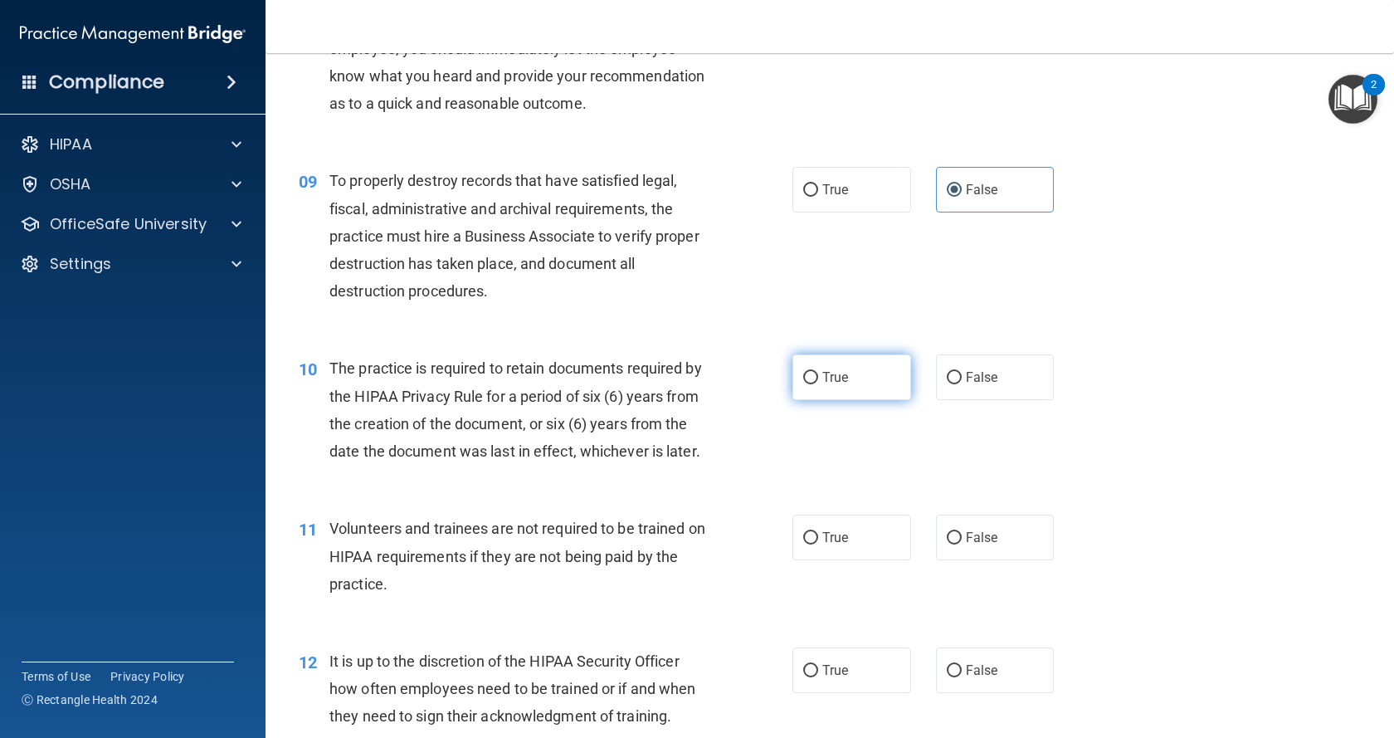
click at [843, 400] on label "True" at bounding box center [851, 377] width 119 height 46
click at [818, 384] on input "True" at bounding box center [810, 378] width 15 height 12
radio input "true"
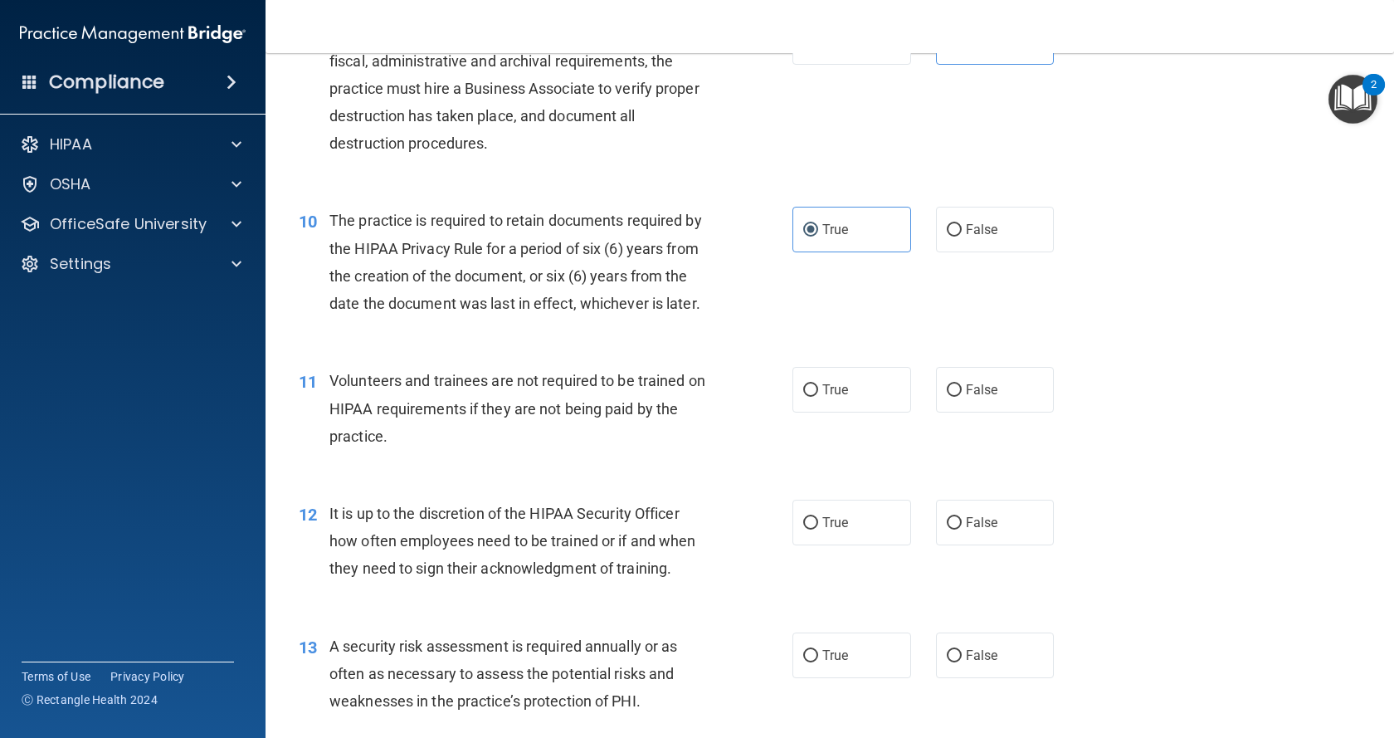
scroll to position [1410, 0]
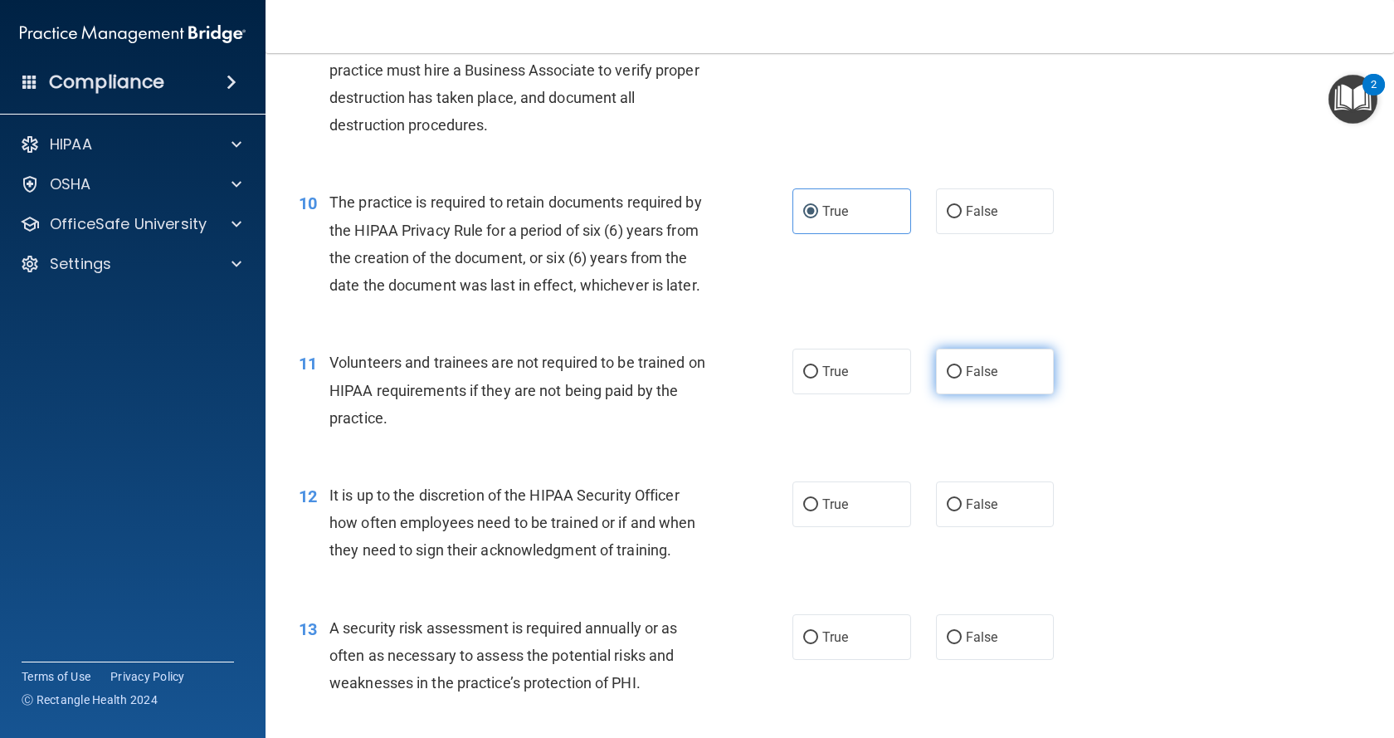
click at [950, 394] on label "False" at bounding box center [995, 371] width 119 height 46
click at [950, 378] on input "False" at bounding box center [954, 372] width 15 height 12
radio input "true"
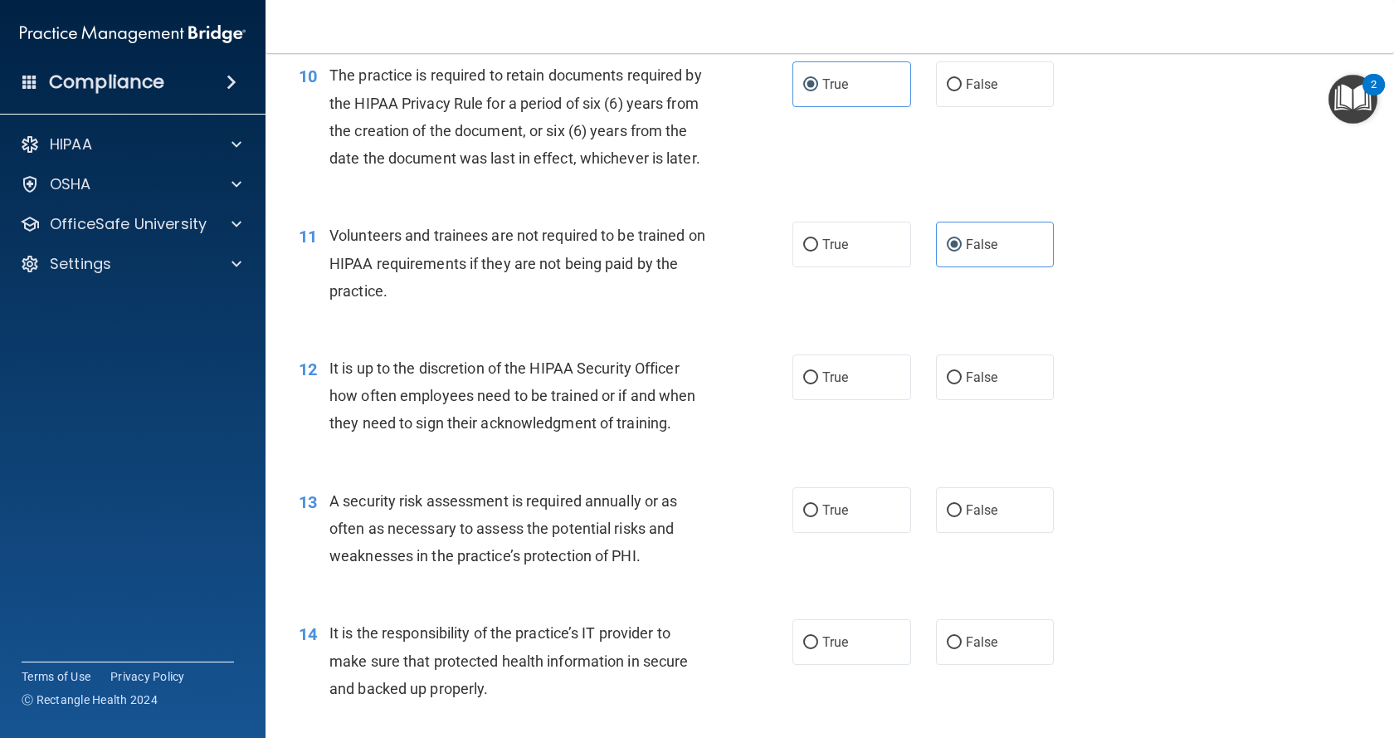
scroll to position [1576, 0]
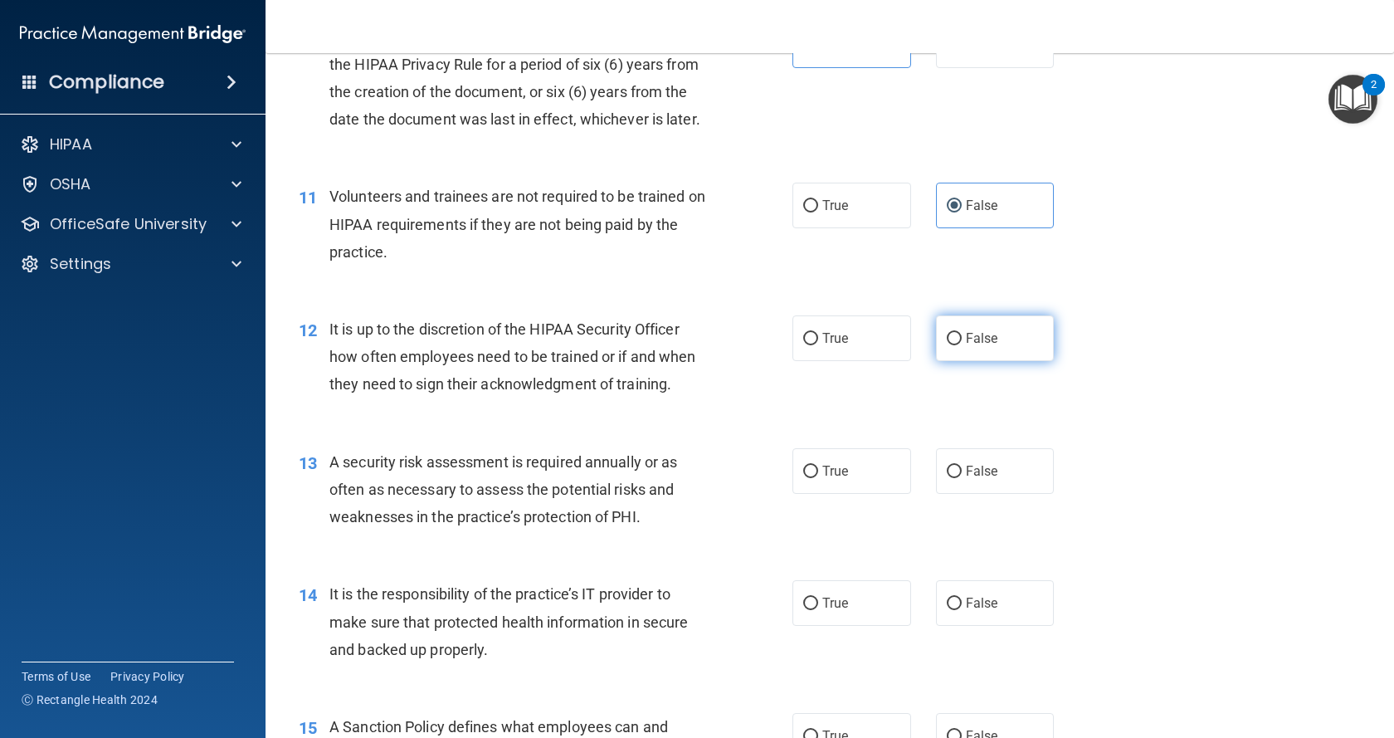
click at [986, 361] on label "False" at bounding box center [995, 338] width 119 height 46
click at [962, 345] on input "False" at bounding box center [954, 339] width 15 height 12
radio input "true"
click at [809, 494] on label "True" at bounding box center [851, 471] width 119 height 46
click at [809, 478] on input "True" at bounding box center [810, 471] width 15 height 12
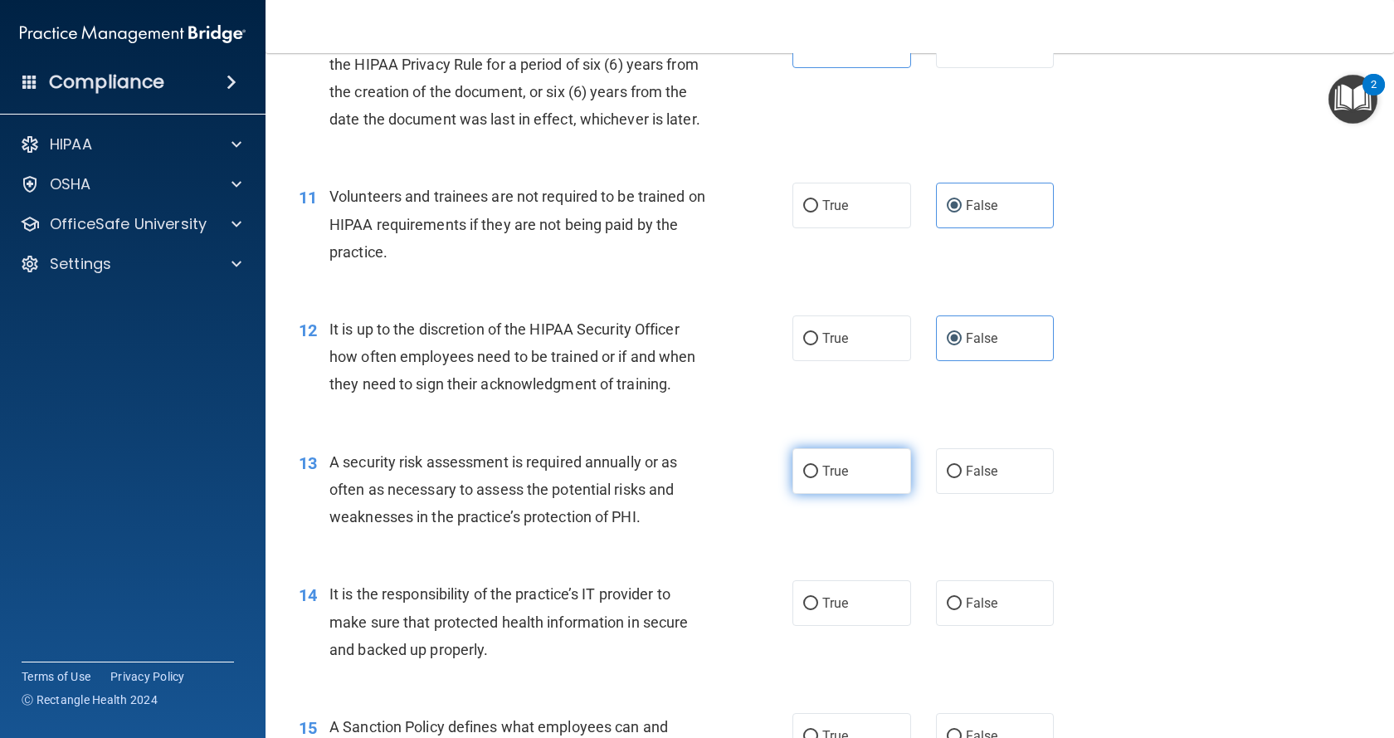
radio input "true"
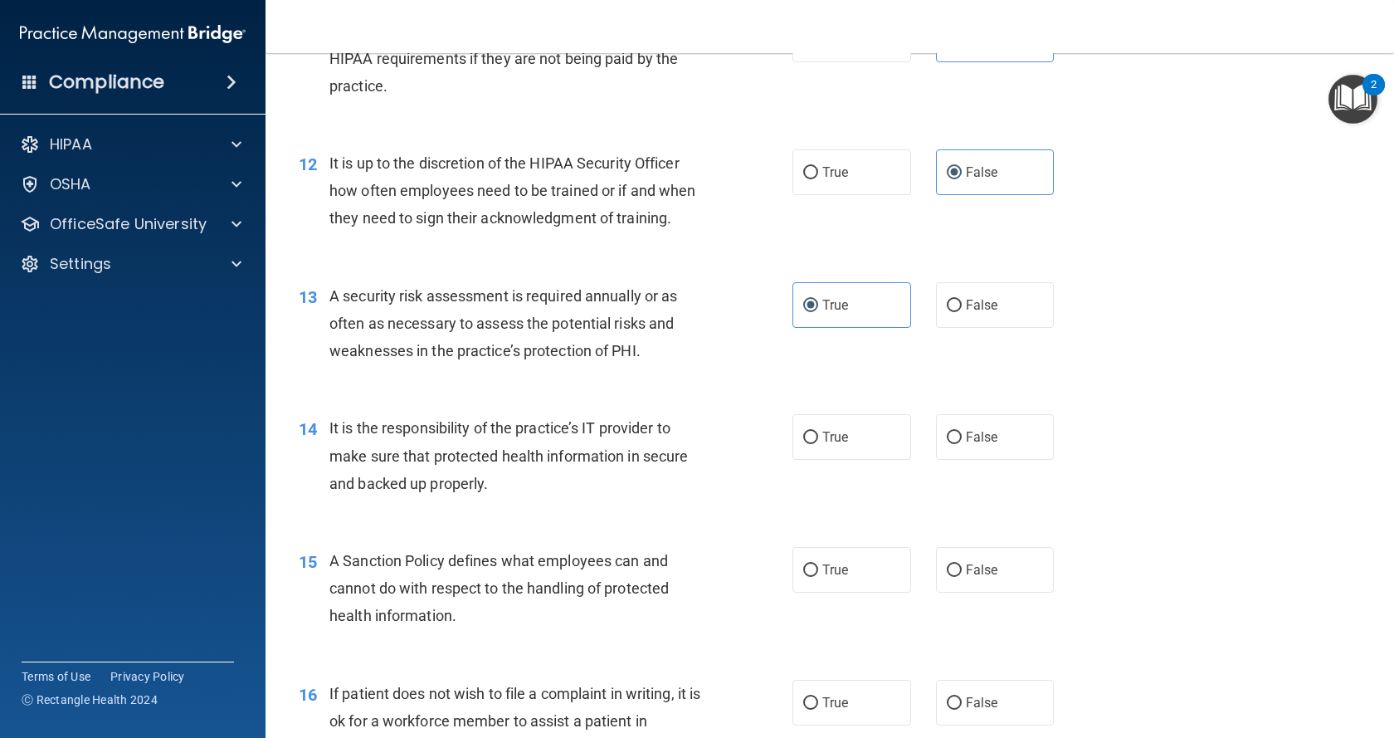
scroll to position [1825, 0]
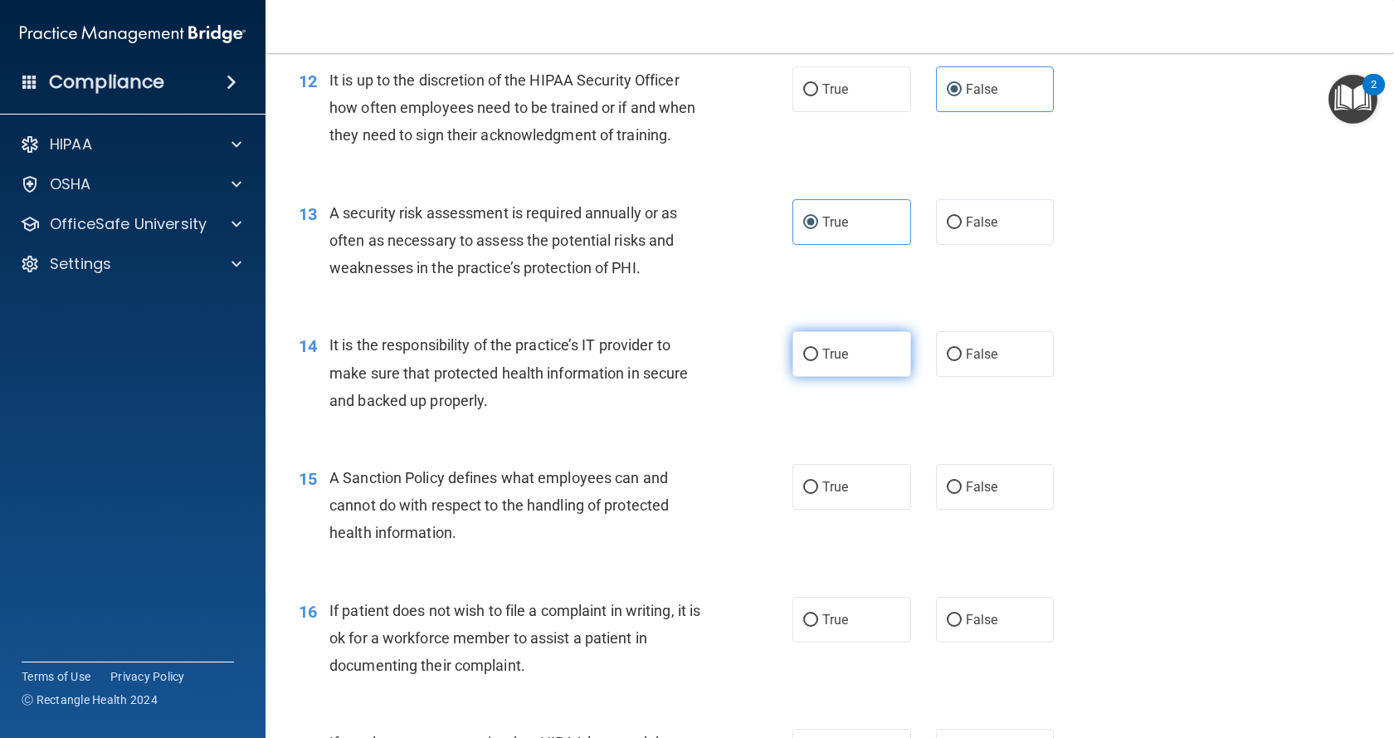
click at [870, 377] on label "True" at bounding box center [851, 354] width 119 height 46
click at [818, 361] on input "True" at bounding box center [810, 354] width 15 height 12
radio input "true"
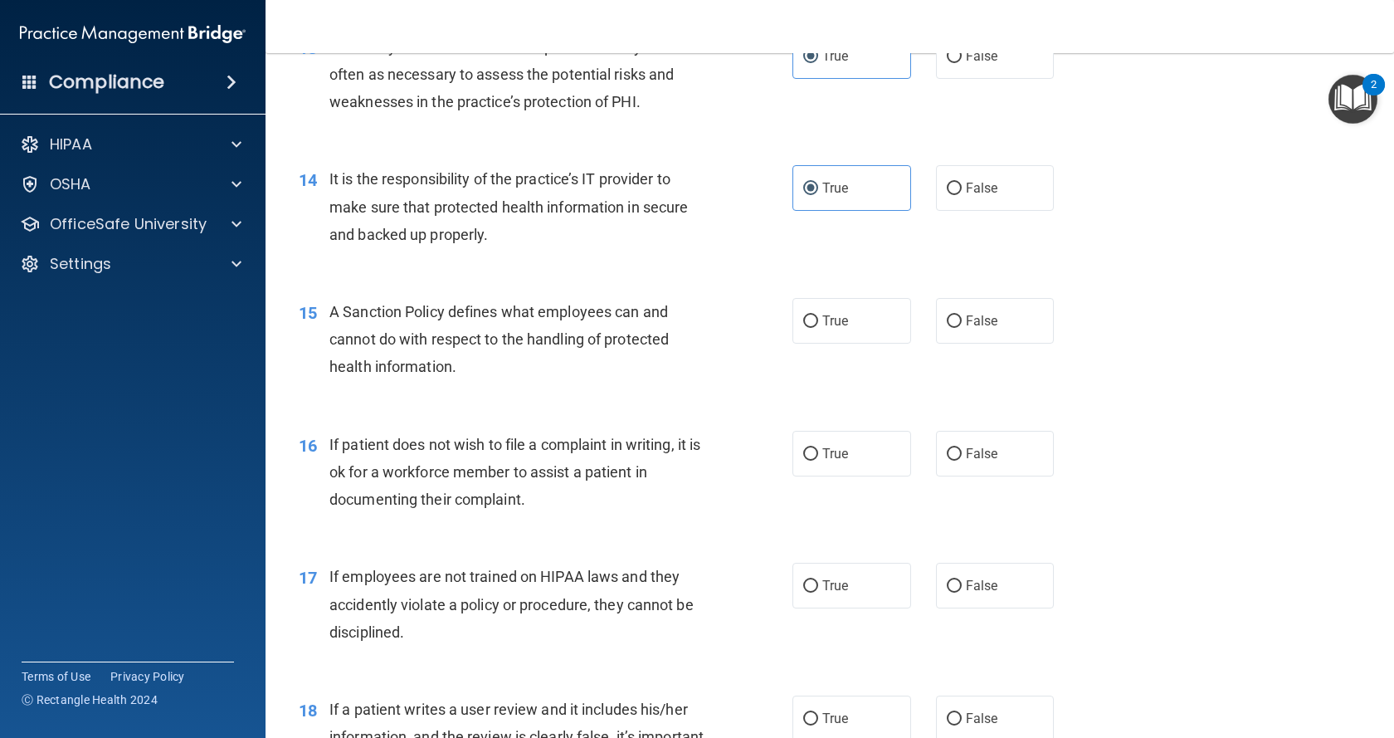
scroll to position [2074, 0]
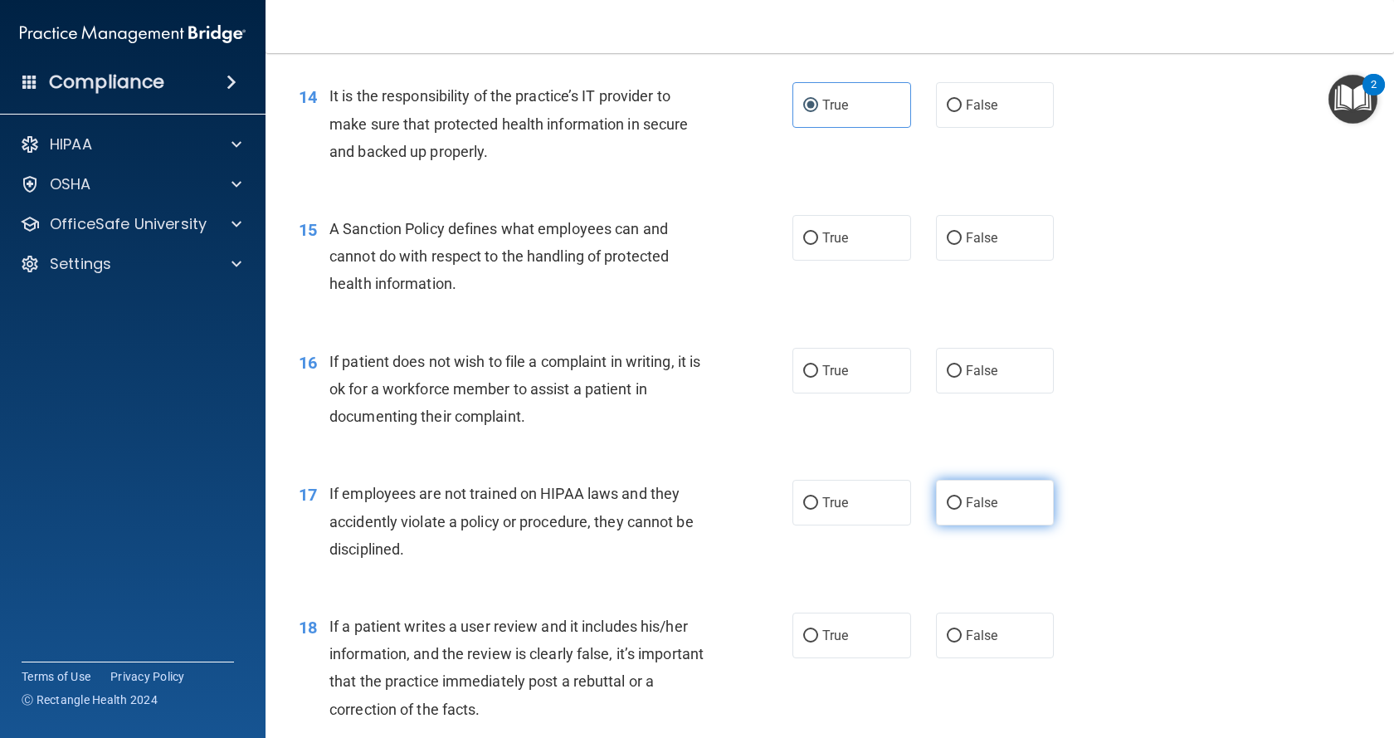
click at [986, 510] on span "False" at bounding box center [982, 502] width 32 height 16
click at [962, 509] on input "False" at bounding box center [954, 503] width 15 height 12
radio input "true"
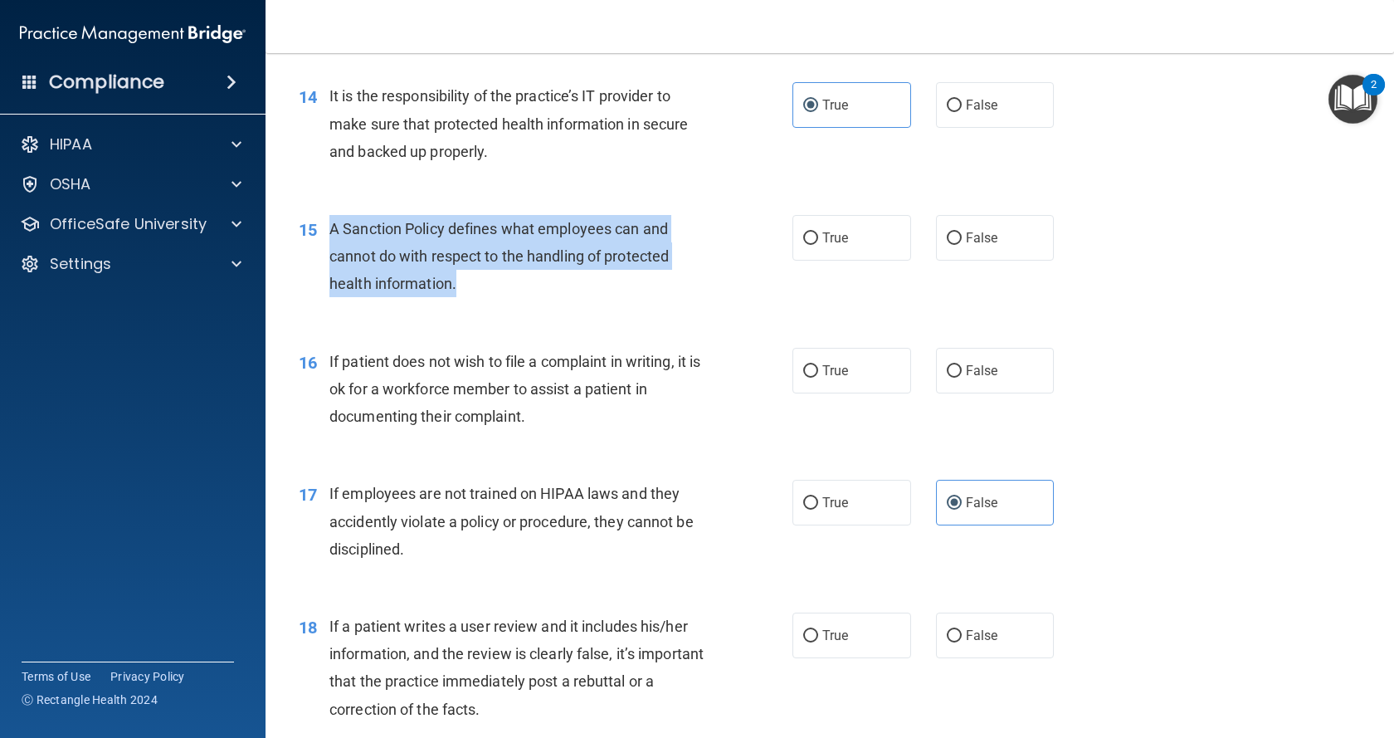
drag, startPoint x: 469, startPoint y: 343, endPoint x: 326, endPoint y: 285, distance: 154.4
click at [326, 285] on div "15 A Sanction Policy defines what employees can and cannot do with respect to t…" at bounding box center [545, 260] width 543 height 91
copy div "A Sanction Policy defines what employees can and cannot do with respect to the …"
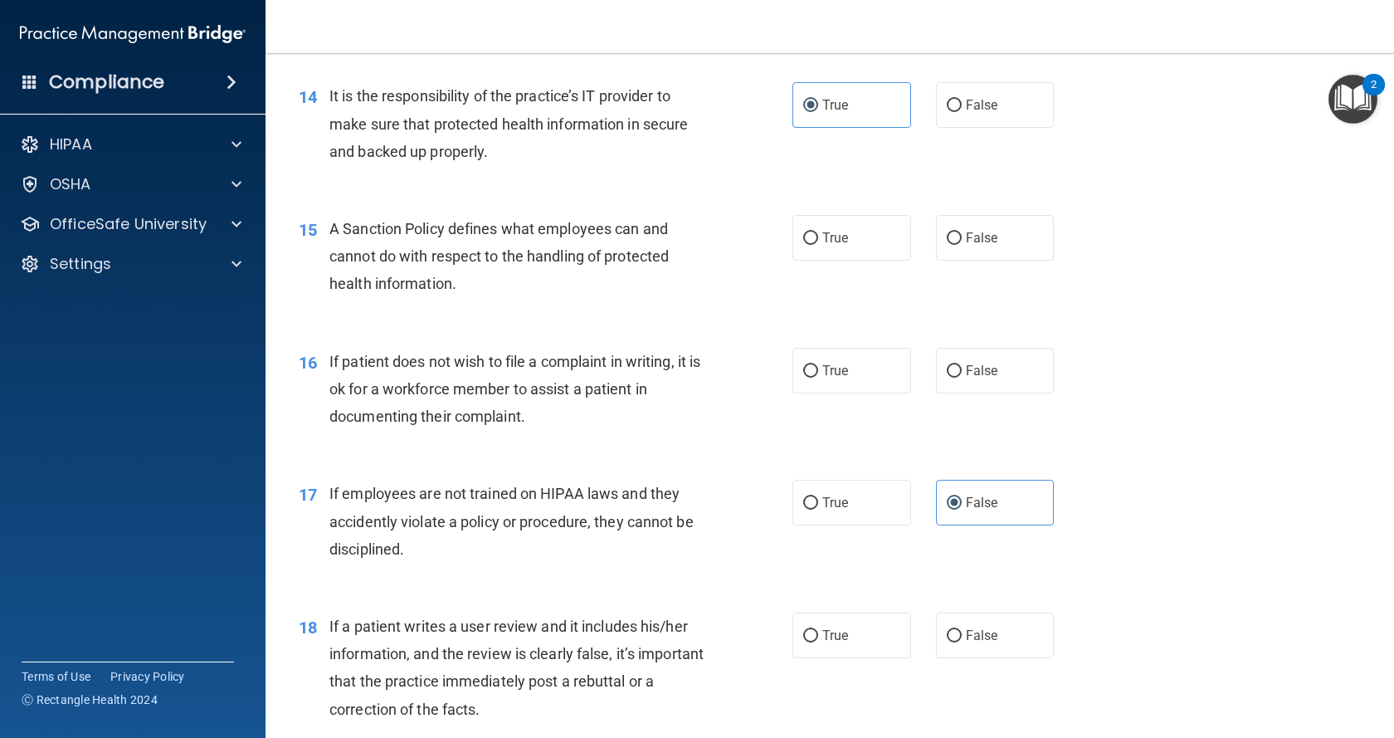
click at [1179, 310] on div "15 A Sanction Policy defines what employees can and cannot do with respect to t…" at bounding box center [829, 260] width 1087 height 133
click at [842, 246] on span "True" at bounding box center [835, 238] width 26 height 16
click at [818, 245] on input "True" at bounding box center [810, 238] width 15 height 12
radio input "true"
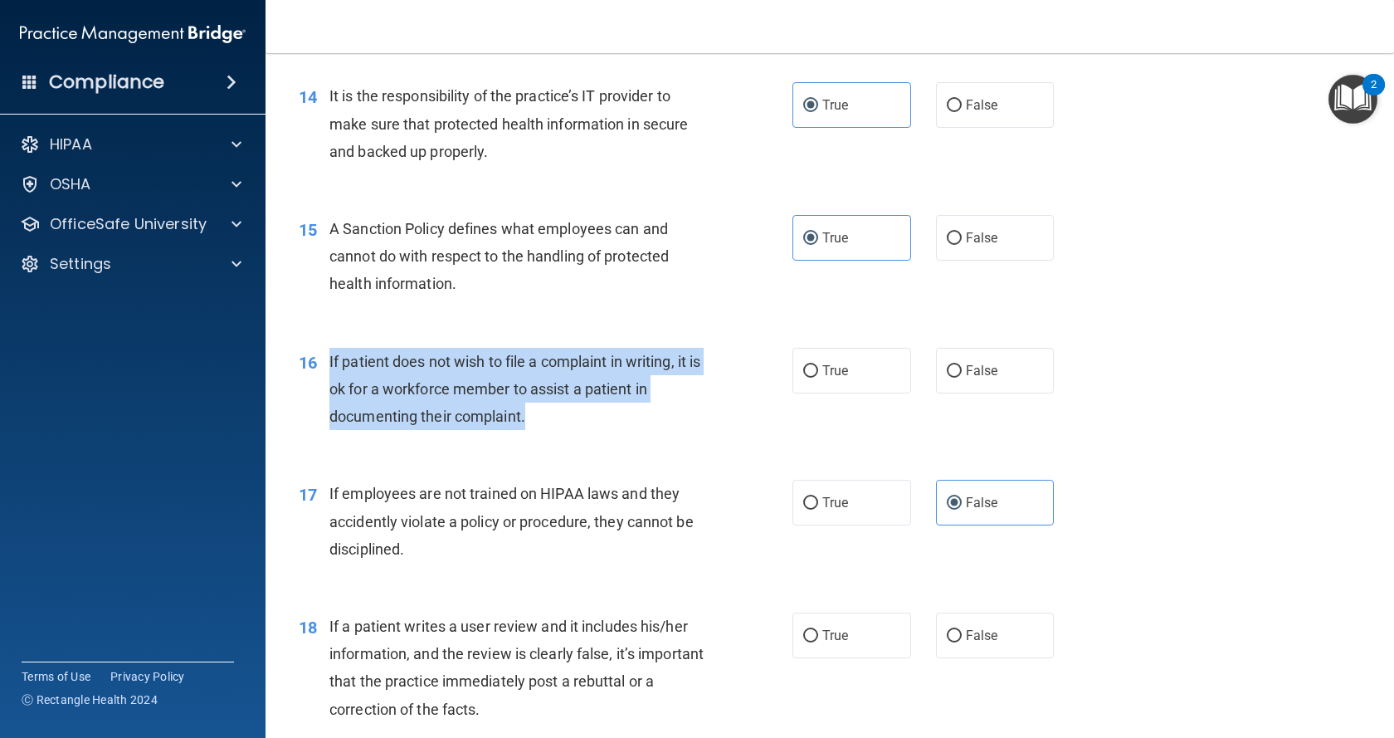
drag, startPoint x: 531, startPoint y: 471, endPoint x: 328, endPoint y: 423, distance: 208.9
click at [328, 423] on div "16 If patient does not wish to file a complaint in writing, it is ok for a work…" at bounding box center [545, 393] width 543 height 91
copy div "If patient does not wish to file a complaint in writing, it is ok for a workfor…"
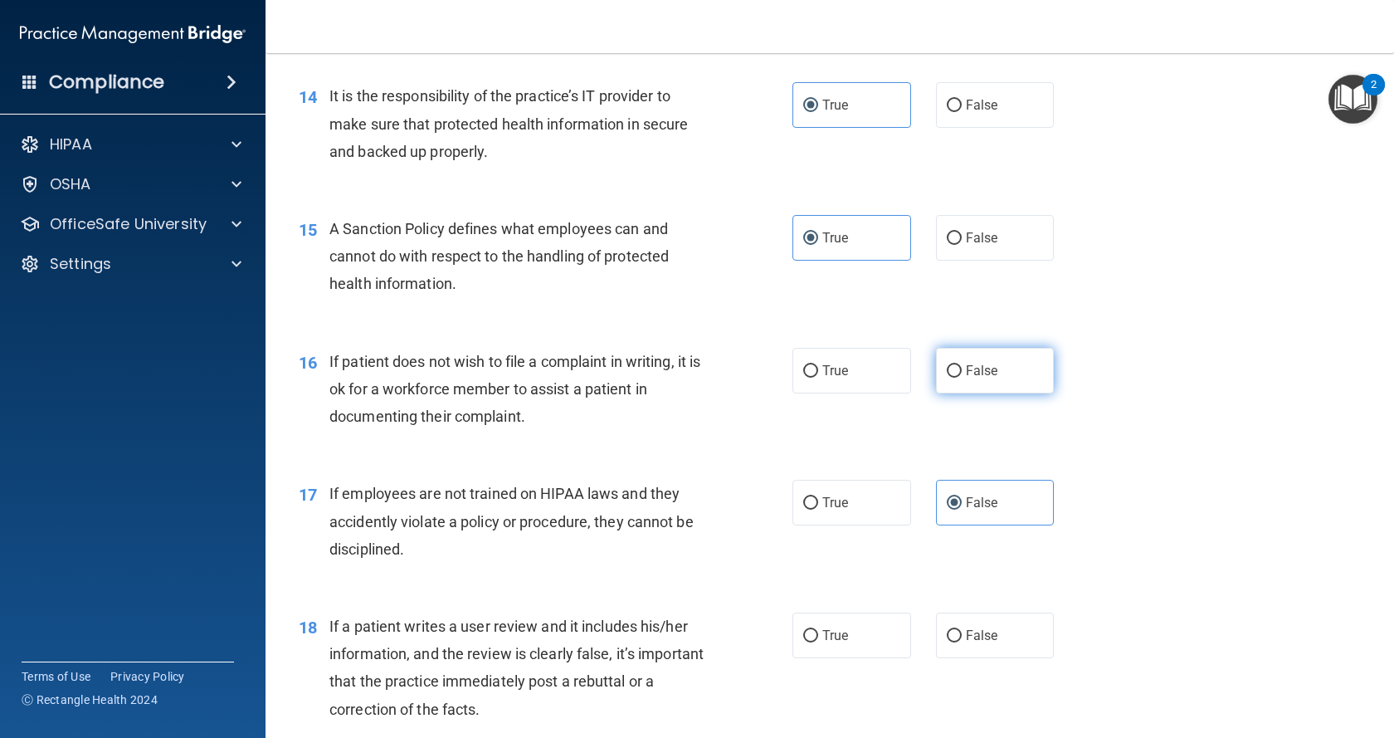
click at [967, 378] on span "False" at bounding box center [982, 371] width 32 height 16
click at [962, 377] on input "False" at bounding box center [954, 371] width 15 height 12
radio input "true"
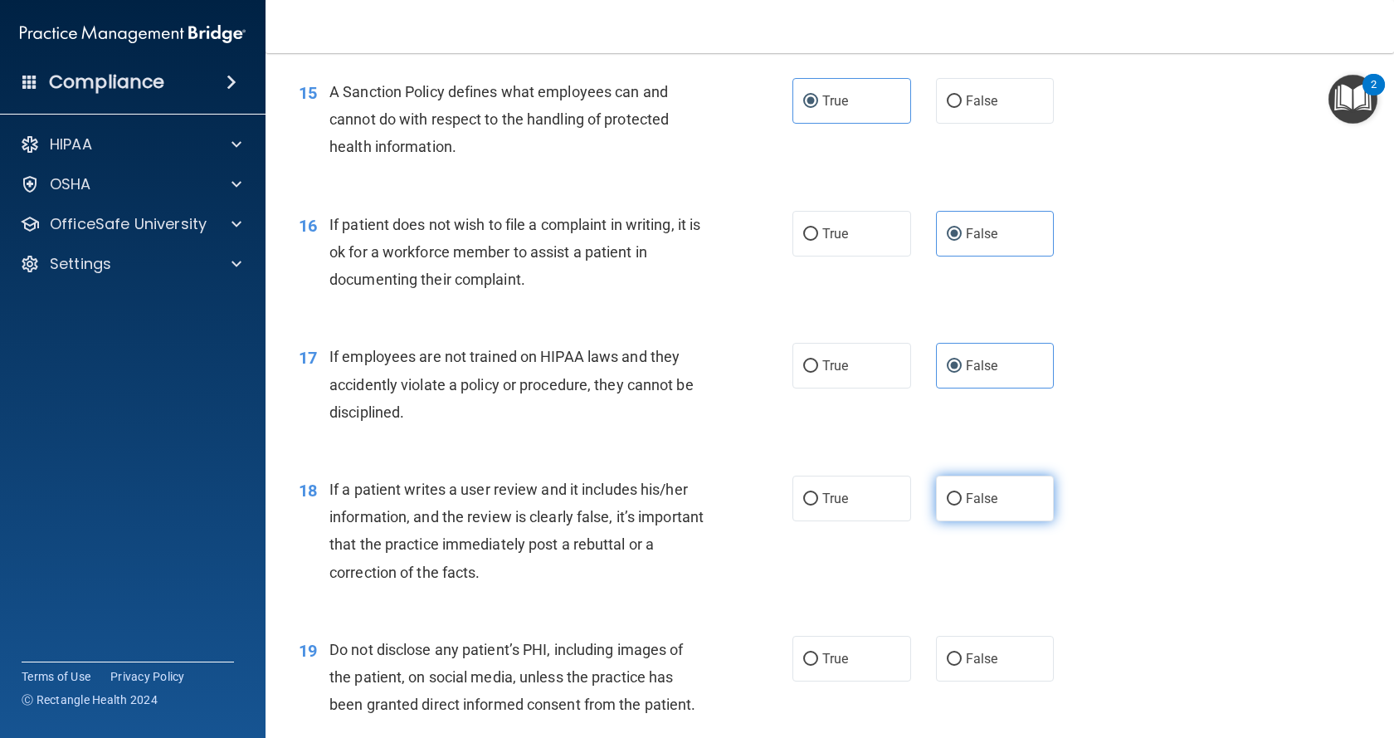
scroll to position [2240, 0]
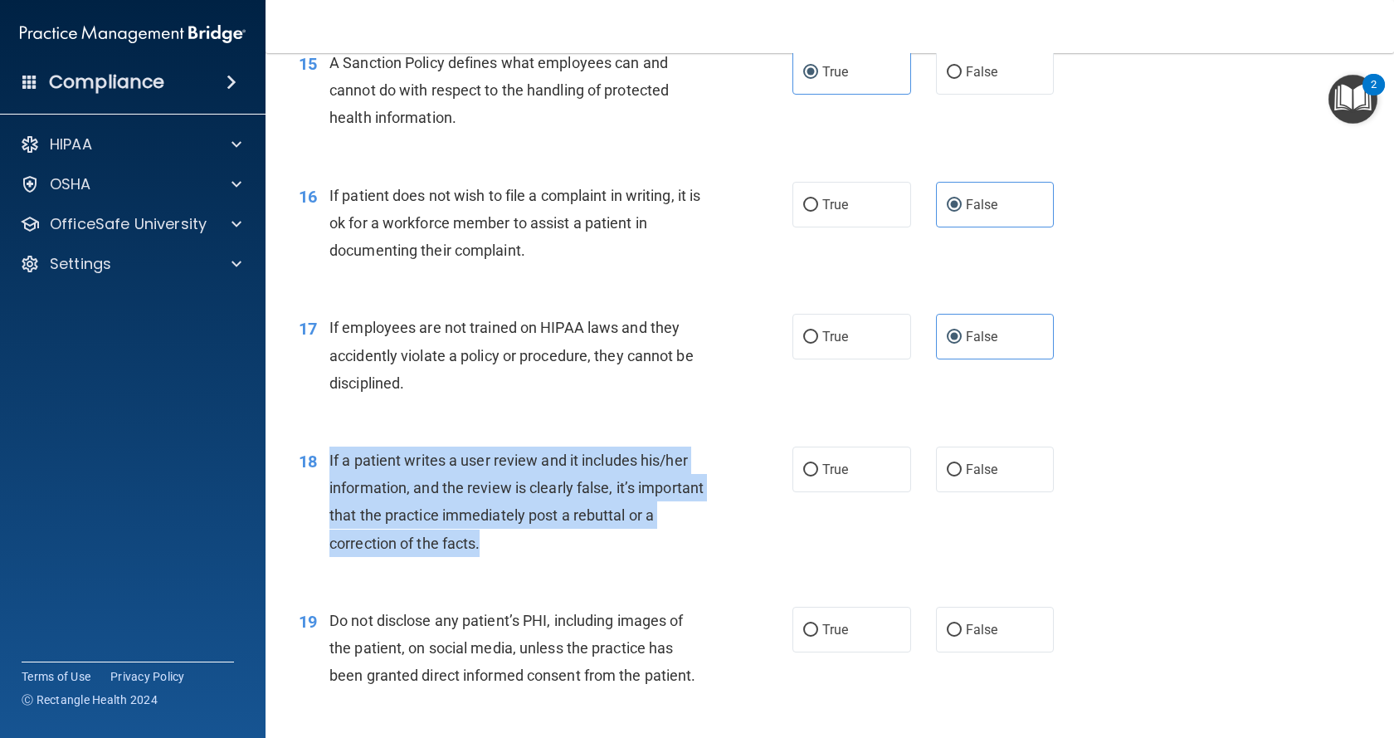
drag, startPoint x: 534, startPoint y: 603, endPoint x: 329, endPoint y: 519, distance: 221.4
click at [329, 519] on div "If a patient writes a user review and it includes his/her information, and the …" at bounding box center [523, 501] width 389 height 110
copy span "If a patient writes a user review and it includes his/her information, and the …"
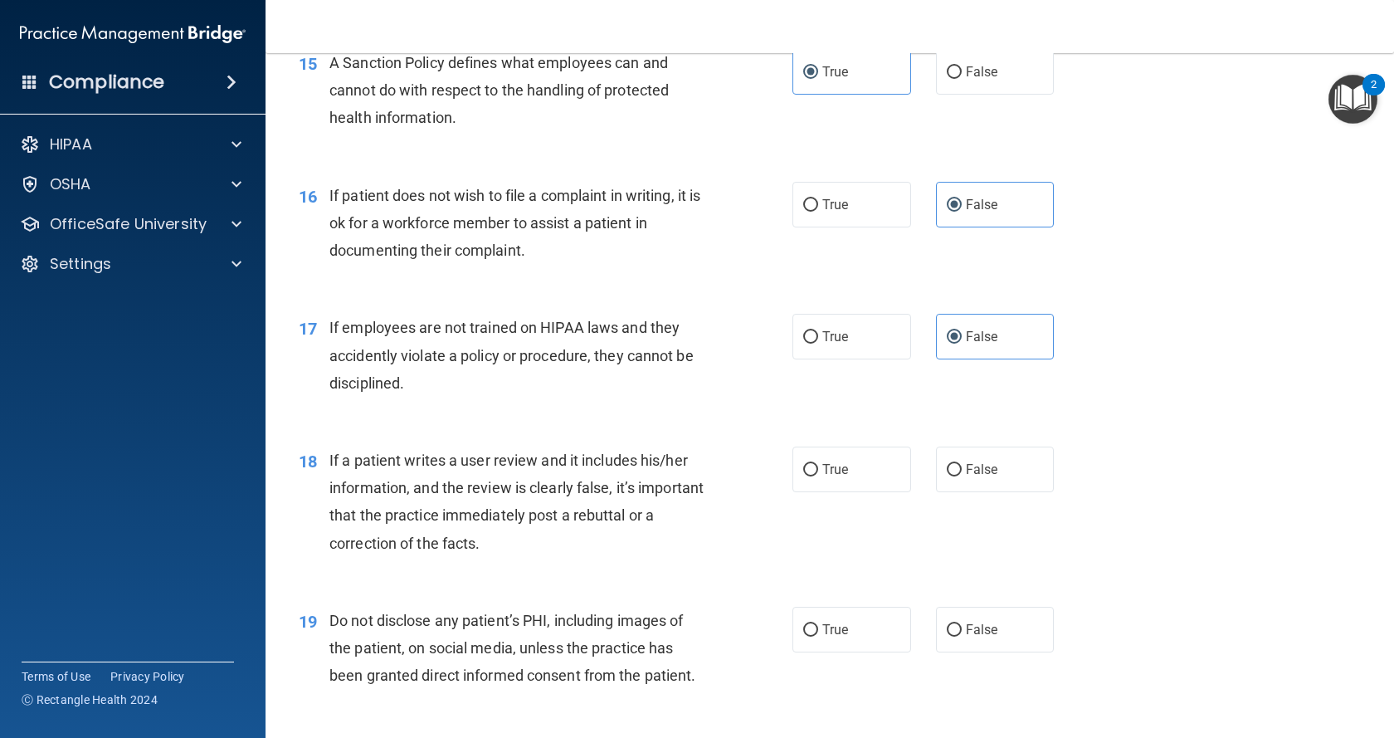
click at [1246, 373] on div "17 If employees are not trained on HIPAA laws and they accidently violate a pol…" at bounding box center [829, 359] width 1087 height 133
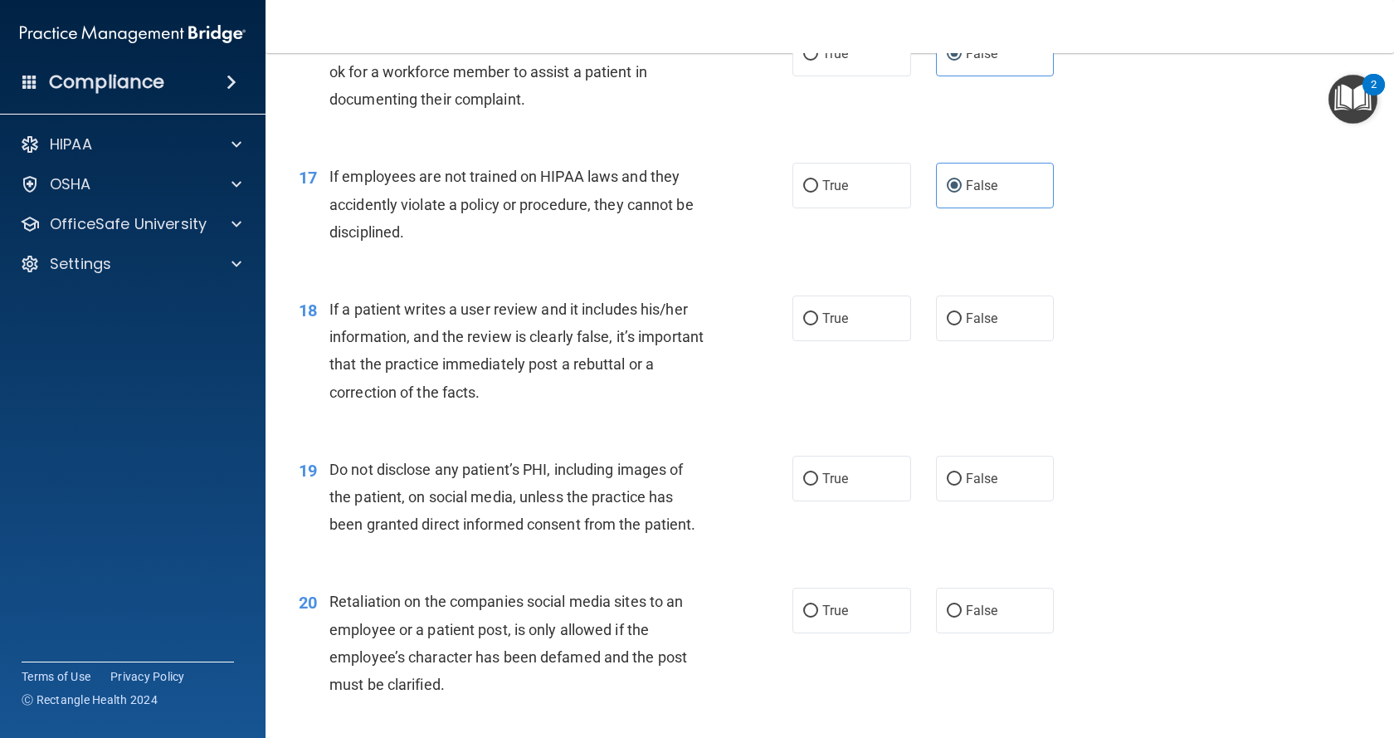
scroll to position [2406, 0]
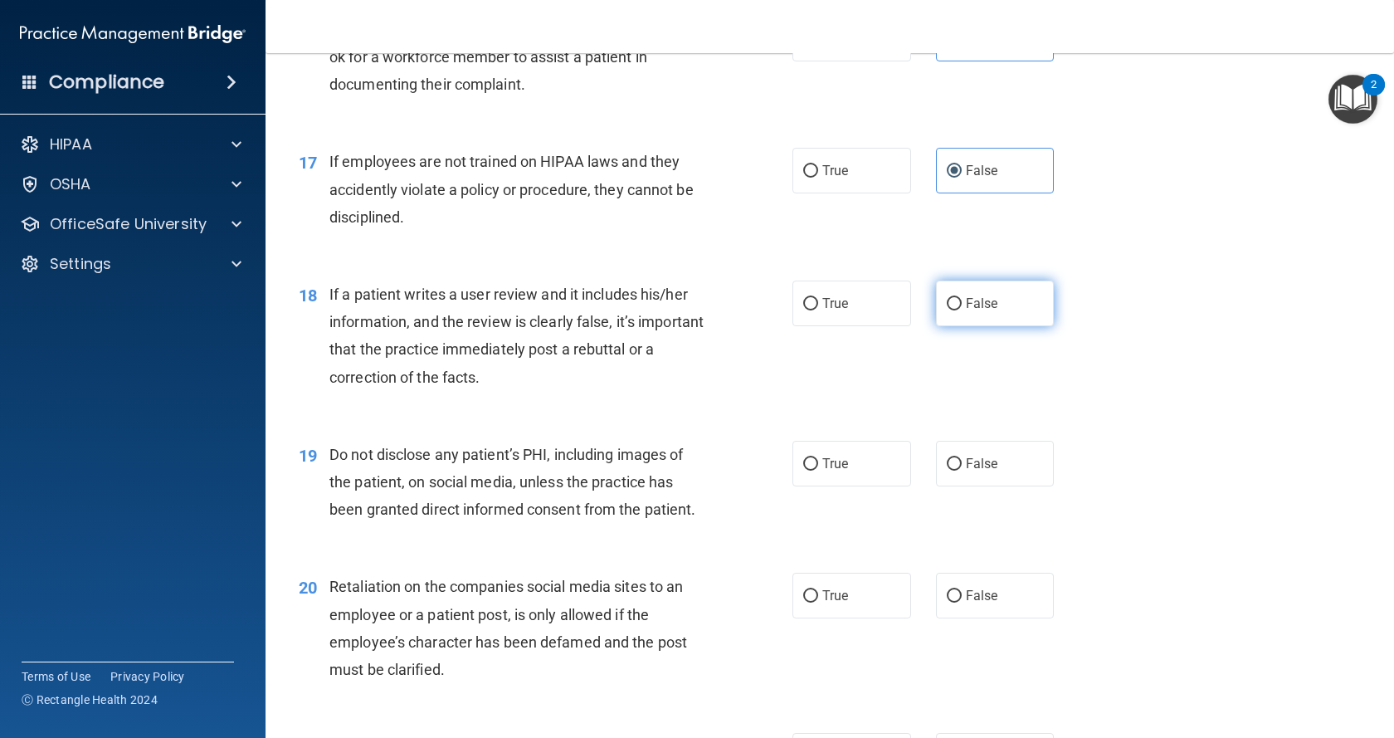
click at [1022, 326] on label "False" at bounding box center [995, 303] width 119 height 46
click at [962, 310] on input "False" at bounding box center [954, 304] width 15 height 12
radio input "true"
click at [826, 486] on label "True" at bounding box center [851, 464] width 119 height 46
click at [818, 470] on input "True" at bounding box center [810, 464] width 15 height 12
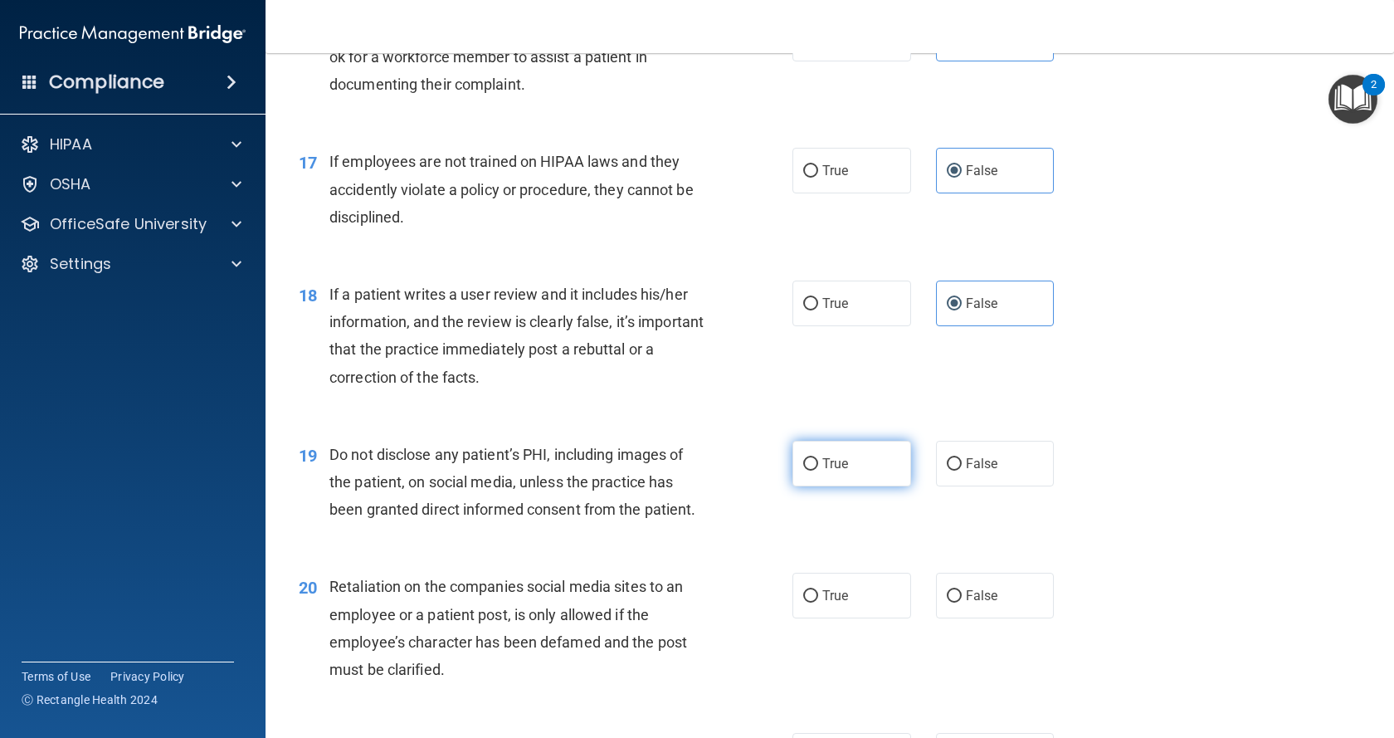
radio input "true"
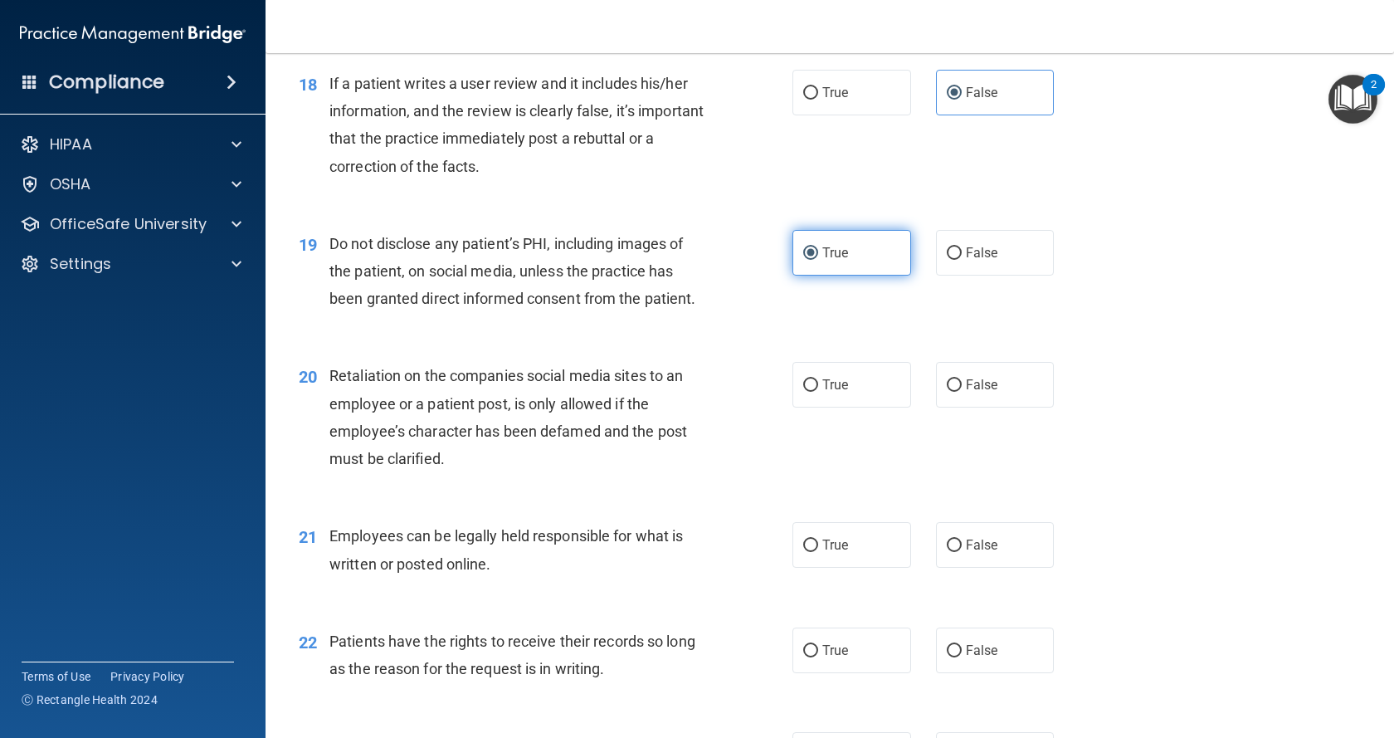
scroll to position [2655, 0]
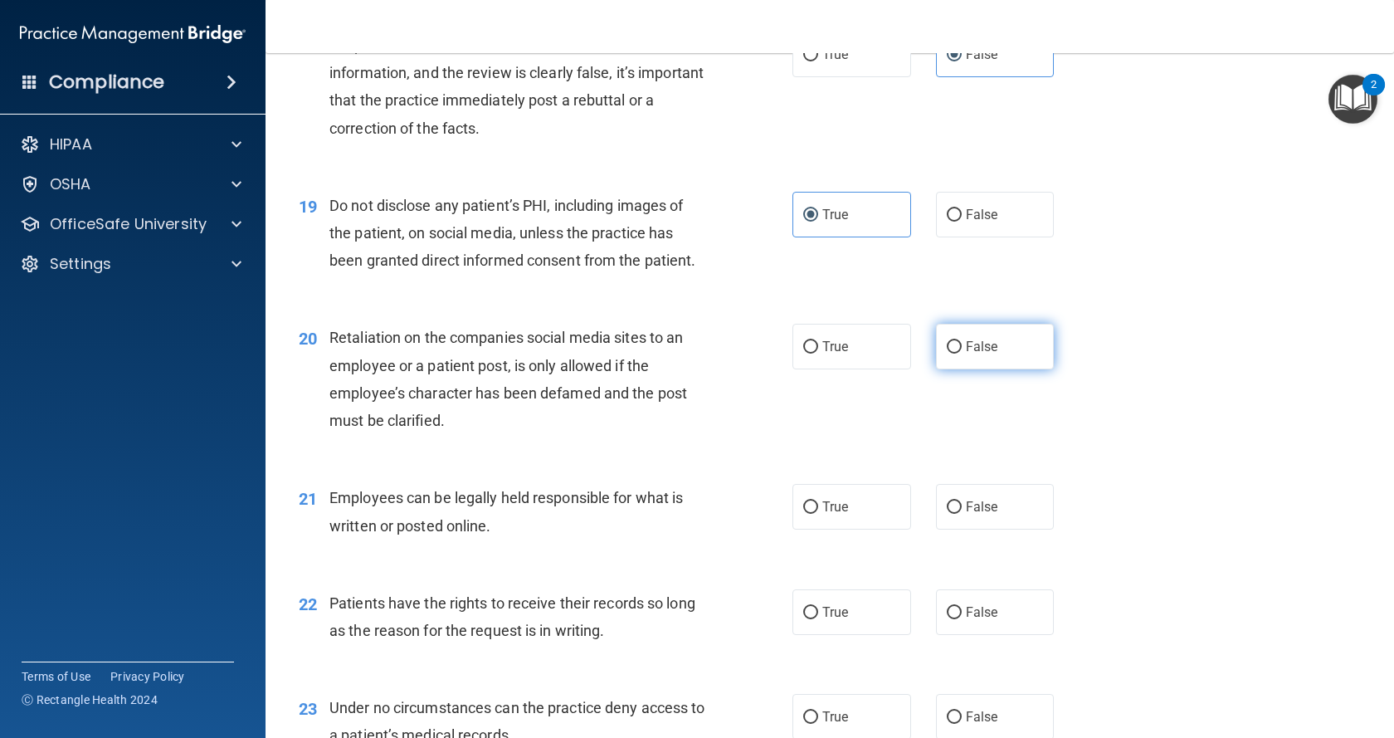
click at [997, 369] on label "False" at bounding box center [995, 347] width 119 height 46
click at [962, 353] on input "False" at bounding box center [954, 347] width 15 height 12
radio input "true"
click at [808, 529] on label "True" at bounding box center [851, 507] width 119 height 46
click at [808, 514] on input "True" at bounding box center [810, 507] width 15 height 12
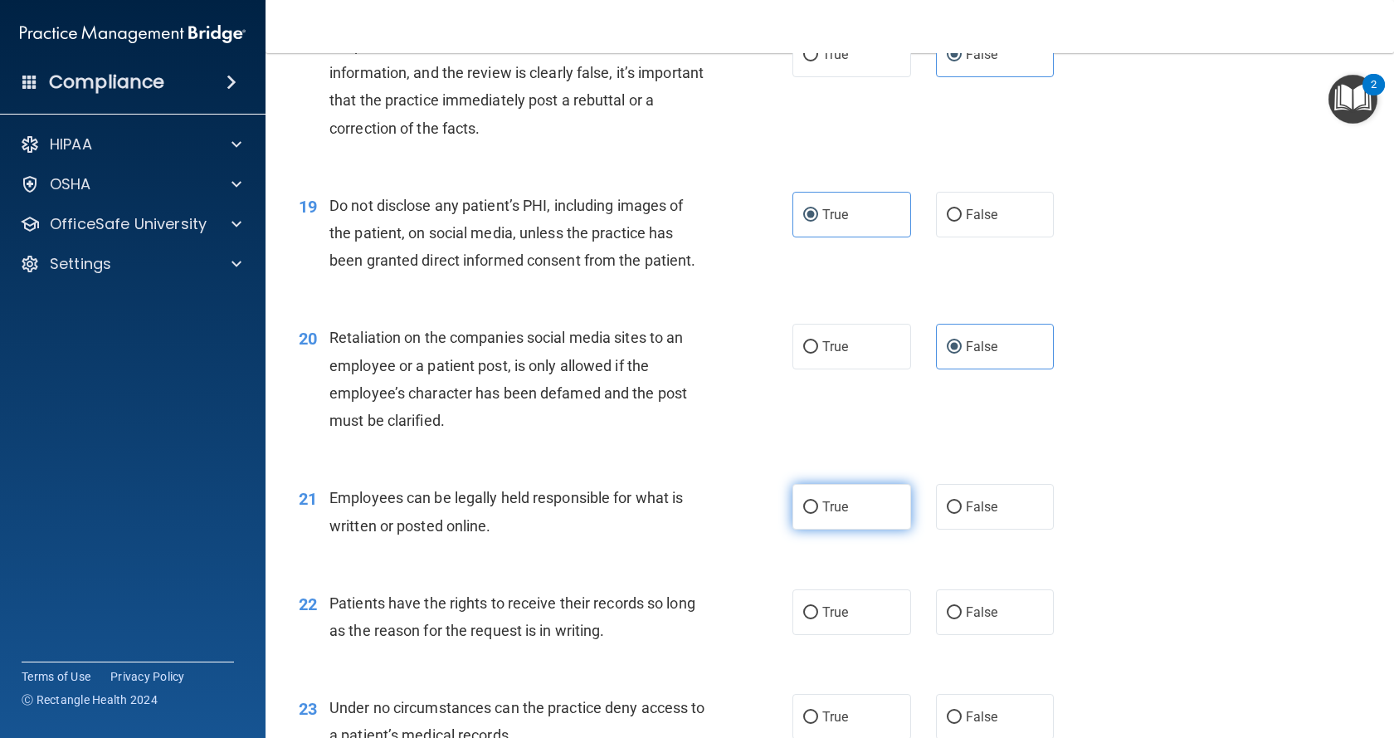
radio input "true"
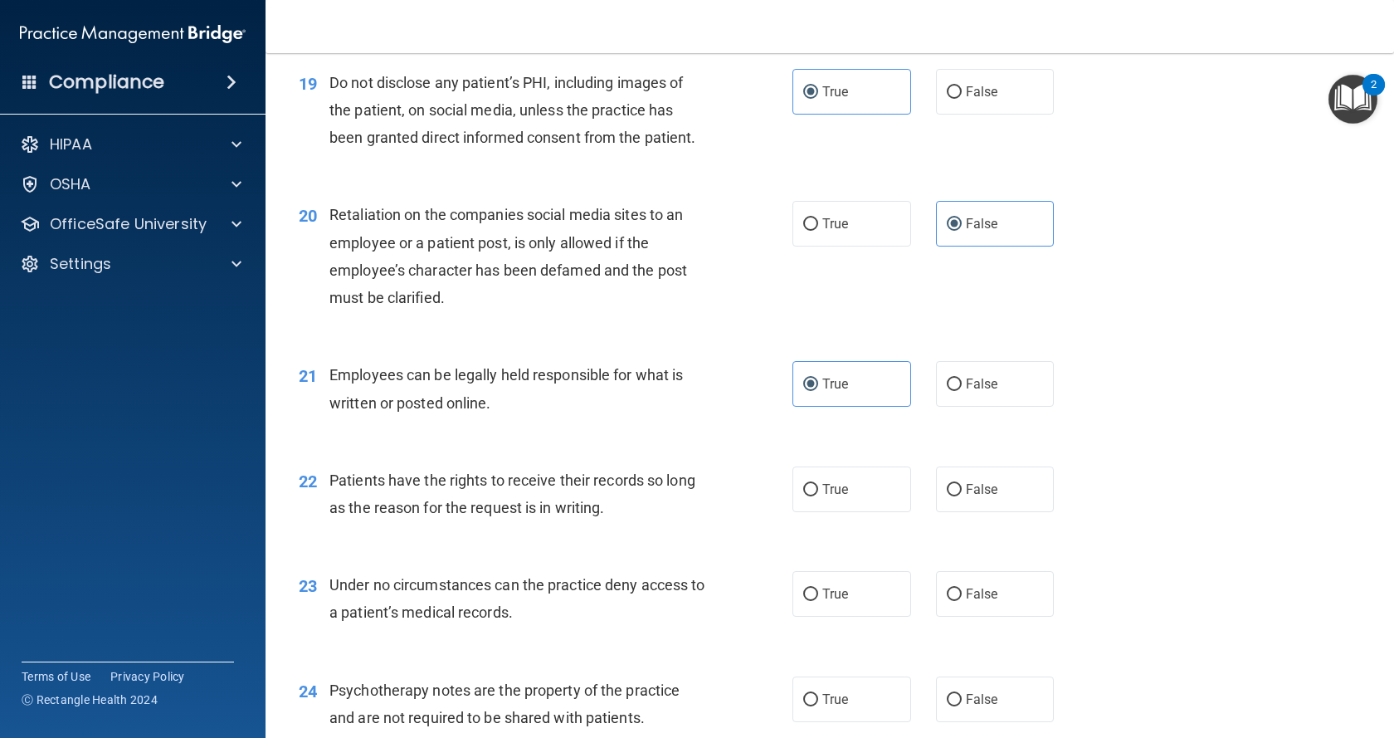
scroll to position [2738, 0]
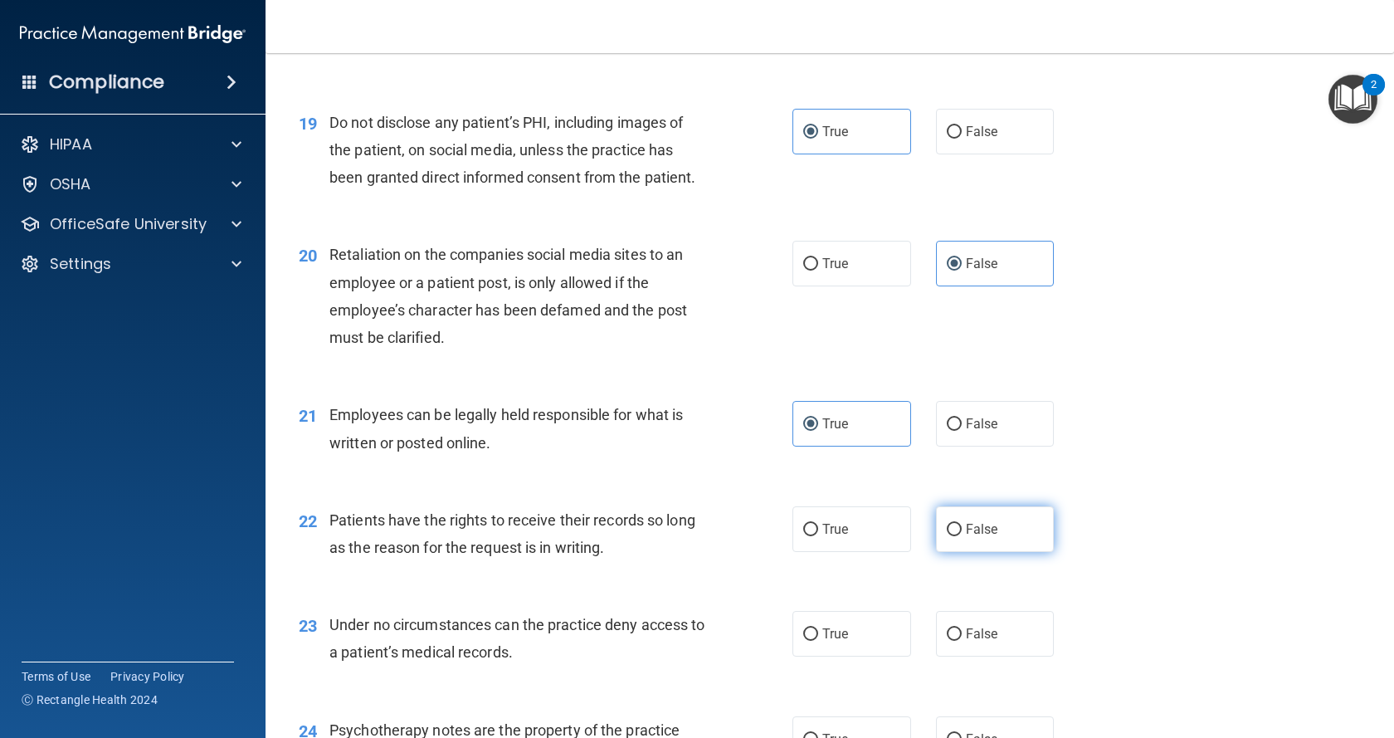
click at [952, 552] on label "False" at bounding box center [995, 529] width 119 height 46
click at [952, 536] on input "False" at bounding box center [954, 530] width 15 height 12
radio input "true"
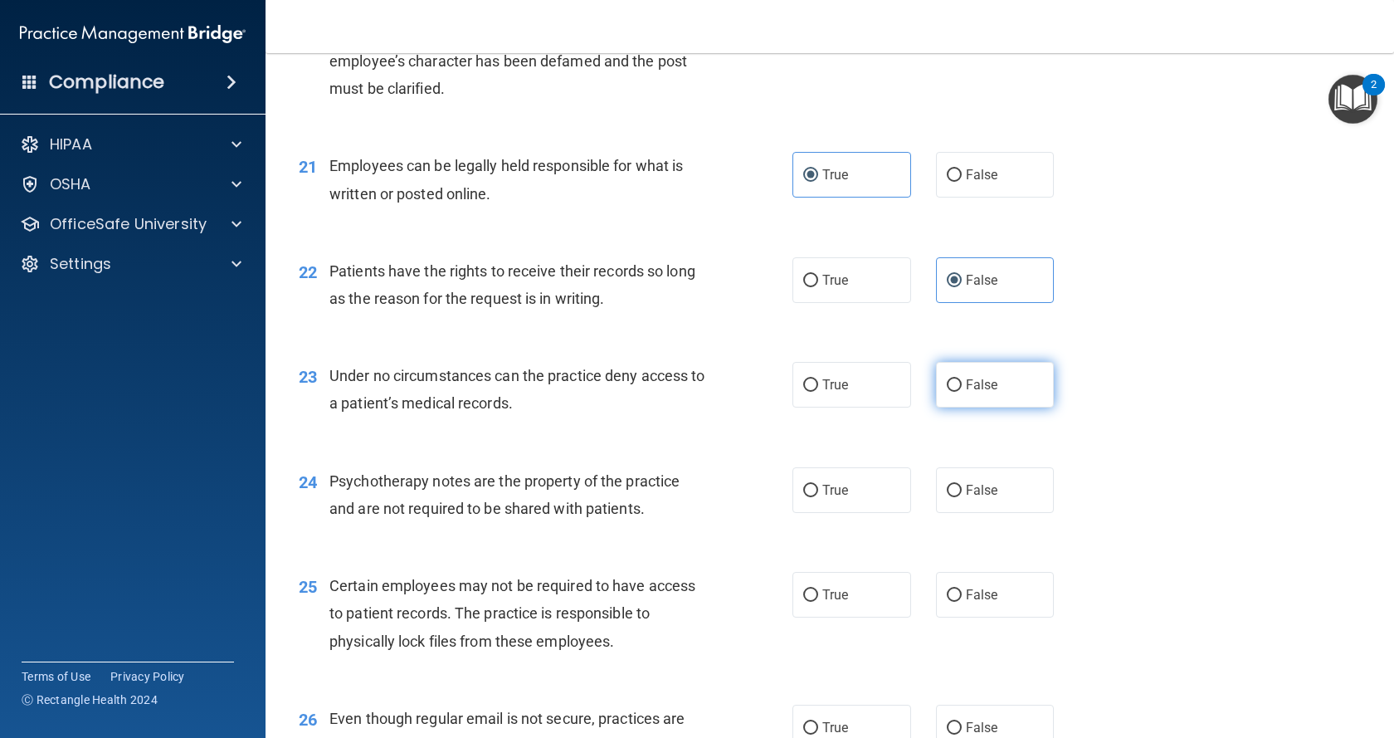
click at [1019, 407] on label "False" at bounding box center [995, 385] width 119 height 46
click at [962, 392] on input "False" at bounding box center [954, 385] width 15 height 12
radio input "true"
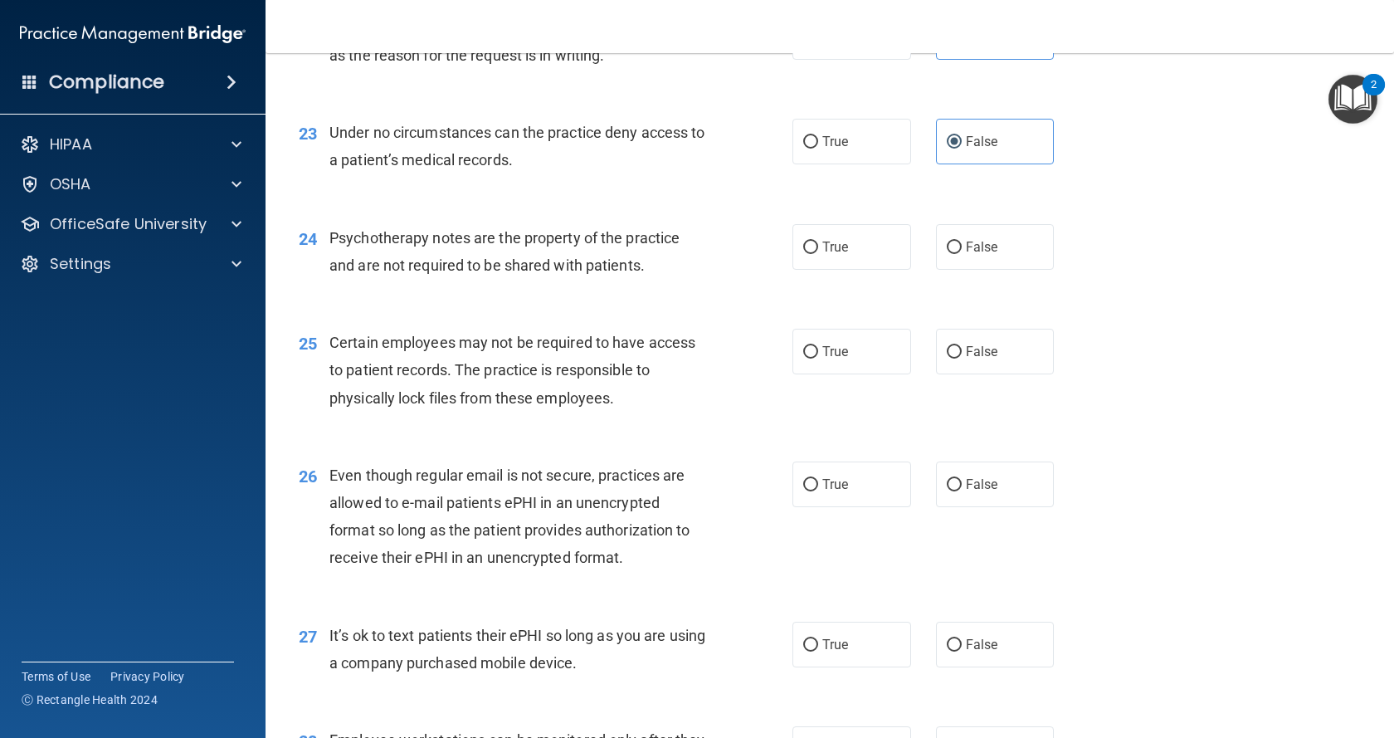
scroll to position [3236, 0]
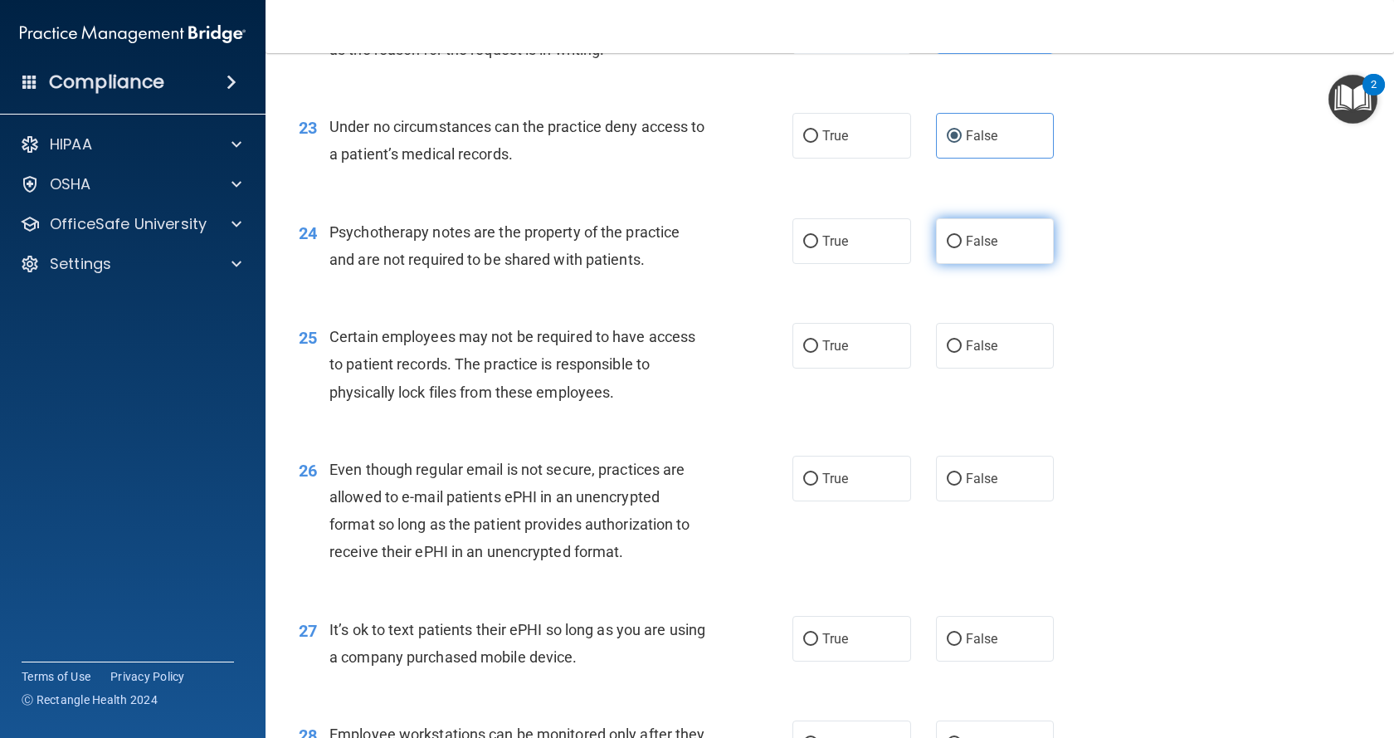
click at [986, 264] on label "False" at bounding box center [995, 241] width 119 height 46
click at [962, 248] on input "False" at bounding box center [954, 242] width 15 height 12
radio input "true"
click at [978, 425] on div "25 Certain employees may not be required to have access to patient records. The…" at bounding box center [829, 368] width 1087 height 133
click at [979, 368] on label "False" at bounding box center [995, 346] width 119 height 46
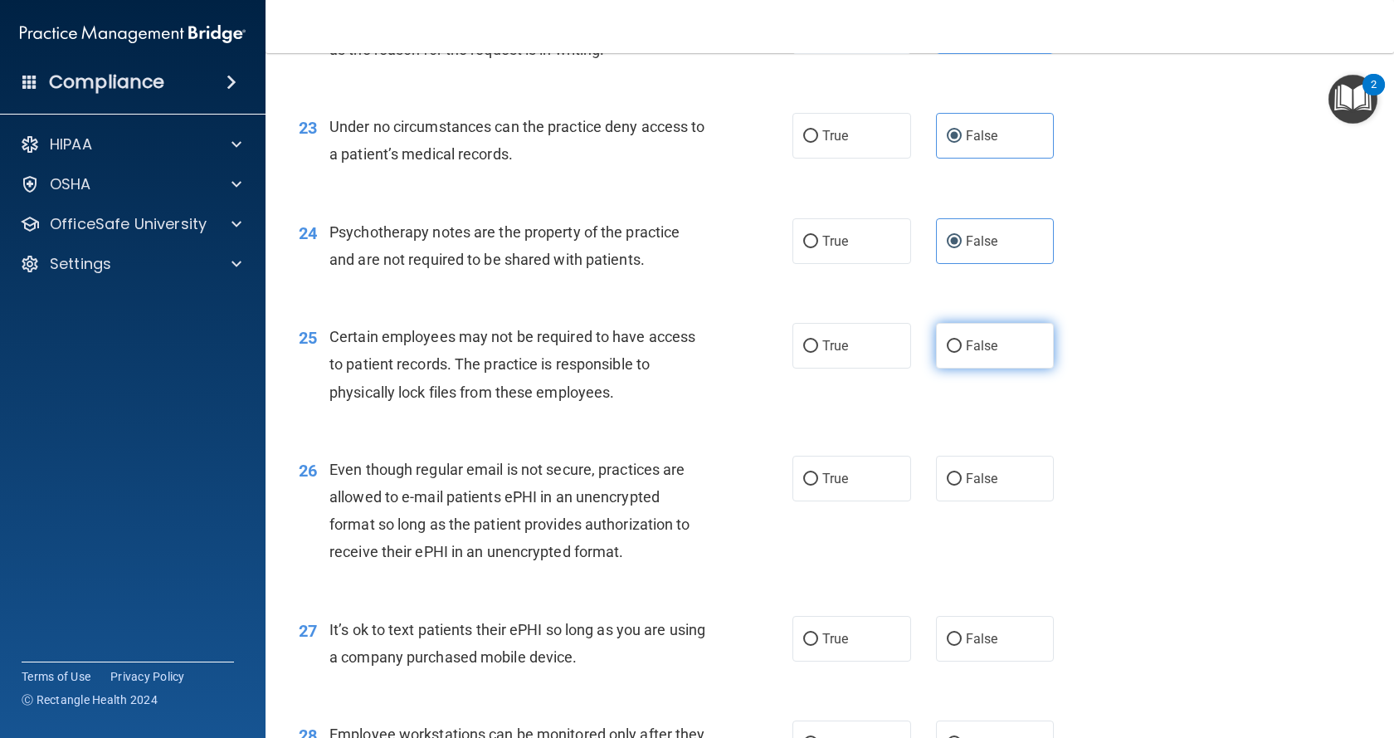
click at [962, 353] on input "False" at bounding box center [954, 346] width 15 height 12
radio input "true"
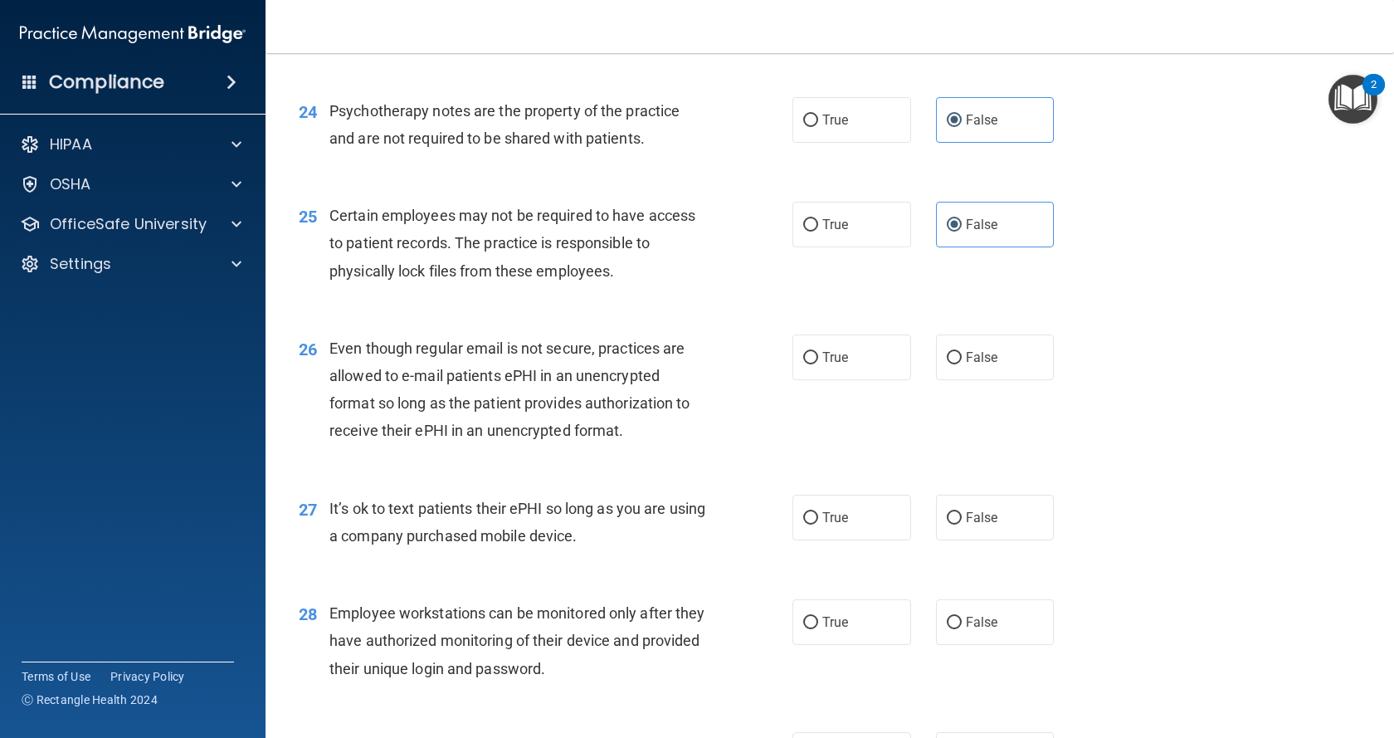
scroll to position [3402, 0]
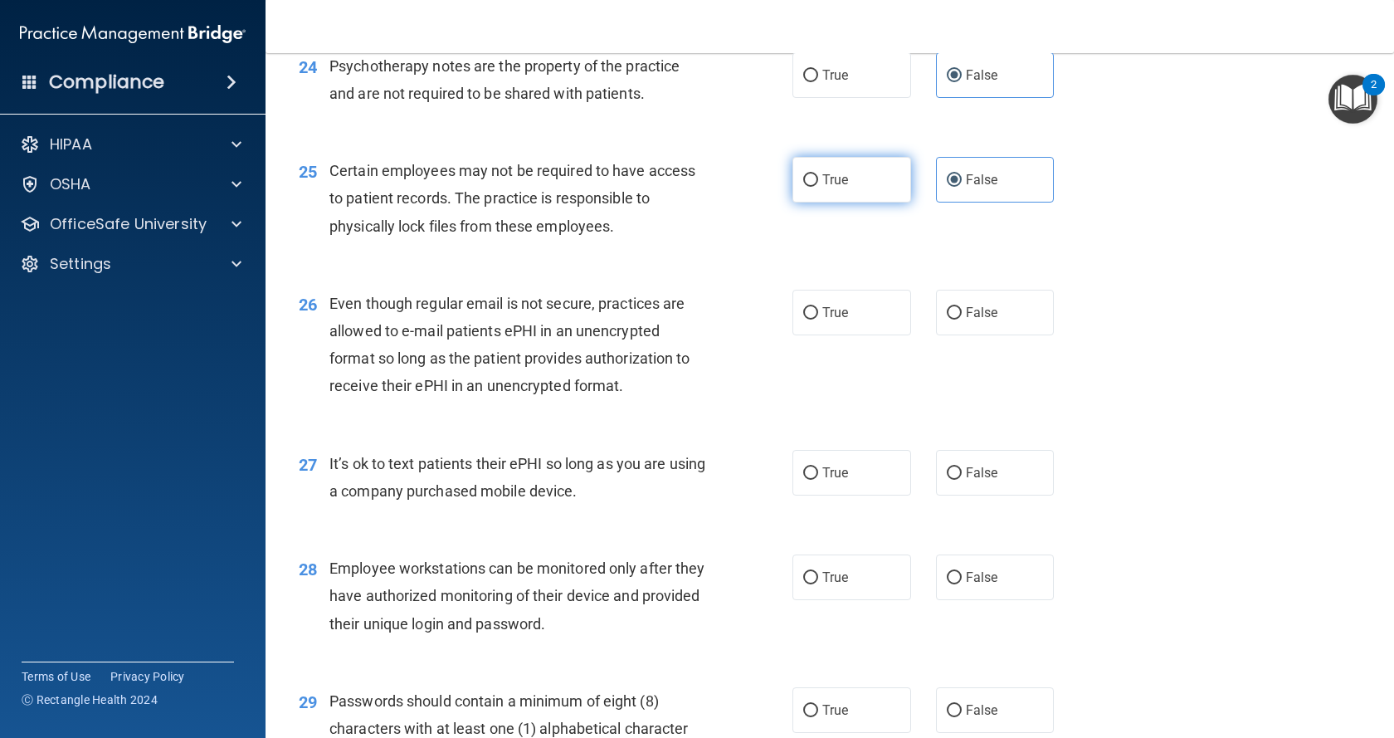
click at [823, 188] on span "True" at bounding box center [835, 180] width 26 height 16
click at [818, 187] on input "True" at bounding box center [810, 180] width 15 height 12
radio input "true"
radio input "false"
click at [826, 335] on label "True" at bounding box center [851, 313] width 119 height 46
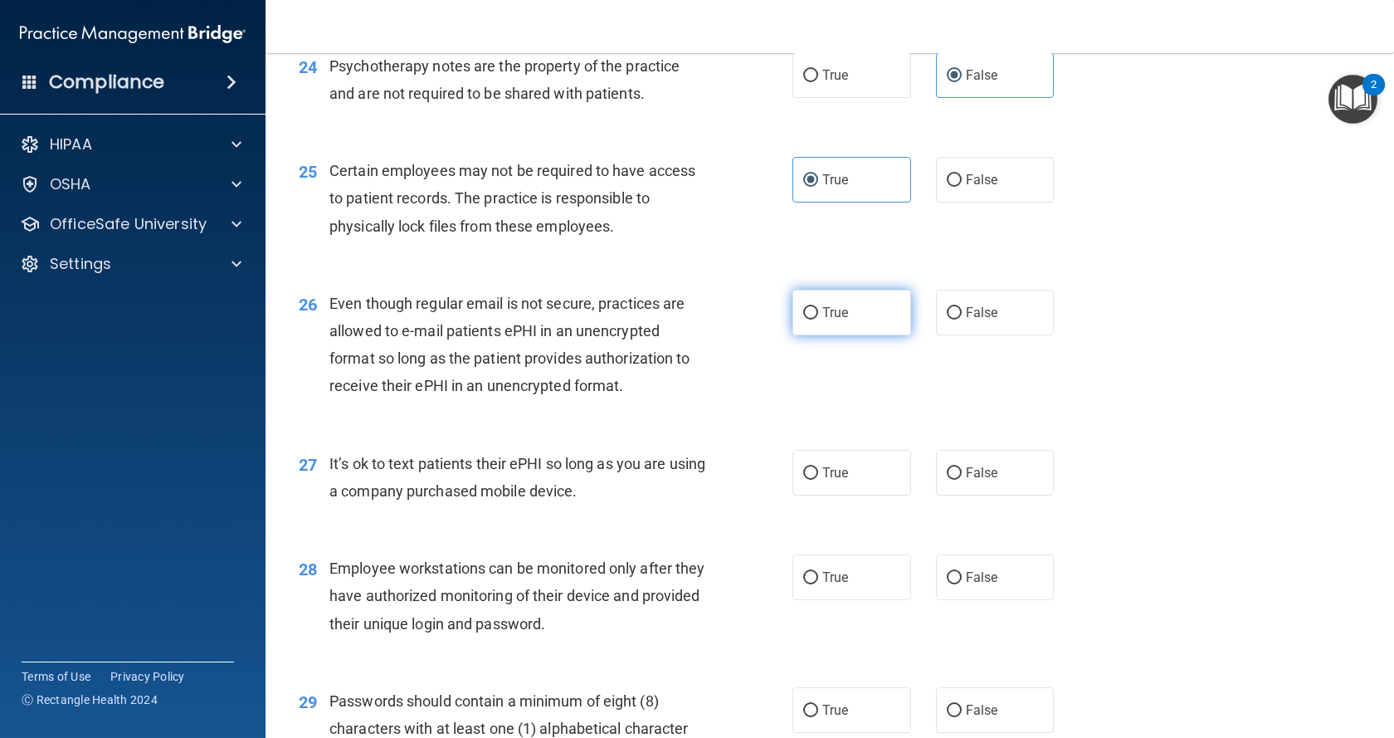
click at [818, 319] on input "True" at bounding box center [810, 313] width 15 height 12
radio input "true"
click at [987, 480] on span "False" at bounding box center [982, 473] width 32 height 16
click at [962, 480] on input "False" at bounding box center [954, 473] width 15 height 12
radio input "true"
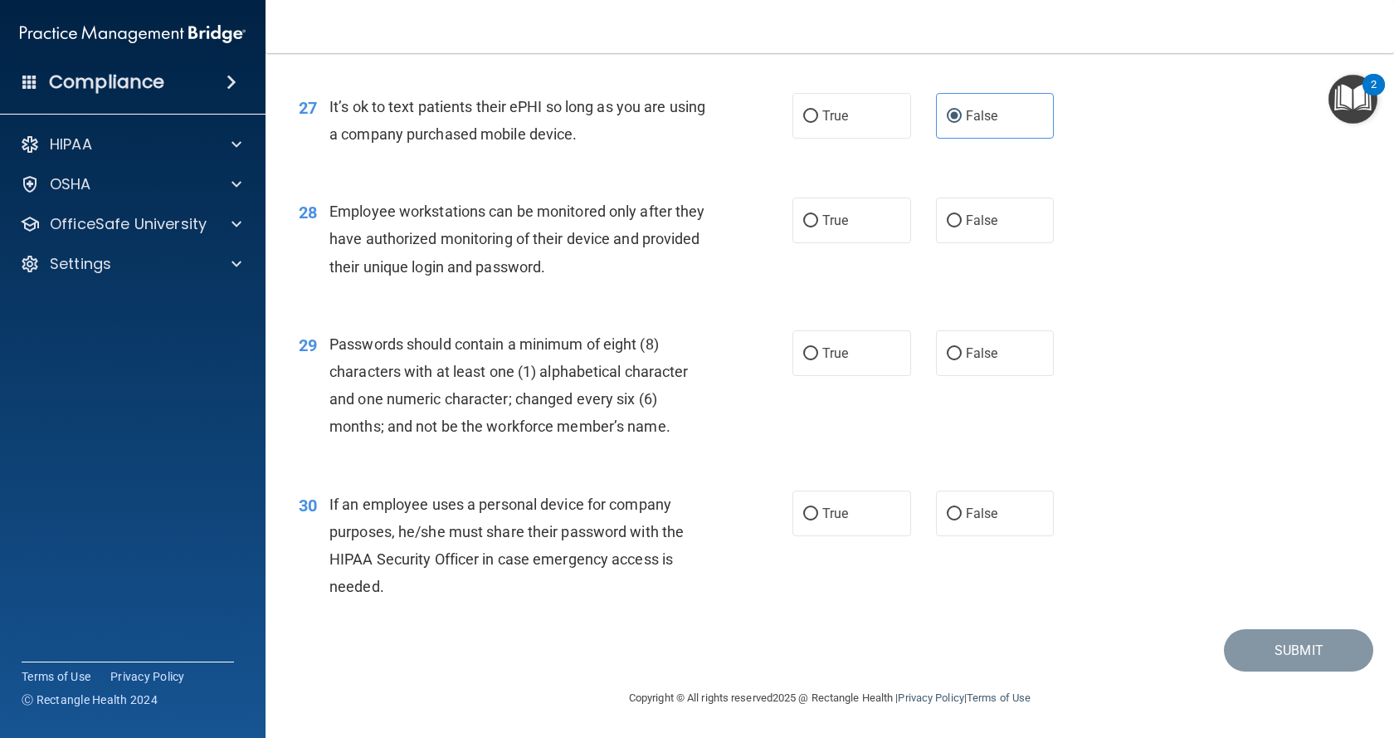
scroll to position [3813, 0]
click at [993, 233] on label "False" at bounding box center [995, 220] width 119 height 46
click at [962, 227] on input "False" at bounding box center [954, 221] width 15 height 12
radio input "true"
click at [838, 346] on span "True" at bounding box center [835, 353] width 26 height 16
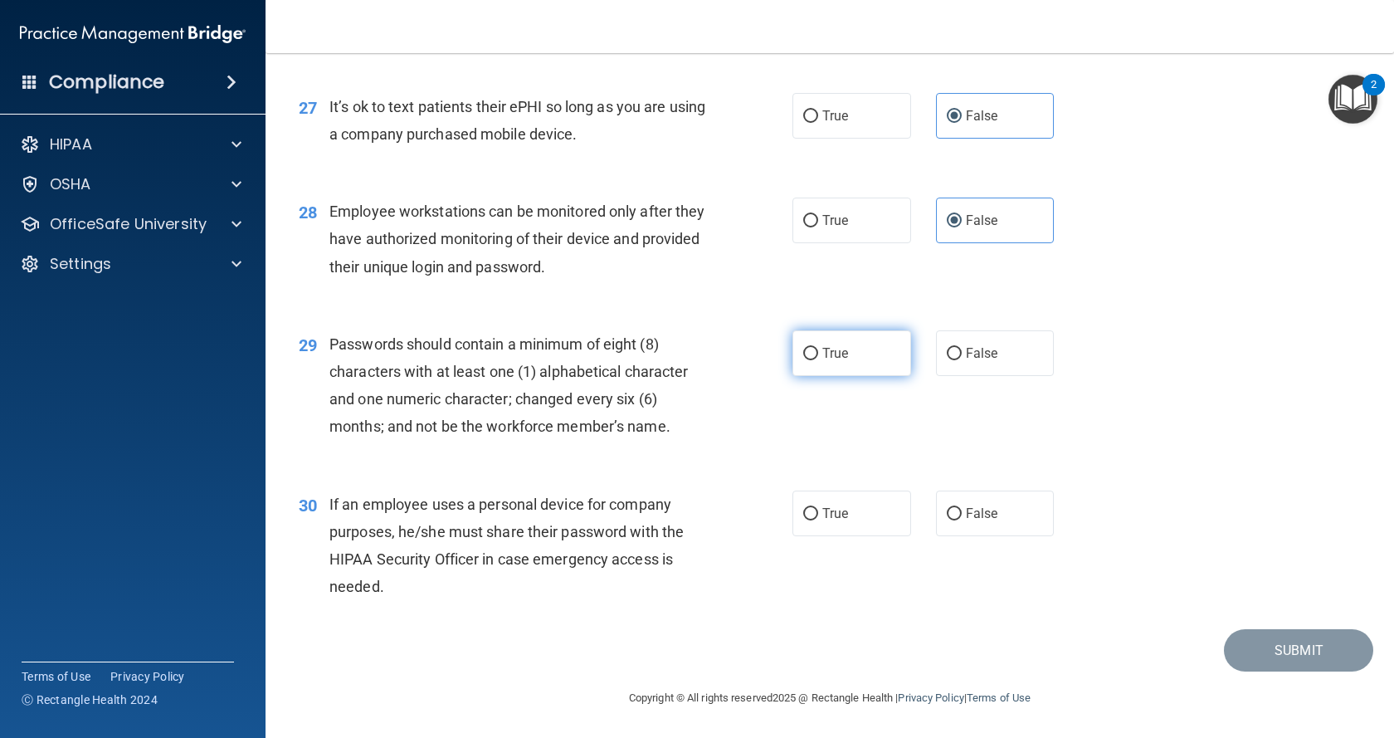
click at [818, 348] on input "True" at bounding box center [810, 354] width 15 height 12
radio input "true"
click at [974, 518] on span "False" at bounding box center [982, 513] width 32 height 16
click at [962, 518] on input "False" at bounding box center [954, 514] width 15 height 12
radio input "true"
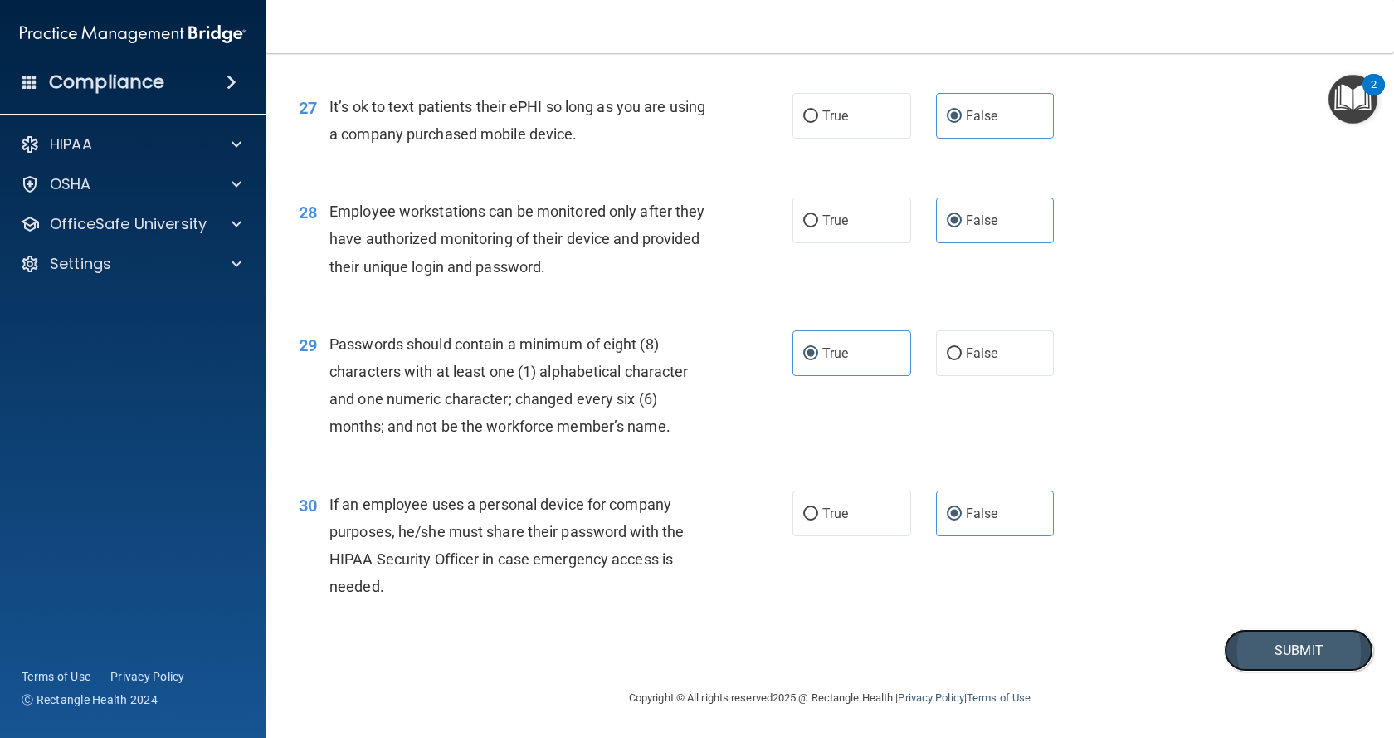
click at [1255, 660] on button "Submit" at bounding box center [1298, 650] width 149 height 42
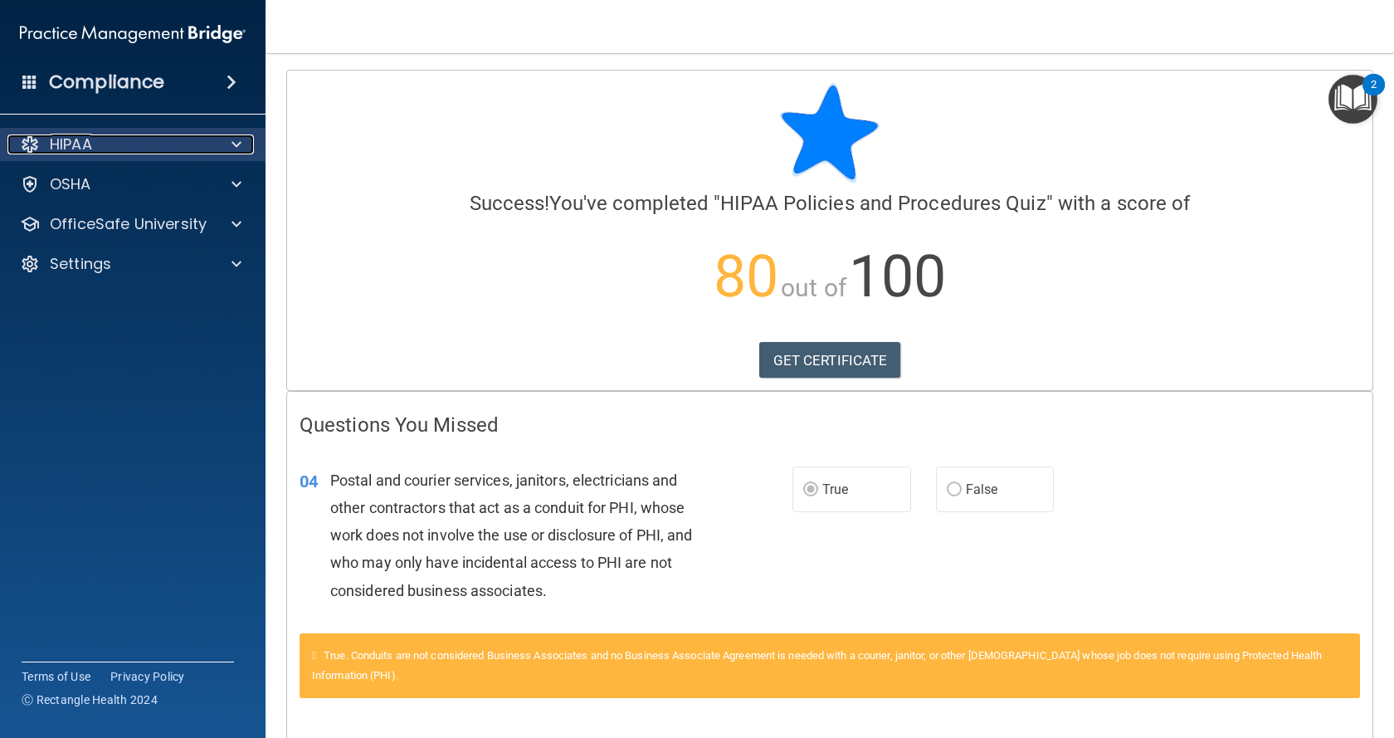
click at [242, 148] on div at bounding box center [233, 144] width 41 height 20
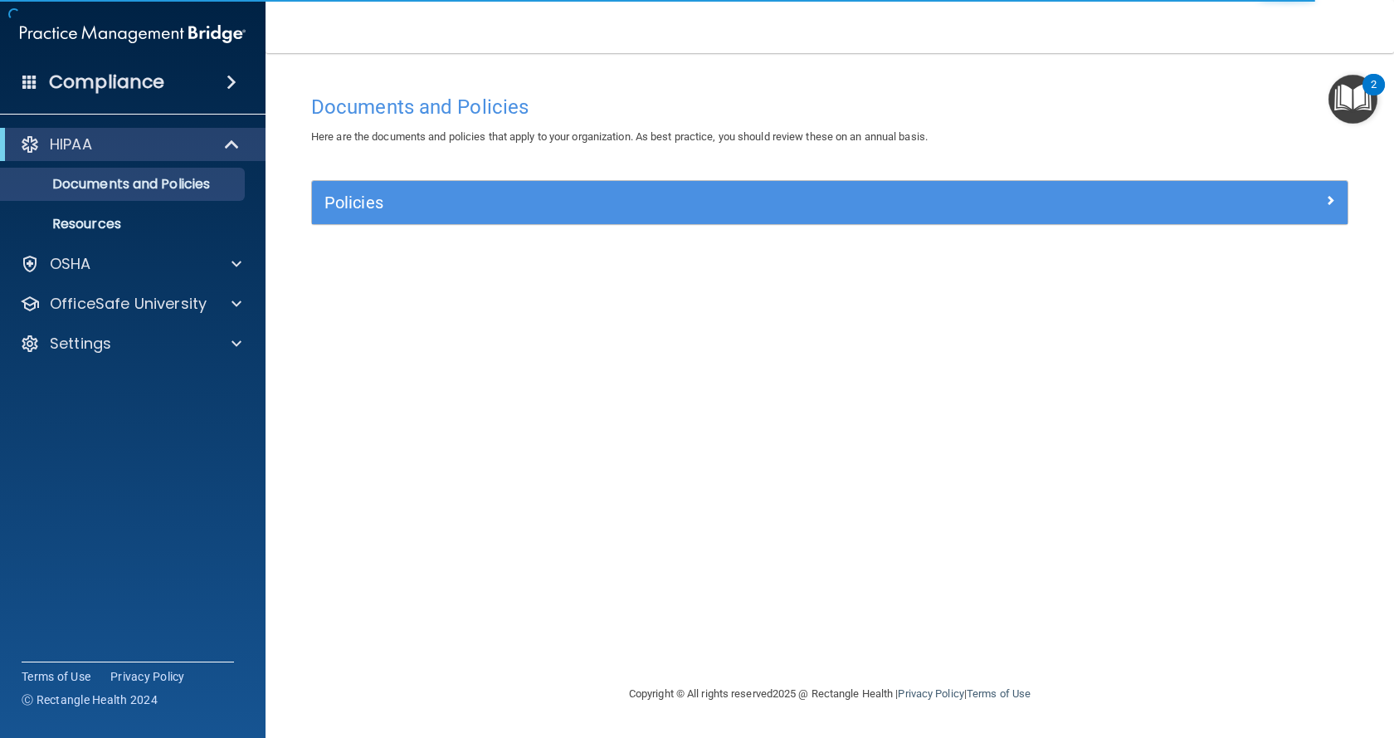
click at [1357, 95] on img "Open Resource Center, 2 new notifications" at bounding box center [1352, 99] width 49 height 49
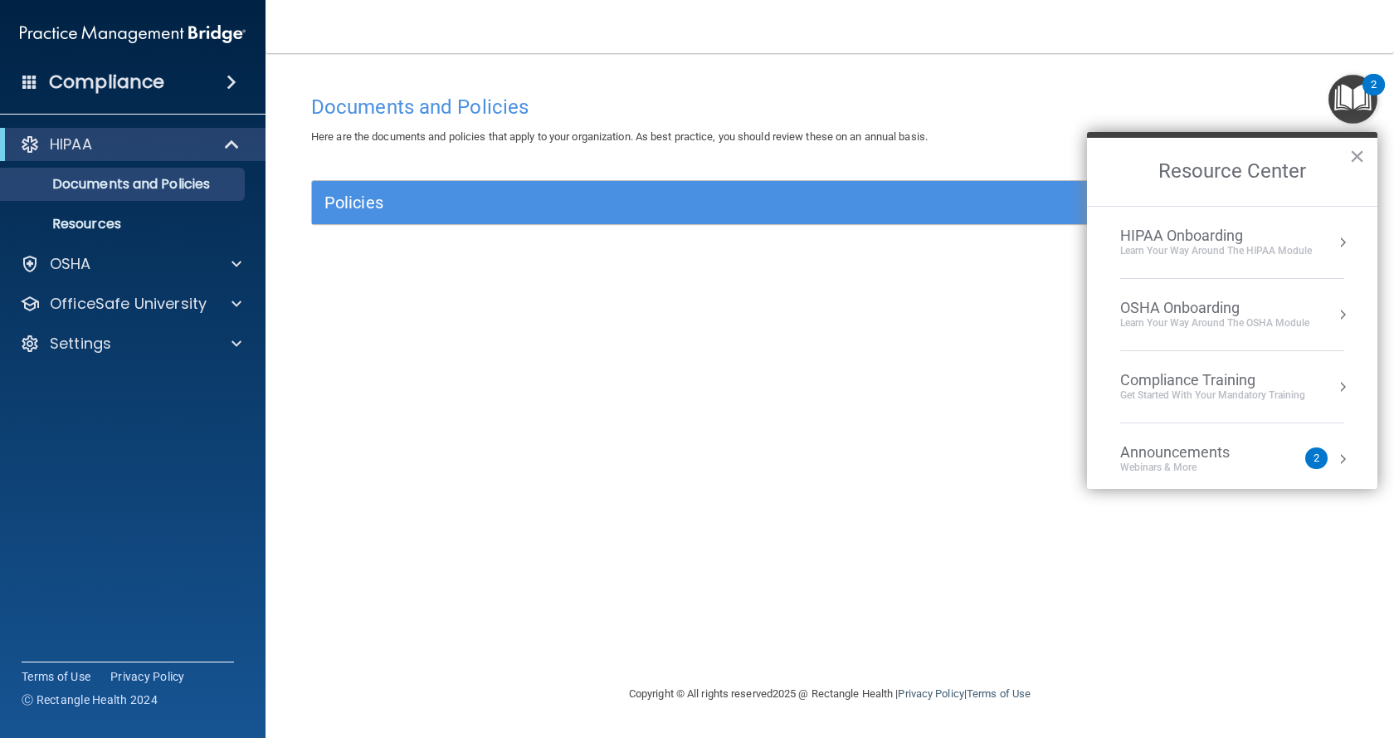
click at [1215, 226] on div "HIPAA Onboarding" at bounding box center [1216, 235] width 192 height 18
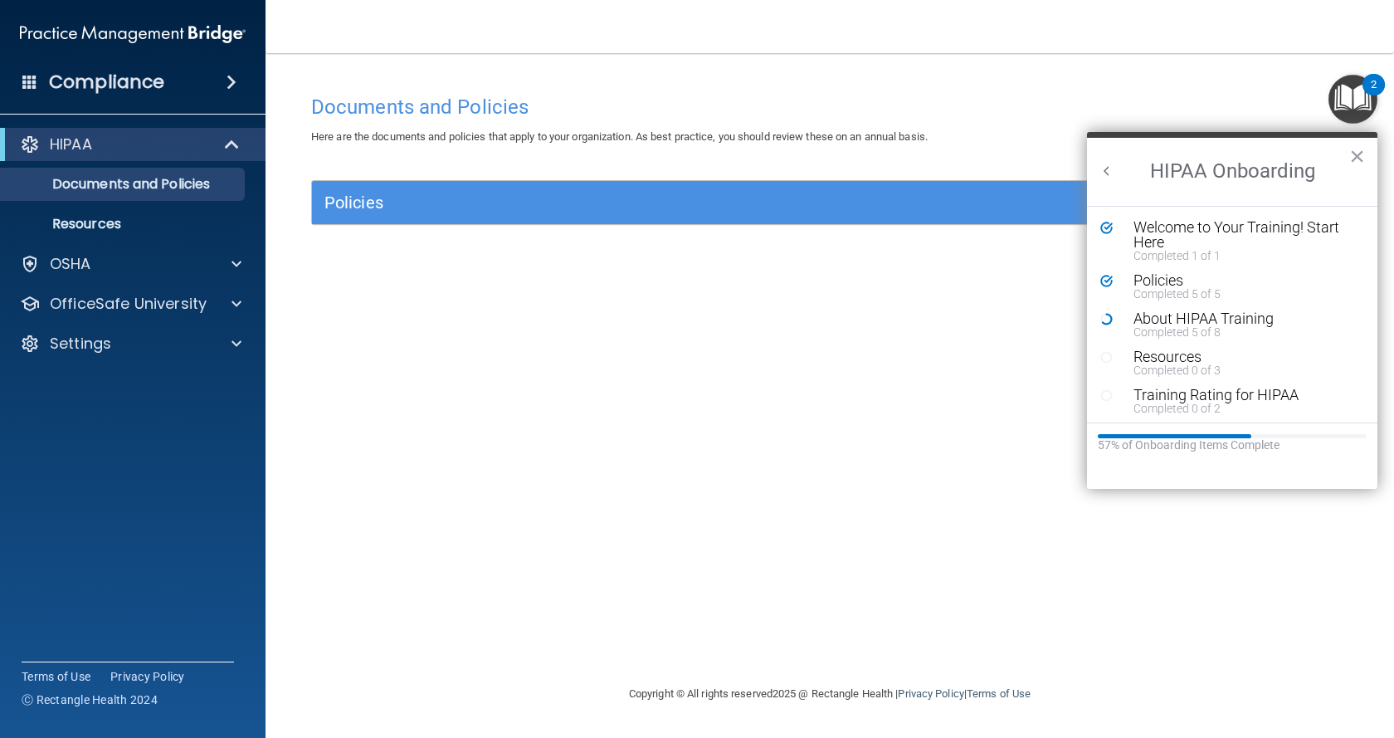
click at [1245, 304] on li "Policies Completed 5 of 5" at bounding box center [1232, 292] width 264 height 38
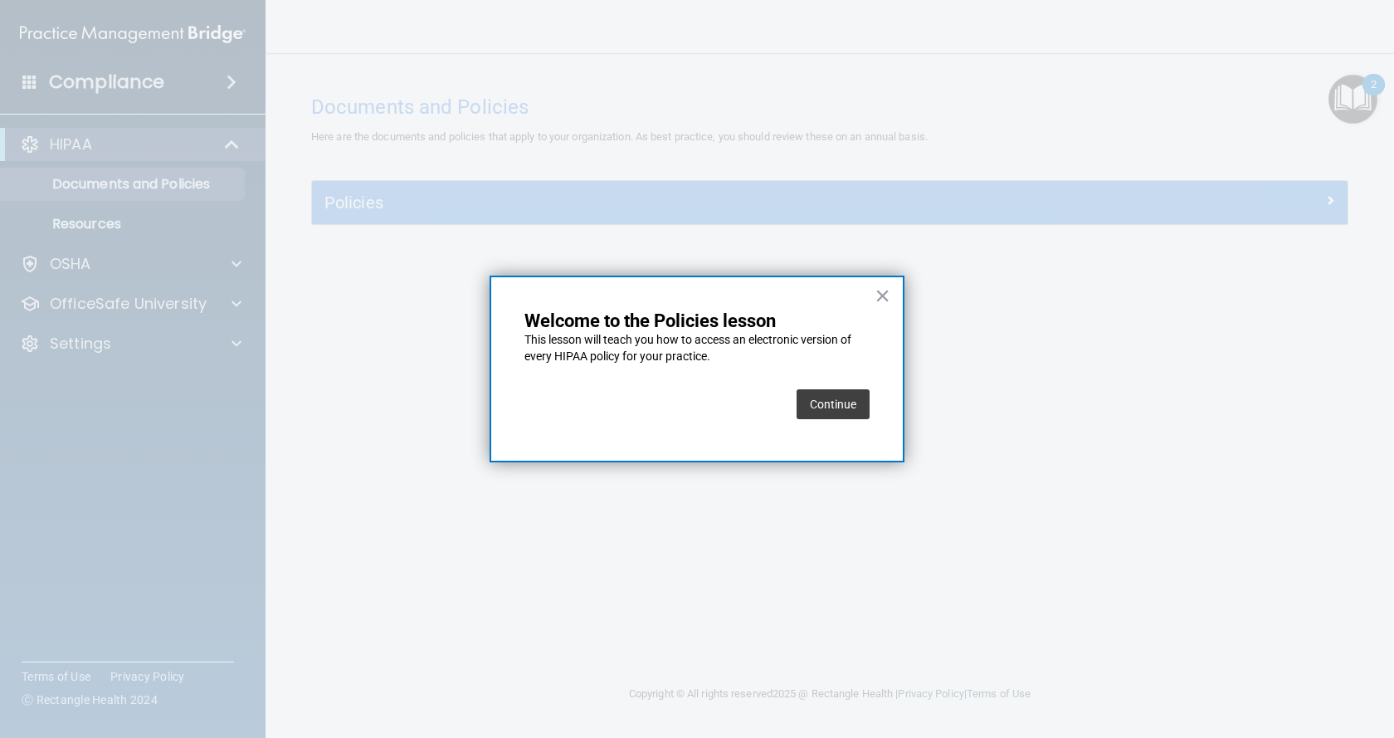
click at [849, 400] on button "Continue" at bounding box center [832, 404] width 73 height 30
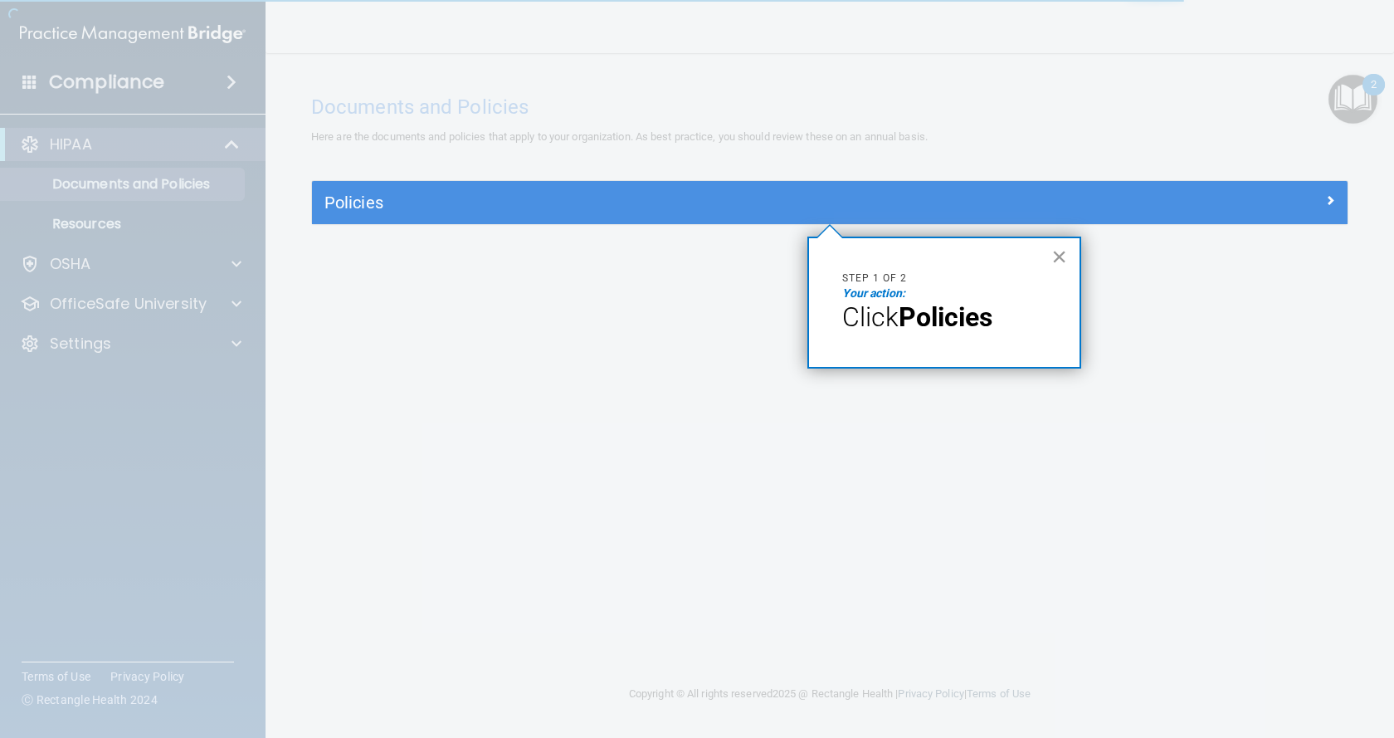
click at [1054, 259] on button "×" at bounding box center [1059, 256] width 16 height 27
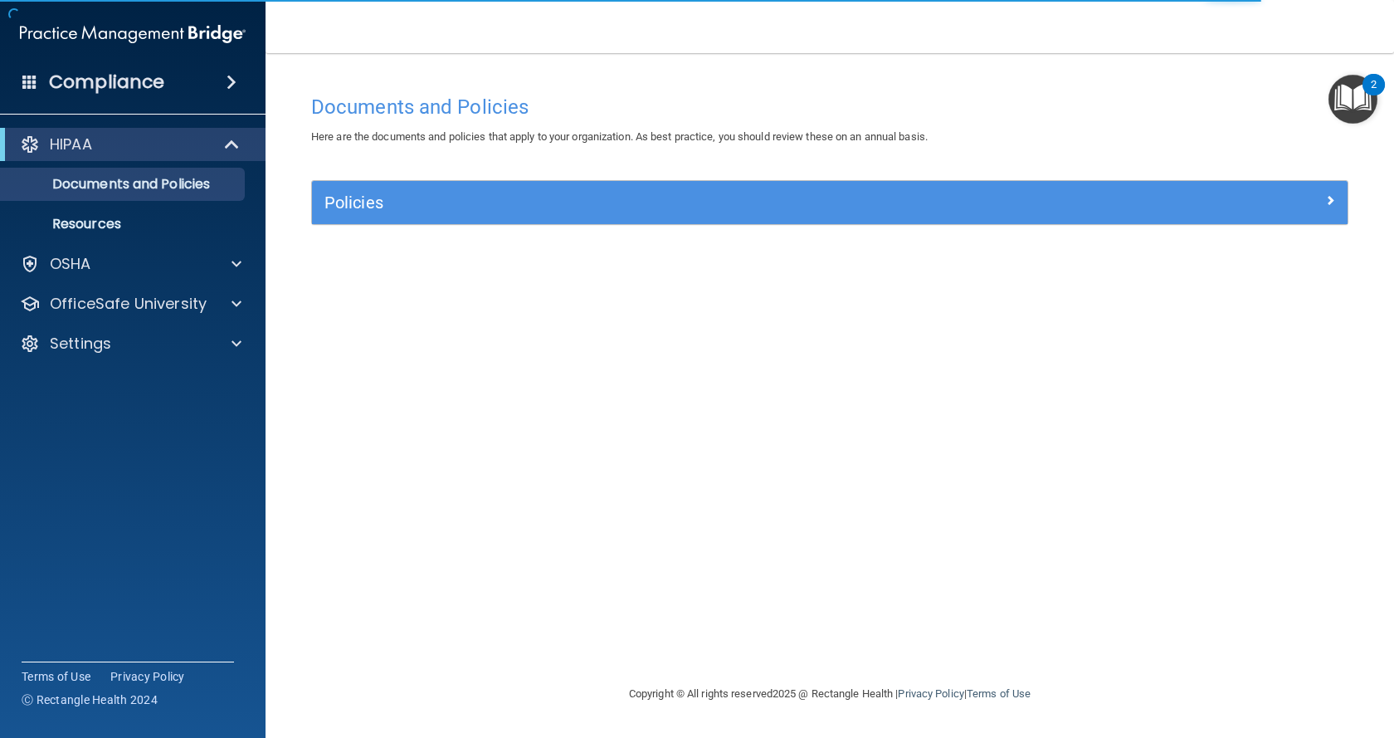
click at [1344, 96] on img "Open Resource Center, 2 new notifications" at bounding box center [1352, 99] width 49 height 49
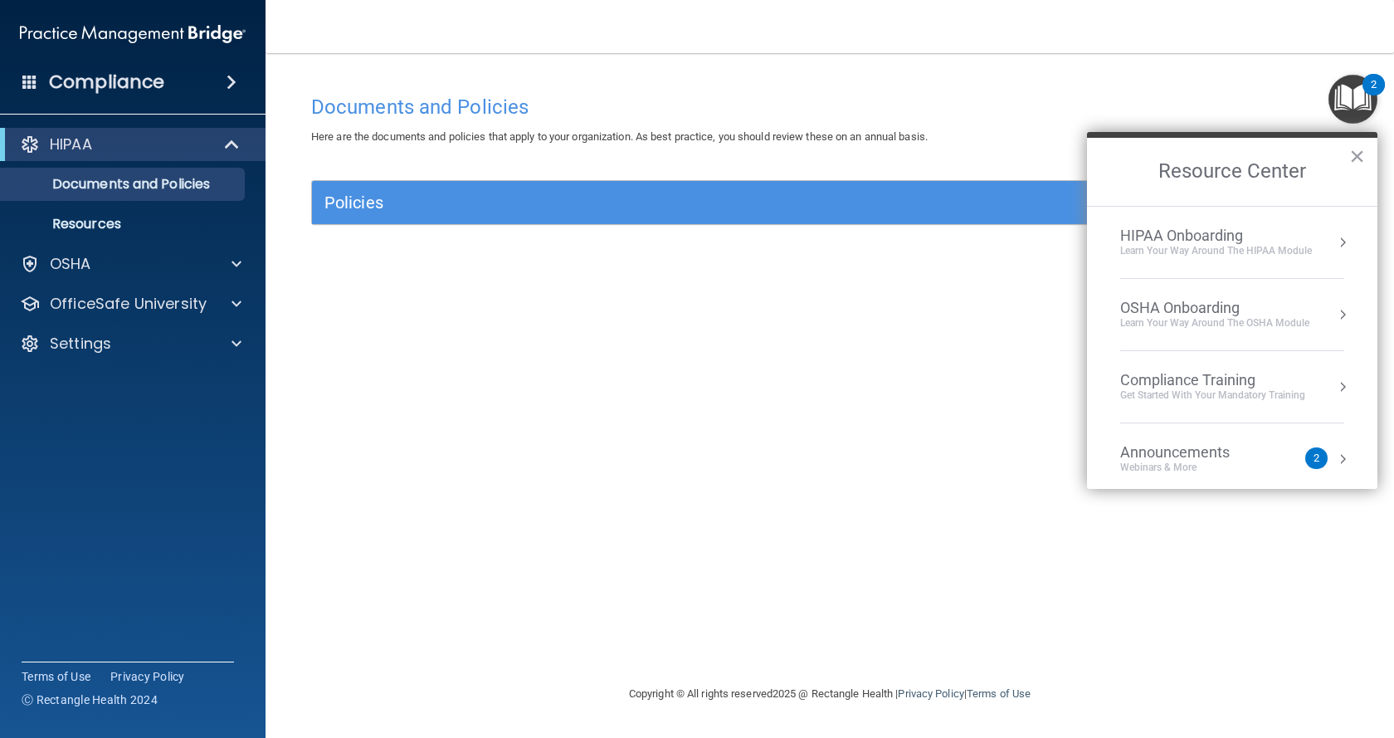
click at [1181, 233] on div "HIPAA Onboarding" at bounding box center [1216, 235] width 192 height 18
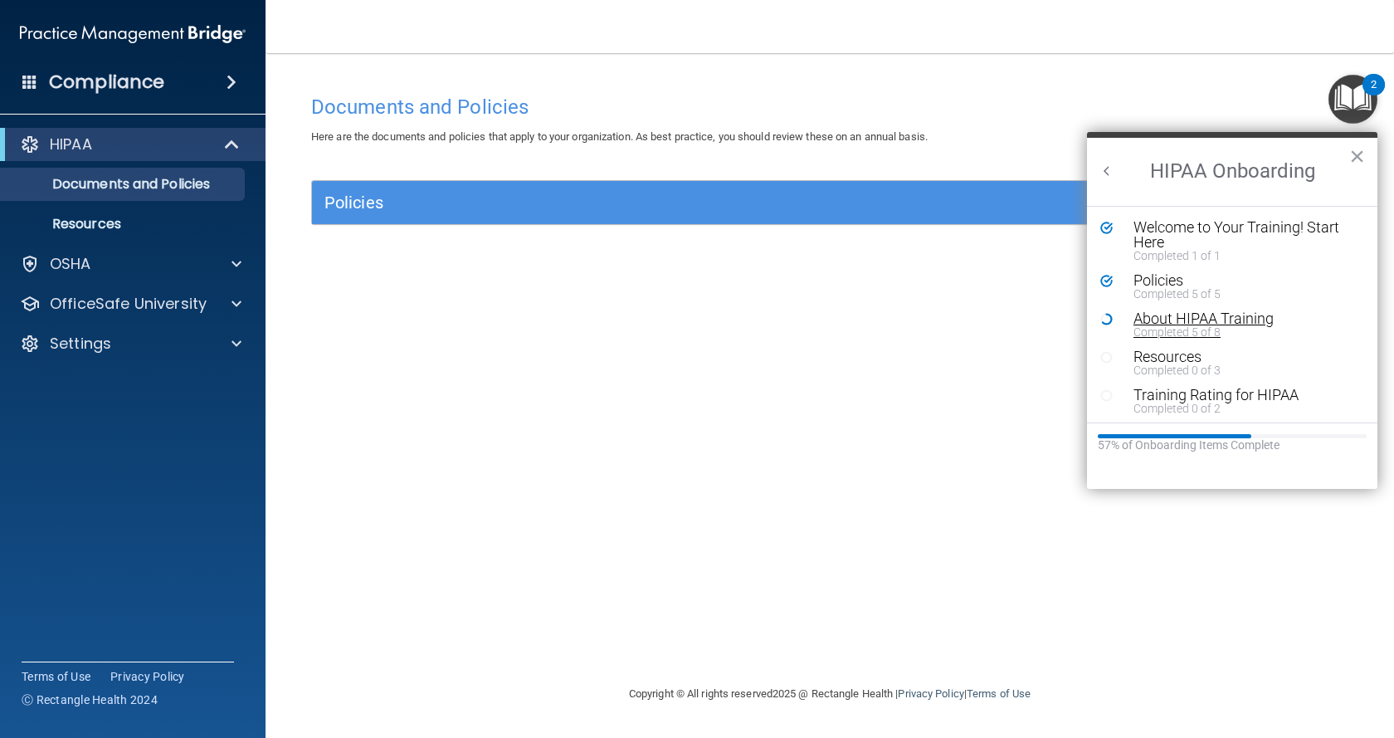
click at [1183, 320] on div "About HIPAA Training" at bounding box center [1238, 318] width 210 height 15
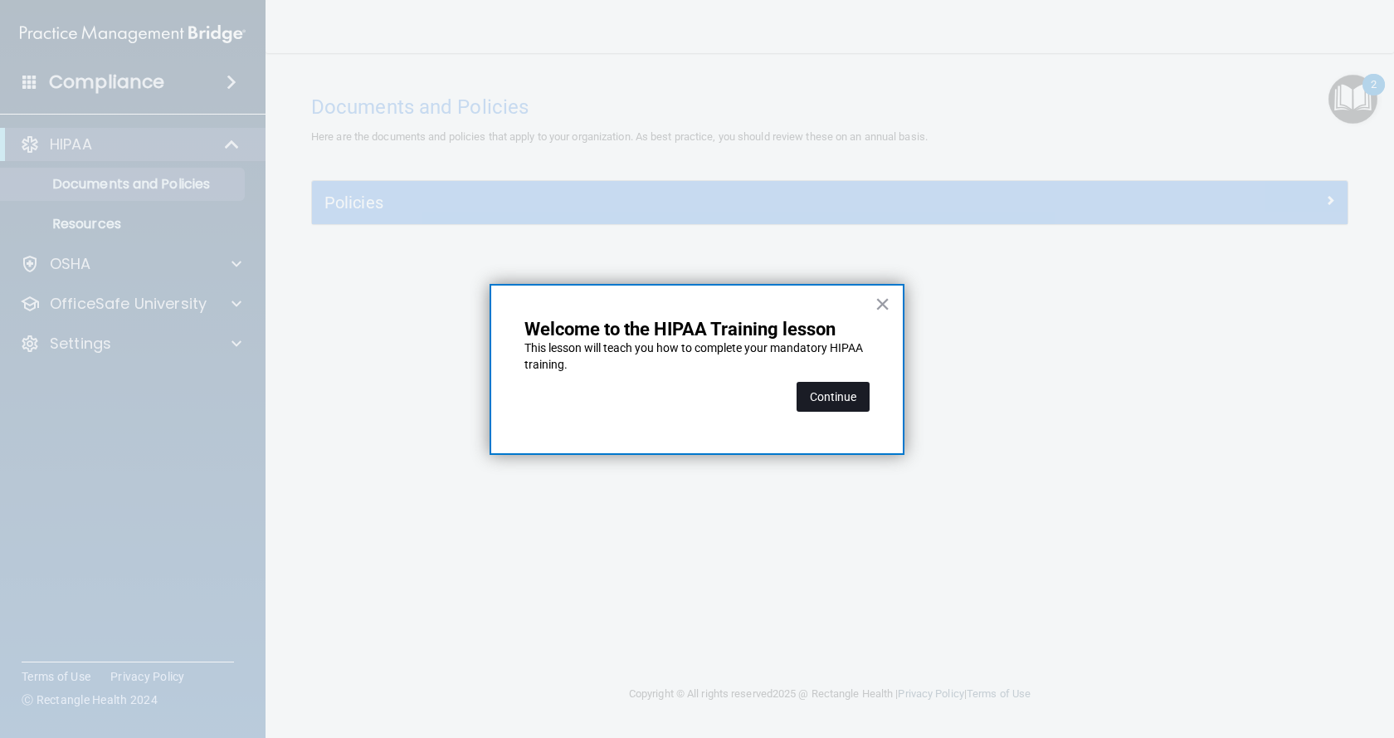
click at [832, 402] on button "Continue" at bounding box center [832, 397] width 73 height 30
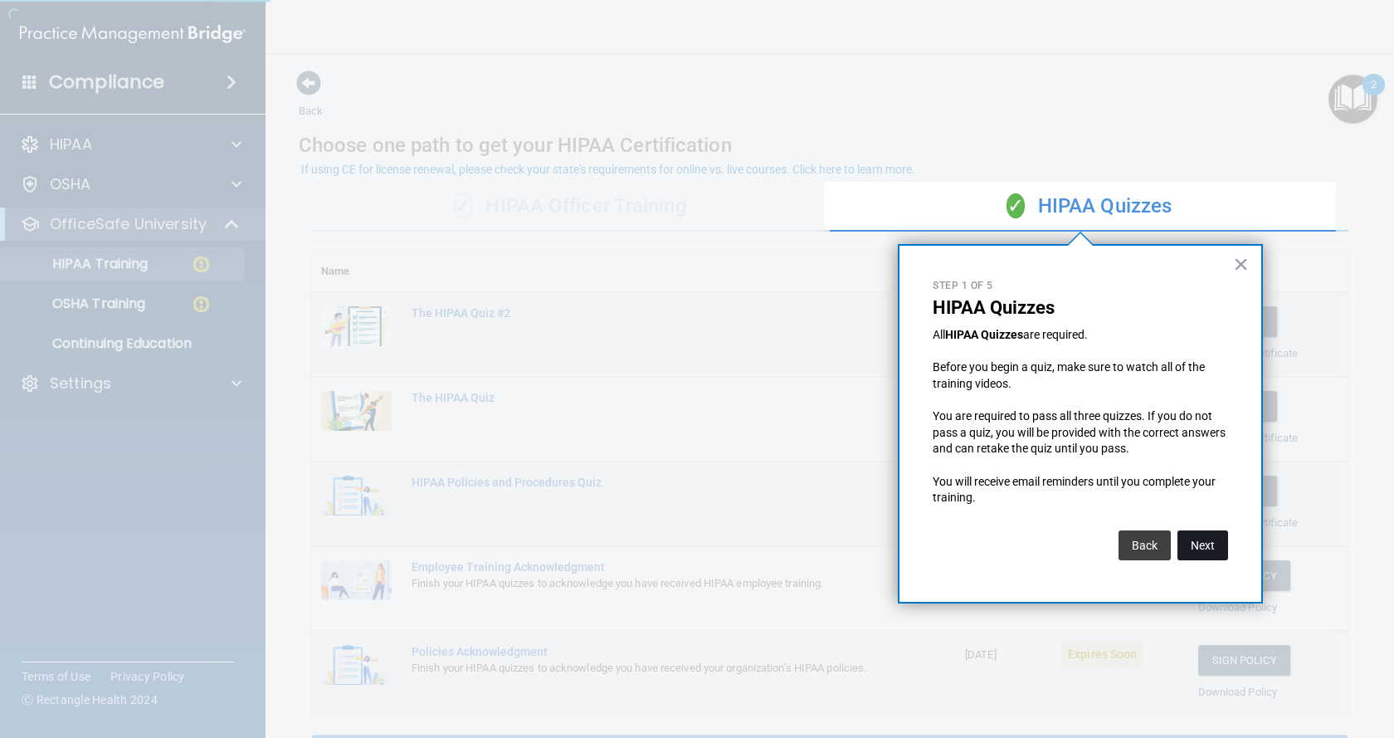
click at [1194, 545] on button "Next" at bounding box center [1202, 545] width 51 height 30
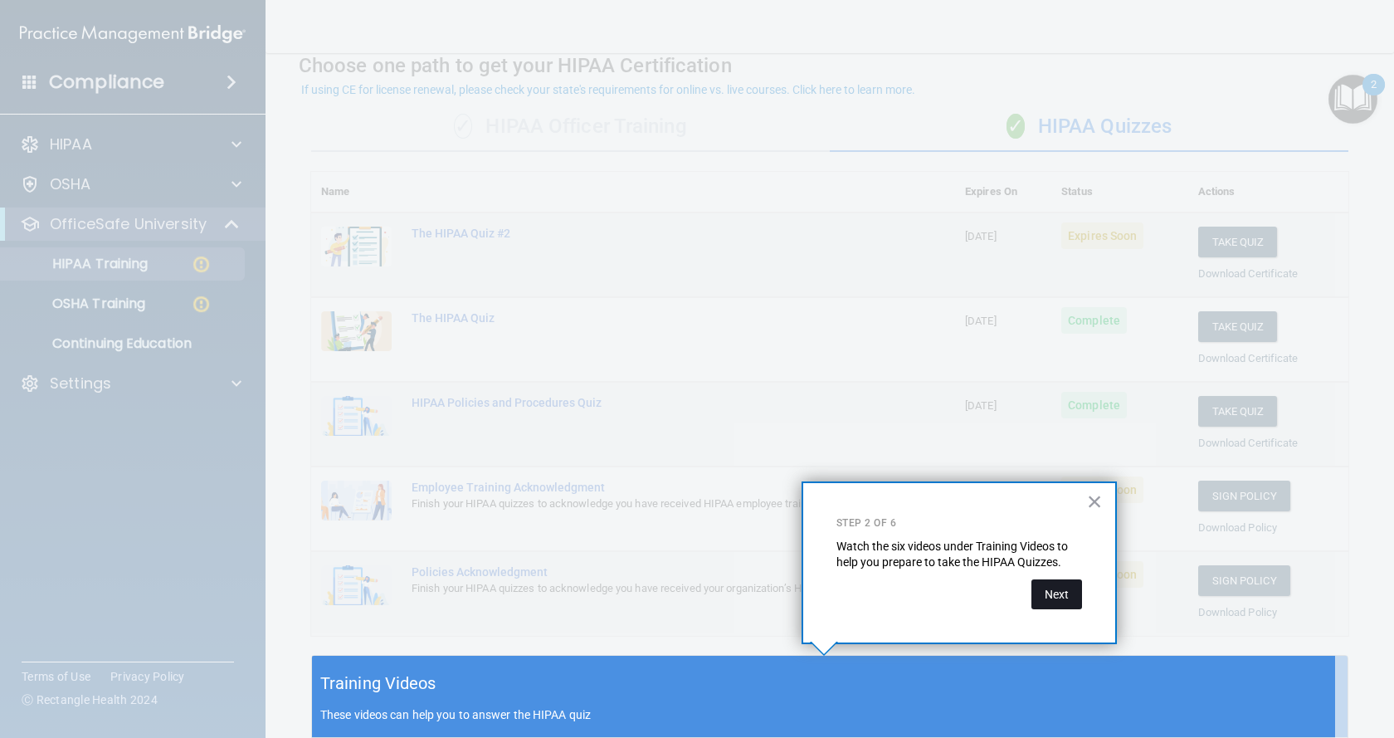
click at [1057, 594] on button "Next" at bounding box center [1056, 594] width 51 height 30
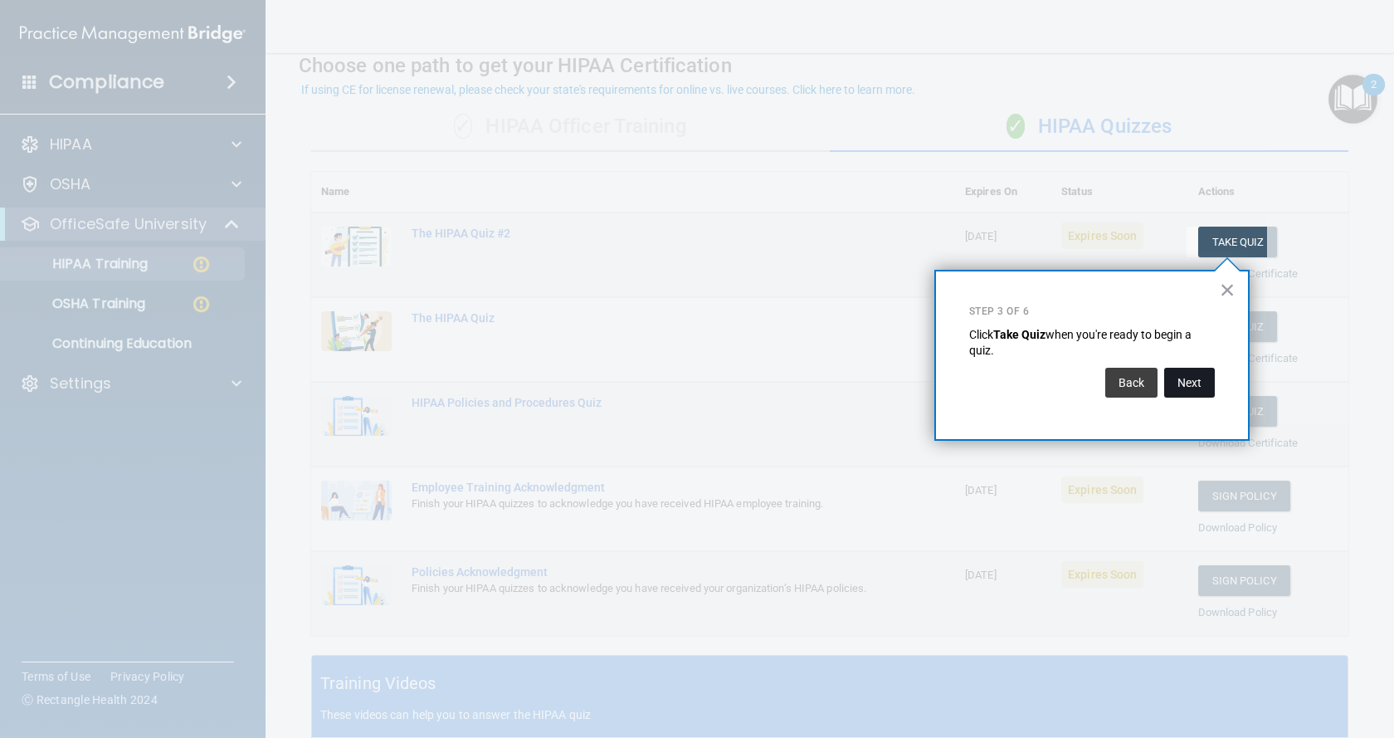
click at [1192, 390] on button "Next" at bounding box center [1189, 383] width 51 height 30
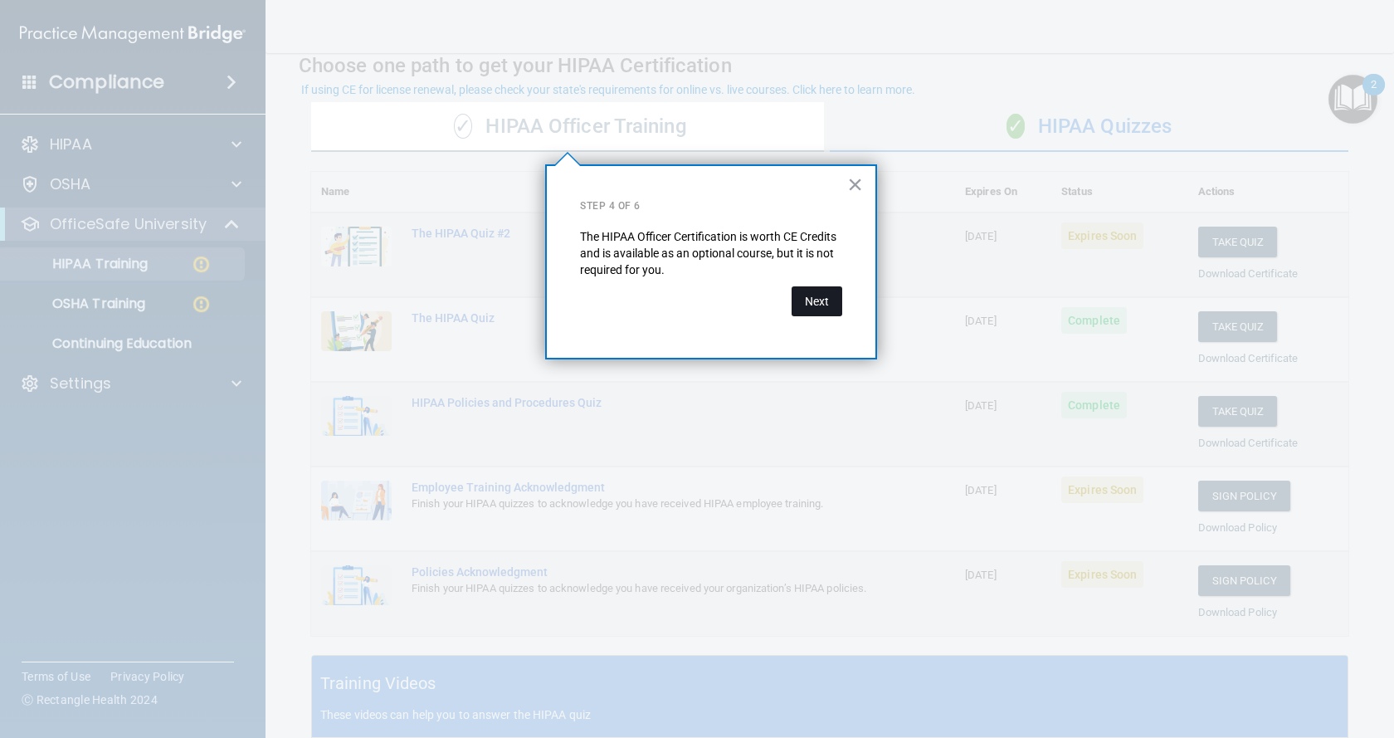
click at [825, 299] on button "Next" at bounding box center [816, 301] width 51 height 30
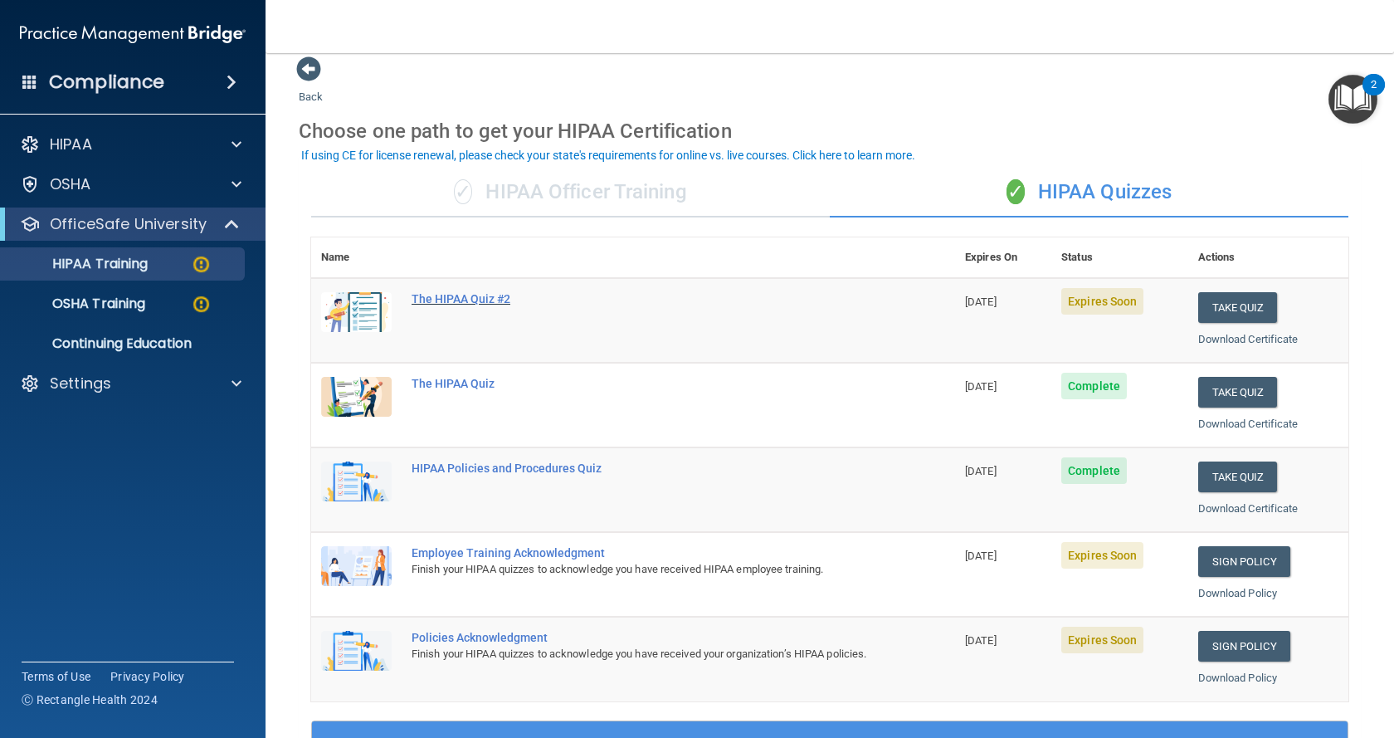
scroll to position [97, 0]
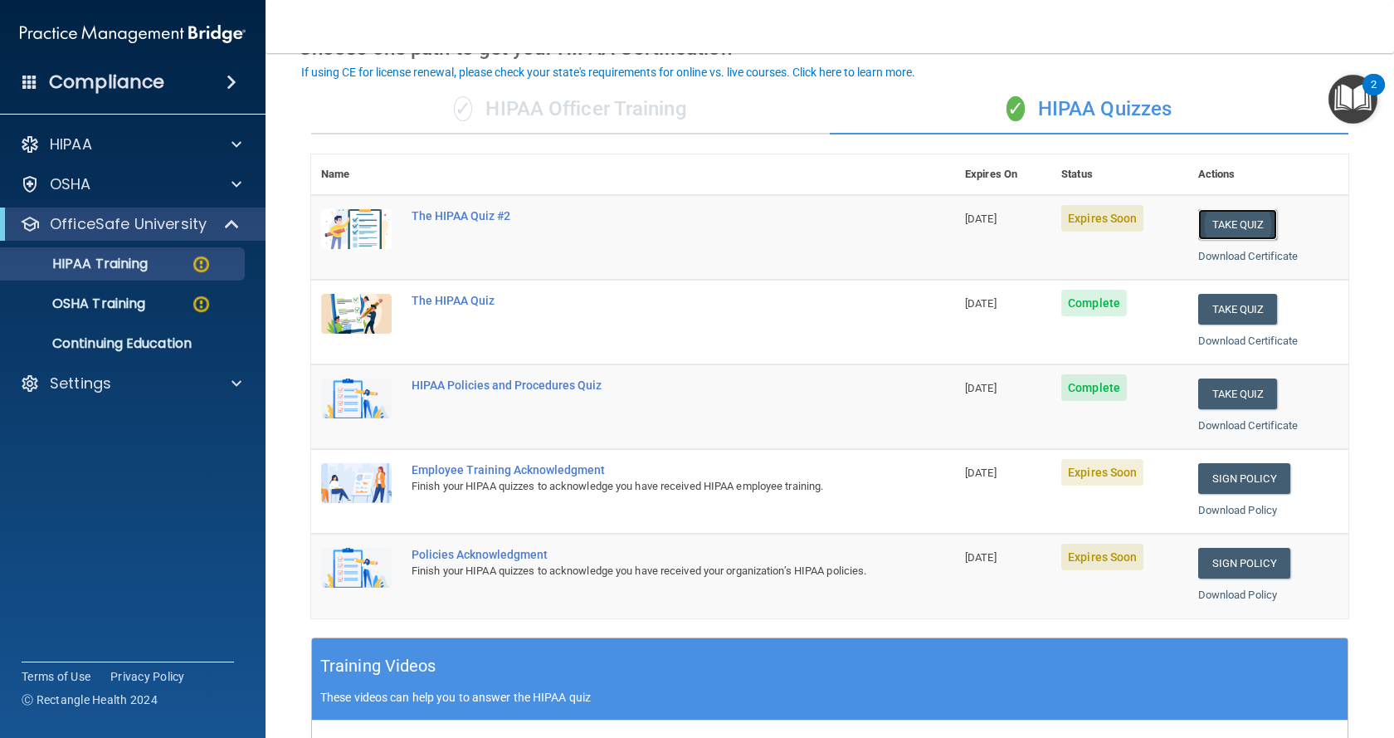
click at [1226, 222] on button "Take Quiz" at bounding box center [1238, 224] width 80 height 31
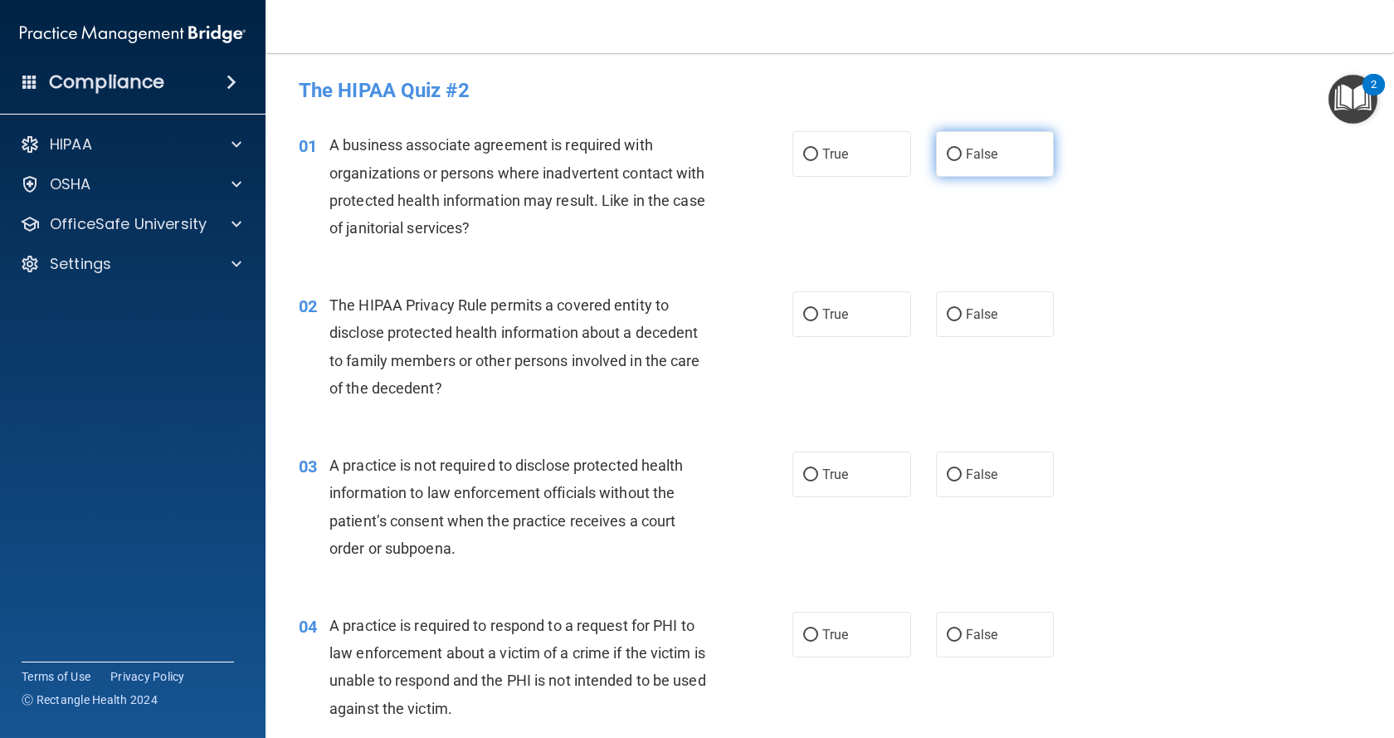
click at [984, 142] on label "False" at bounding box center [995, 154] width 119 height 46
click at [962, 149] on input "False" at bounding box center [954, 155] width 15 height 12
radio input "true"
click at [850, 307] on label "True" at bounding box center [851, 314] width 119 height 46
click at [818, 309] on input "True" at bounding box center [810, 315] width 15 height 12
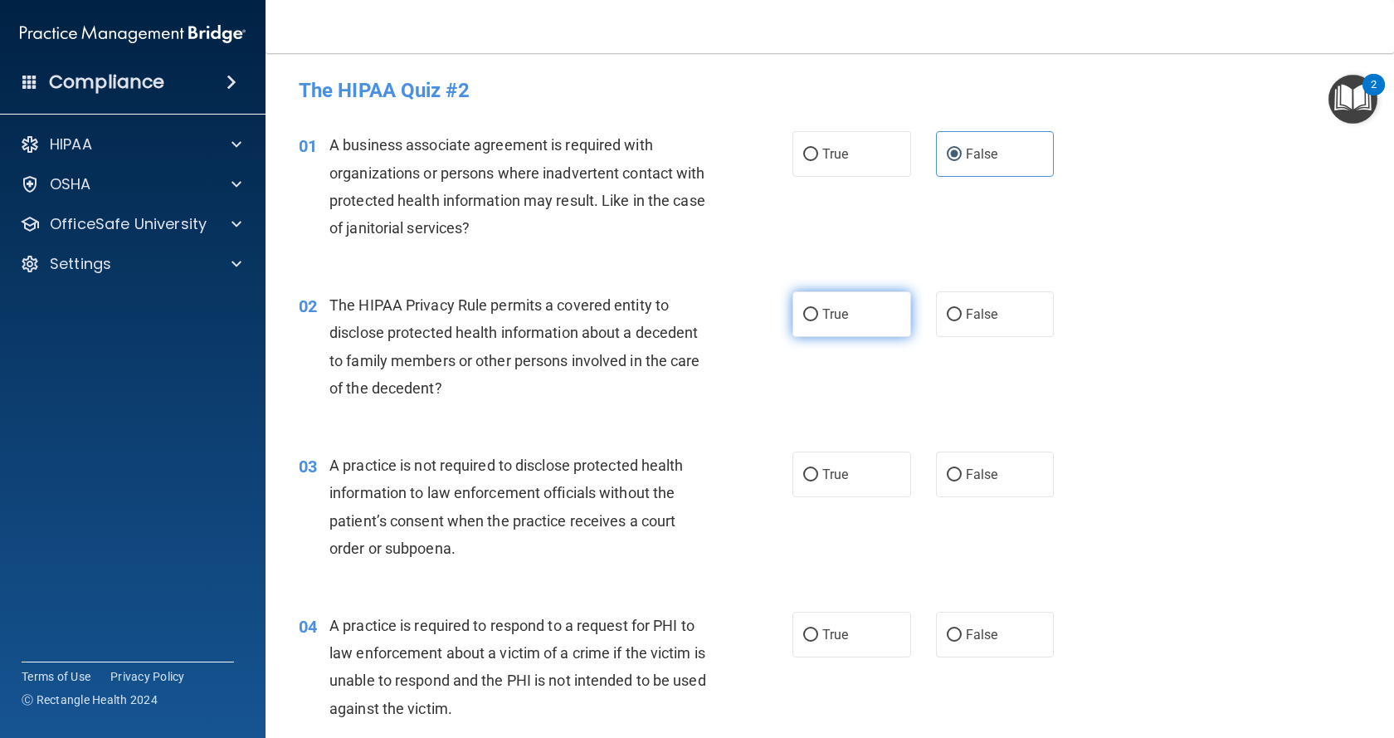
radio input "true"
click at [1000, 492] on label "False" at bounding box center [995, 474] width 119 height 46
click at [962, 481] on input "False" at bounding box center [954, 475] width 15 height 12
radio input "true"
click at [837, 633] on span "True" at bounding box center [835, 634] width 26 height 16
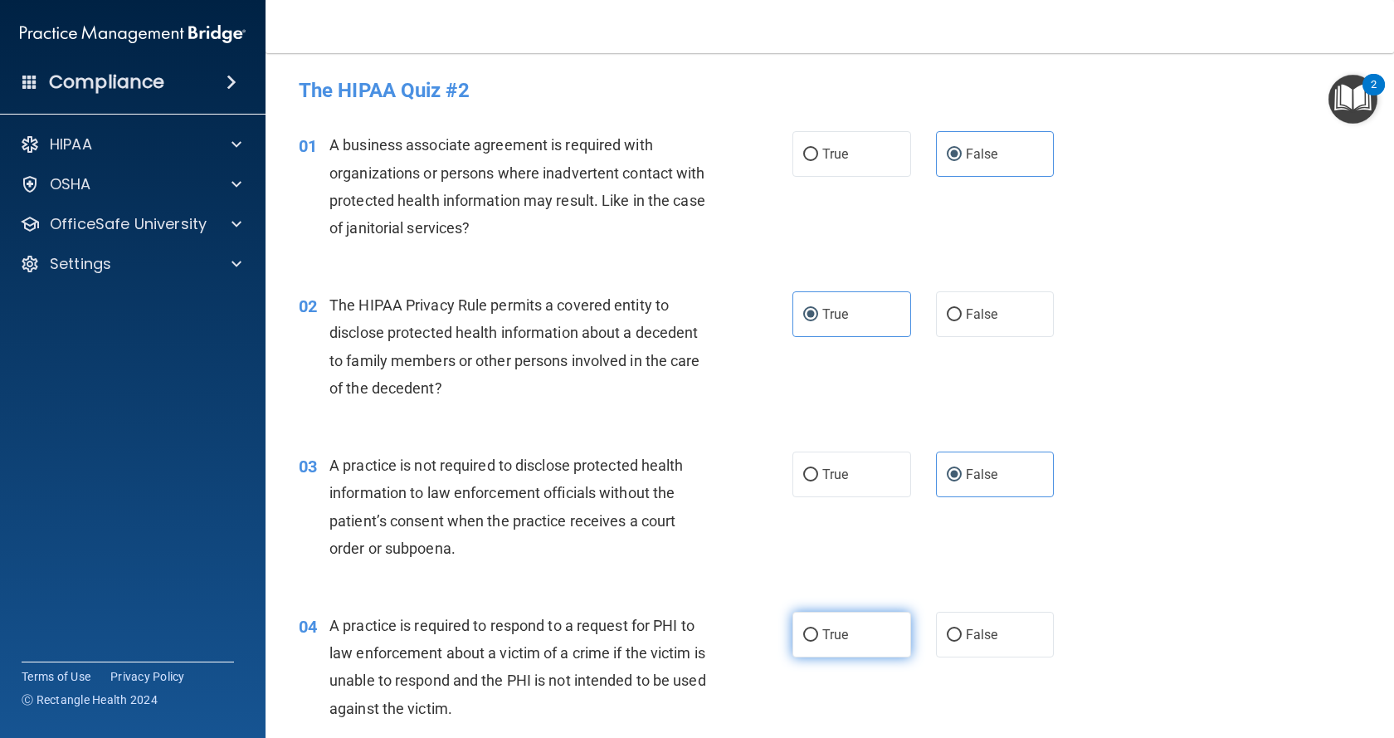
click at [818, 633] on input "True" at bounding box center [810, 635] width 15 height 12
radio input "true"
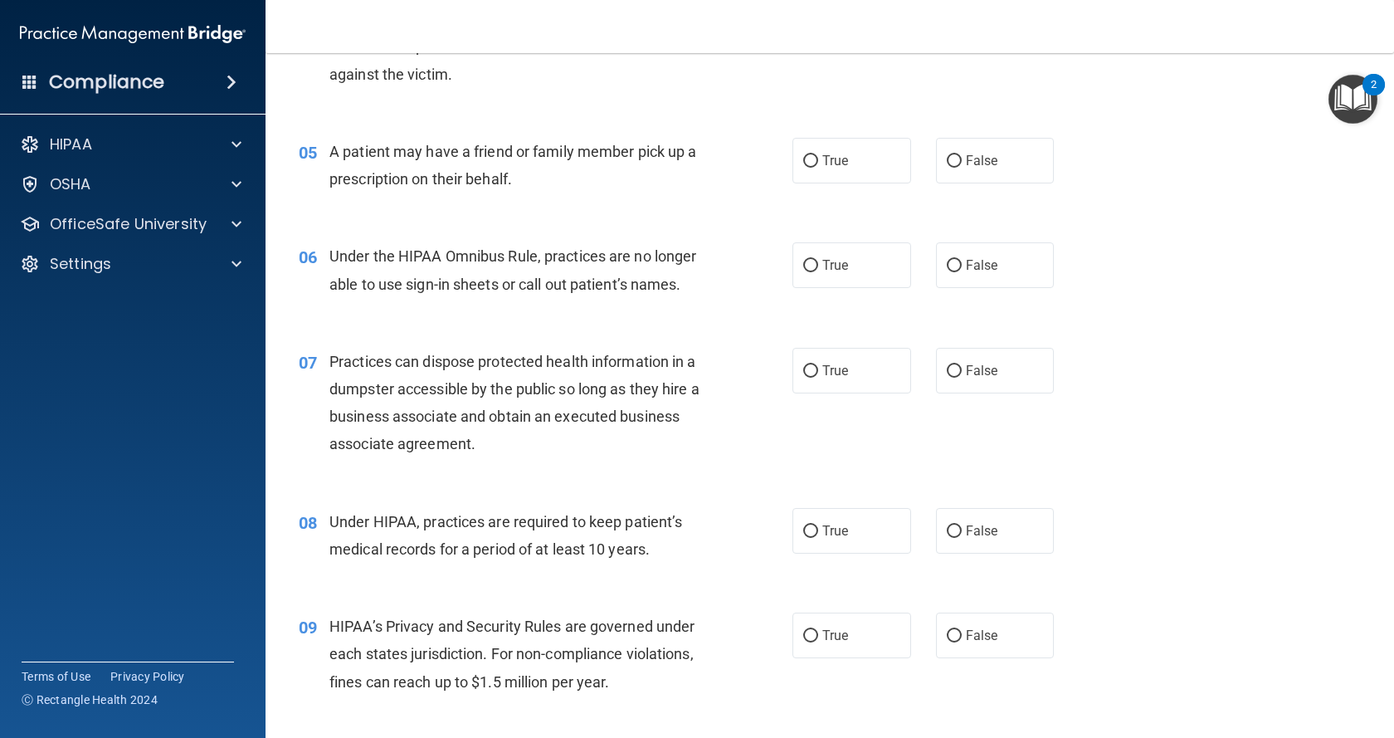
scroll to position [664, 0]
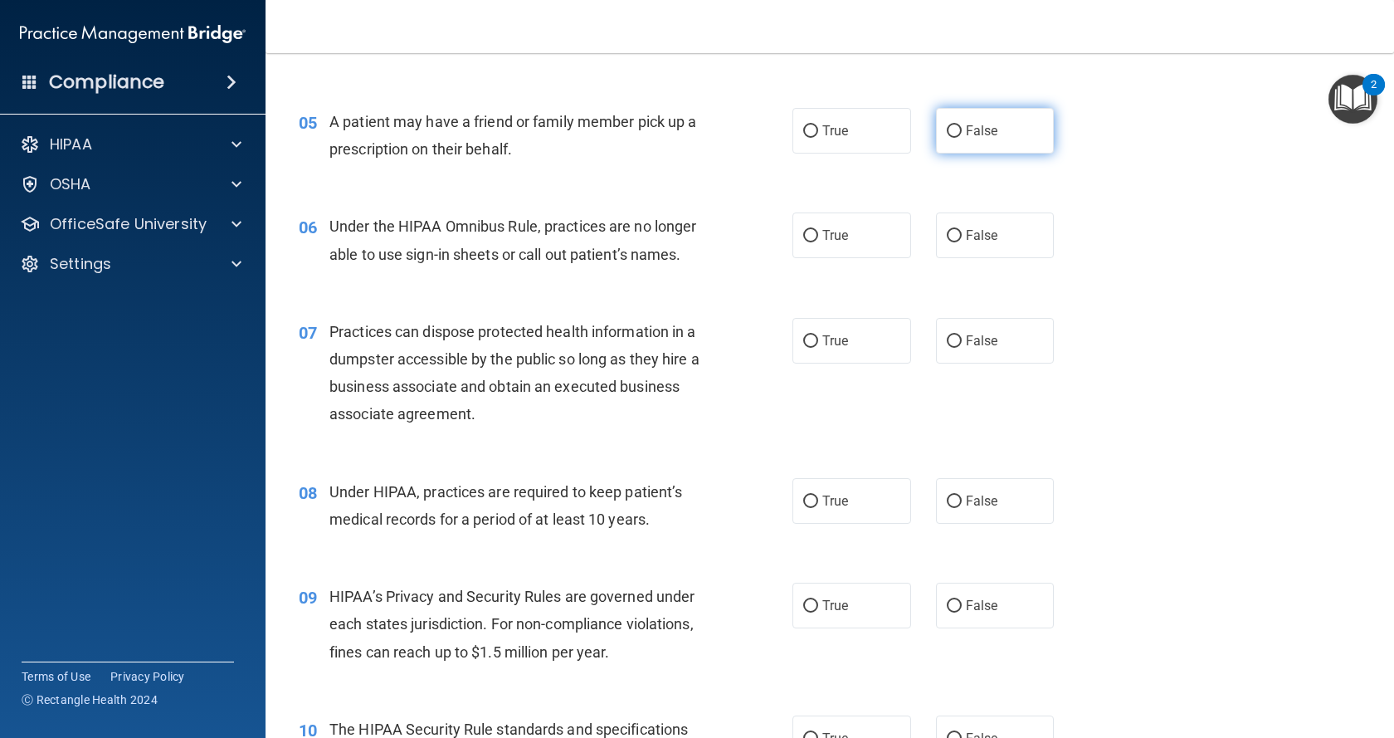
click at [969, 138] on span "False" at bounding box center [982, 131] width 32 height 16
click at [962, 138] on input "False" at bounding box center [954, 131] width 15 height 12
radio input "true"
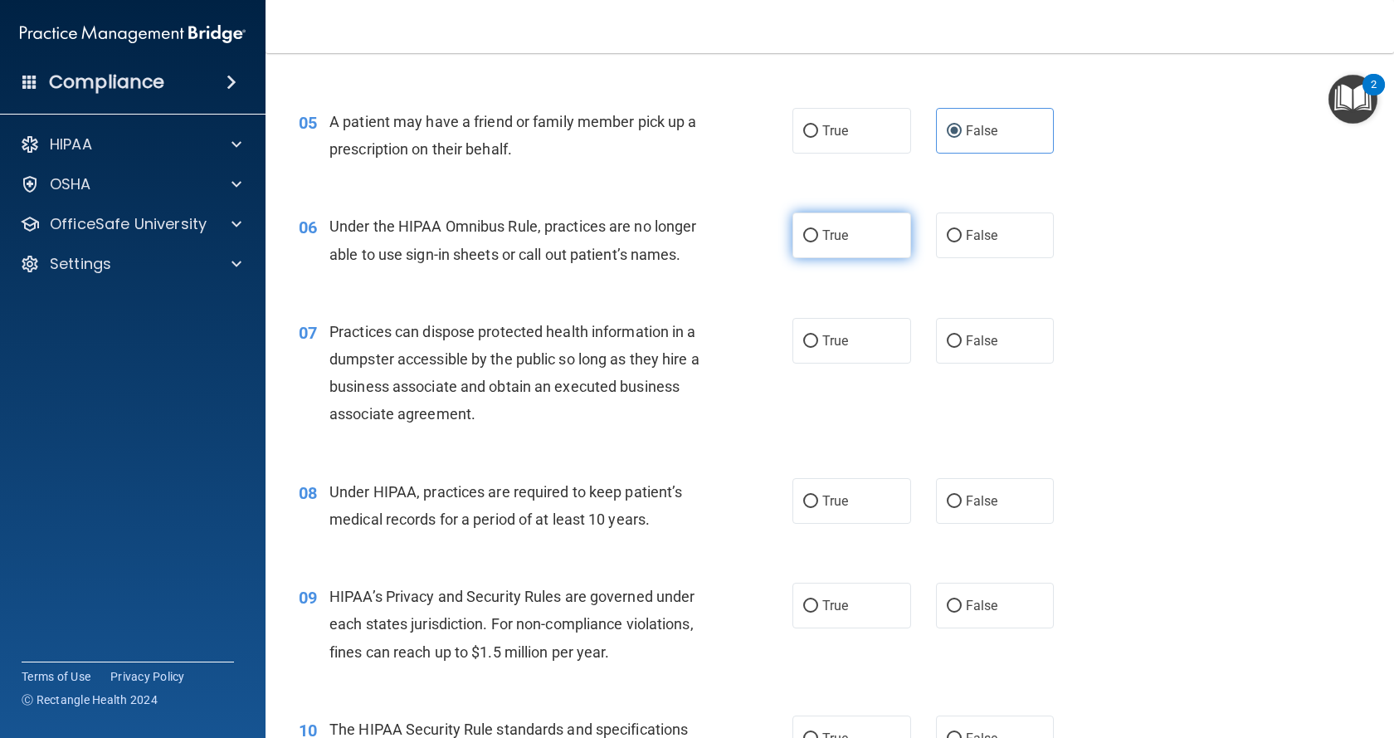
click at [864, 244] on label "True" at bounding box center [851, 235] width 119 height 46
click at [818, 242] on input "True" at bounding box center [810, 236] width 15 height 12
radio input "true"
click at [980, 343] on span "False" at bounding box center [982, 341] width 32 height 16
click at [962, 343] on input "False" at bounding box center [954, 341] width 15 height 12
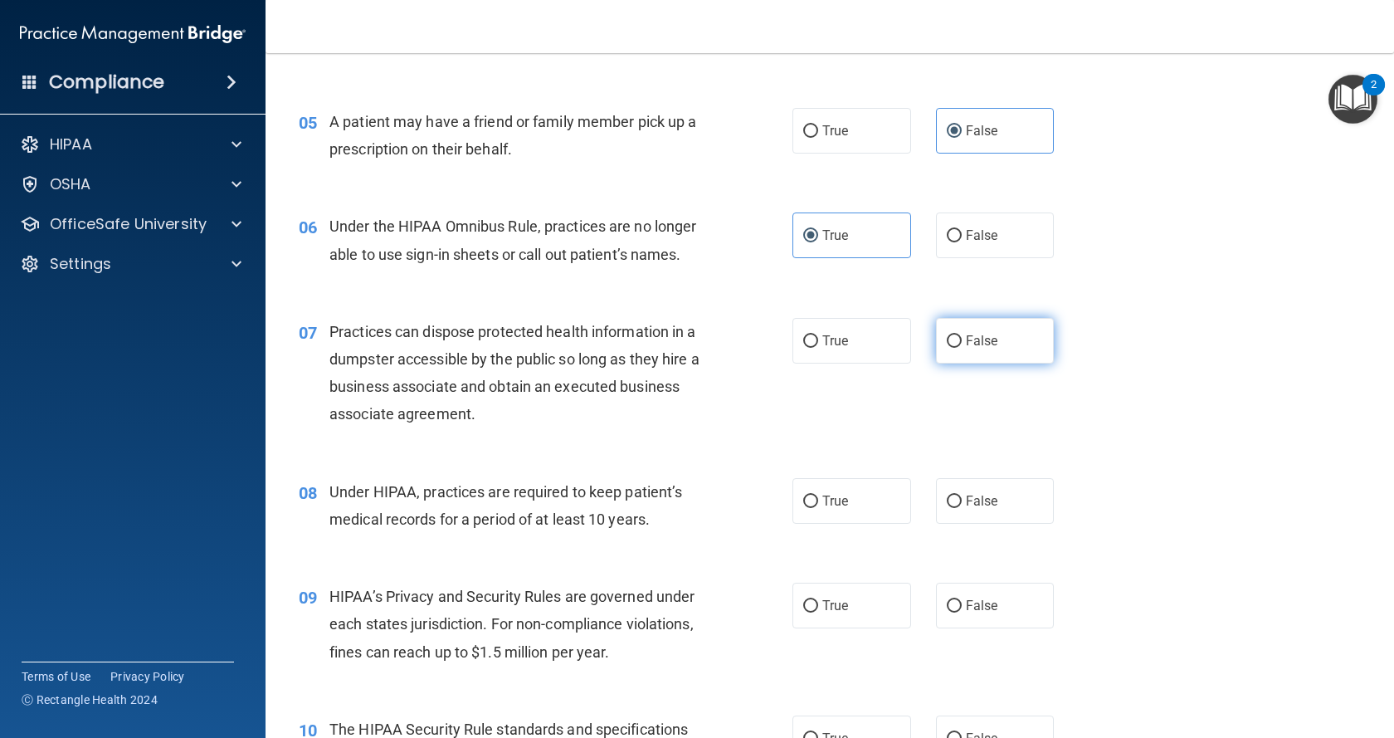
radio input "true"
click at [980, 505] on span "False" at bounding box center [982, 501] width 32 height 16
click at [962, 505] on input "False" at bounding box center [954, 501] width 15 height 12
radio input "true"
click at [967, 587] on label "False" at bounding box center [995, 605] width 119 height 46
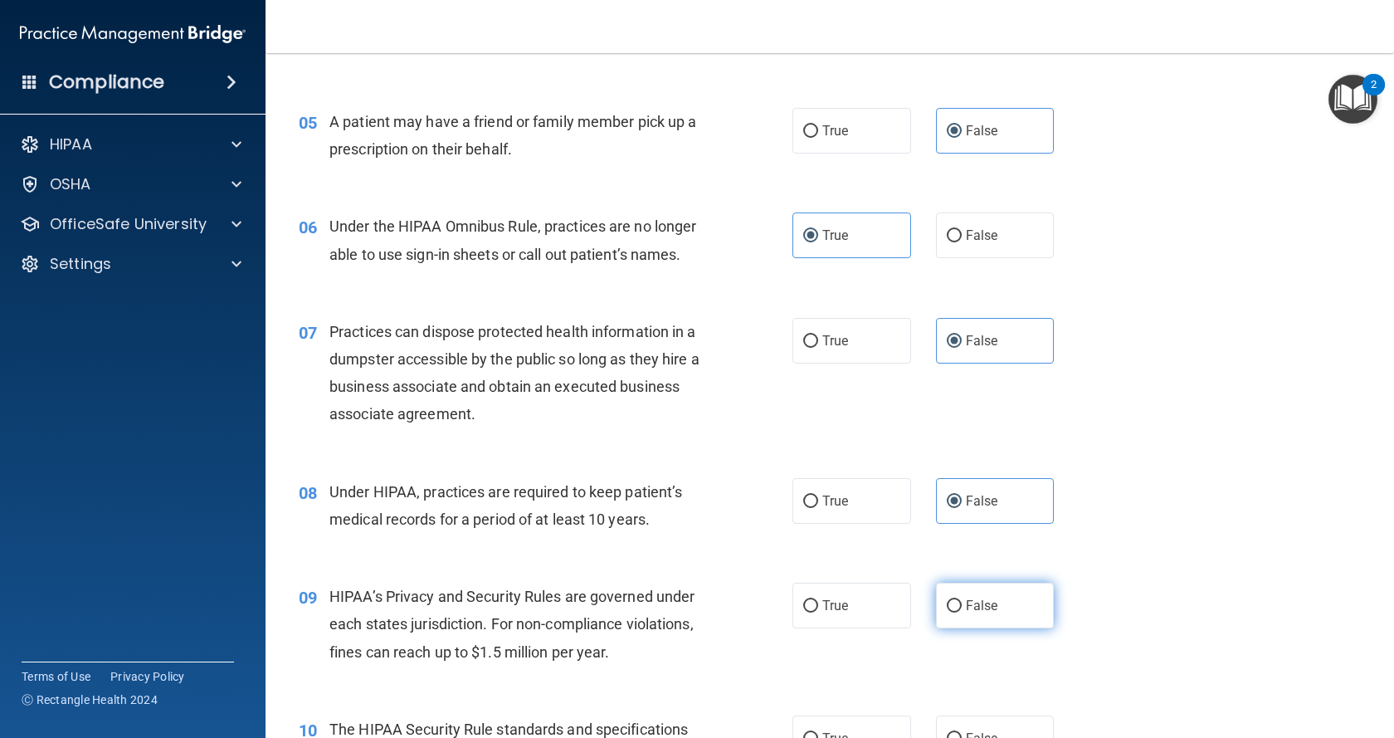
click at [962, 600] on input "False" at bounding box center [954, 606] width 15 height 12
radio input "true"
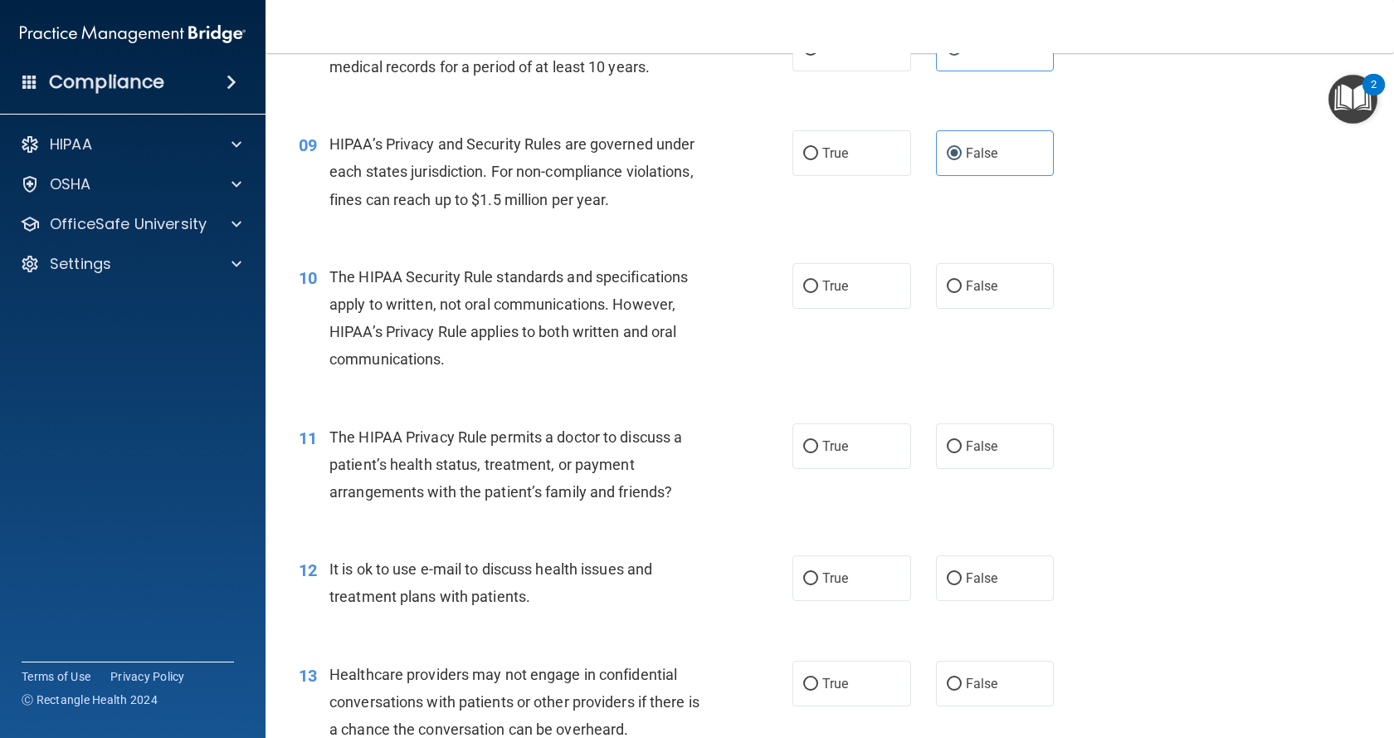
scroll to position [913, 0]
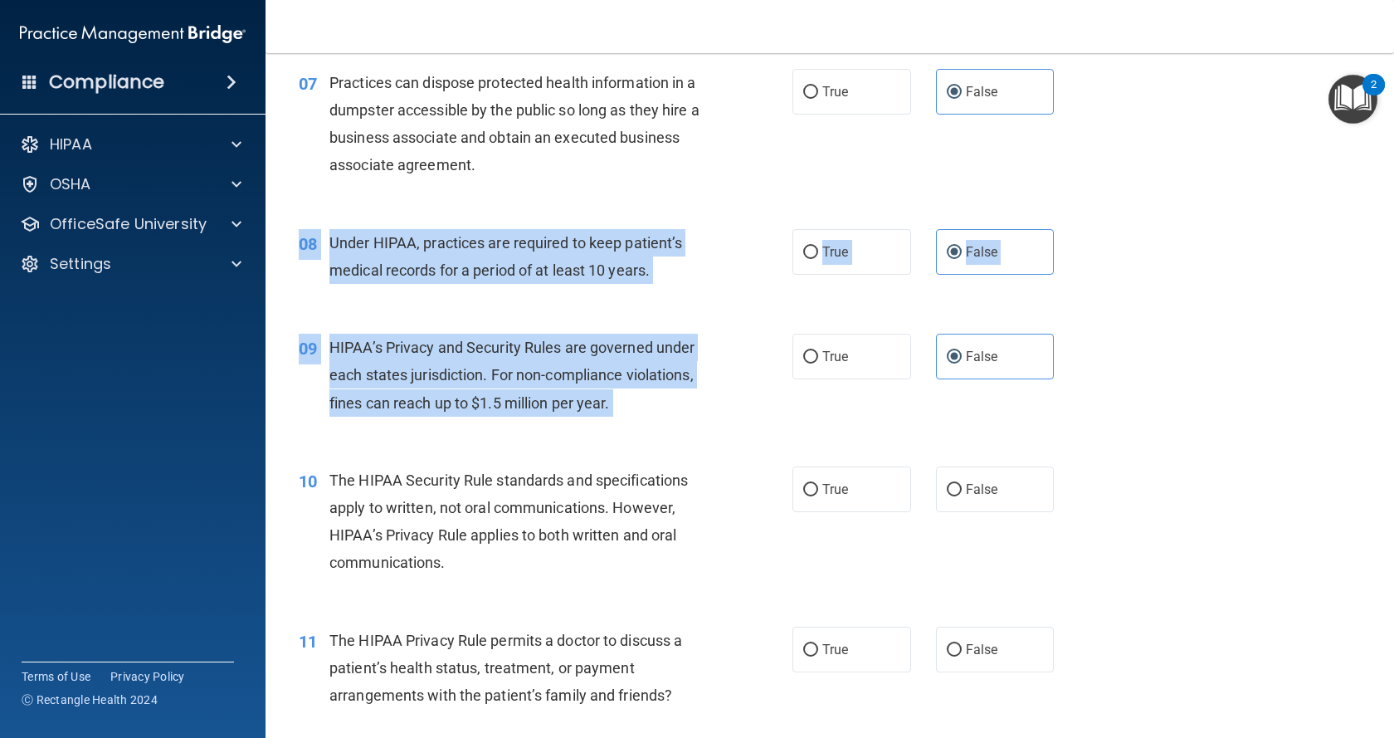
drag, startPoint x: 816, startPoint y: 351, endPoint x: 1393, endPoint y: 291, distance: 580.5
click at [1393, 291] on main "- The HIPAA Quiz #2 This quiz doesn’t expire until 10/09/2025. Are you sure you…" at bounding box center [829, 395] width 1128 height 684
click at [1238, 372] on div "09 HIPAA’s Privacy and Security Rules are governed under each states jurisdicti…" at bounding box center [829, 379] width 1087 height 133
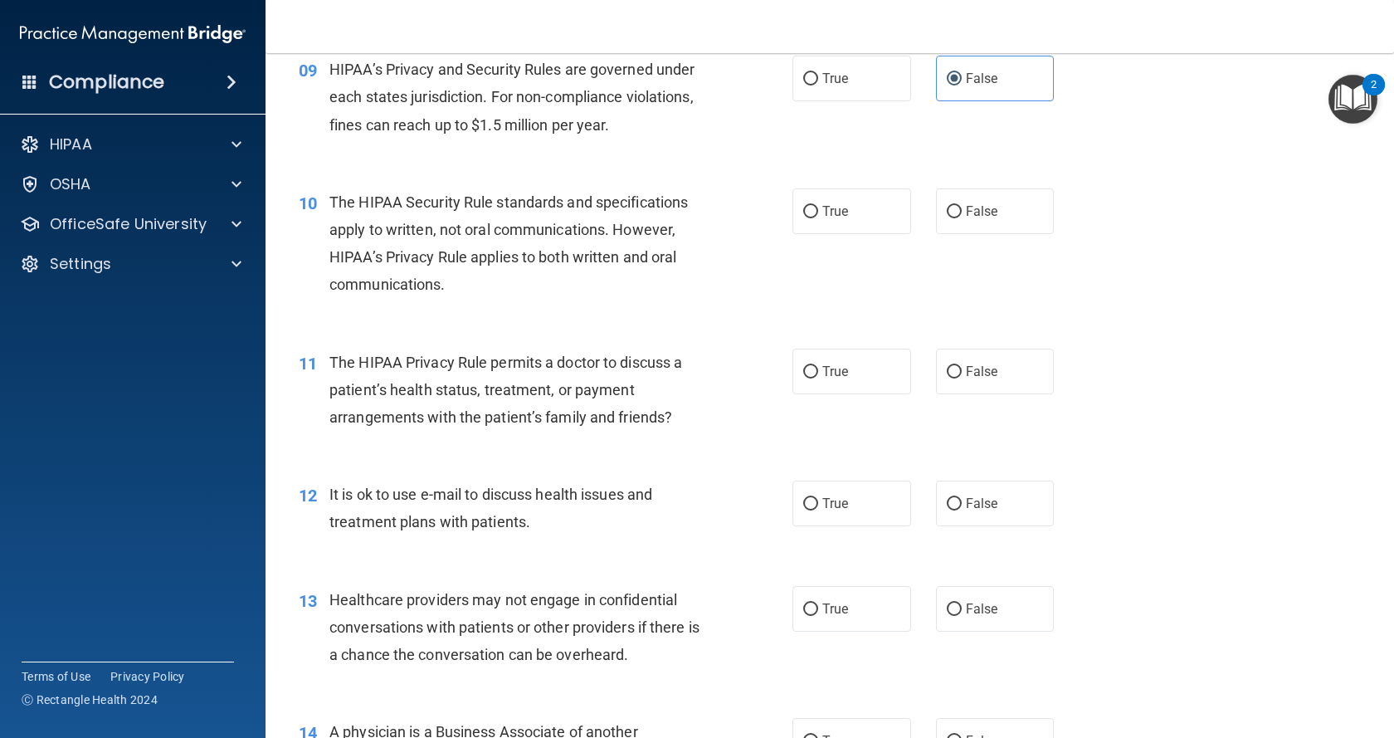
scroll to position [1162, 0]
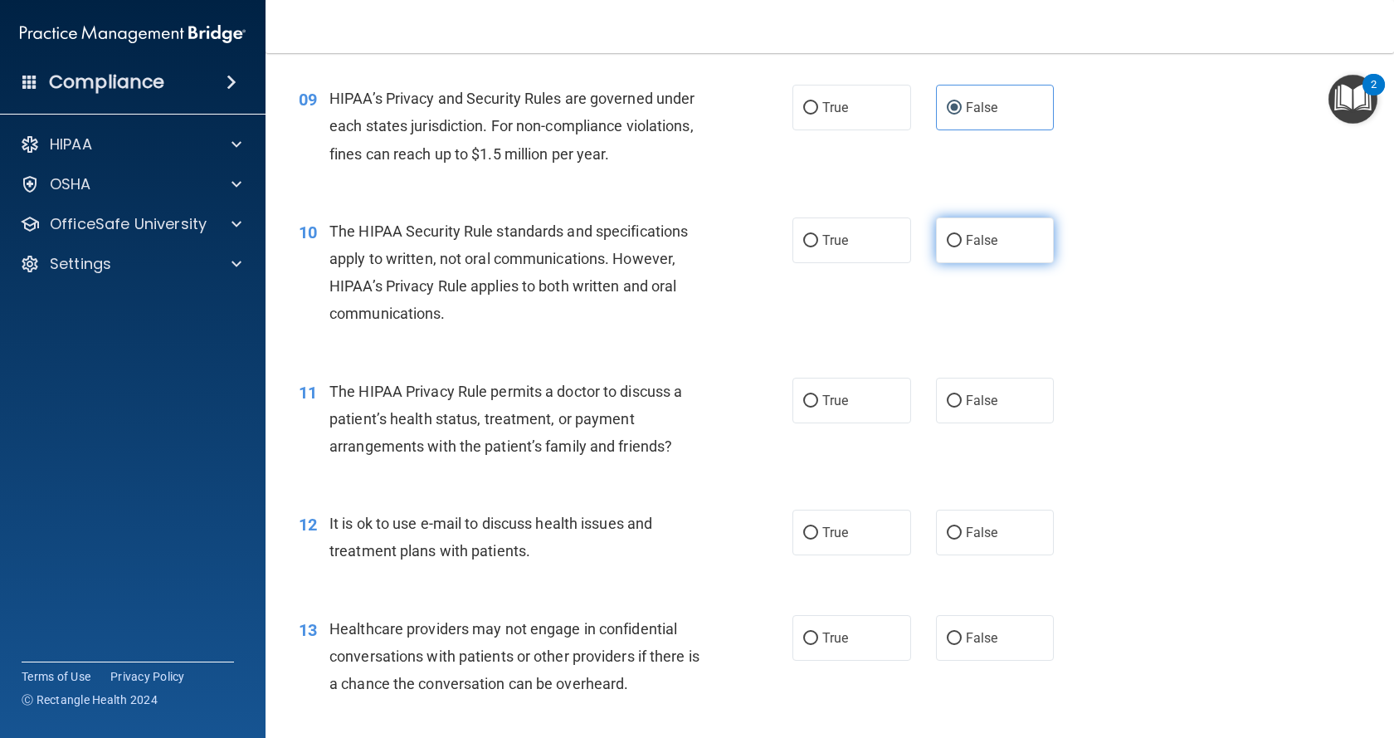
click at [992, 243] on label "False" at bounding box center [995, 240] width 119 height 46
click at [962, 243] on input "False" at bounding box center [954, 241] width 15 height 12
radio input "true"
click at [1001, 401] on label "False" at bounding box center [995, 400] width 119 height 46
click at [962, 401] on input "False" at bounding box center [954, 401] width 15 height 12
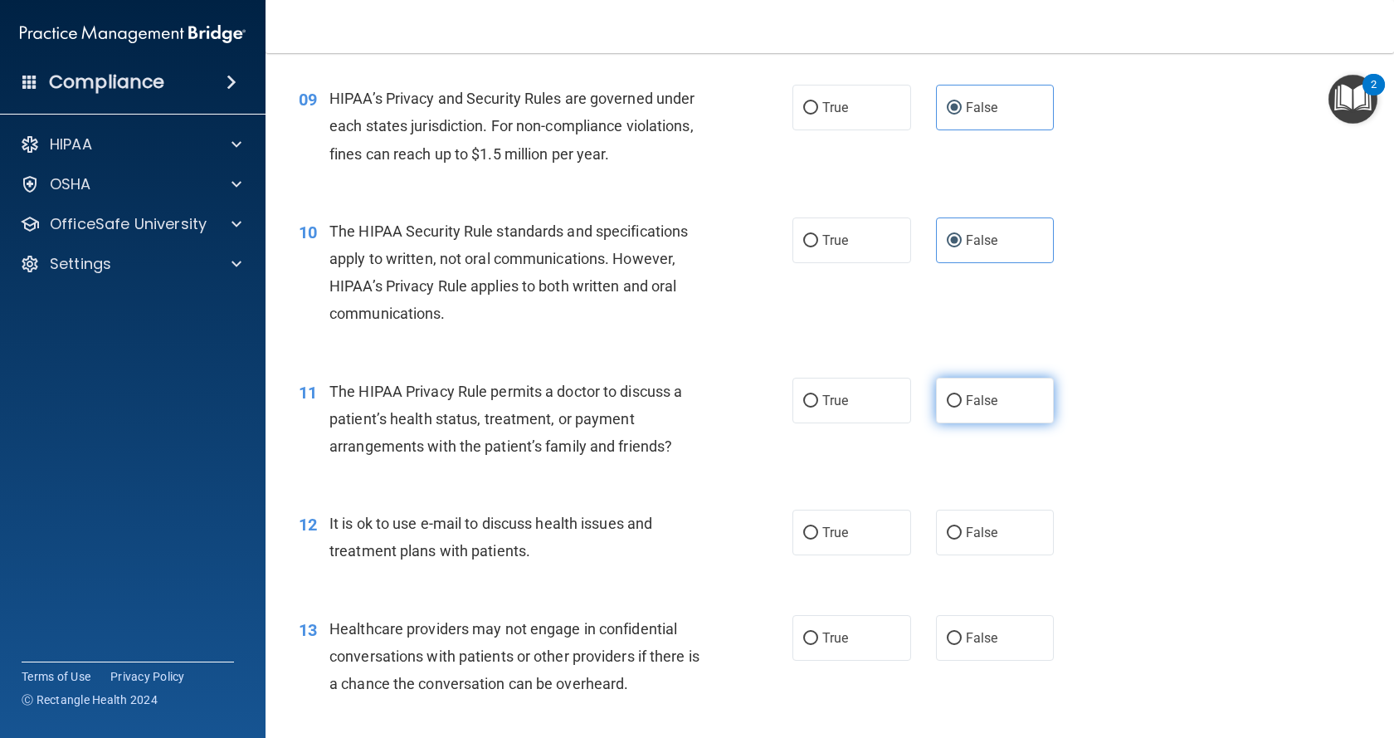
radio input "true"
click at [972, 525] on span "False" at bounding box center [982, 532] width 32 height 16
click at [962, 527] on input "False" at bounding box center [954, 533] width 15 height 12
radio input "true"
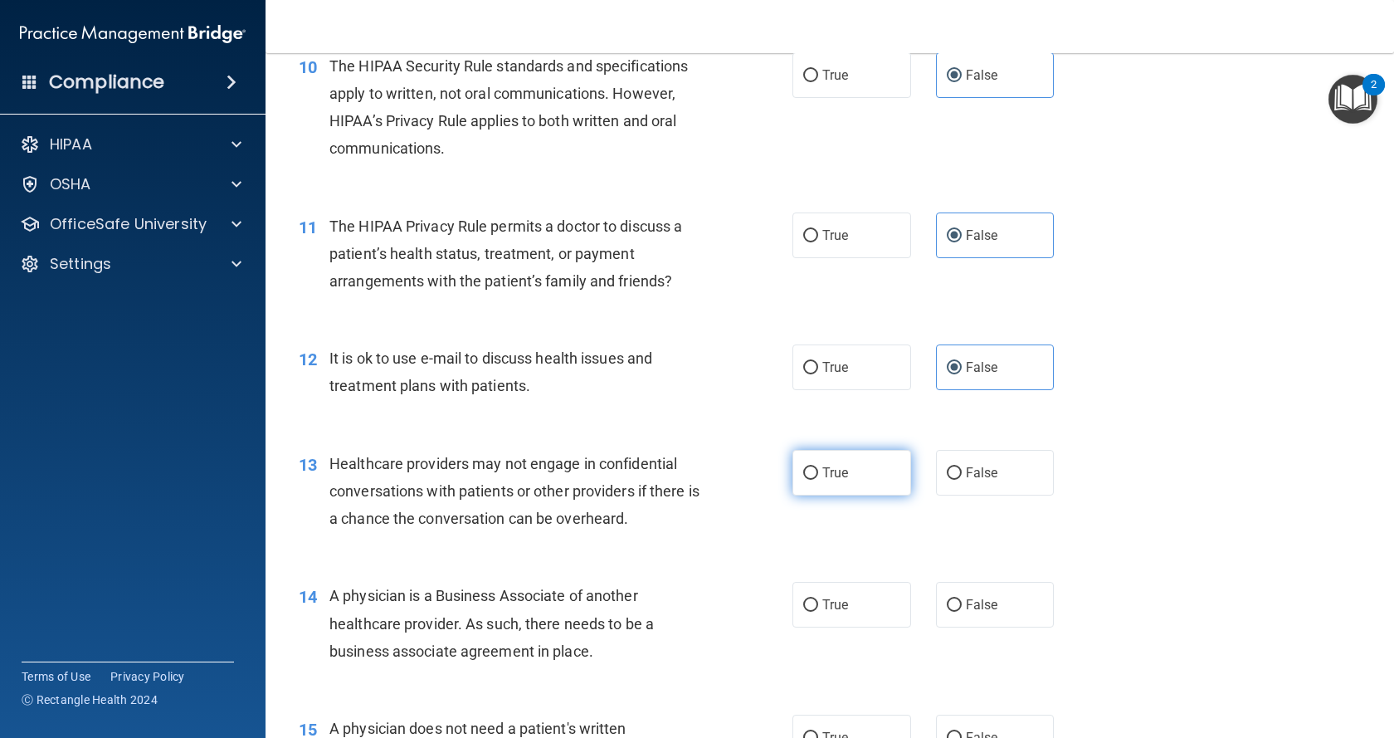
scroll to position [1327, 0]
click at [849, 493] on label "True" at bounding box center [851, 472] width 119 height 46
click at [818, 479] on input "True" at bounding box center [810, 472] width 15 height 12
radio input "true"
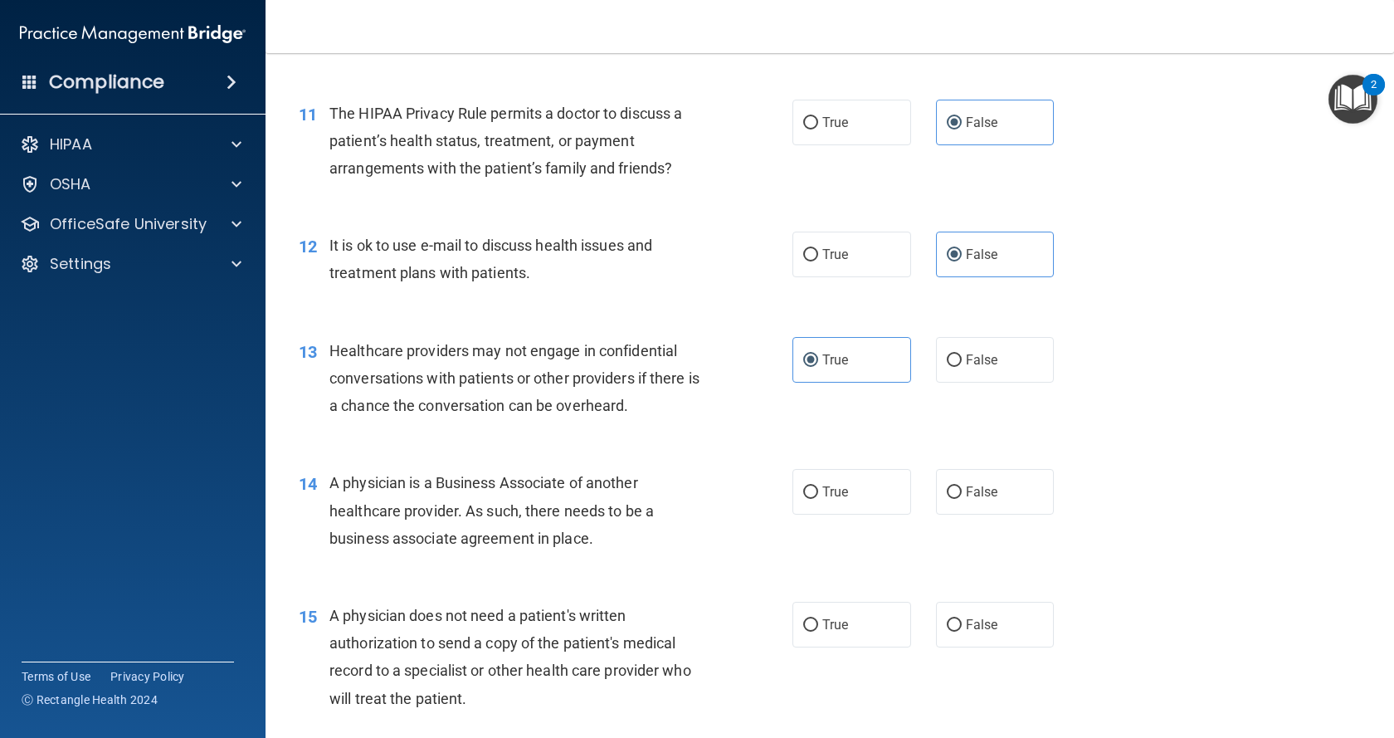
scroll to position [1576, 0]
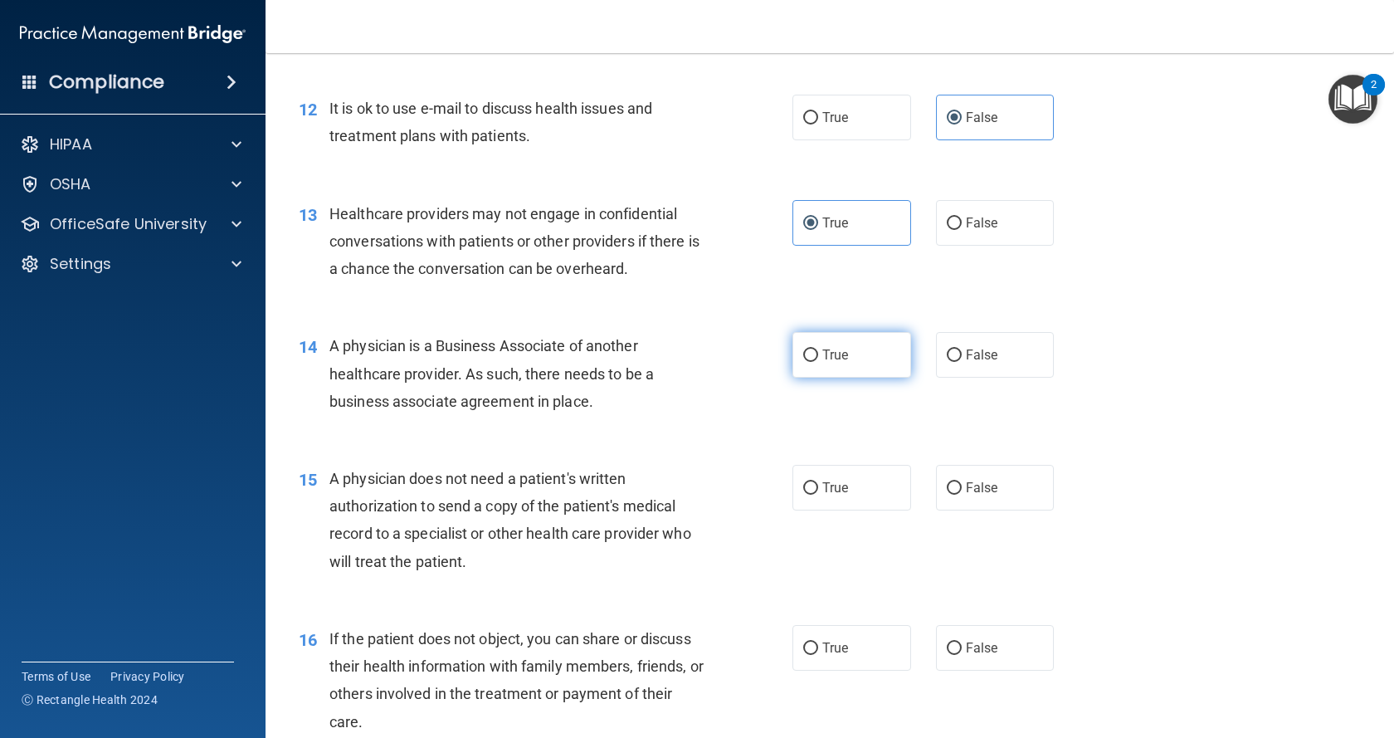
click at [855, 354] on label "True" at bounding box center [851, 355] width 119 height 46
click at [818, 354] on input "True" at bounding box center [810, 355] width 15 height 12
radio input "true"
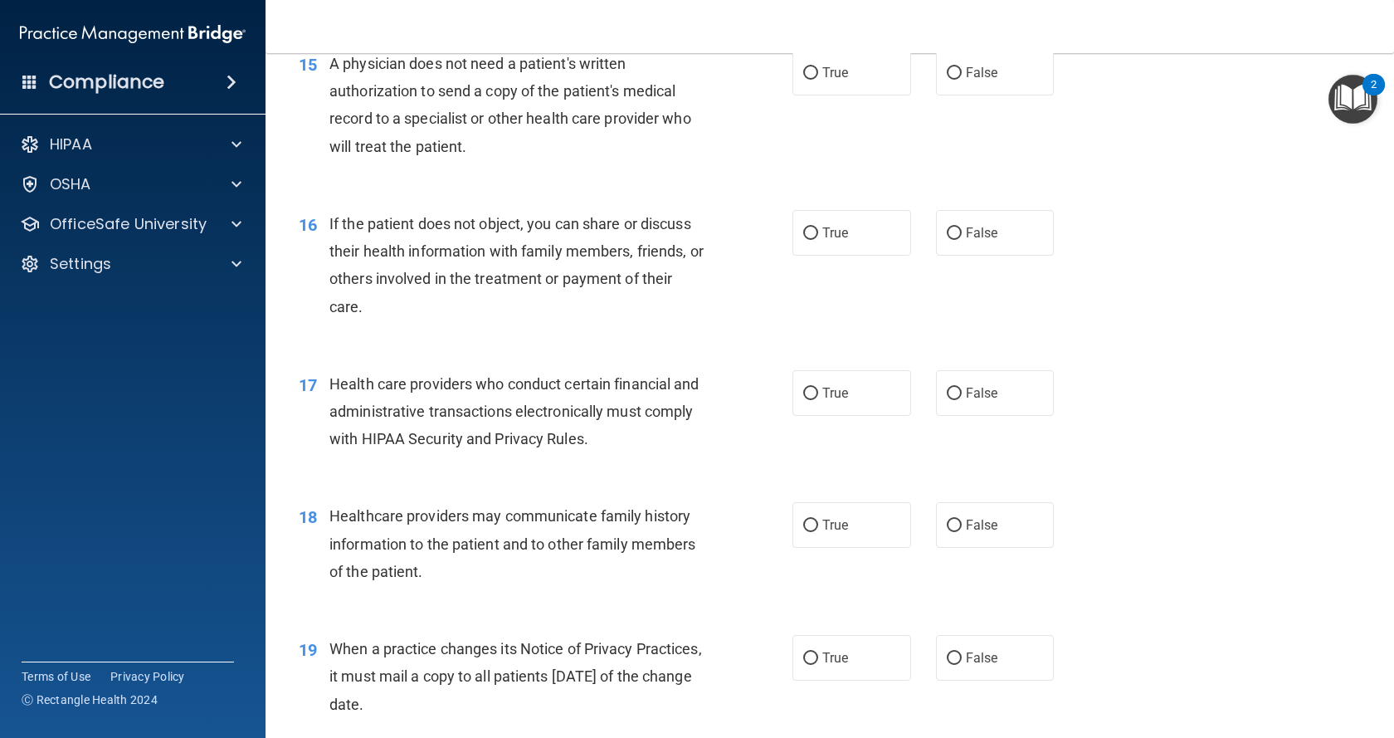
scroll to position [1908, 0]
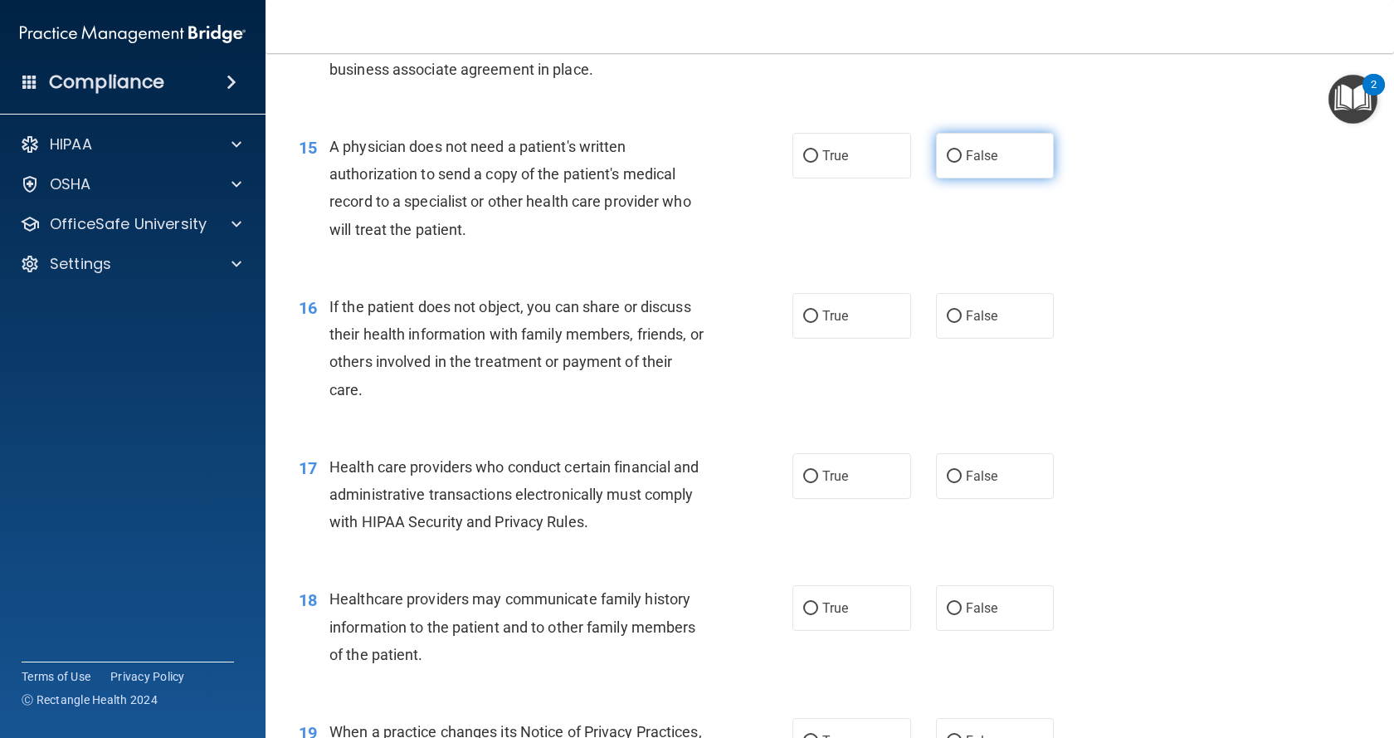
click at [985, 172] on label "False" at bounding box center [995, 156] width 119 height 46
click at [962, 163] on input "False" at bounding box center [954, 156] width 15 height 12
radio input "true"
click at [854, 303] on label "True" at bounding box center [851, 316] width 119 height 46
click at [818, 310] on input "True" at bounding box center [810, 316] width 15 height 12
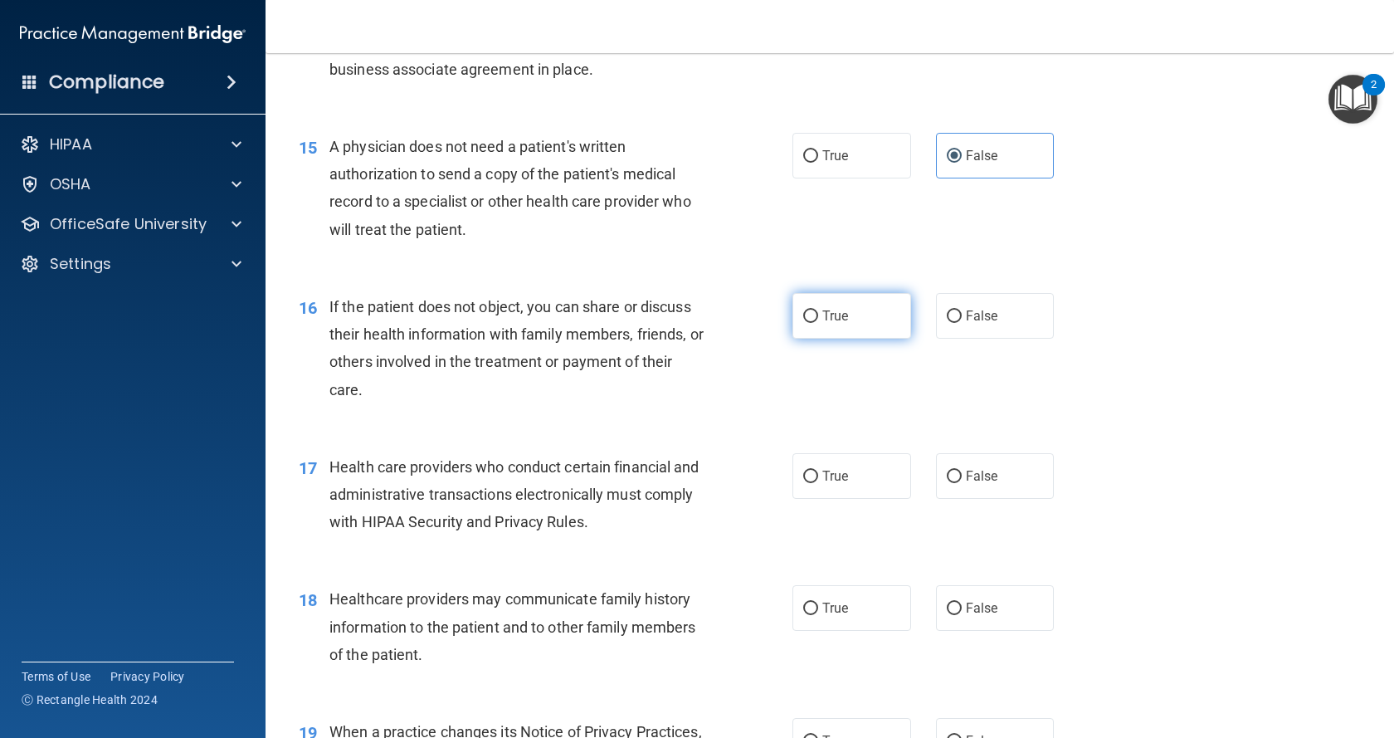
radio input "true"
click at [847, 490] on label "True" at bounding box center [851, 476] width 119 height 46
click at [818, 483] on input "True" at bounding box center [810, 476] width 15 height 12
radio input "true"
click at [828, 615] on span "True" at bounding box center [835, 608] width 26 height 16
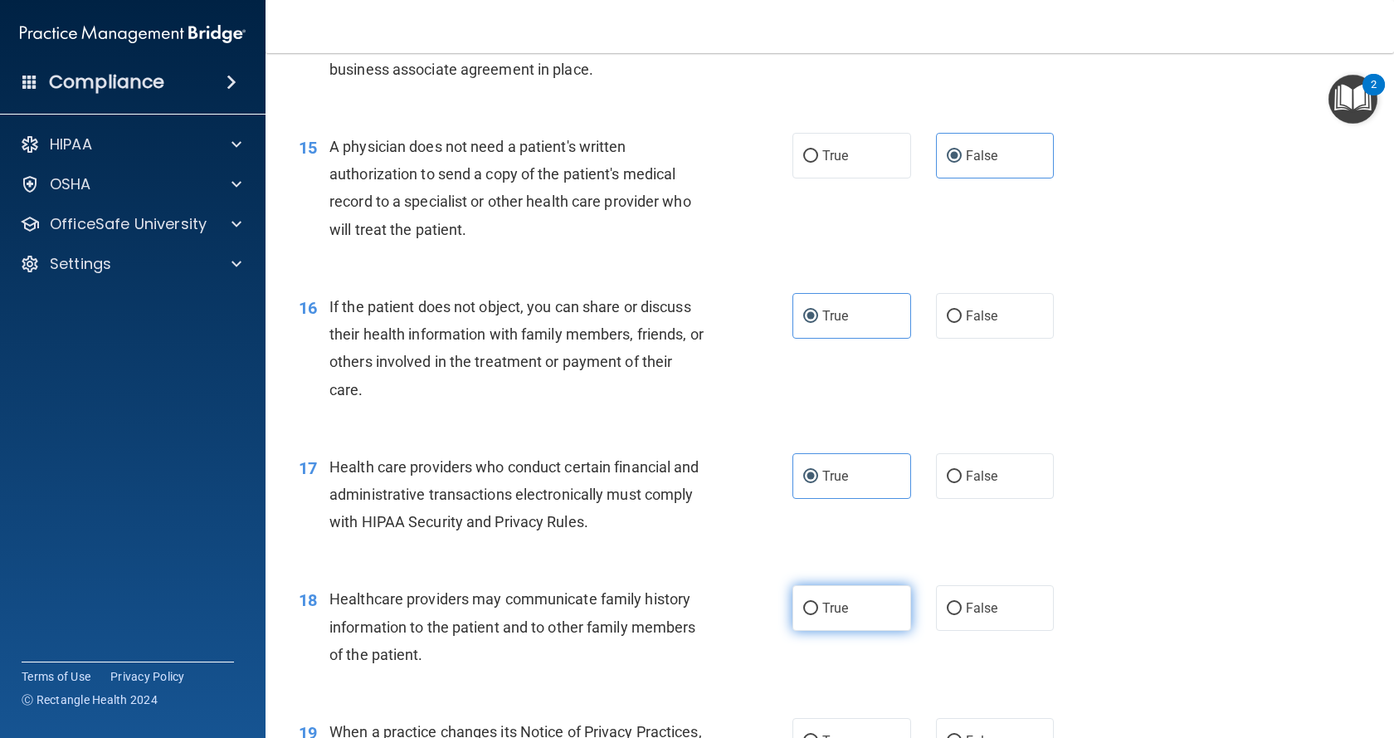
click at [818, 615] on input "True" at bounding box center [810, 608] width 15 height 12
radio input "true"
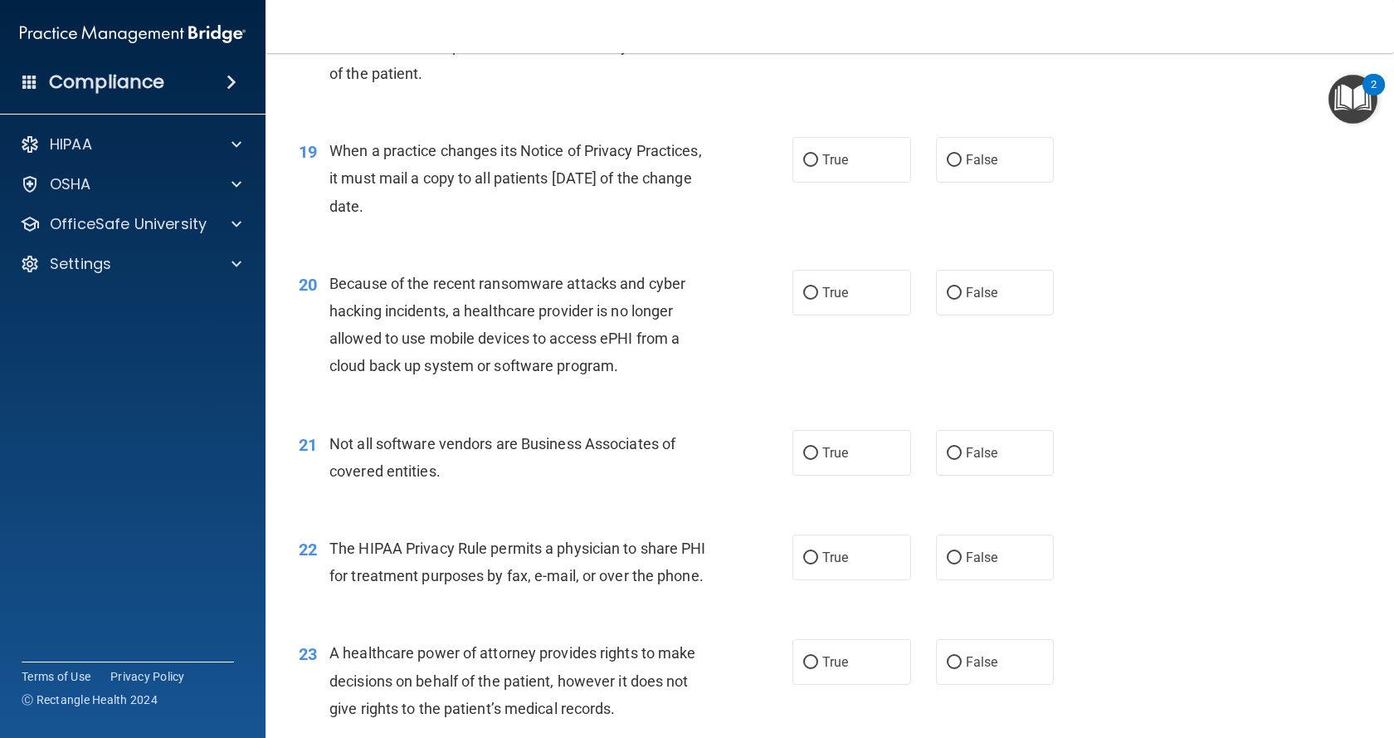
scroll to position [2572, 0]
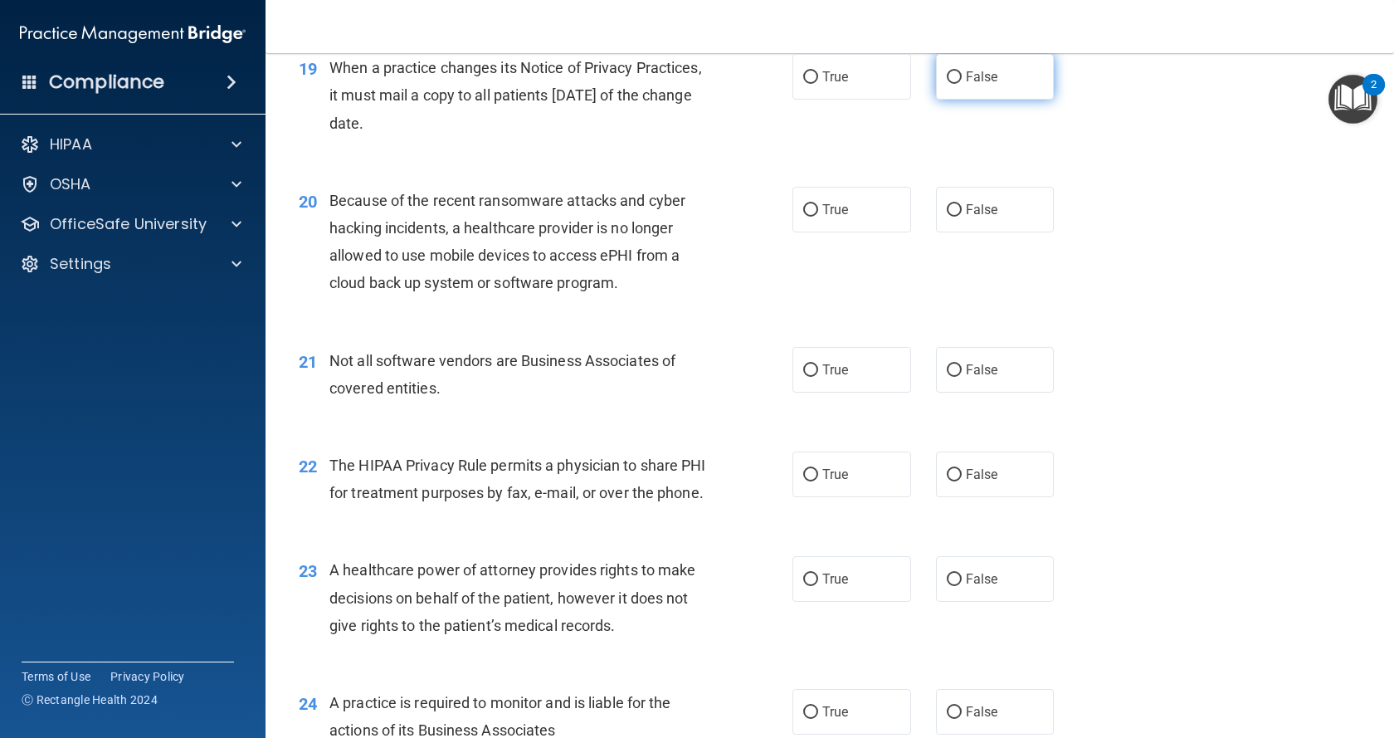
click at [976, 80] on span "False" at bounding box center [982, 77] width 32 height 16
click at [962, 80] on input "False" at bounding box center [954, 77] width 15 height 12
radio input "true"
click at [1000, 212] on label "False" at bounding box center [995, 210] width 119 height 46
click at [962, 212] on input "False" at bounding box center [954, 210] width 15 height 12
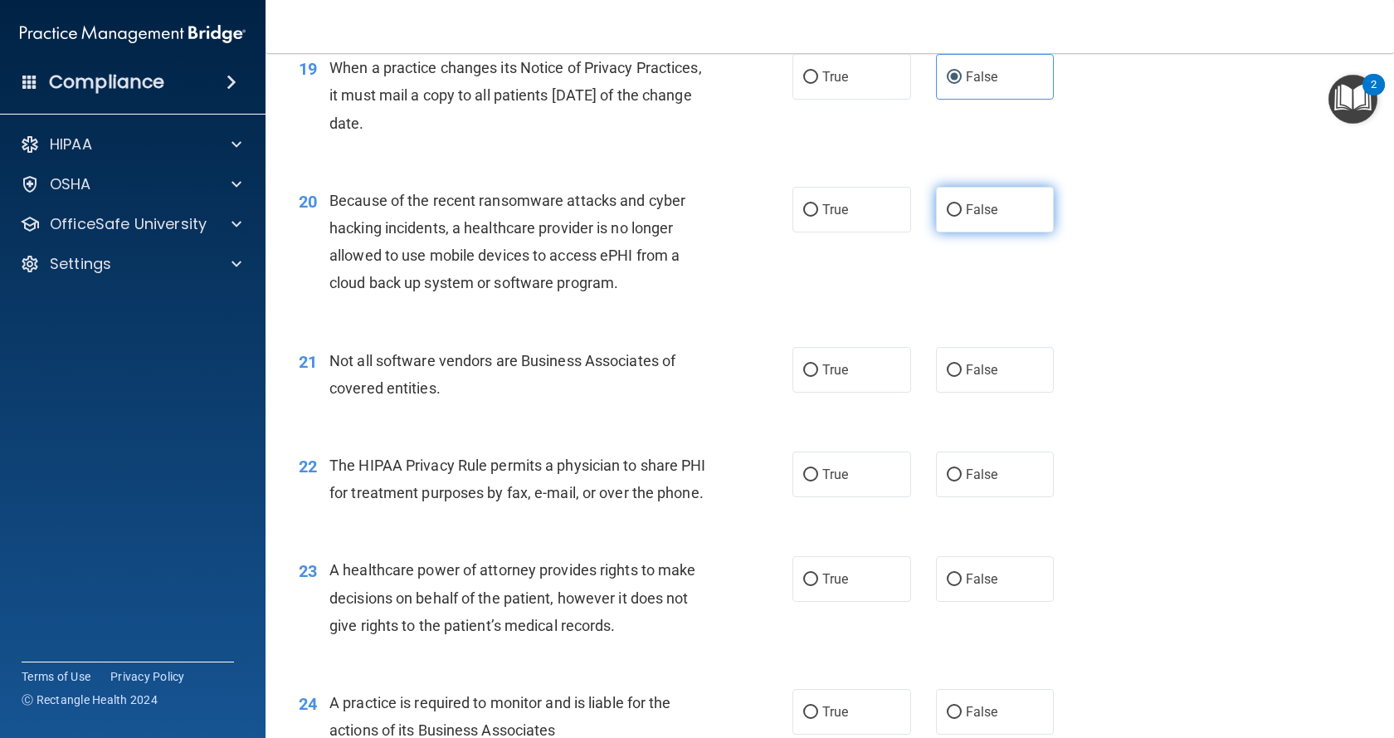
radio input "true"
click at [864, 361] on label "True" at bounding box center [851, 370] width 119 height 46
click at [818, 364] on input "True" at bounding box center [810, 370] width 15 height 12
radio input "true"
click at [822, 475] on span "True" at bounding box center [835, 474] width 26 height 16
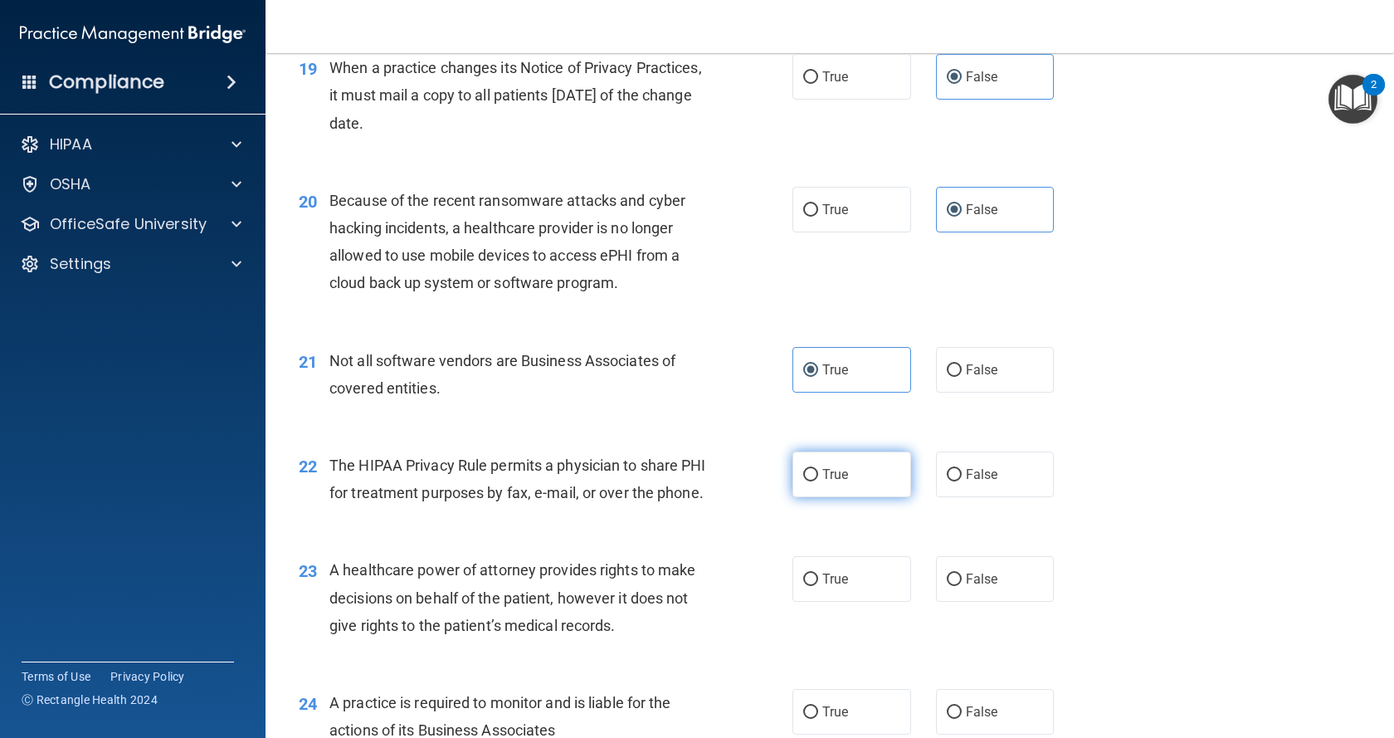
click at [818, 475] on input "True" at bounding box center [810, 475] width 15 height 12
radio input "true"
click at [1006, 601] on label "False" at bounding box center [995, 579] width 119 height 46
click at [962, 586] on input "False" at bounding box center [954, 579] width 15 height 12
radio input "true"
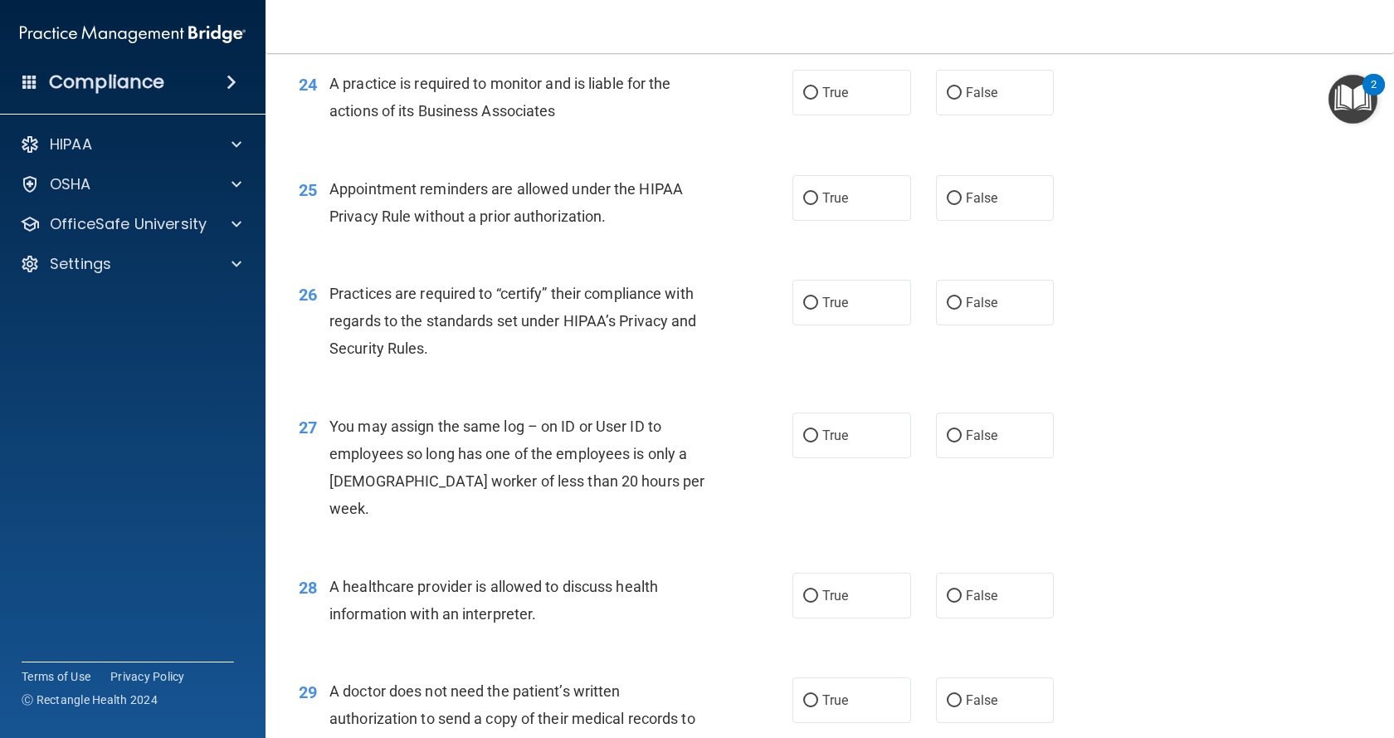
scroll to position [3153, 0]
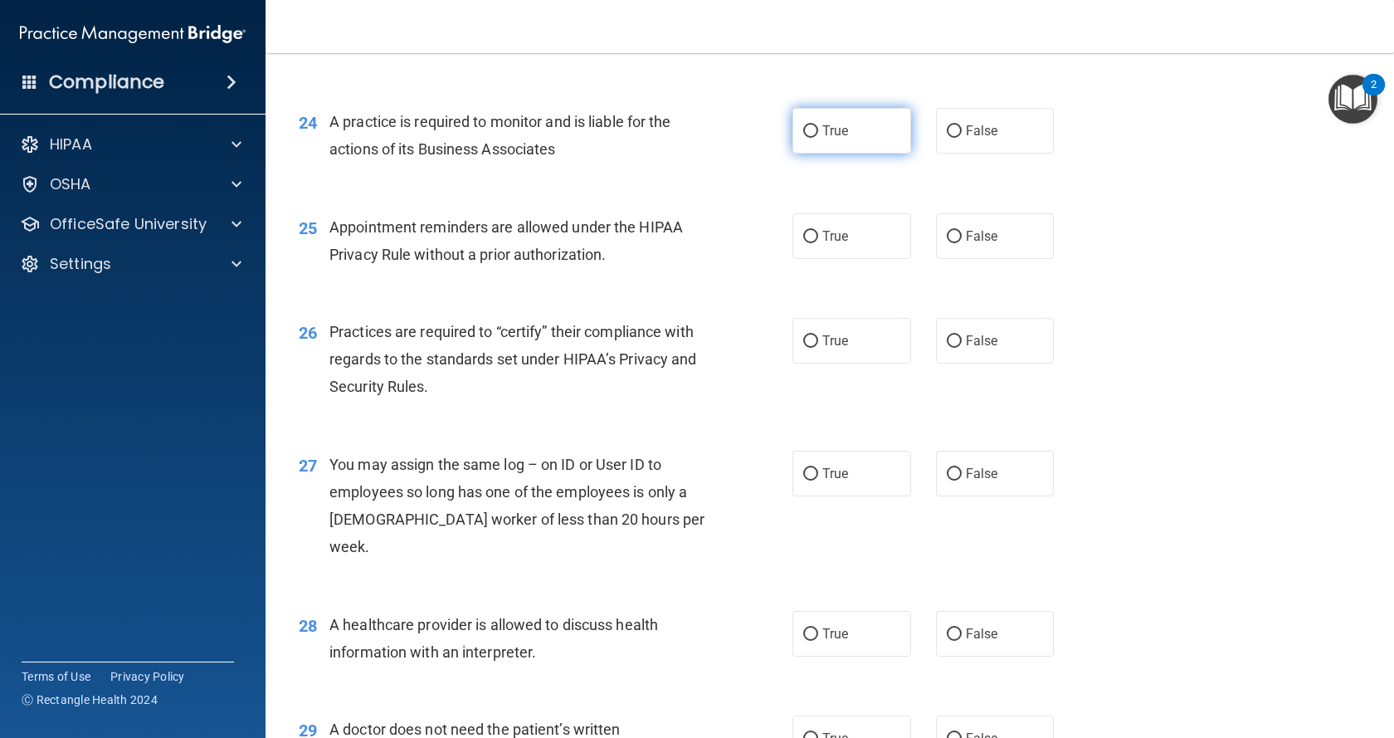
click at [836, 139] on span "True" at bounding box center [835, 131] width 26 height 16
click at [818, 138] on input "True" at bounding box center [810, 131] width 15 height 12
radio input "true"
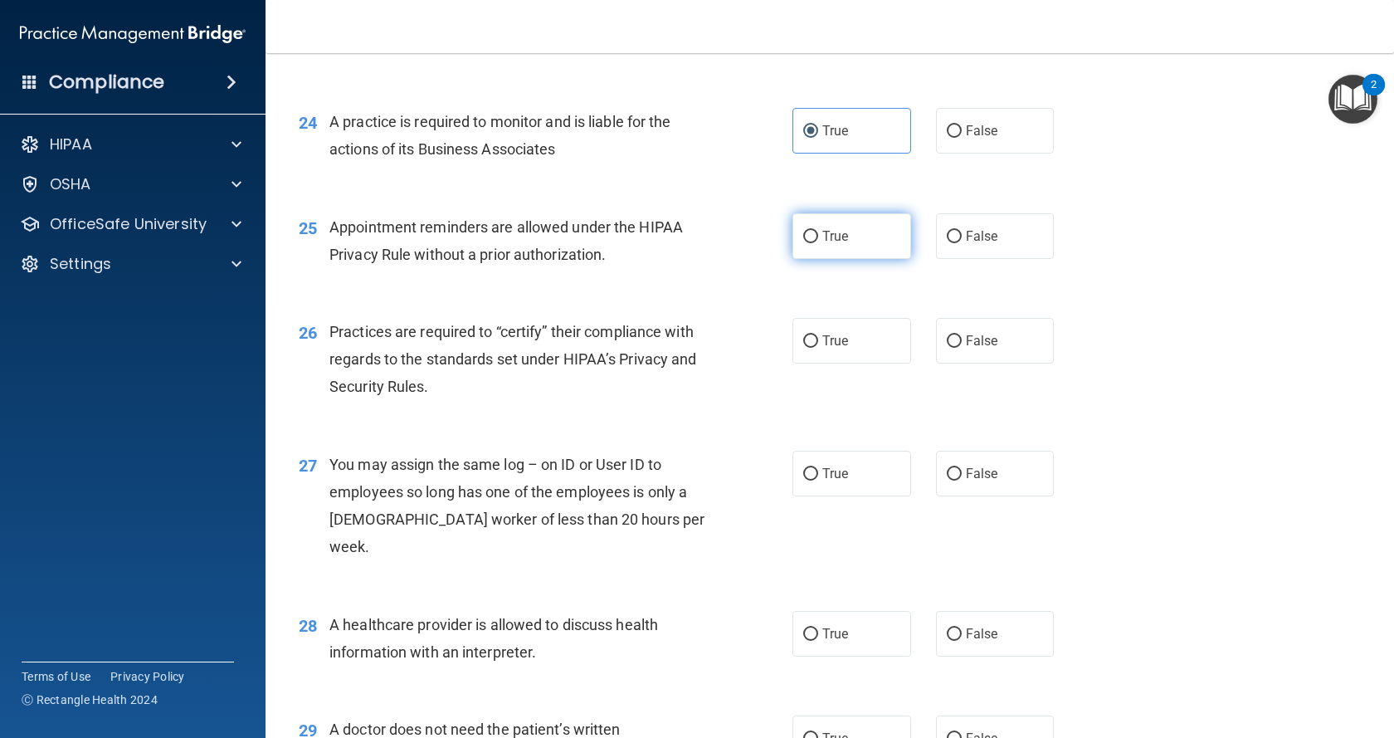
click at [844, 248] on label "True" at bounding box center [851, 236] width 119 height 46
click at [818, 243] on input "True" at bounding box center [810, 237] width 15 height 12
radio input "true"
click at [980, 356] on label "False" at bounding box center [995, 341] width 119 height 46
click at [962, 348] on input "False" at bounding box center [954, 341] width 15 height 12
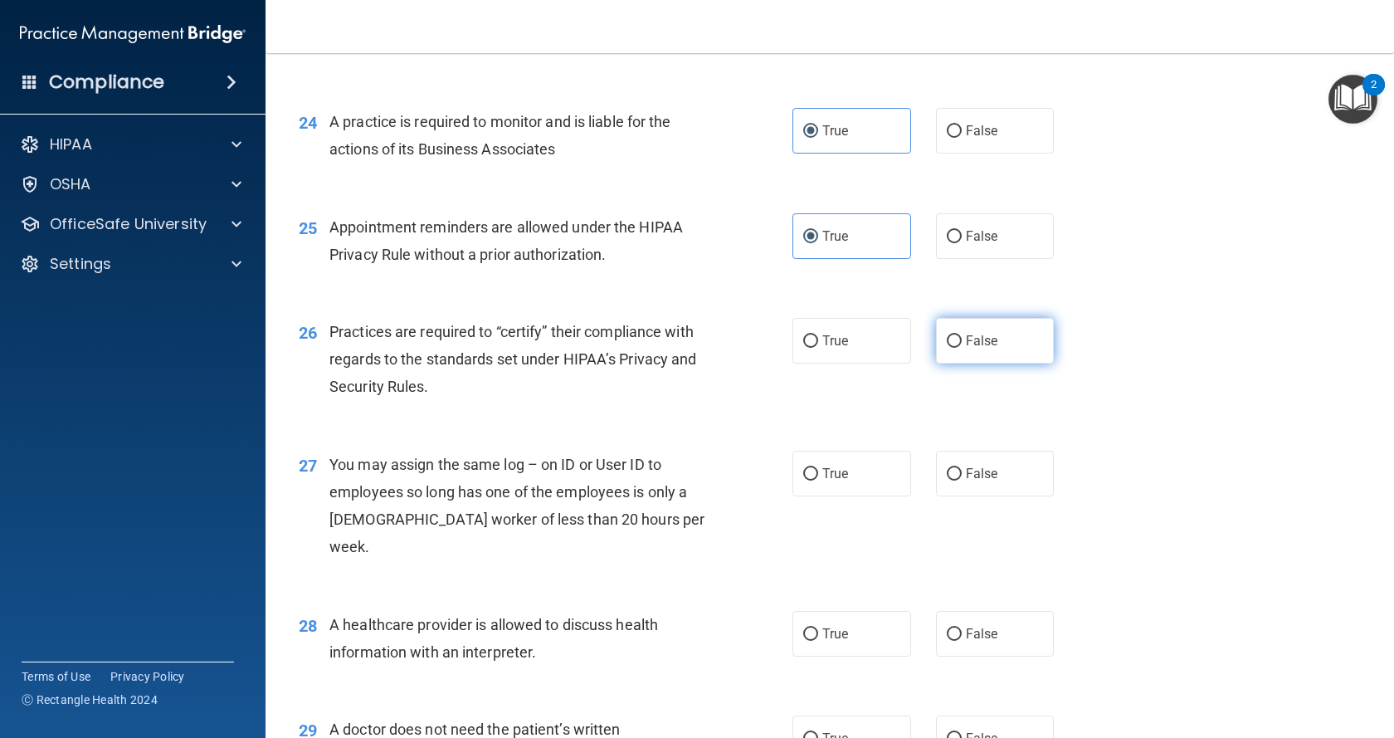
radio input "true"
click at [977, 481] on span "False" at bounding box center [982, 473] width 32 height 16
click at [962, 480] on input "False" at bounding box center [954, 474] width 15 height 12
radio input "true"
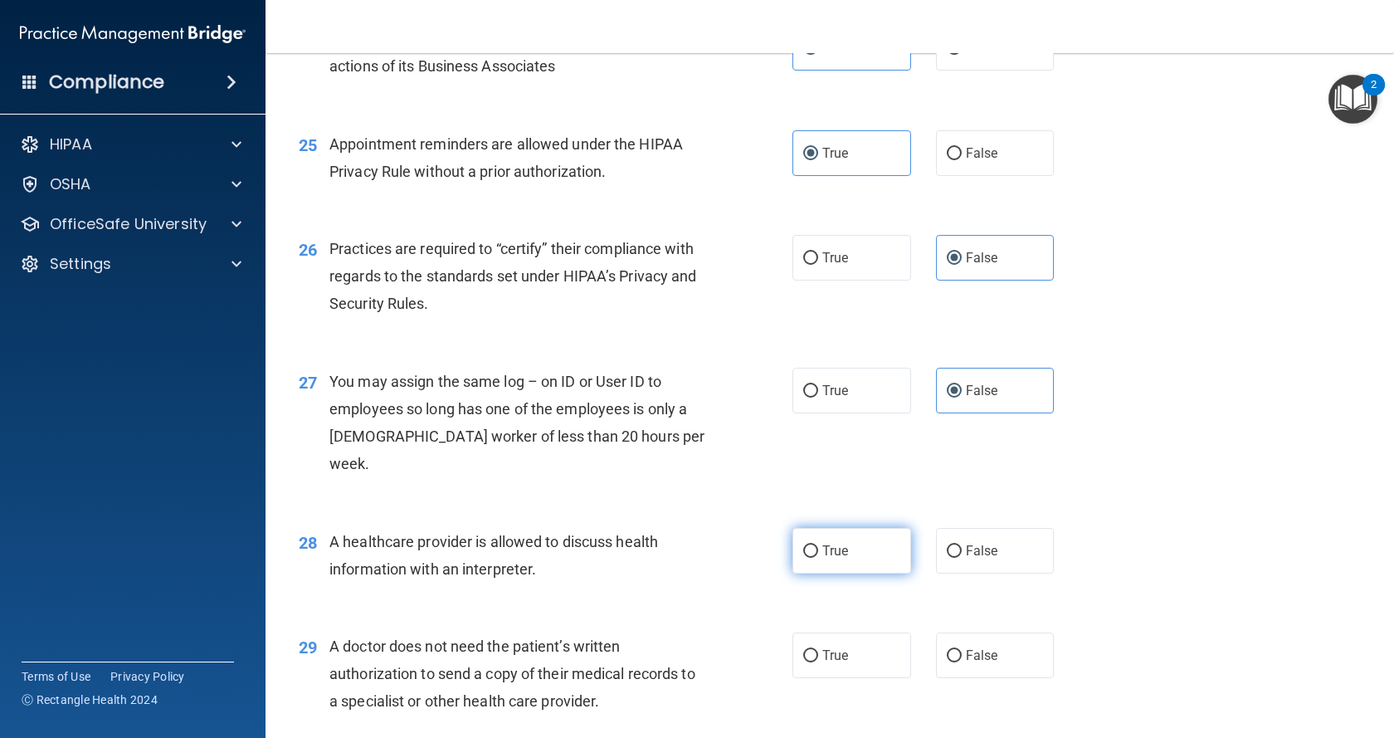
click at [869, 543] on label "True" at bounding box center [851, 551] width 119 height 46
click at [818, 545] on input "True" at bounding box center [810, 551] width 15 height 12
radio input "true"
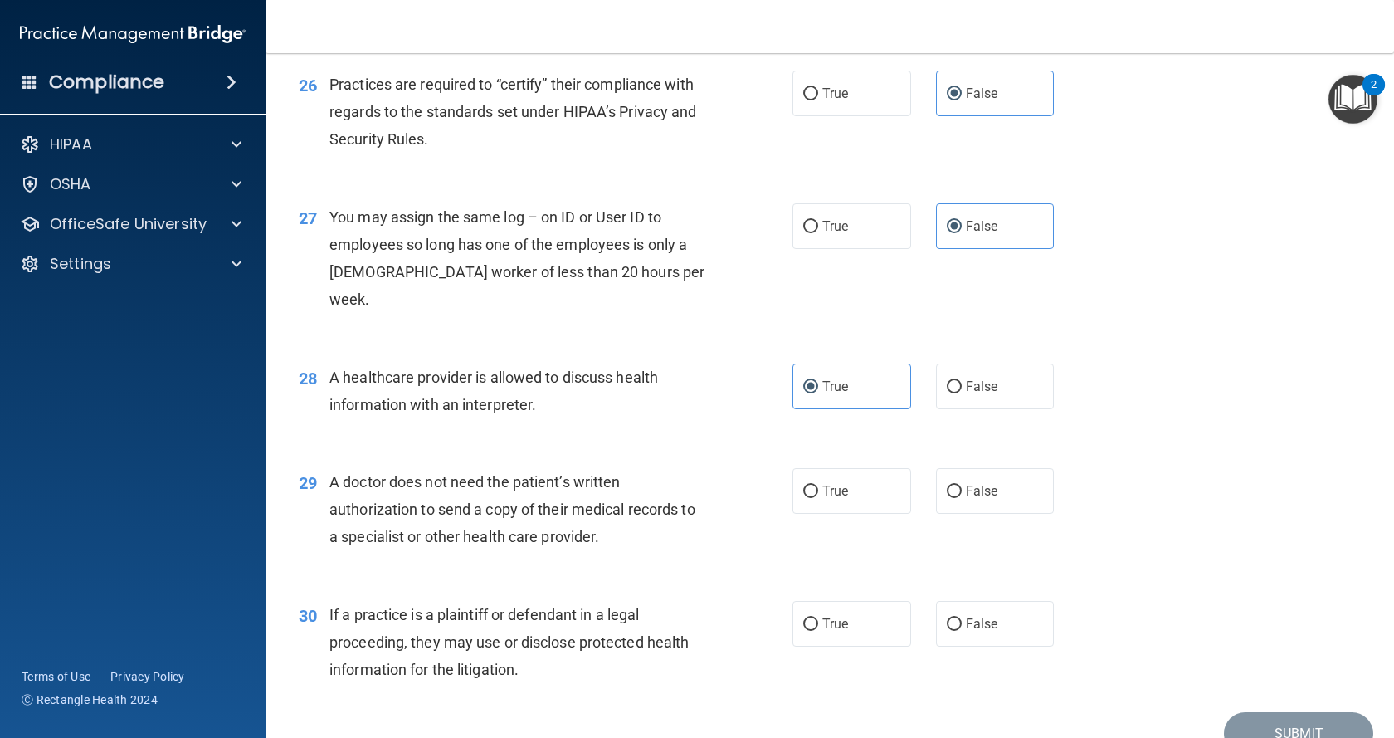
scroll to position [3402, 0]
click at [993, 499] on label "False" at bounding box center [995, 489] width 119 height 46
click at [962, 496] on input "False" at bounding box center [954, 490] width 15 height 12
radio input "true"
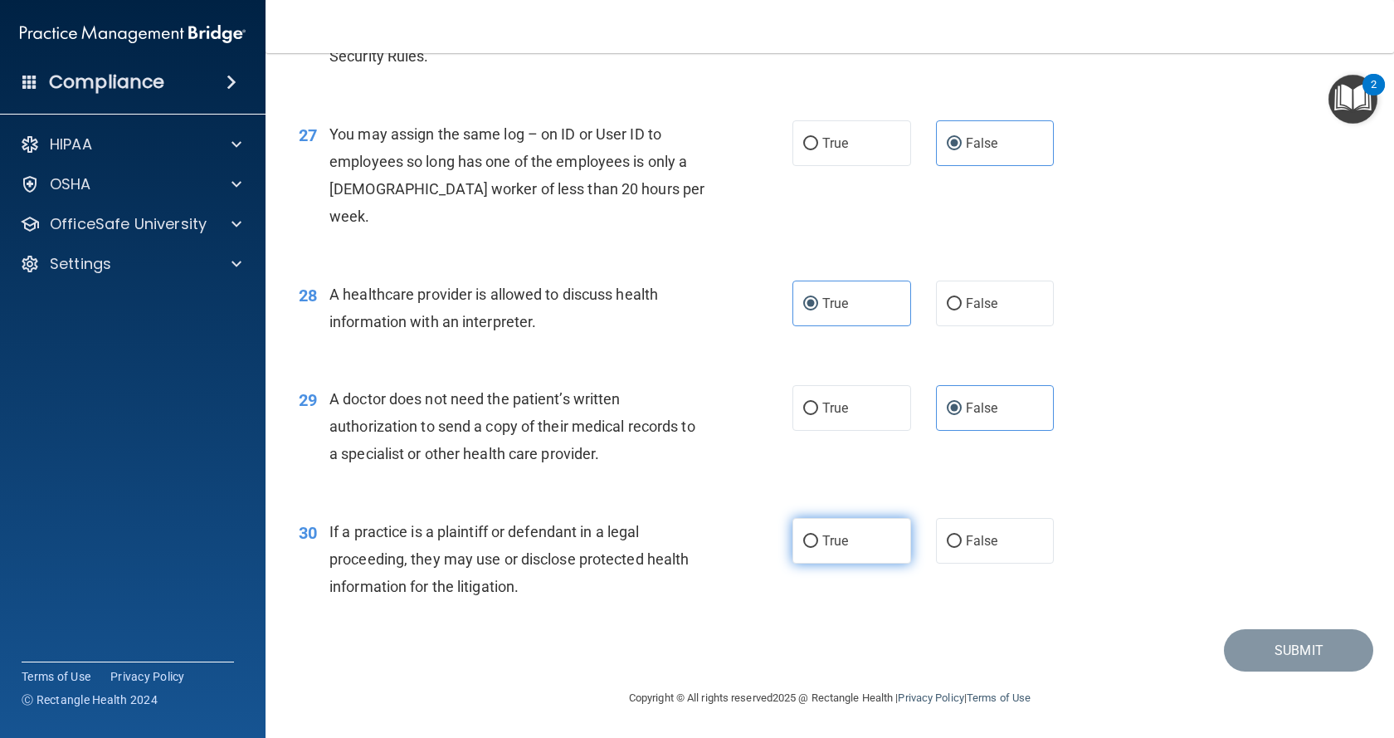
click at [888, 527] on label "True" at bounding box center [851, 541] width 119 height 46
click at [818, 535] on input "True" at bounding box center [810, 541] width 15 height 12
radio input "true"
click at [1242, 649] on button "Submit" at bounding box center [1298, 650] width 149 height 42
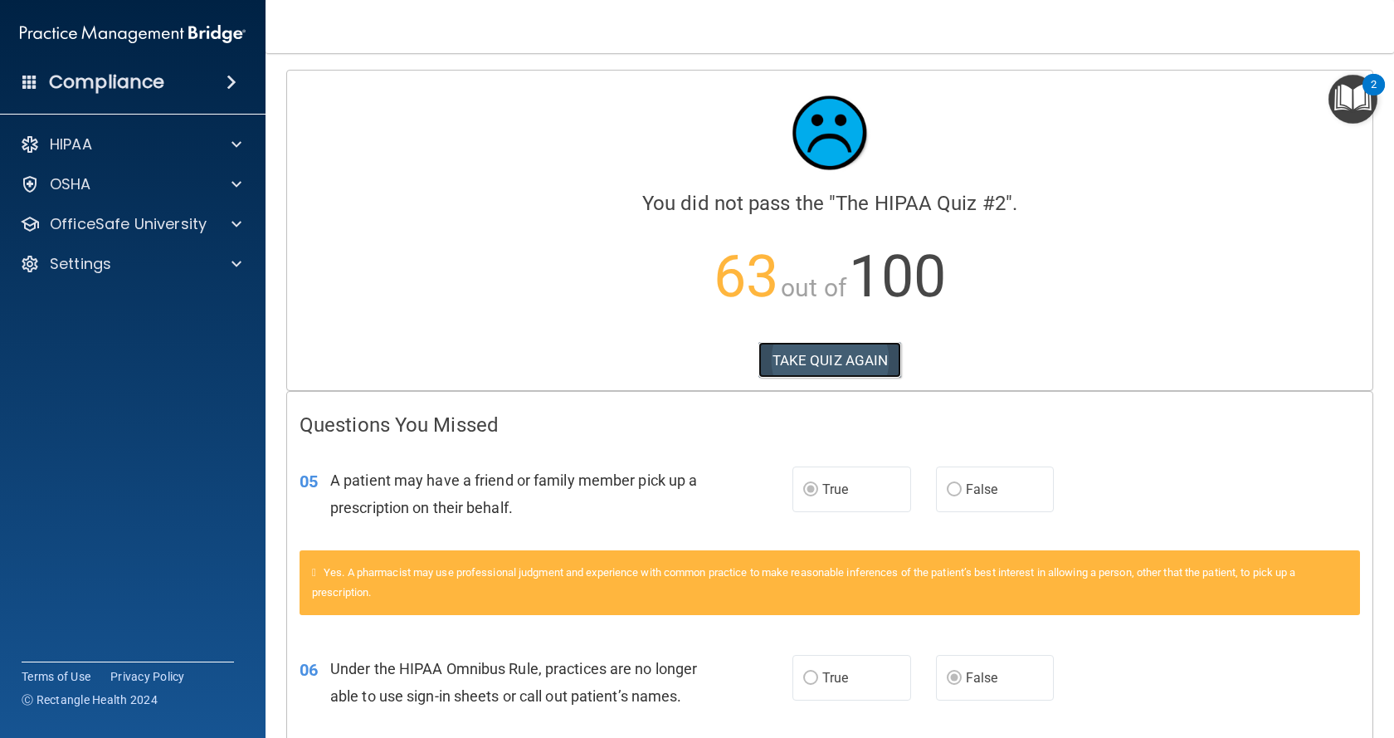
click at [787, 365] on button "TAKE QUIZ AGAIN" at bounding box center [830, 360] width 144 height 37
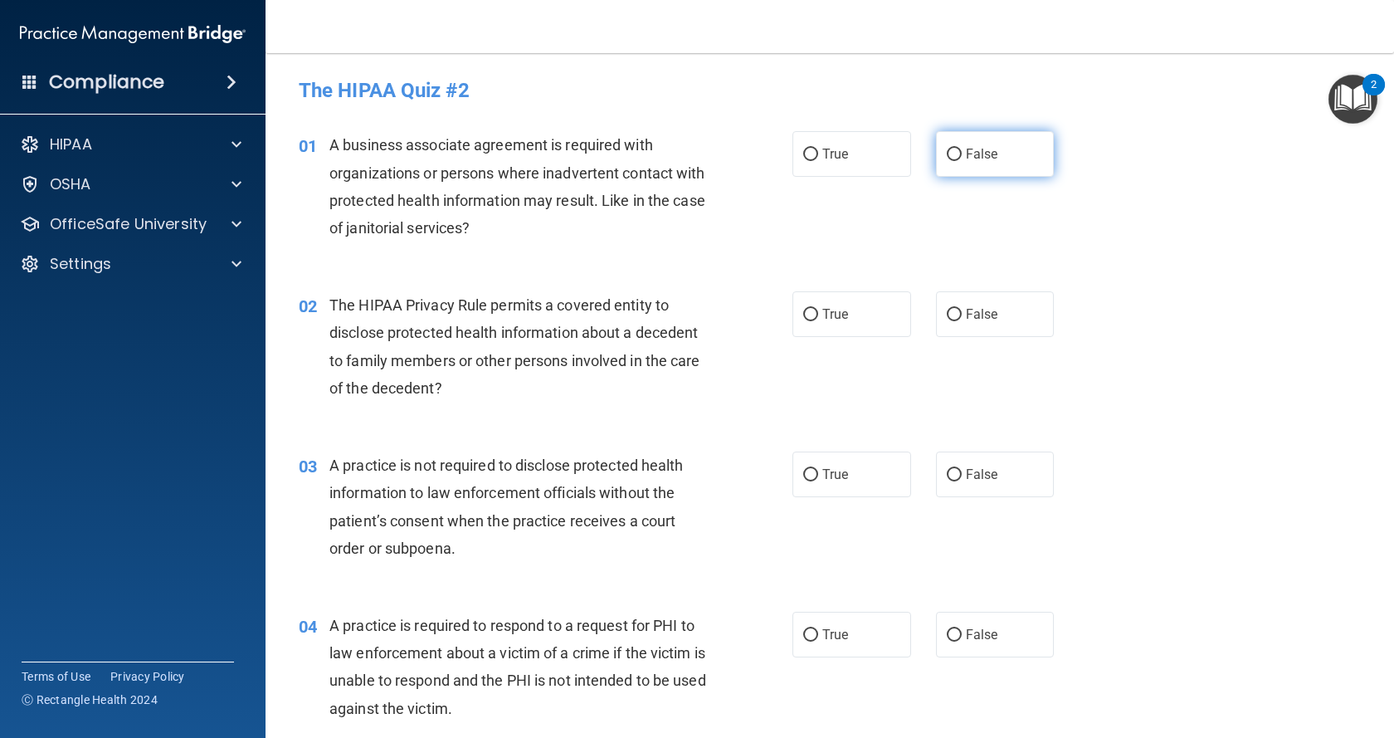
click at [998, 149] on label "False" at bounding box center [995, 154] width 119 height 46
click at [962, 149] on input "False" at bounding box center [954, 155] width 15 height 12
radio input "true"
click at [816, 315] on label "True" at bounding box center [851, 314] width 119 height 46
click at [816, 315] on input "True" at bounding box center [810, 315] width 15 height 12
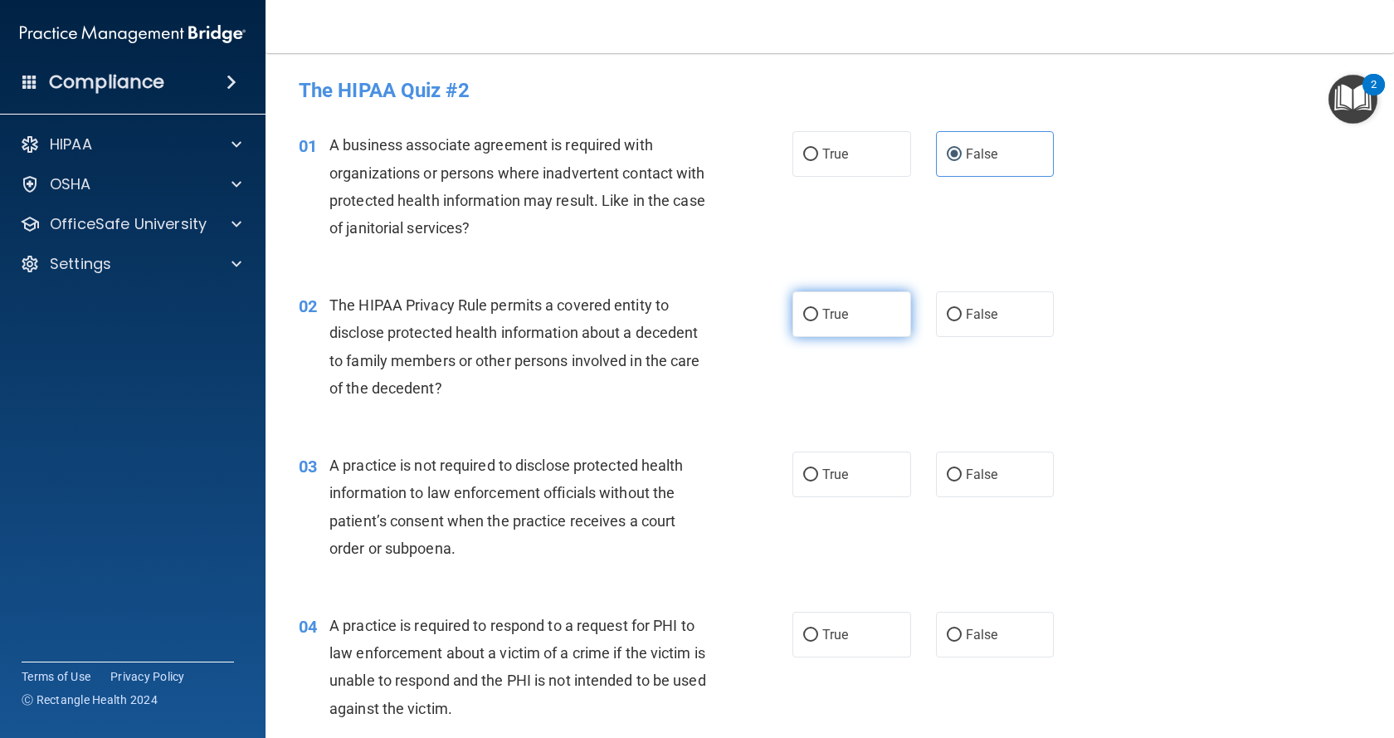
radio input "true"
click at [986, 485] on label "False" at bounding box center [995, 474] width 119 height 46
click at [962, 481] on input "False" at bounding box center [954, 475] width 15 height 12
radio input "true"
click at [848, 644] on label "True" at bounding box center [851, 634] width 119 height 46
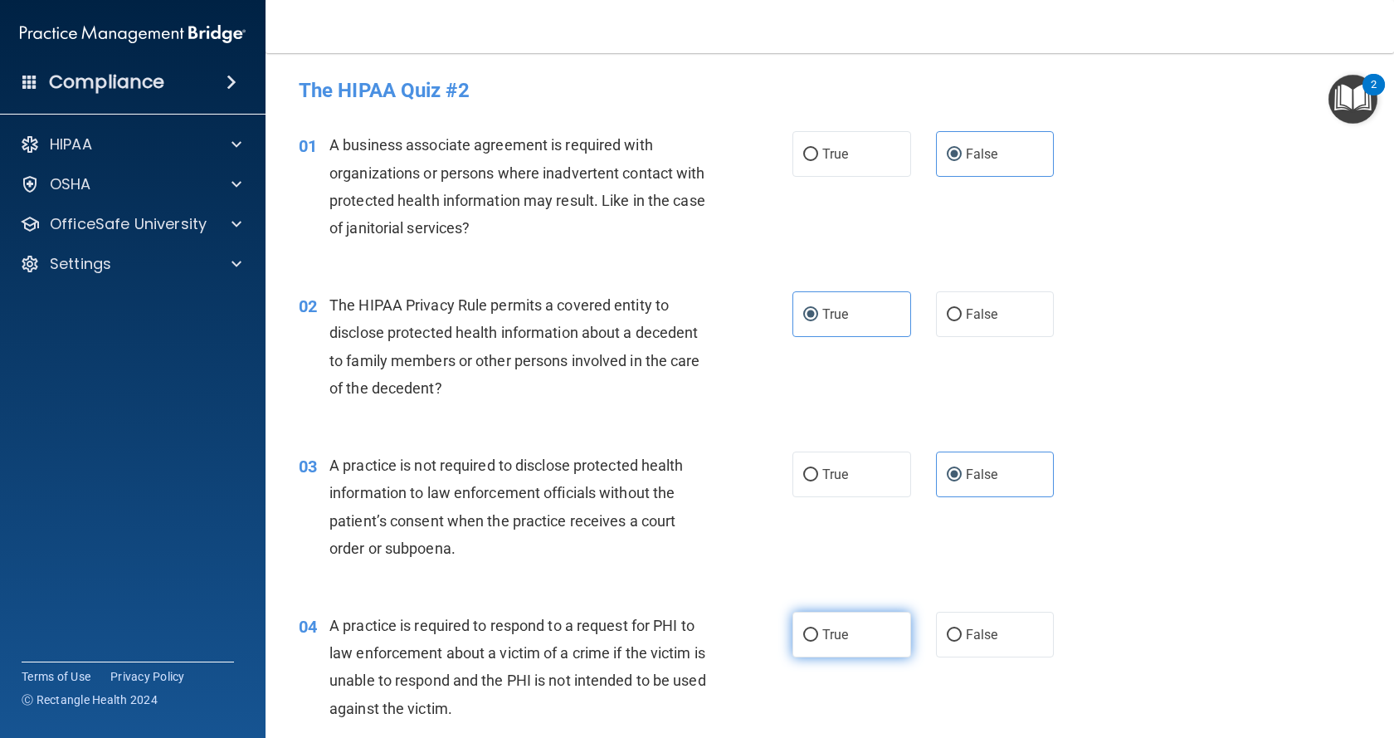
click at [818, 641] on input "True" at bounding box center [810, 635] width 15 height 12
radio input "true"
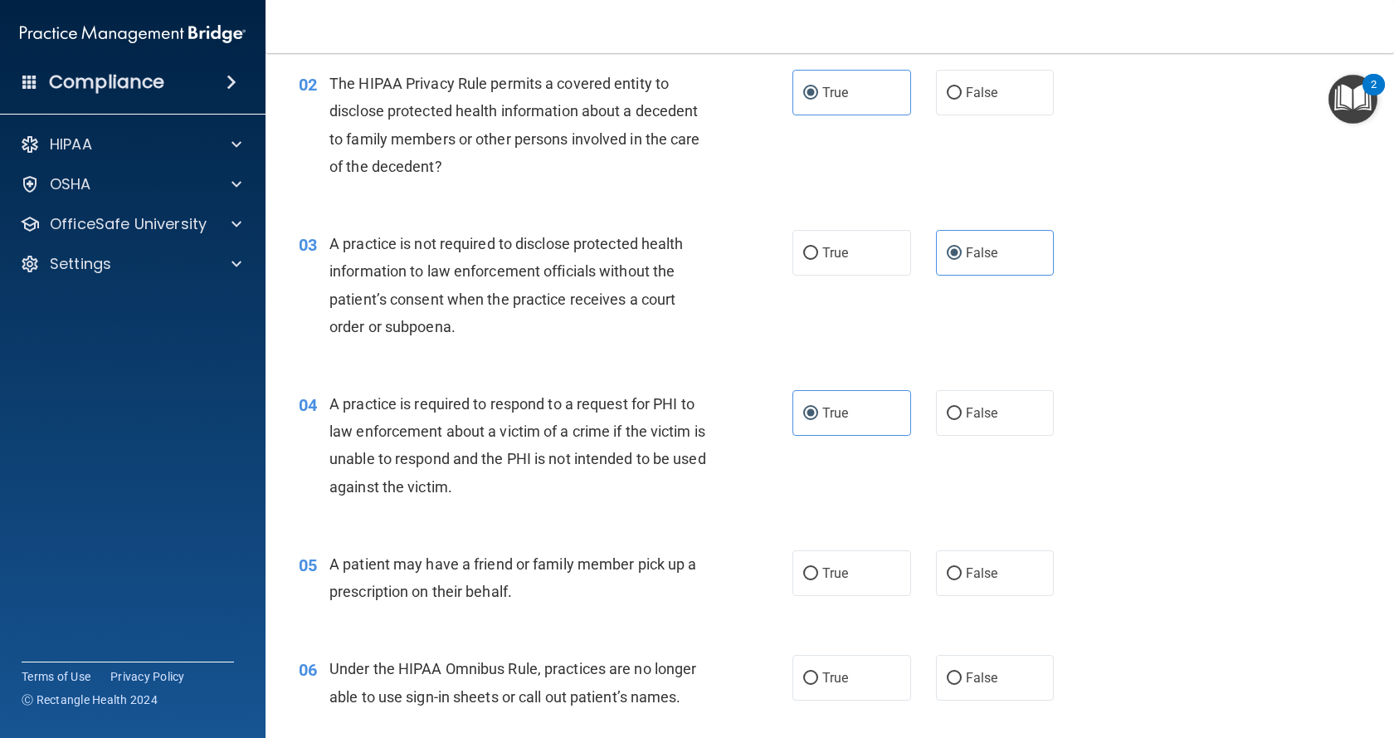
scroll to position [249, 0]
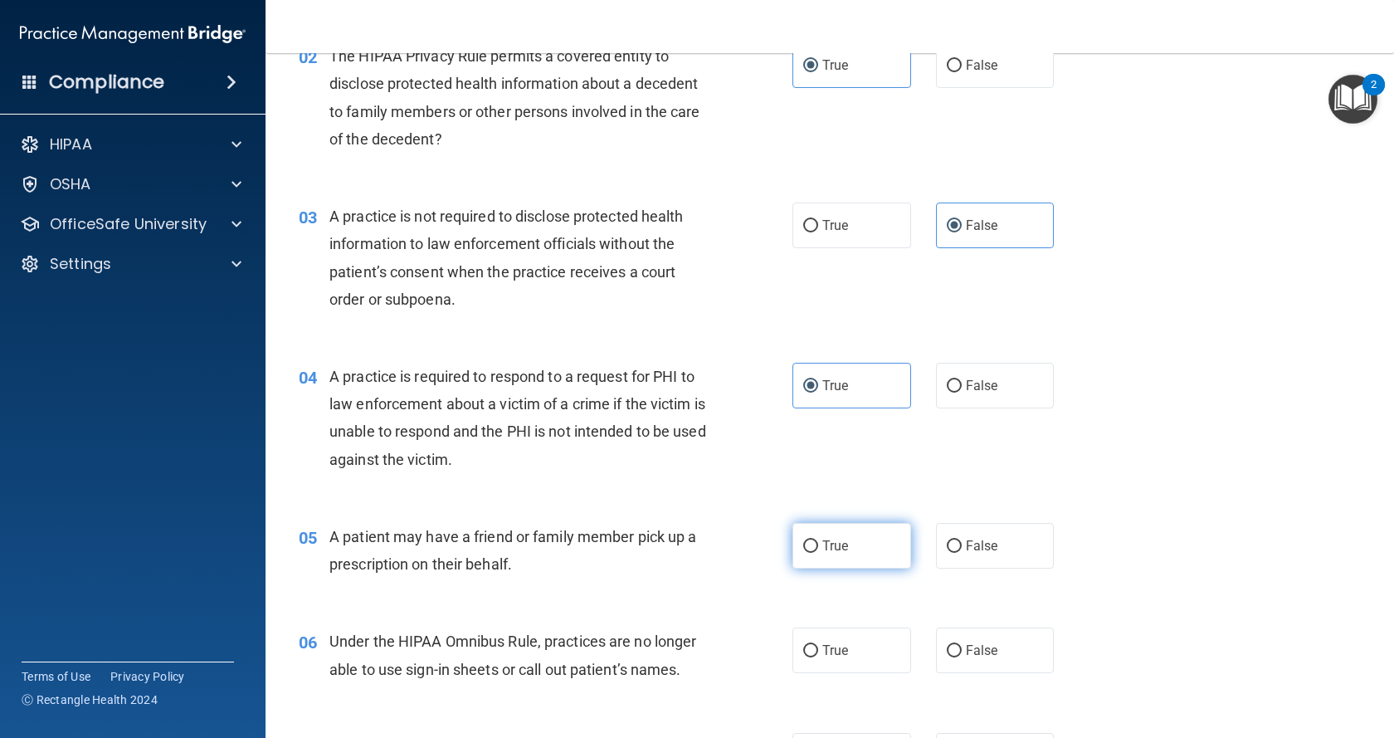
click at [835, 545] on span "True" at bounding box center [835, 546] width 26 height 16
click at [818, 545] on input "True" at bounding box center [810, 546] width 15 height 12
radio input "true"
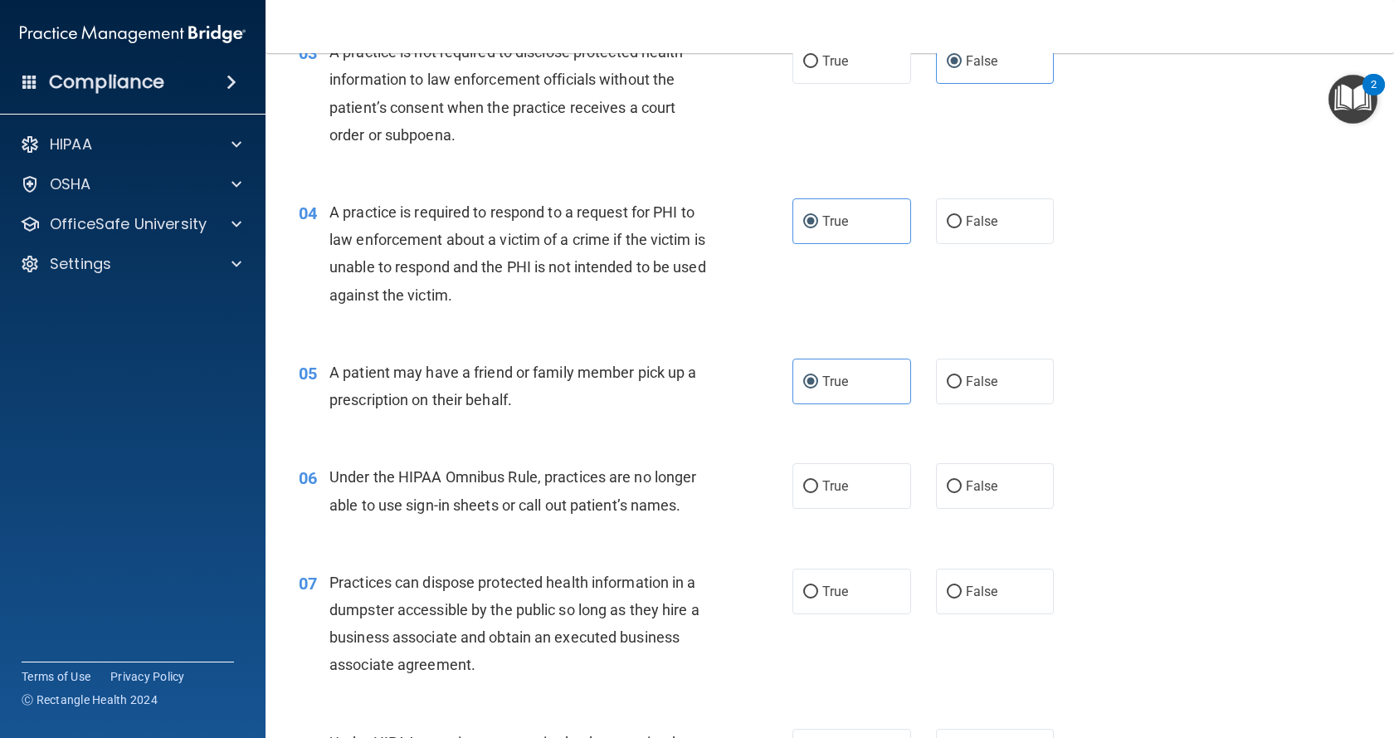
scroll to position [415, 0]
click at [982, 480] on span "False" at bounding box center [982, 484] width 32 height 16
click at [962, 480] on input "False" at bounding box center [954, 485] width 15 height 12
radio input "true"
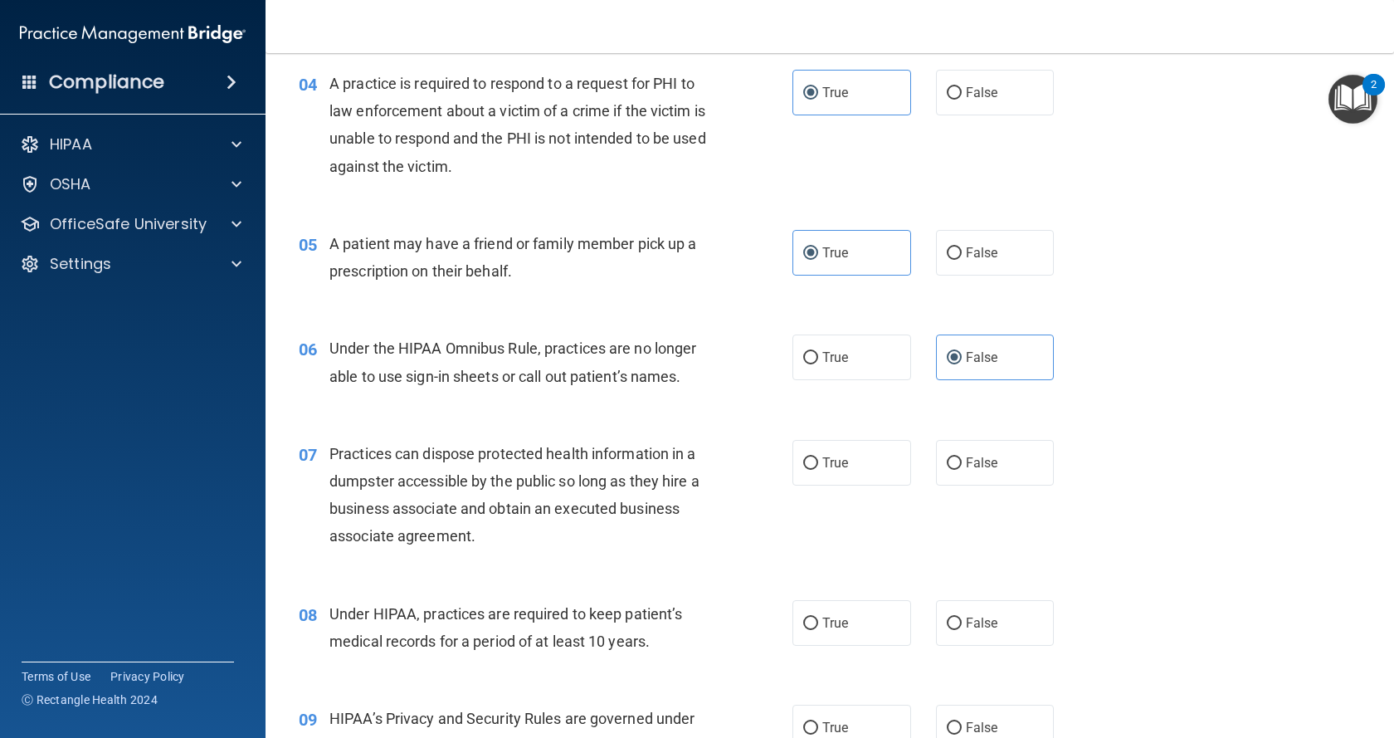
scroll to position [581, 0]
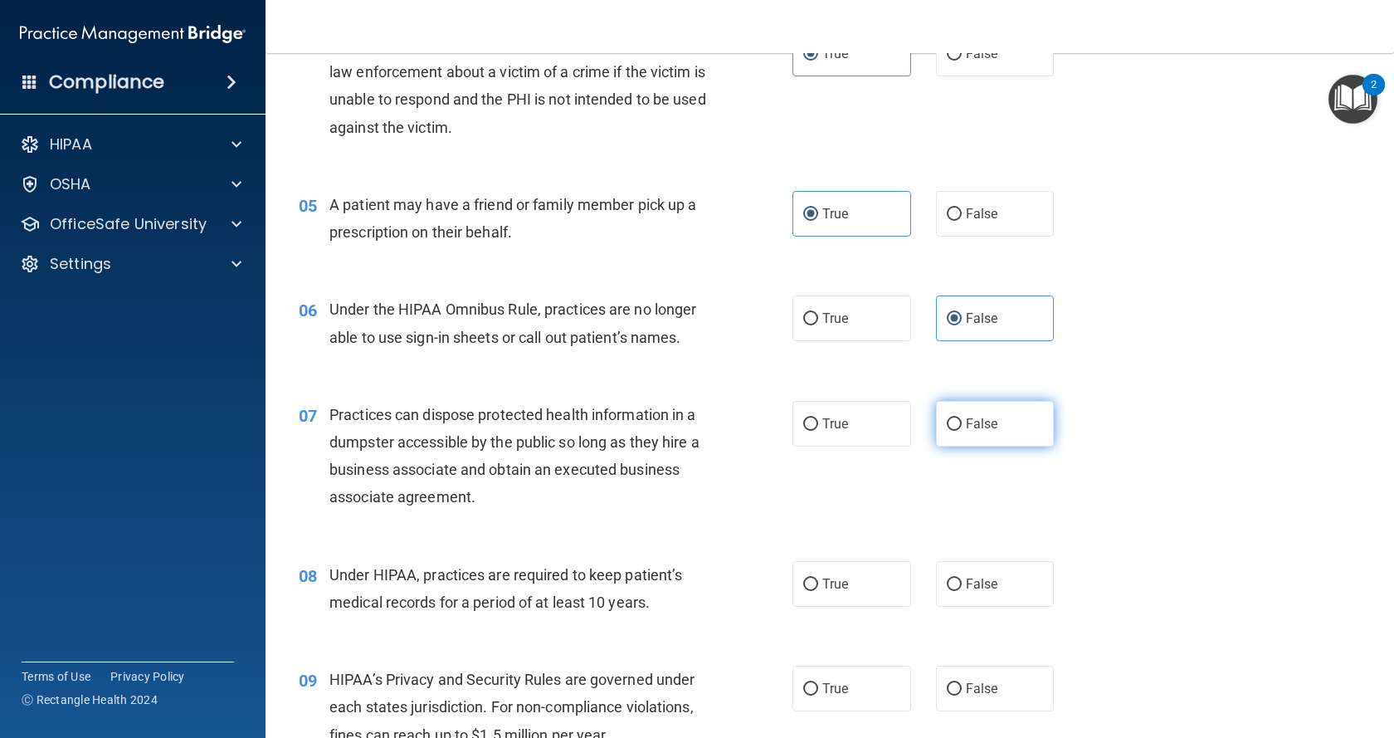
click at [987, 436] on label "False" at bounding box center [995, 424] width 119 height 46
click at [962, 431] on input "False" at bounding box center [954, 424] width 15 height 12
radio input "true"
click at [984, 587] on span "False" at bounding box center [982, 584] width 32 height 16
click at [962, 587] on input "False" at bounding box center [954, 584] width 15 height 12
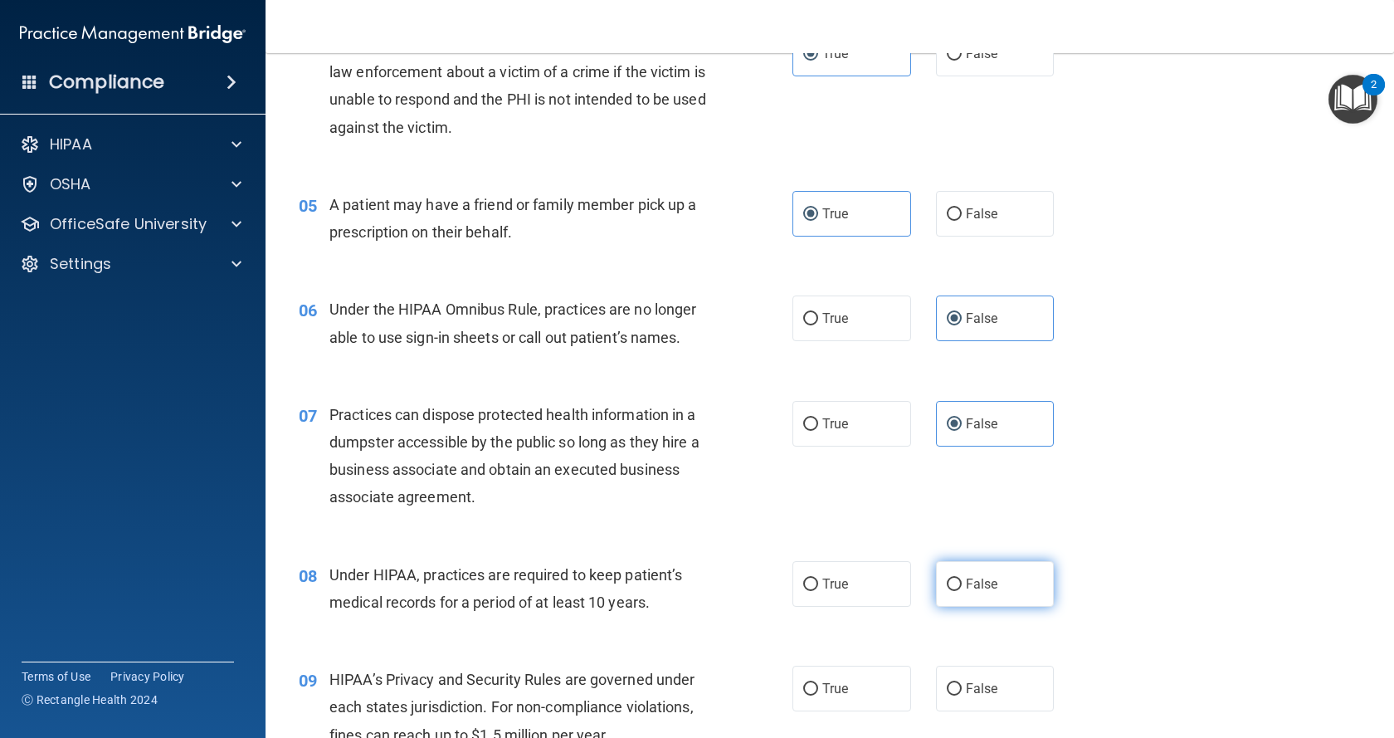
radio input "true"
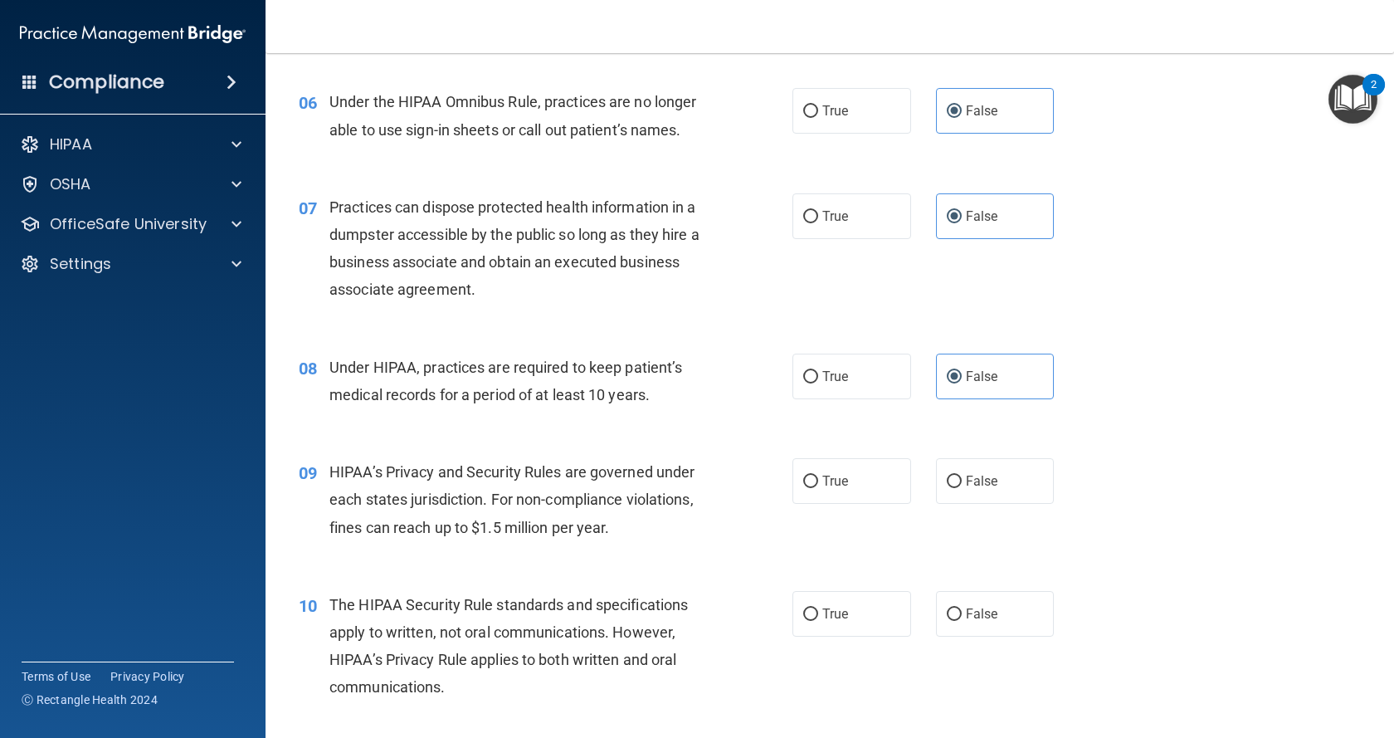
scroll to position [830, 0]
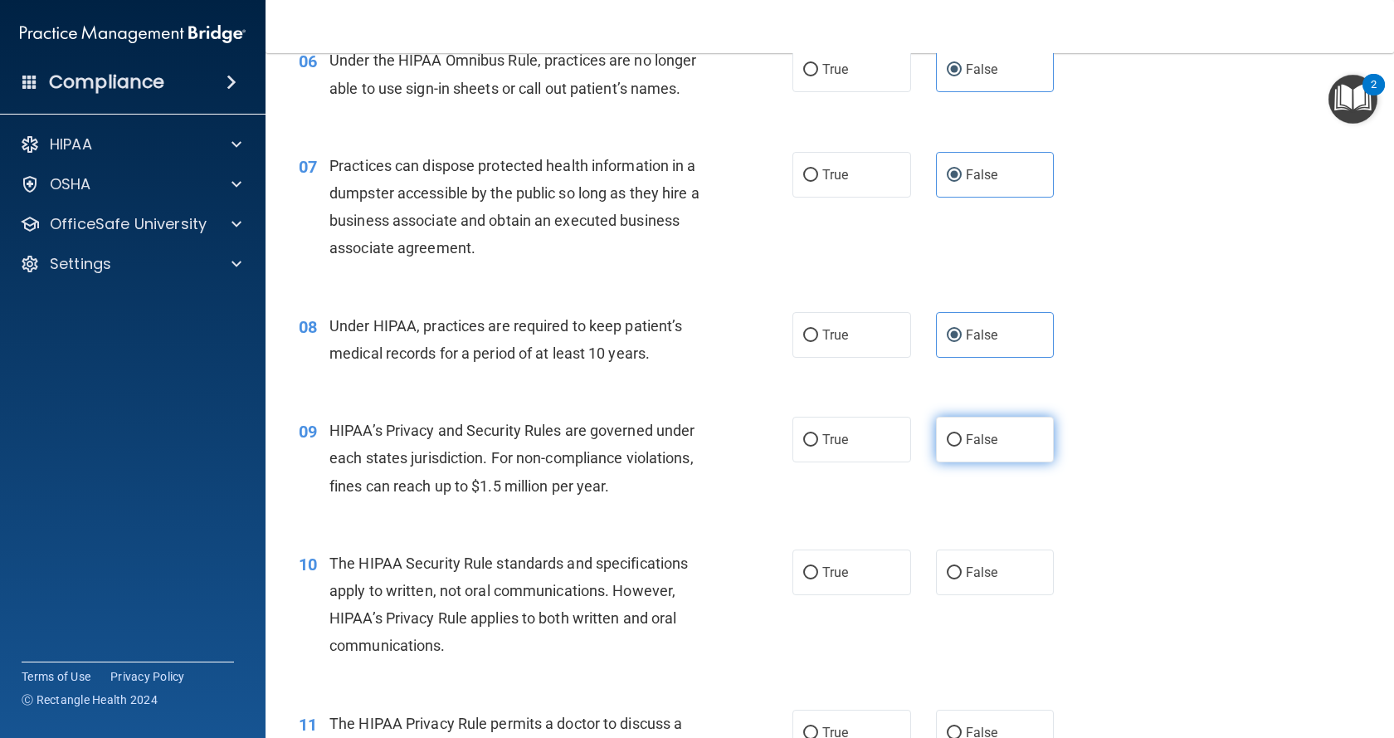
click at [986, 426] on label "False" at bounding box center [995, 439] width 119 height 46
click at [962, 434] on input "False" at bounding box center [954, 440] width 15 height 12
radio input "true"
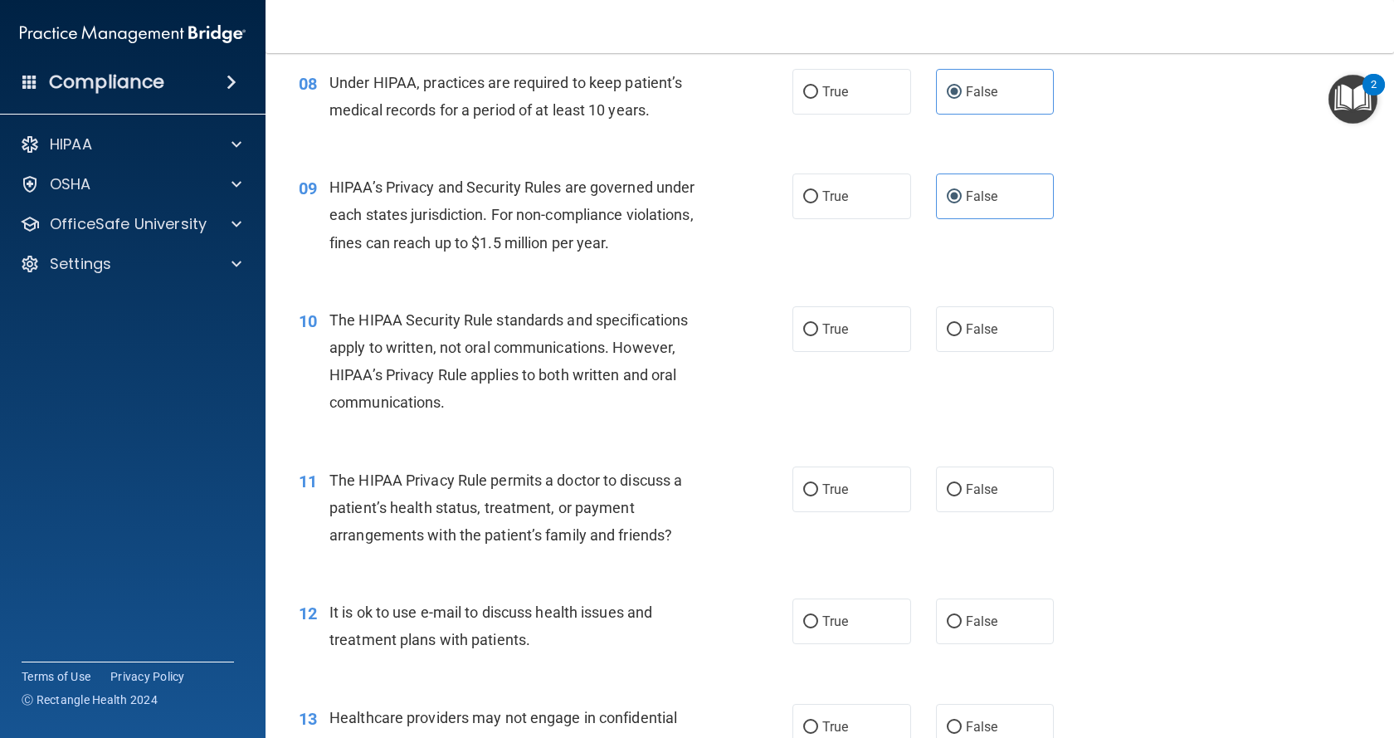
scroll to position [1079, 0]
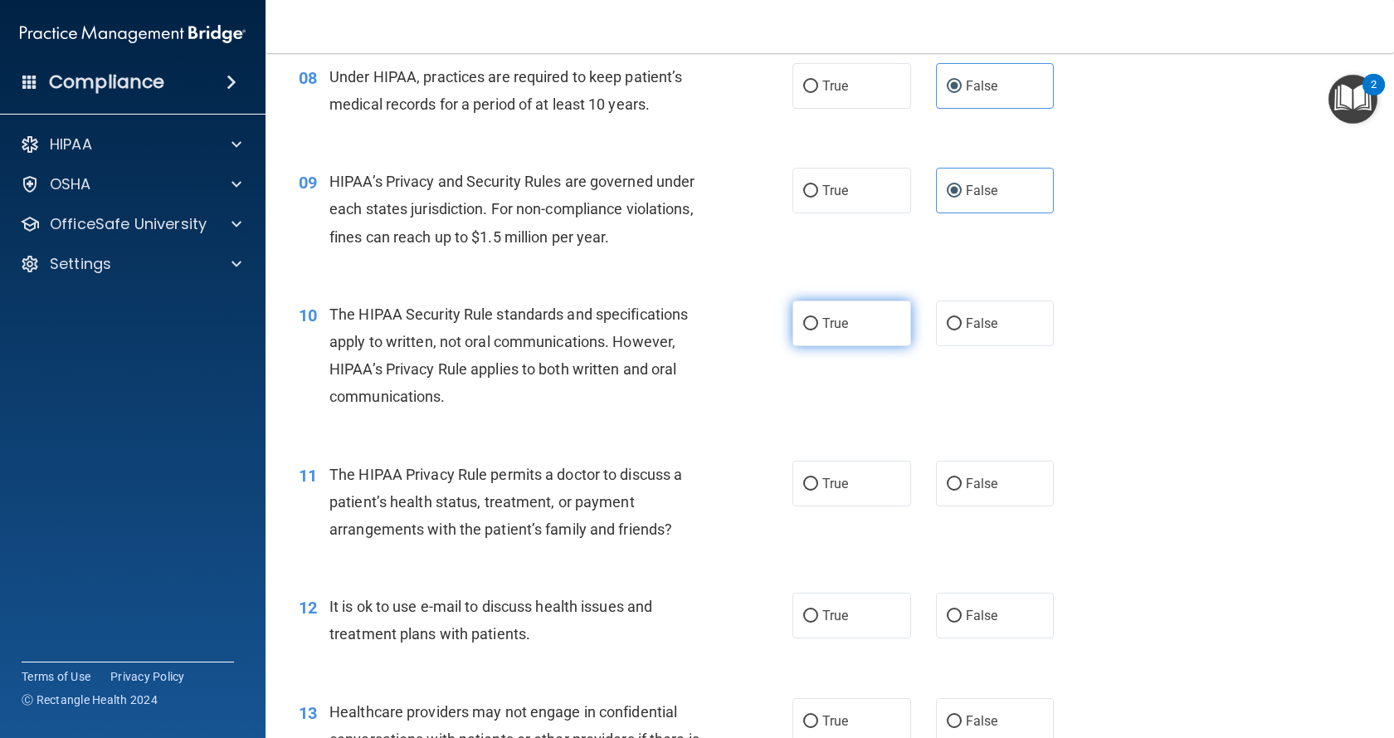
click at [811, 318] on input "True" at bounding box center [810, 324] width 15 height 12
radio input "true"
click at [838, 480] on span "True" at bounding box center [835, 483] width 26 height 16
click at [818, 480] on input "True" at bounding box center [810, 484] width 15 height 12
radio input "true"
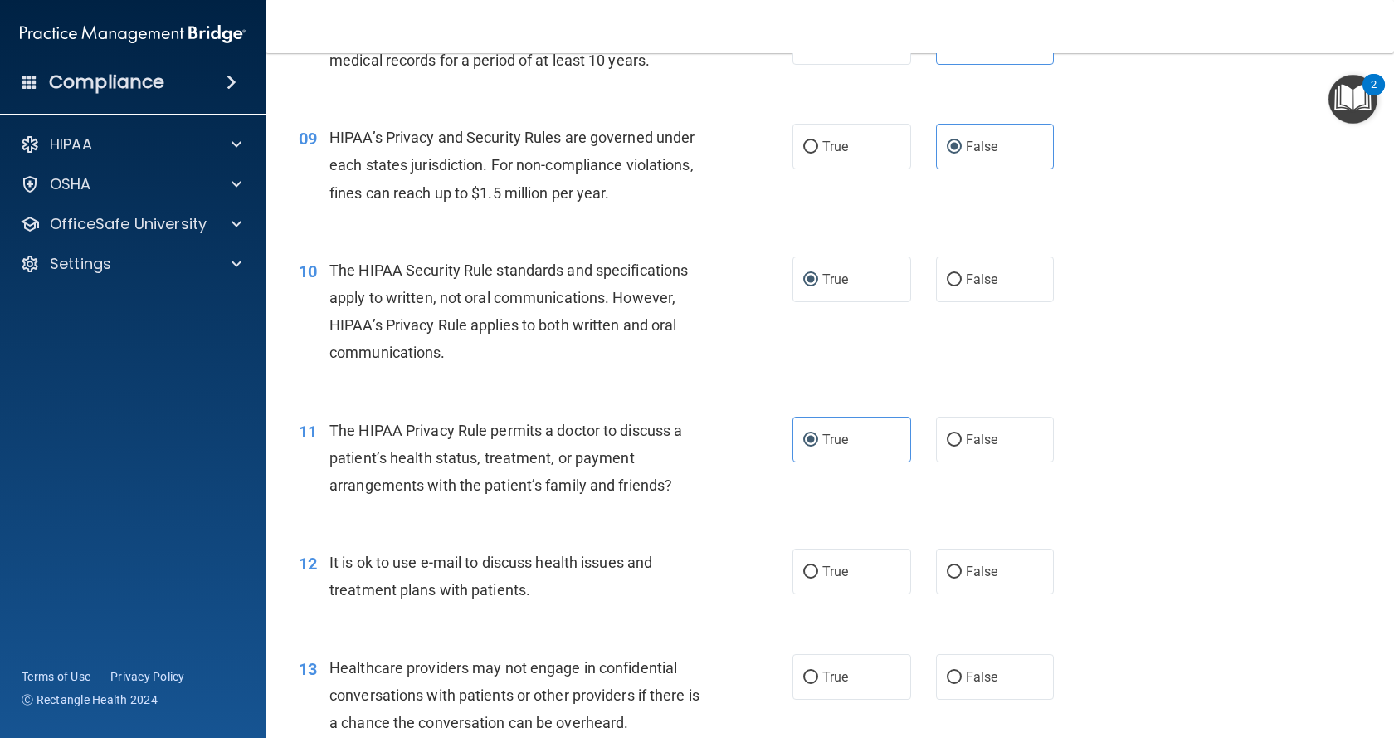
scroll to position [1162, 0]
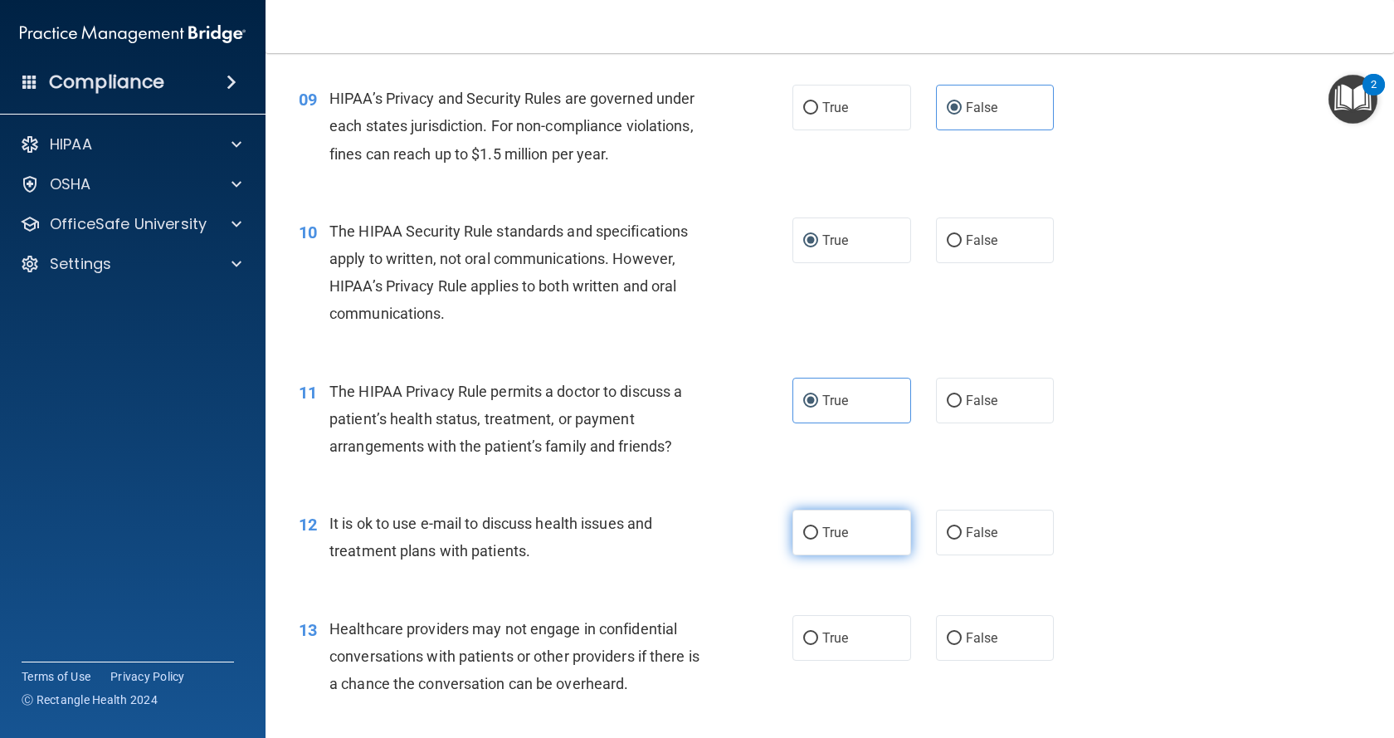
click at [854, 523] on label "True" at bounding box center [851, 532] width 119 height 46
click at [818, 527] on input "True" at bounding box center [810, 533] width 15 height 12
radio input "true"
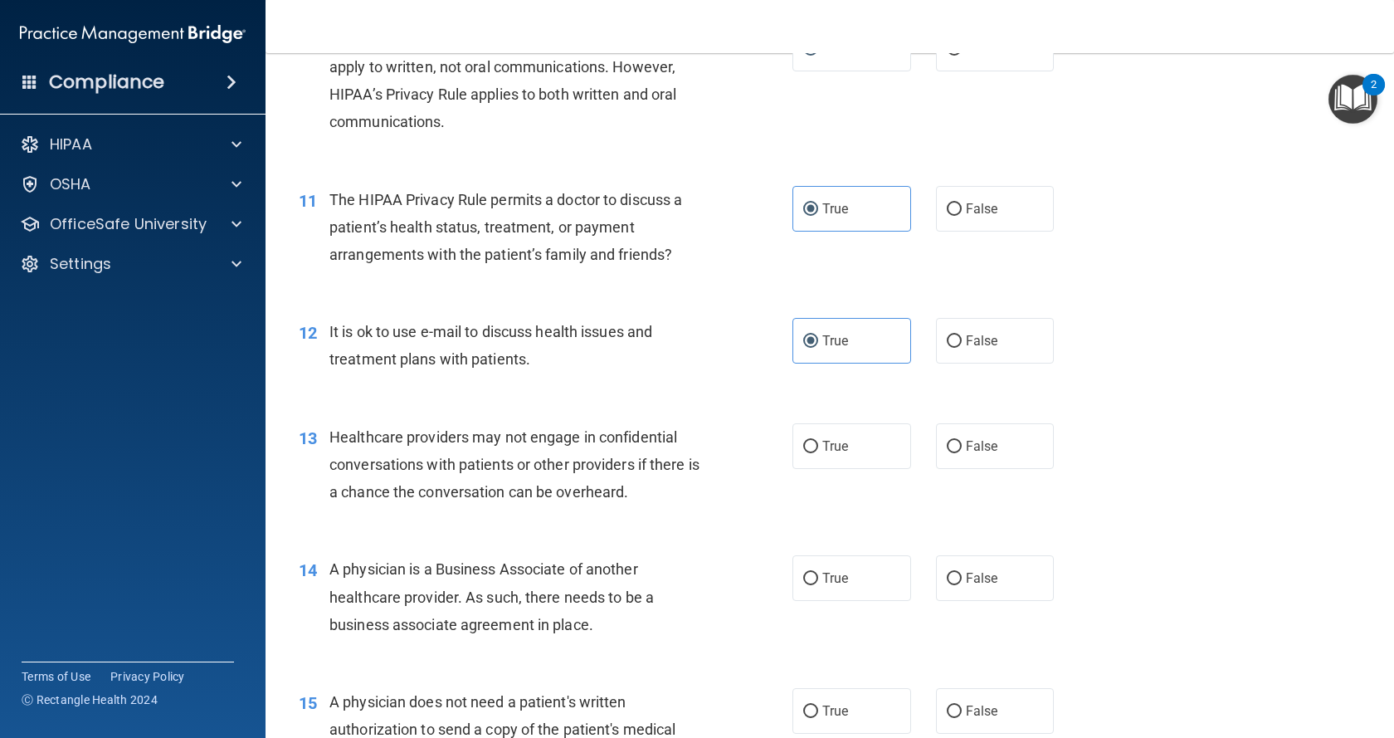
scroll to position [1410, 0]
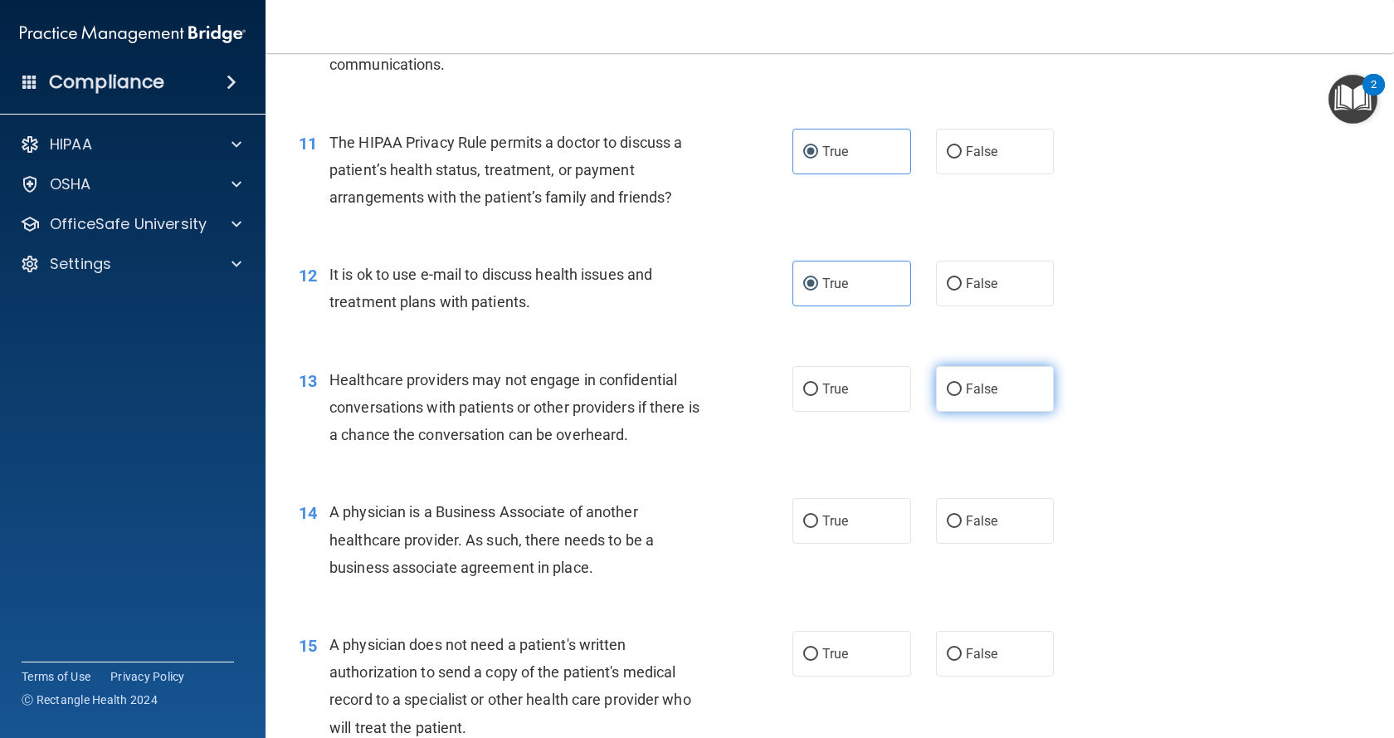
click at [979, 397] on label "False" at bounding box center [995, 389] width 119 height 46
click at [962, 396] on input "False" at bounding box center [954, 389] width 15 height 12
radio input "true"
click at [1011, 507] on label "False" at bounding box center [995, 521] width 119 height 46
click at [962, 515] on input "False" at bounding box center [954, 521] width 15 height 12
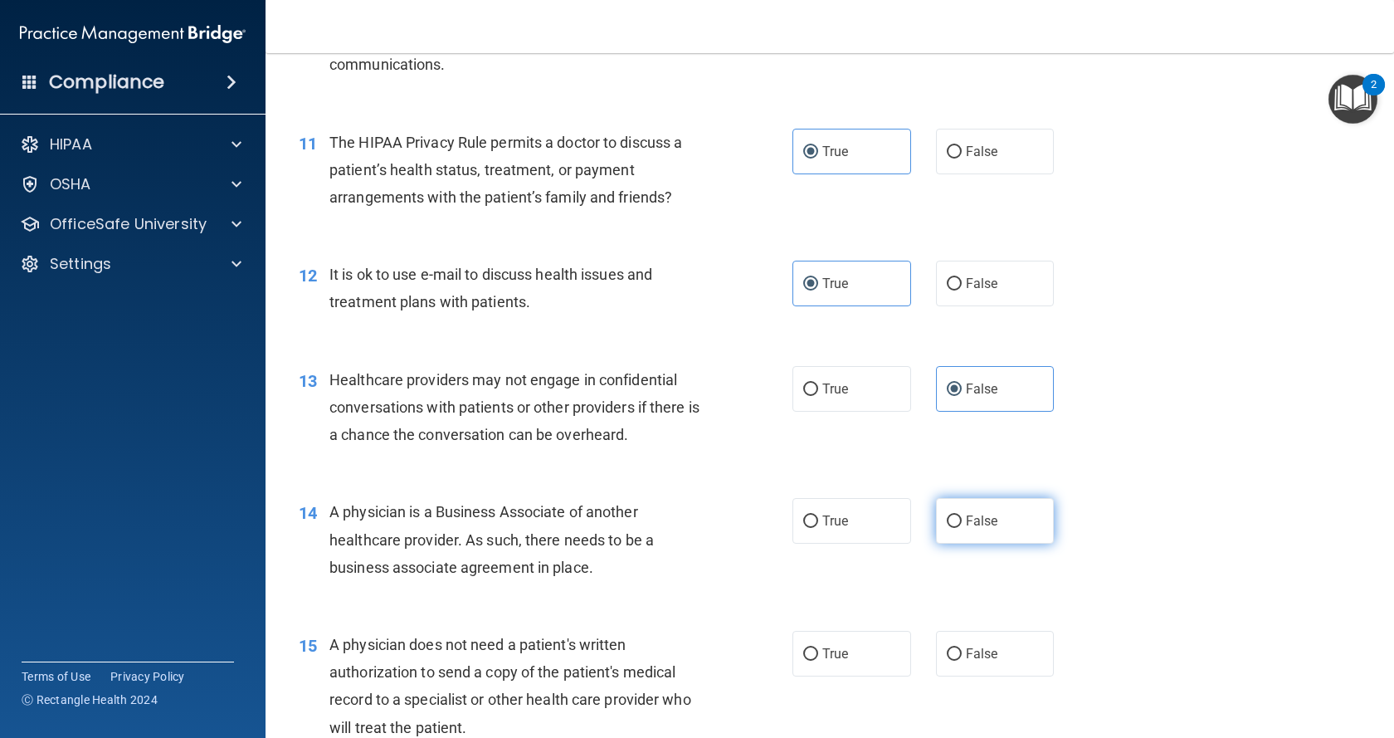
radio input "true"
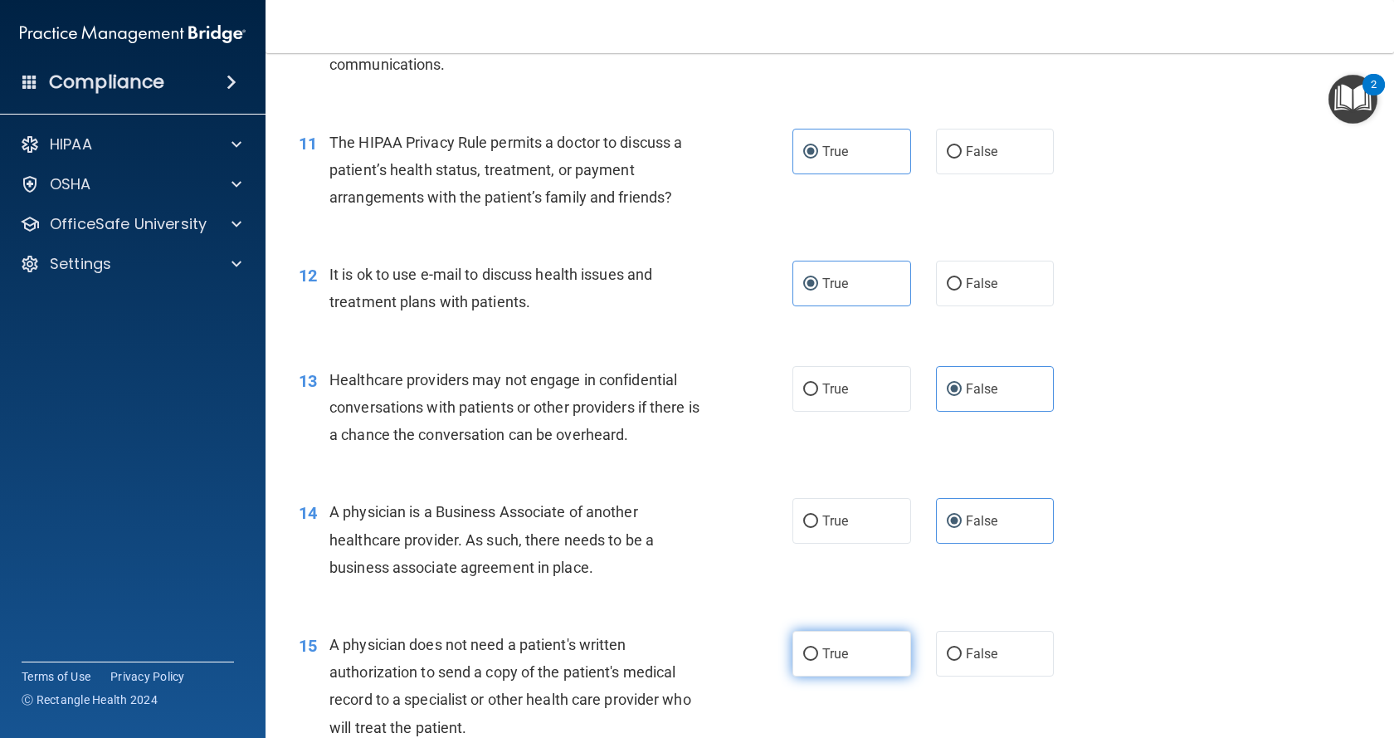
click at [830, 655] on span "True" at bounding box center [835, 653] width 26 height 16
click at [818, 655] on input "True" at bounding box center [810, 654] width 15 height 12
radio input "true"
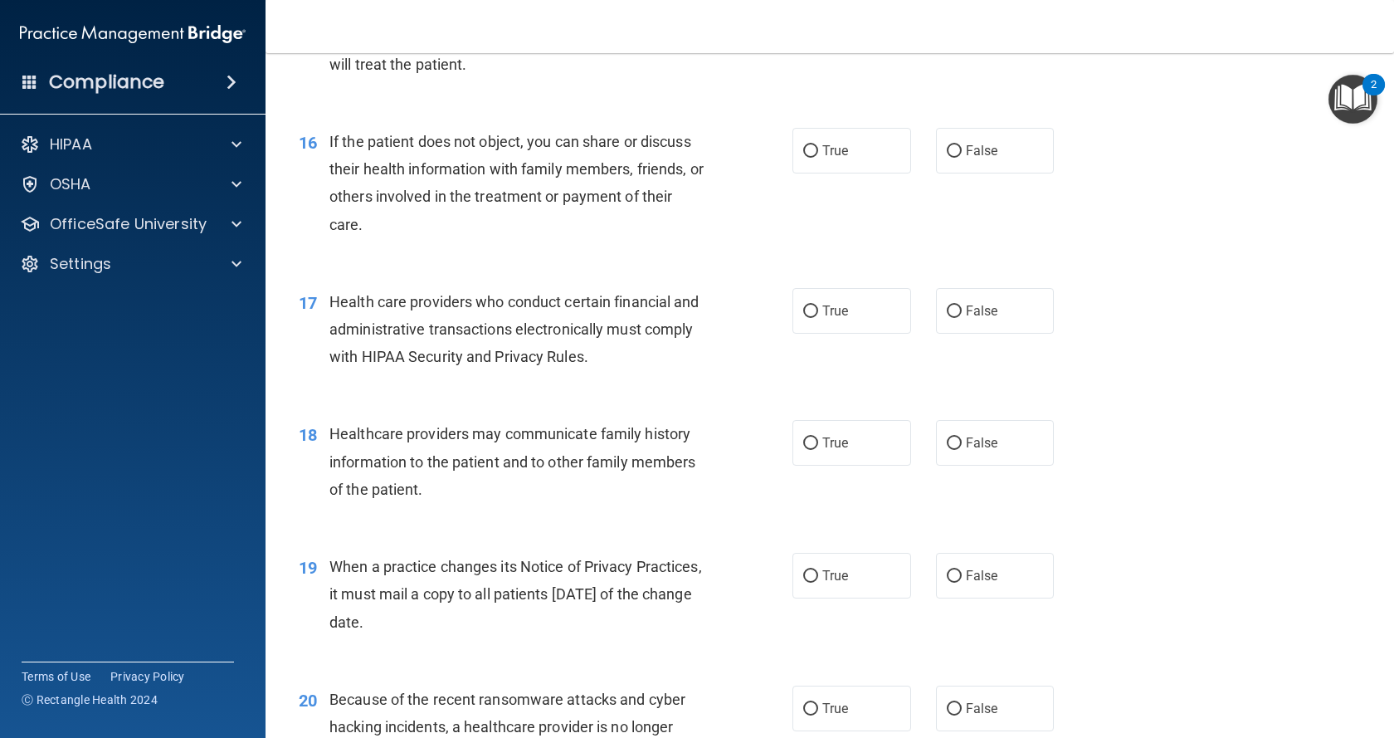
scroll to position [2074, 0]
click at [822, 150] on span "True" at bounding box center [835, 150] width 26 height 16
click at [816, 150] on input "True" at bounding box center [810, 150] width 15 height 12
radio input "true"
click at [845, 314] on label "True" at bounding box center [851, 310] width 119 height 46
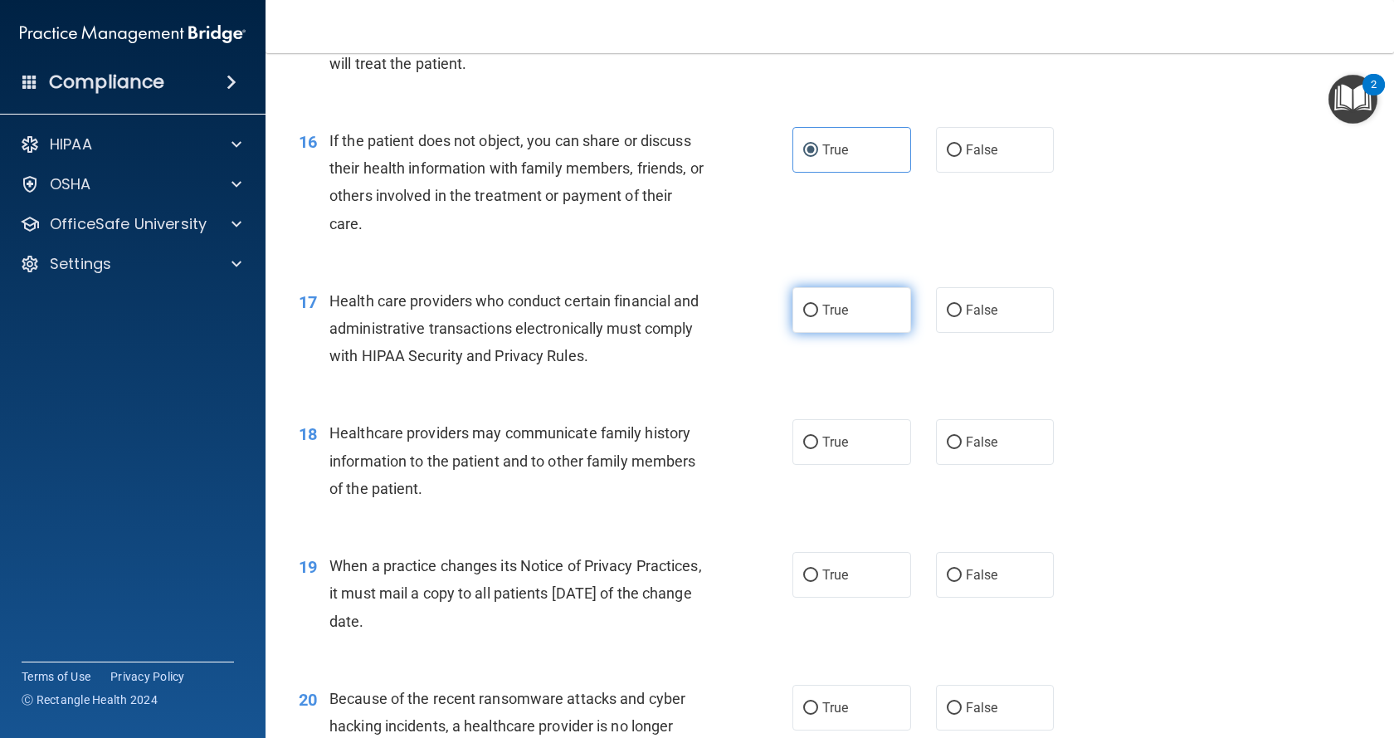
click at [818, 314] on input "True" at bounding box center [810, 310] width 15 height 12
radio input "true"
click at [996, 448] on label "False" at bounding box center [995, 442] width 119 height 46
click at [962, 448] on input "False" at bounding box center [954, 442] width 15 height 12
radio input "true"
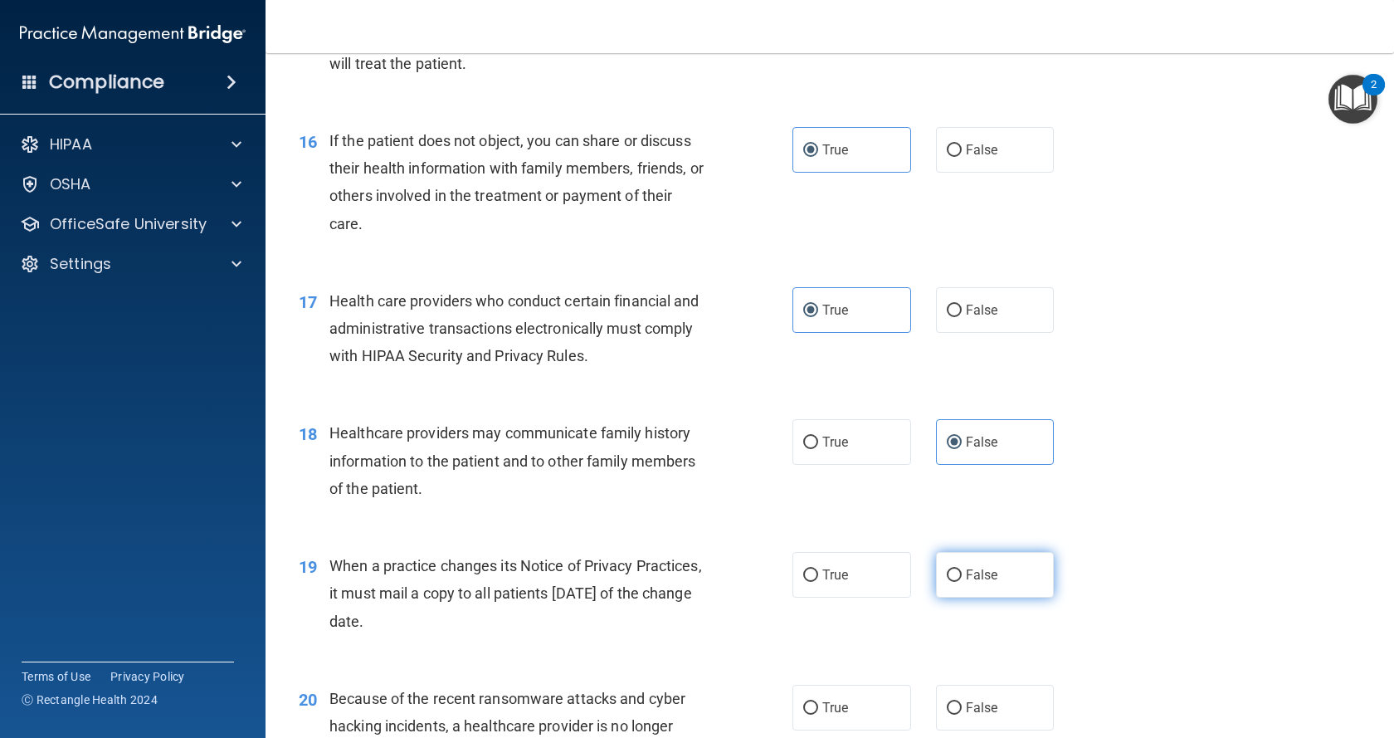
click at [966, 573] on span "False" at bounding box center [982, 575] width 32 height 16
click at [962, 573] on input "False" at bounding box center [954, 575] width 15 height 12
radio input "true"
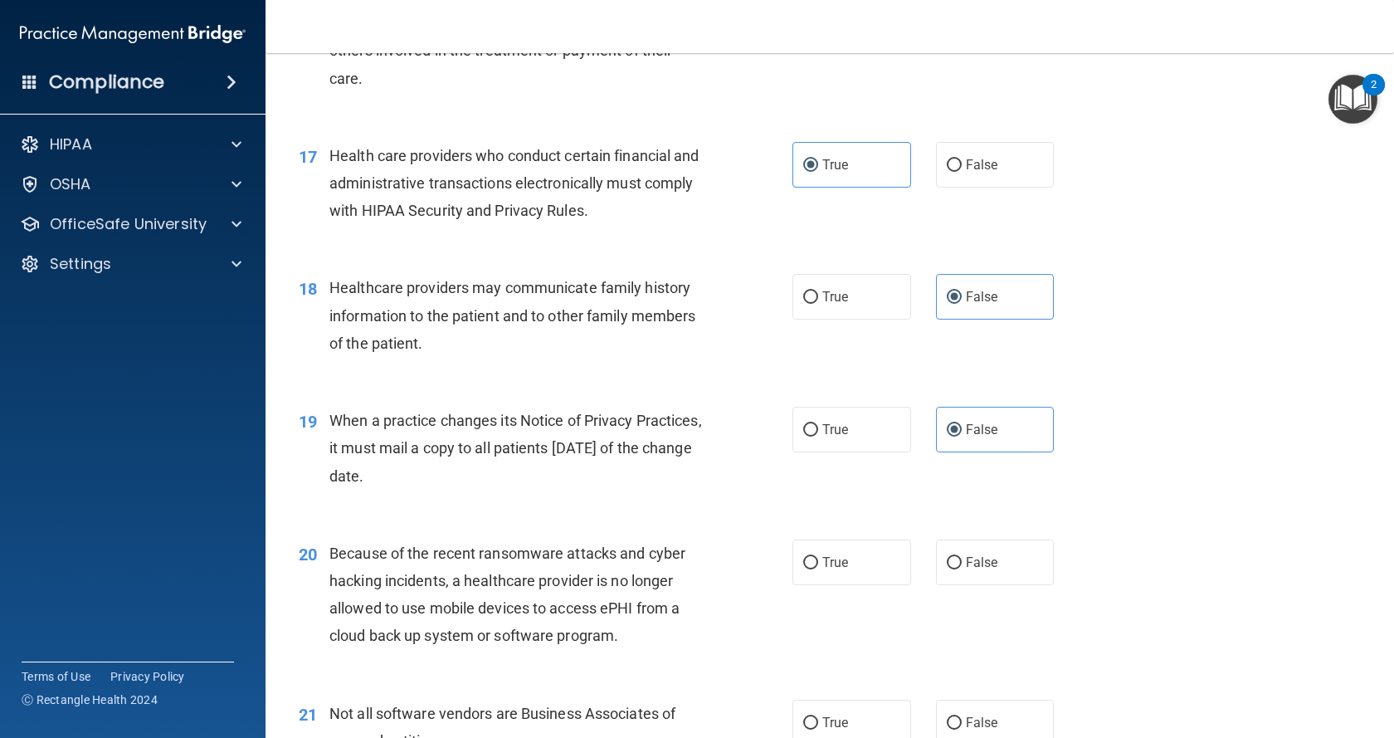
scroll to position [2240, 0]
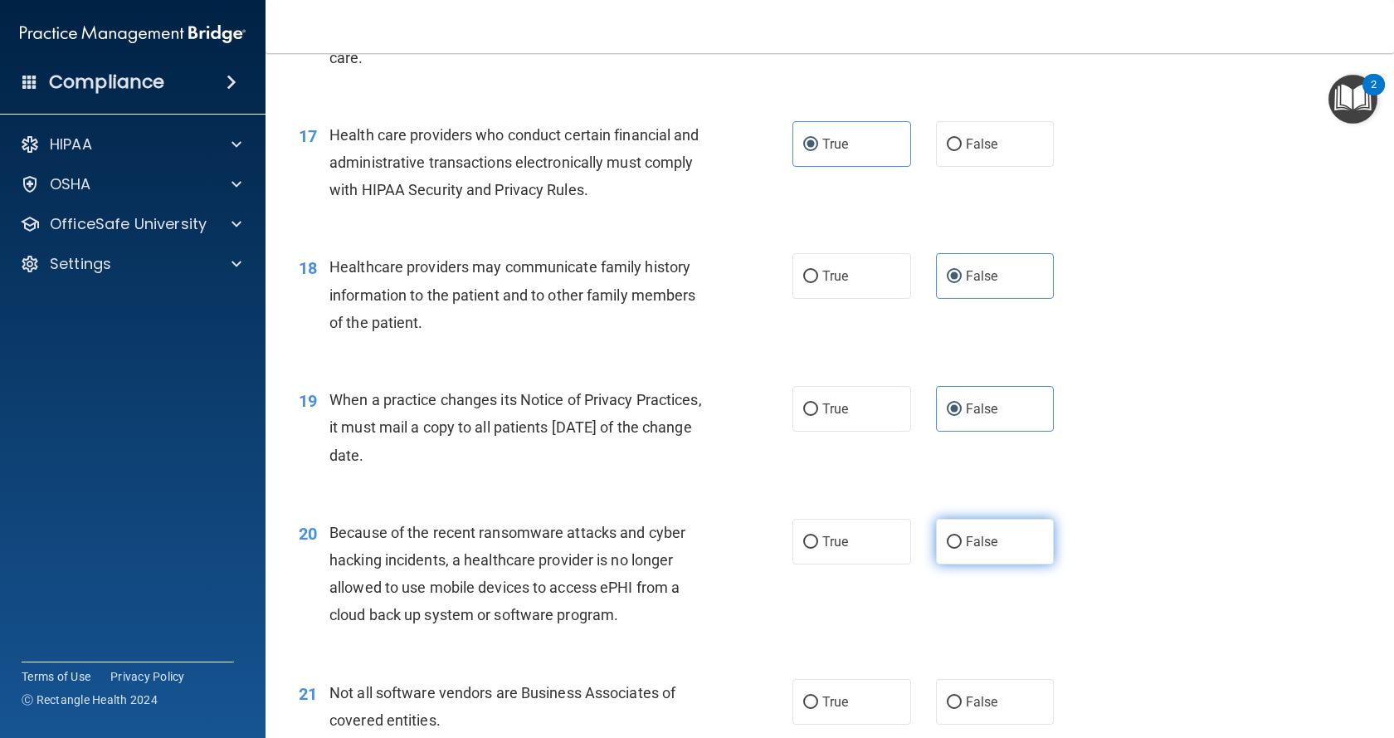
click at [976, 543] on span "False" at bounding box center [982, 541] width 32 height 16
click at [962, 543] on input "False" at bounding box center [954, 542] width 15 height 12
radio input "true"
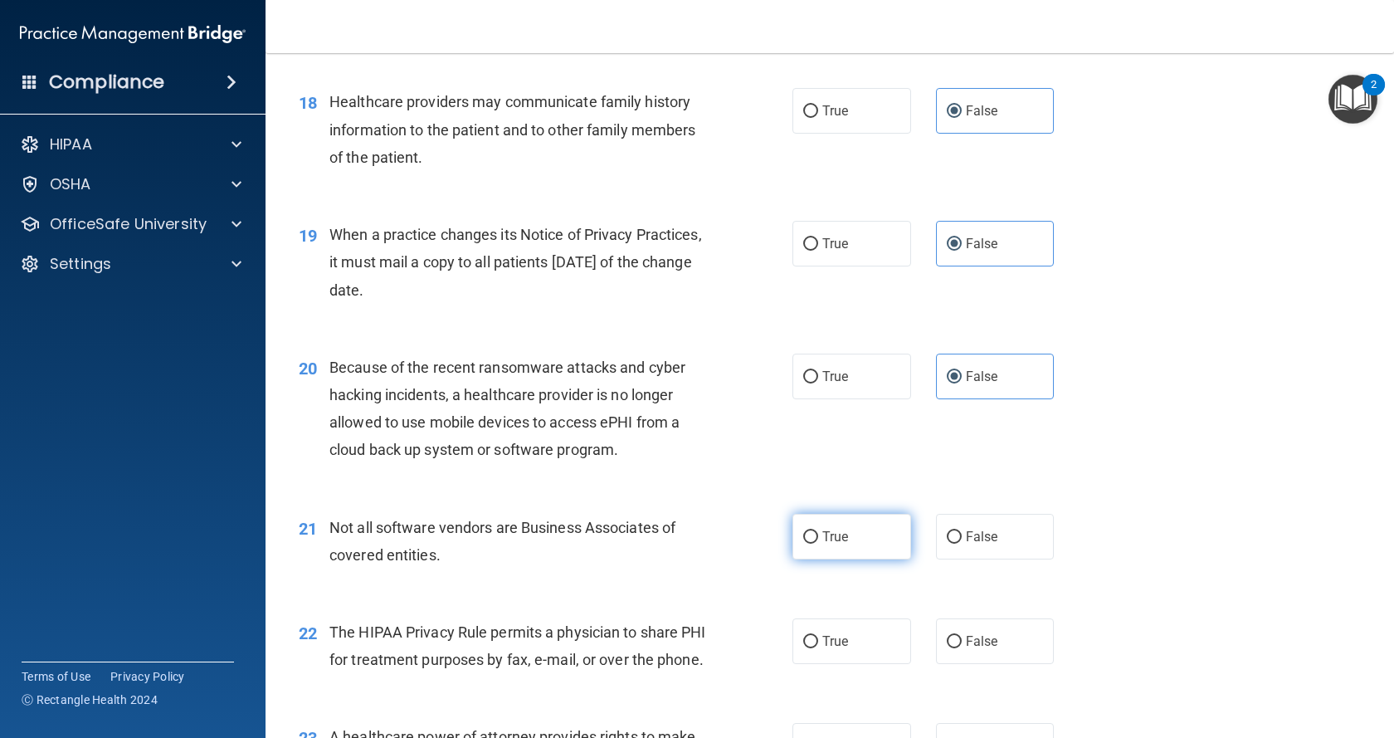
scroll to position [2406, 0]
click at [828, 538] on span "True" at bounding box center [835, 536] width 26 height 16
click at [818, 538] on input "True" at bounding box center [810, 536] width 15 height 12
radio input "true"
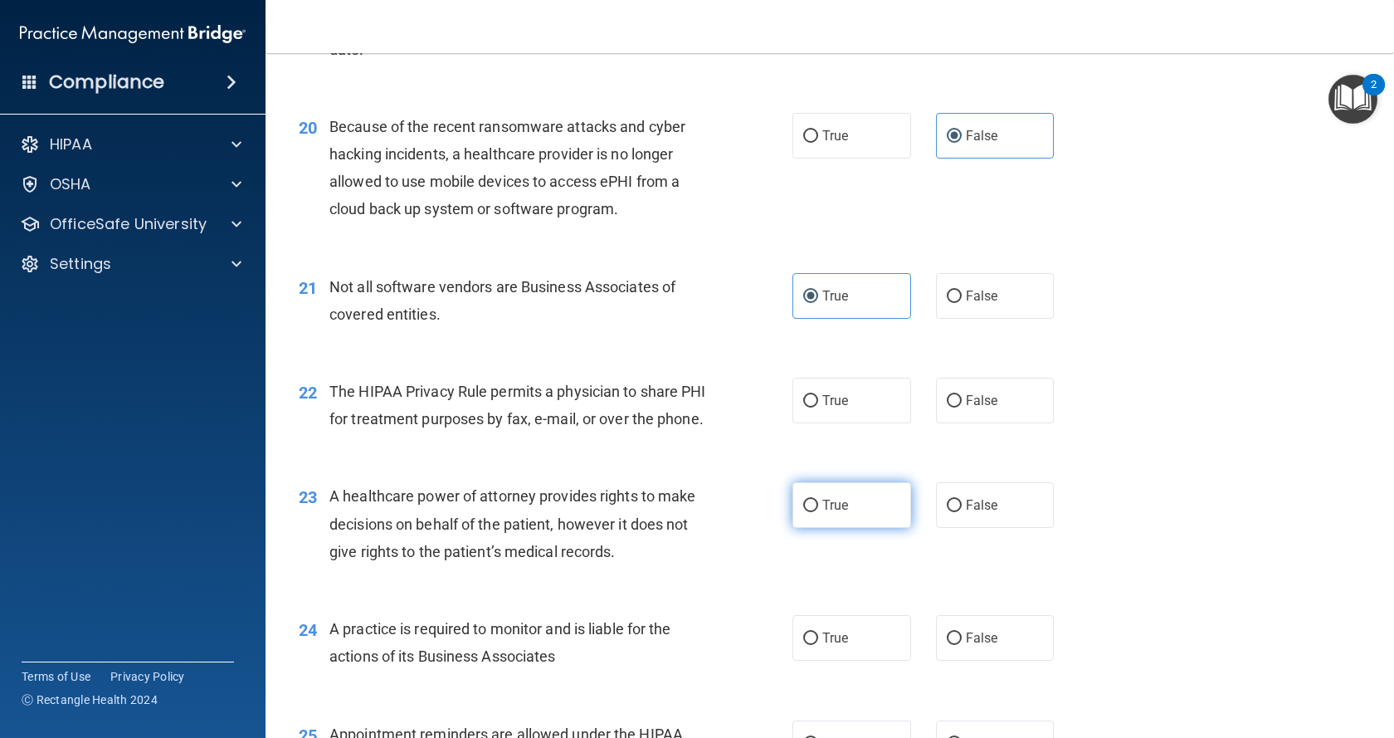
scroll to position [2655, 0]
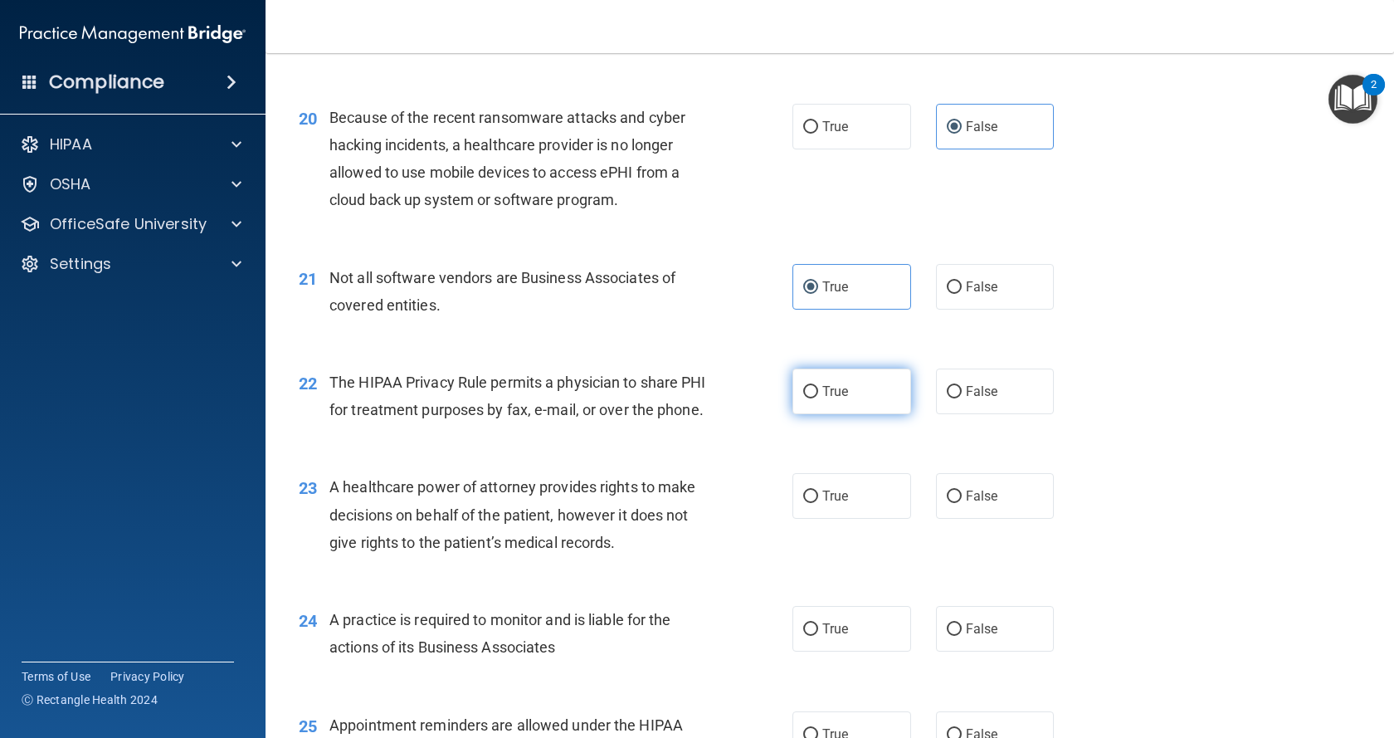
click at [826, 401] on label "True" at bounding box center [851, 391] width 119 height 46
click at [818, 398] on input "True" at bounding box center [810, 392] width 15 height 12
radio input "true"
click at [981, 513] on label "False" at bounding box center [995, 496] width 119 height 46
click at [962, 503] on input "False" at bounding box center [954, 496] width 15 height 12
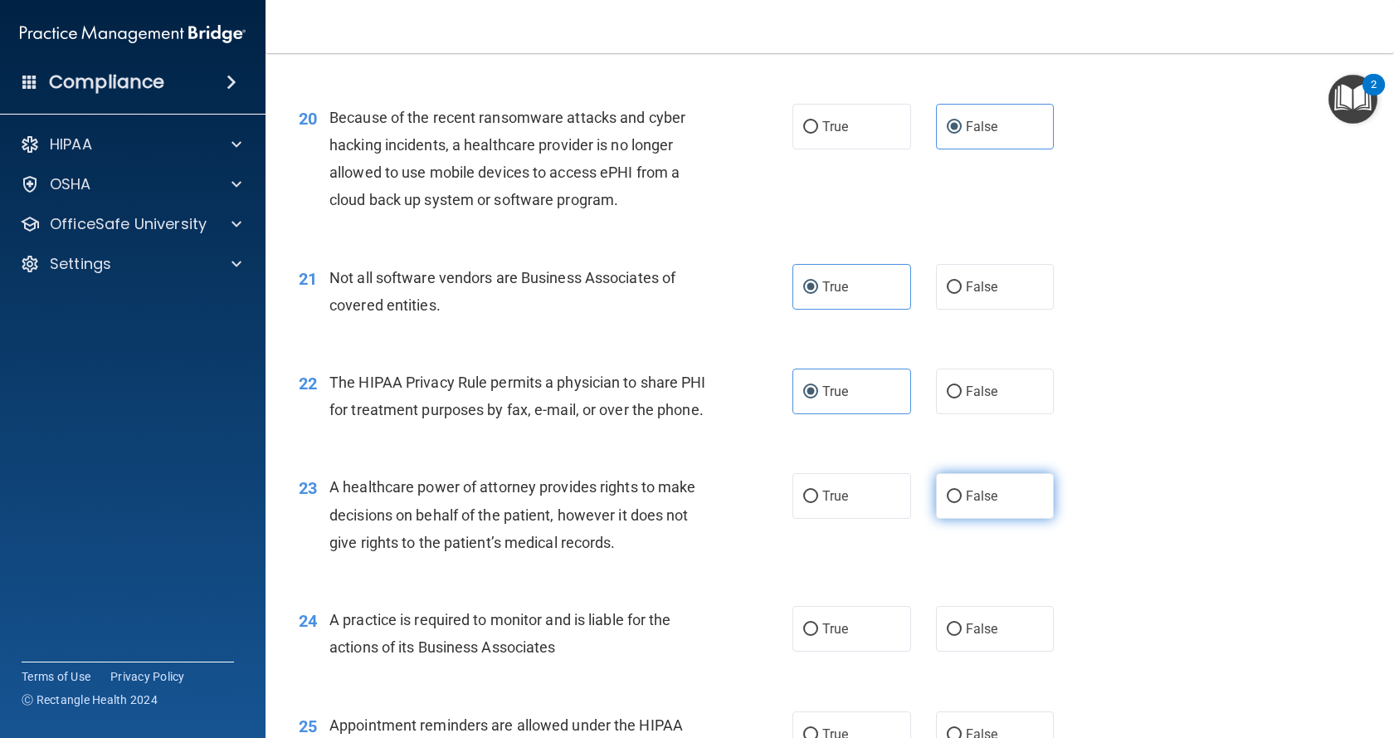
radio input "true"
click at [996, 651] on label "False" at bounding box center [995, 629] width 119 height 46
click at [962, 636] on input "False" at bounding box center [954, 629] width 15 height 12
radio input "true"
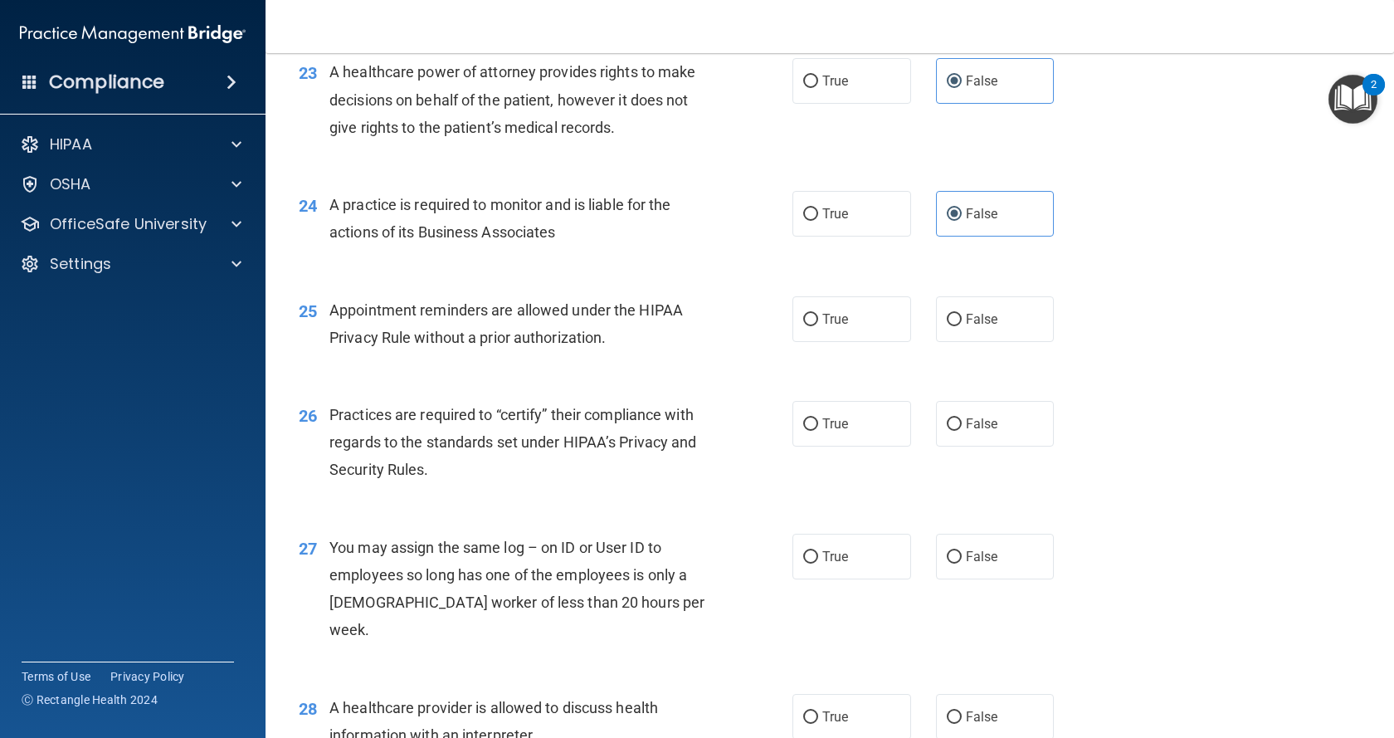
scroll to position [3236, 0]
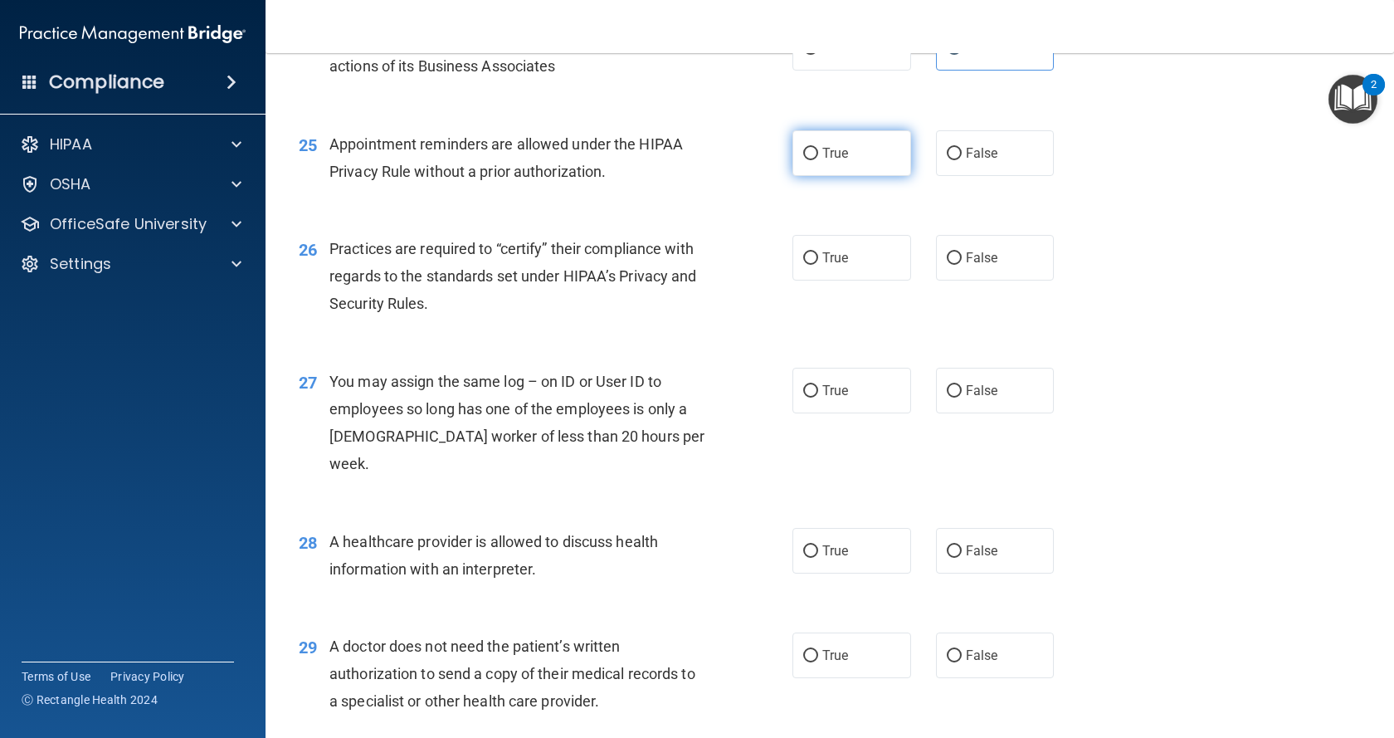
click at [837, 176] on label "True" at bounding box center [851, 153] width 119 height 46
click at [818, 160] on input "True" at bounding box center [810, 154] width 15 height 12
radio input "true"
click at [1011, 280] on label "False" at bounding box center [995, 258] width 119 height 46
click at [962, 265] on input "False" at bounding box center [954, 258] width 15 height 12
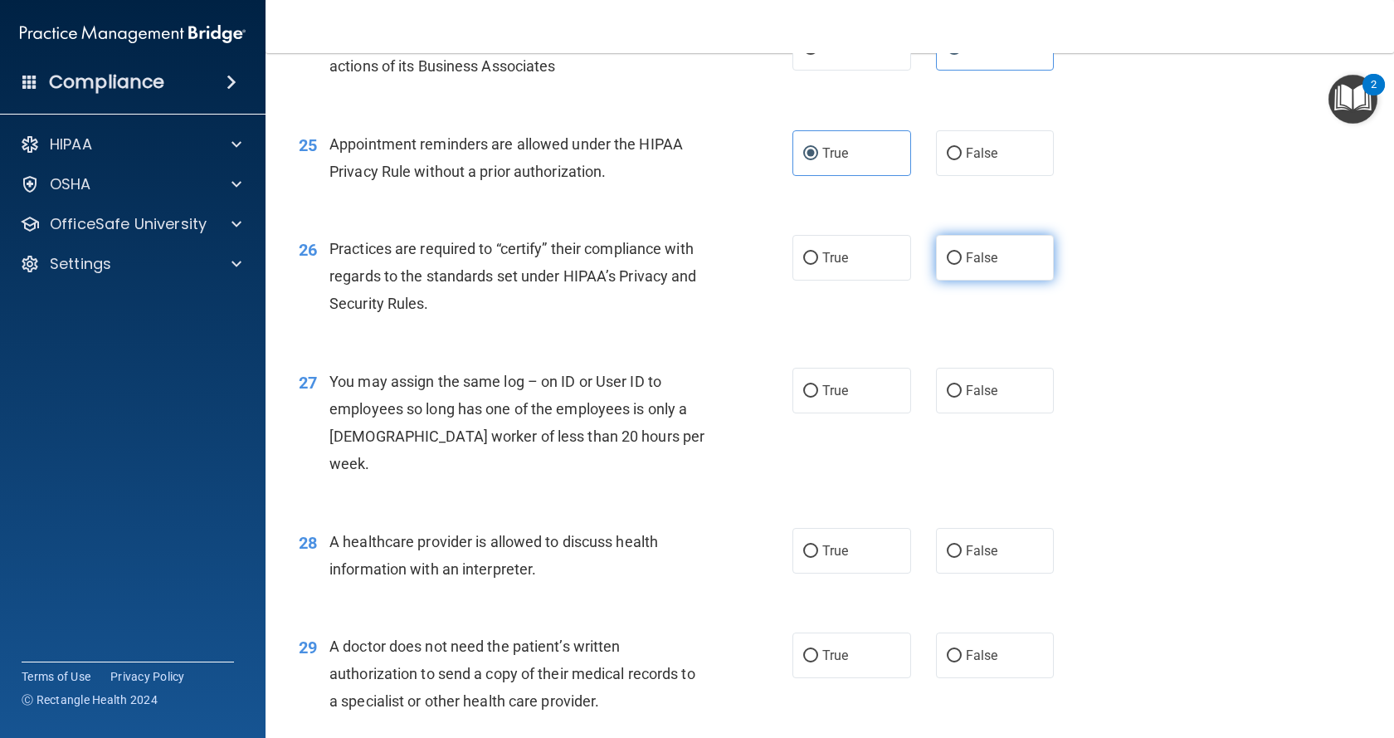
radio input "true"
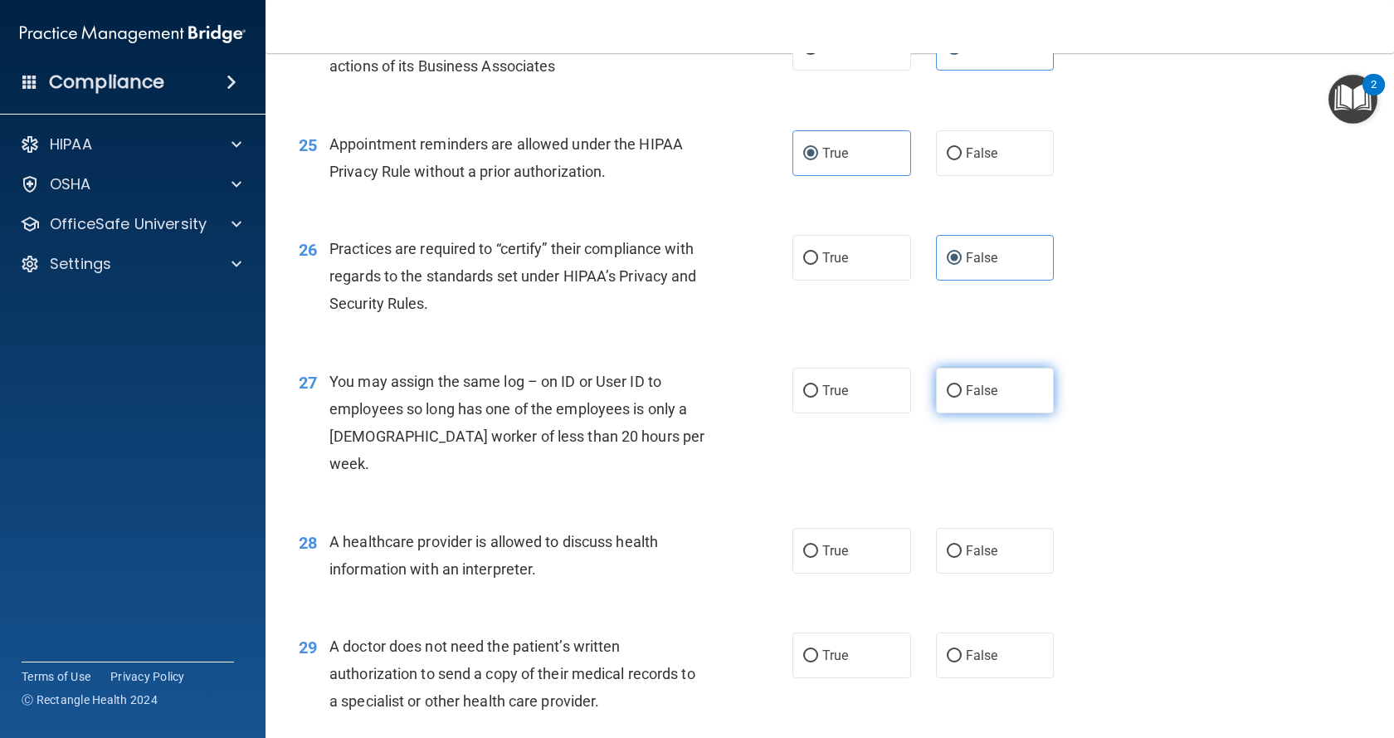
click at [999, 412] on label "False" at bounding box center [995, 391] width 119 height 46
click at [962, 397] on input "False" at bounding box center [954, 391] width 15 height 12
radio input "true"
click at [806, 549] on input "True" at bounding box center [810, 551] width 15 height 12
radio input "true"
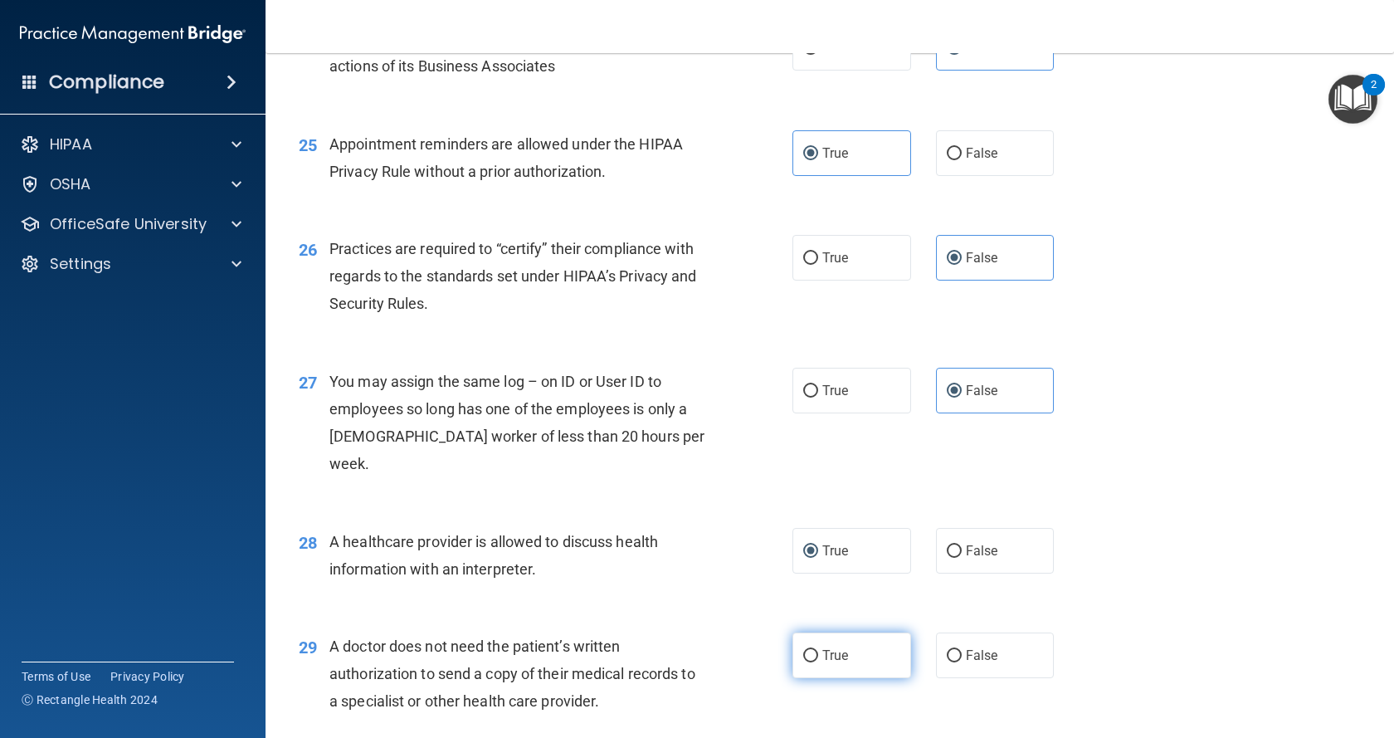
click at [834, 671] on label "True" at bounding box center [851, 655] width 119 height 46
click at [818, 662] on input "True" at bounding box center [810, 656] width 15 height 12
radio input "true"
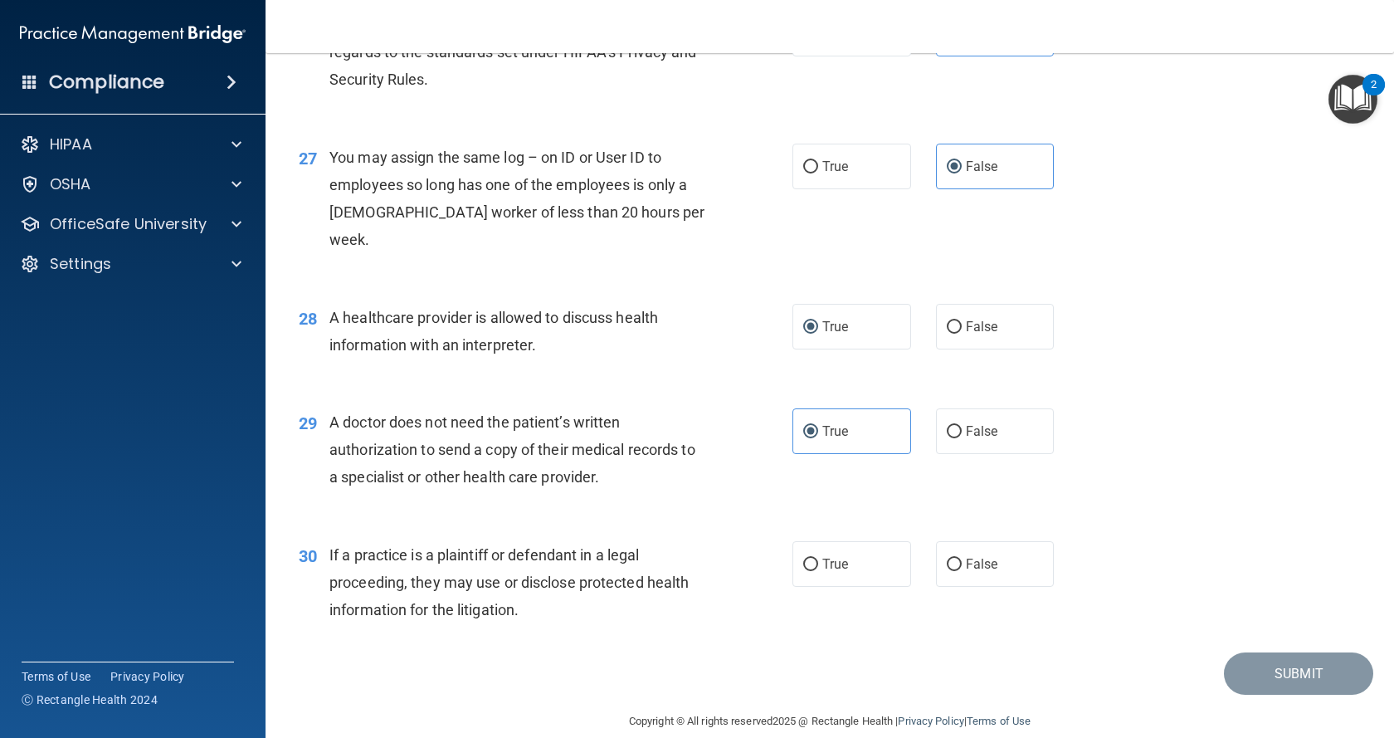
scroll to position [3483, 0]
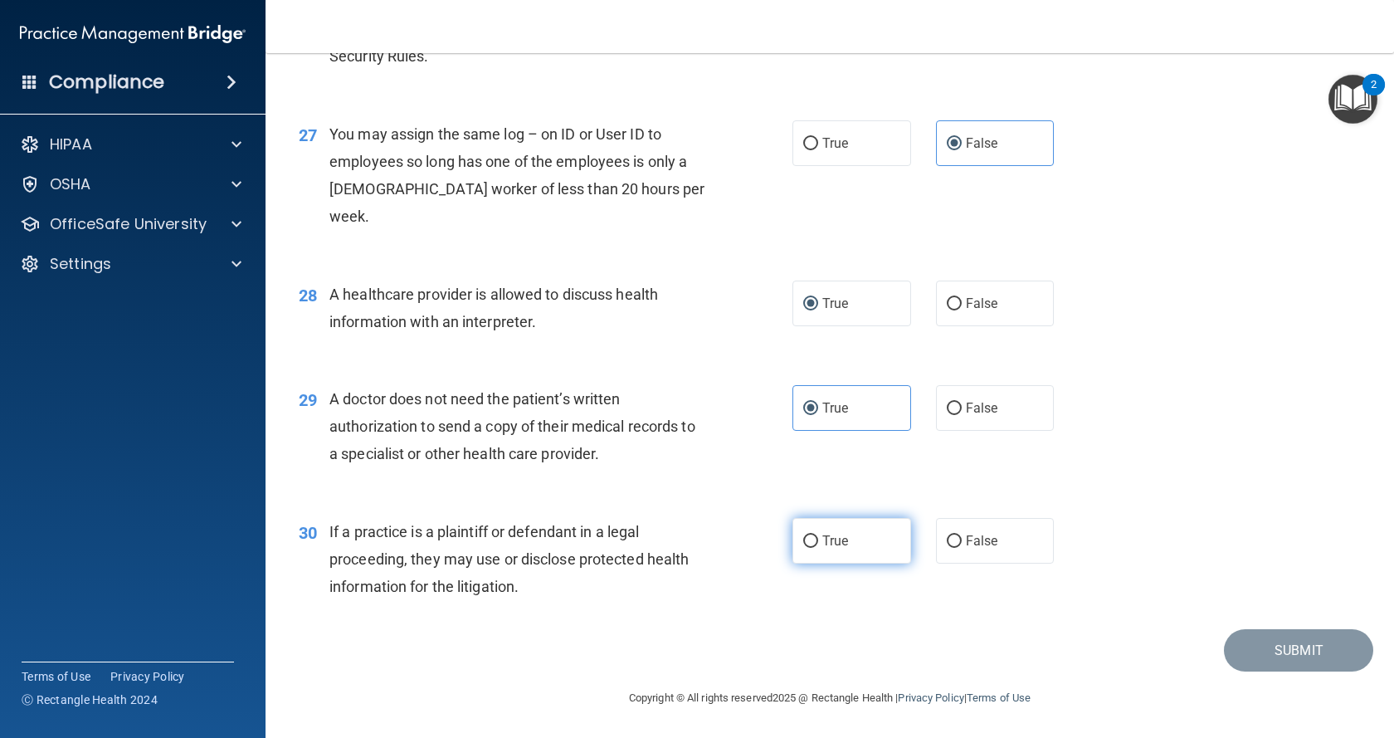
click at [874, 530] on label "True" at bounding box center [851, 541] width 119 height 46
click at [818, 535] on input "True" at bounding box center [810, 541] width 15 height 12
radio input "true"
click at [1297, 653] on button "Submit" at bounding box center [1298, 650] width 149 height 42
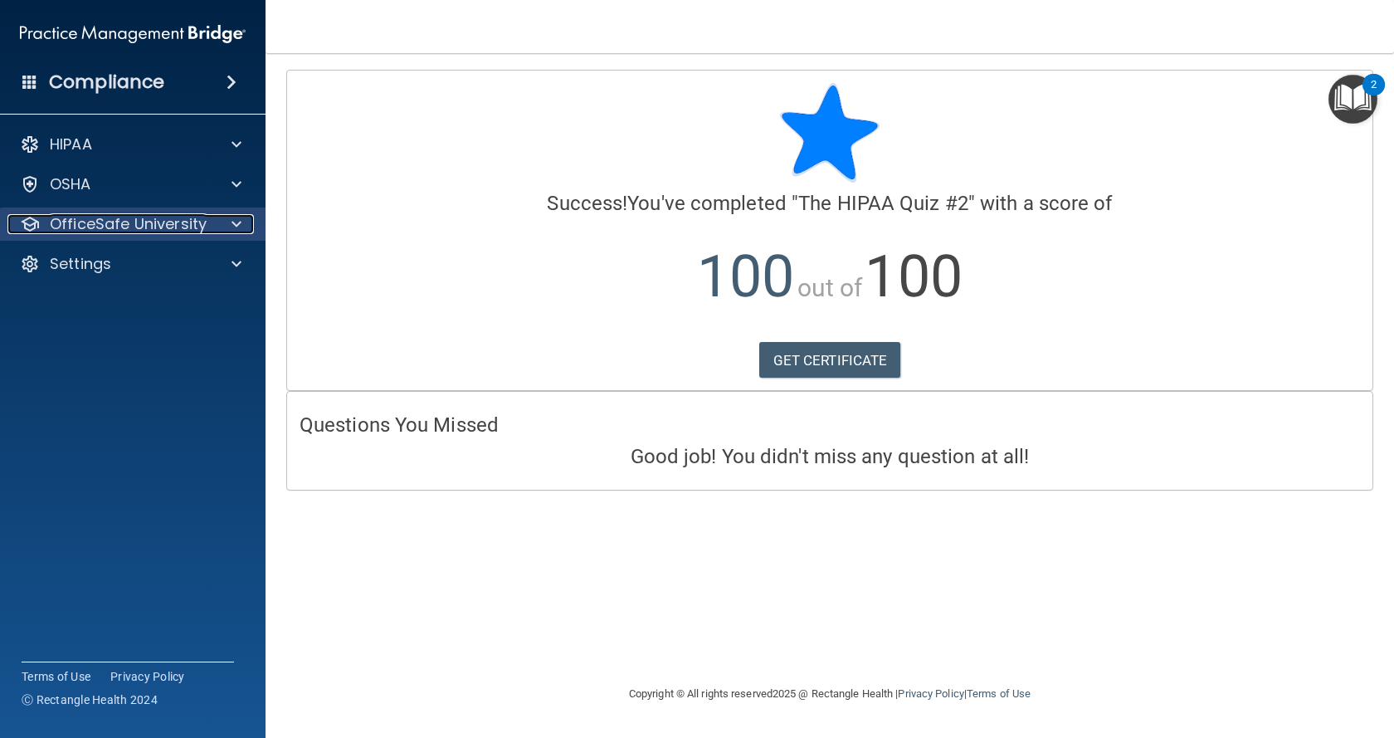
click at [241, 230] on span at bounding box center [236, 224] width 10 height 20
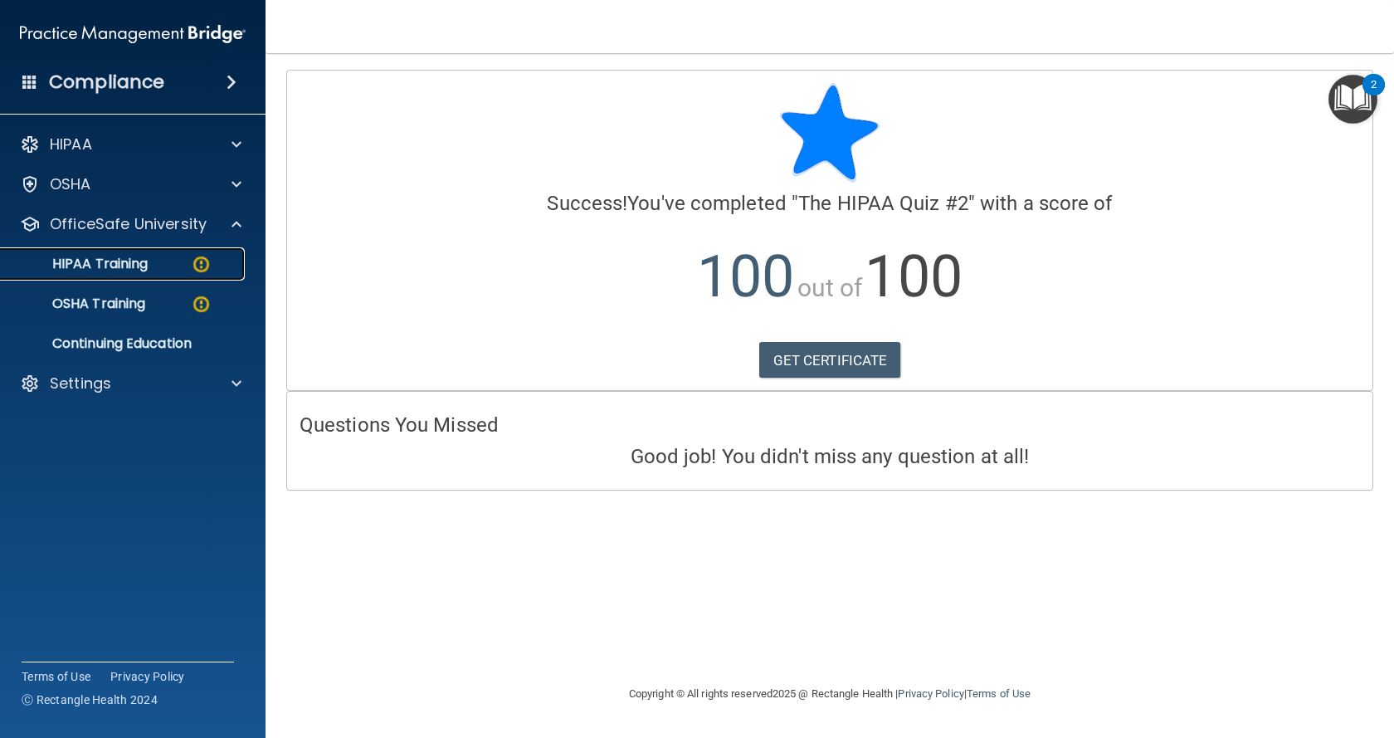
click at [95, 278] on link "HIPAA Training" at bounding box center [113, 263] width 261 height 33
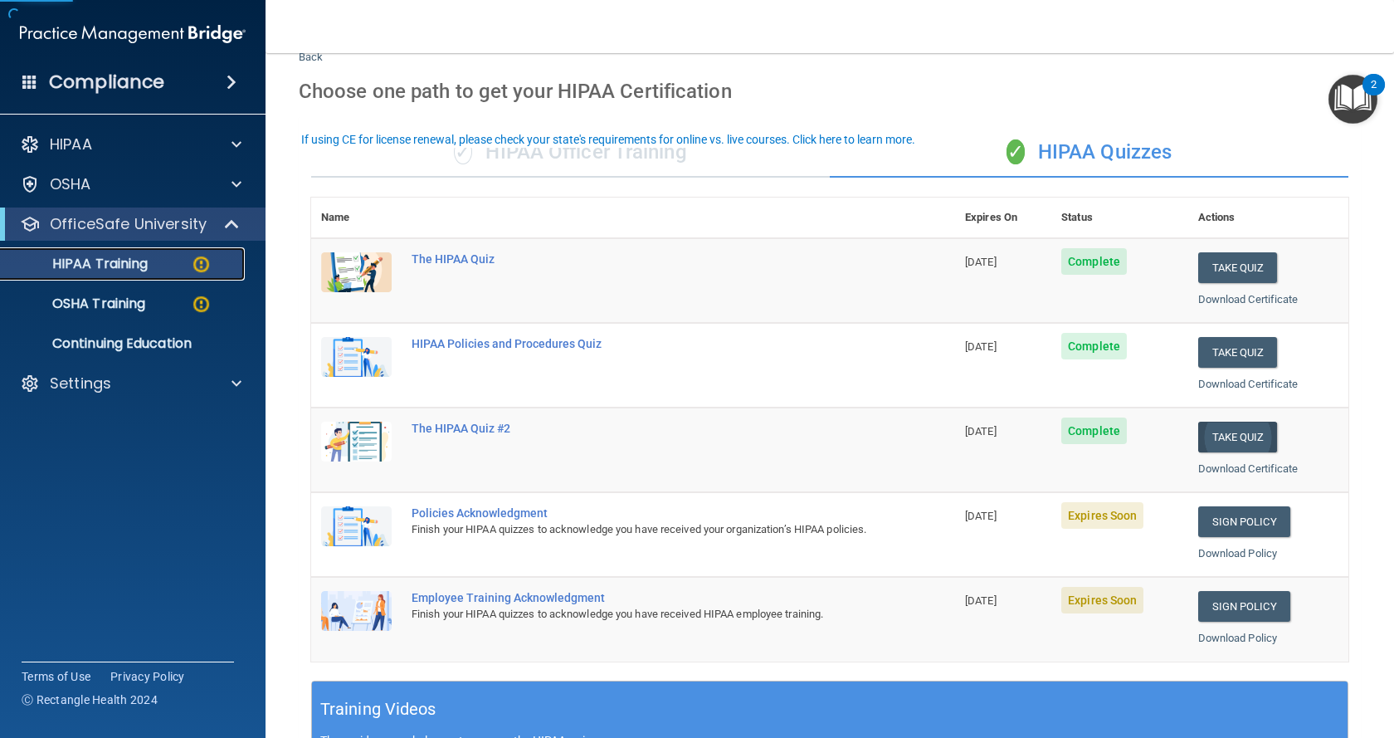
scroll to position [83, 0]
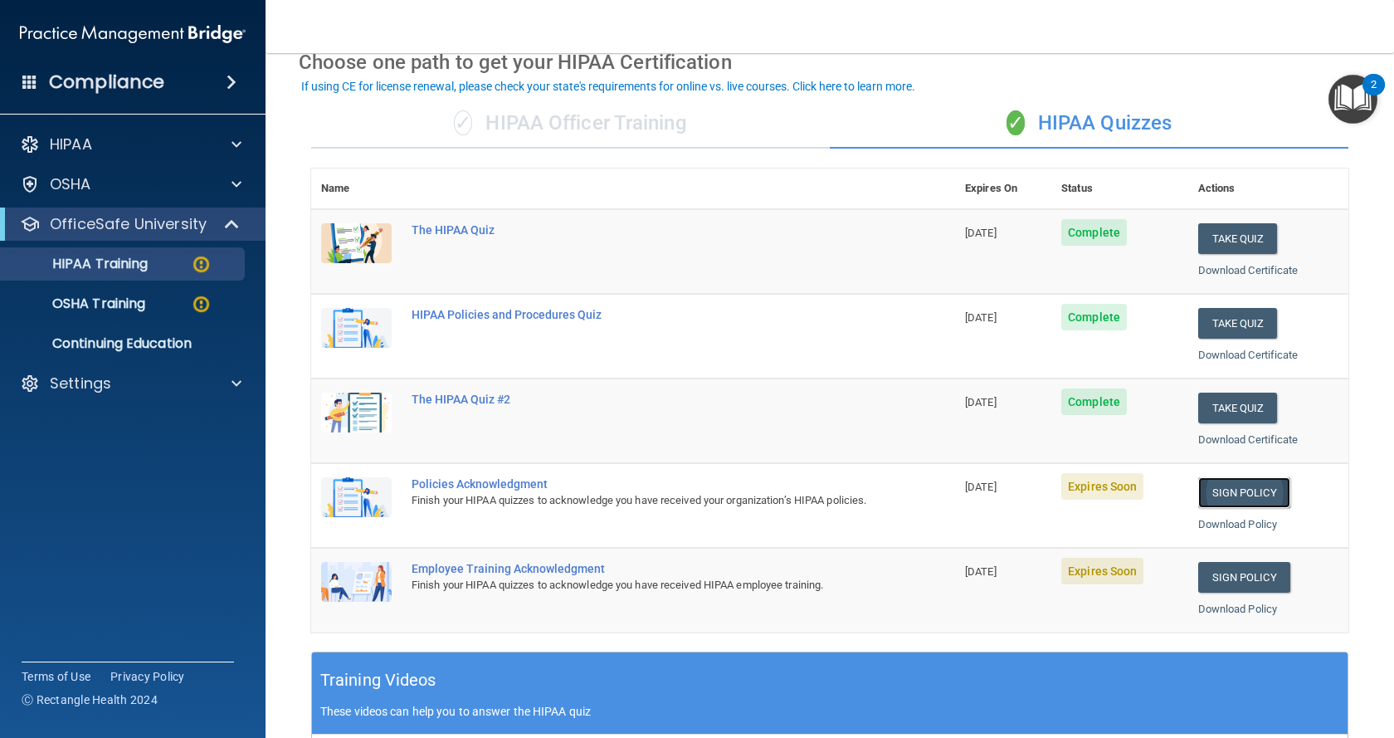
click at [1249, 489] on link "Sign Policy" at bounding box center [1244, 492] width 92 height 31
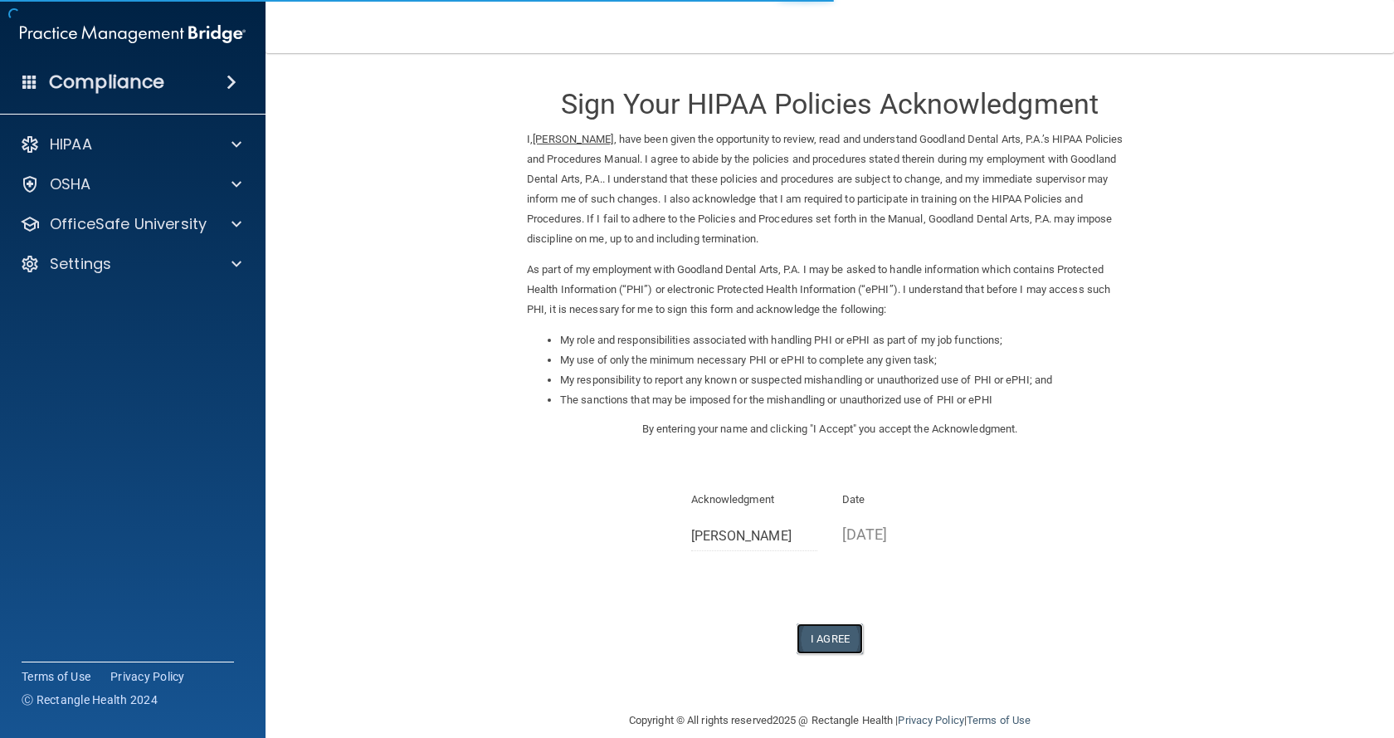
click at [827, 633] on button "I Agree" at bounding box center [829, 638] width 66 height 31
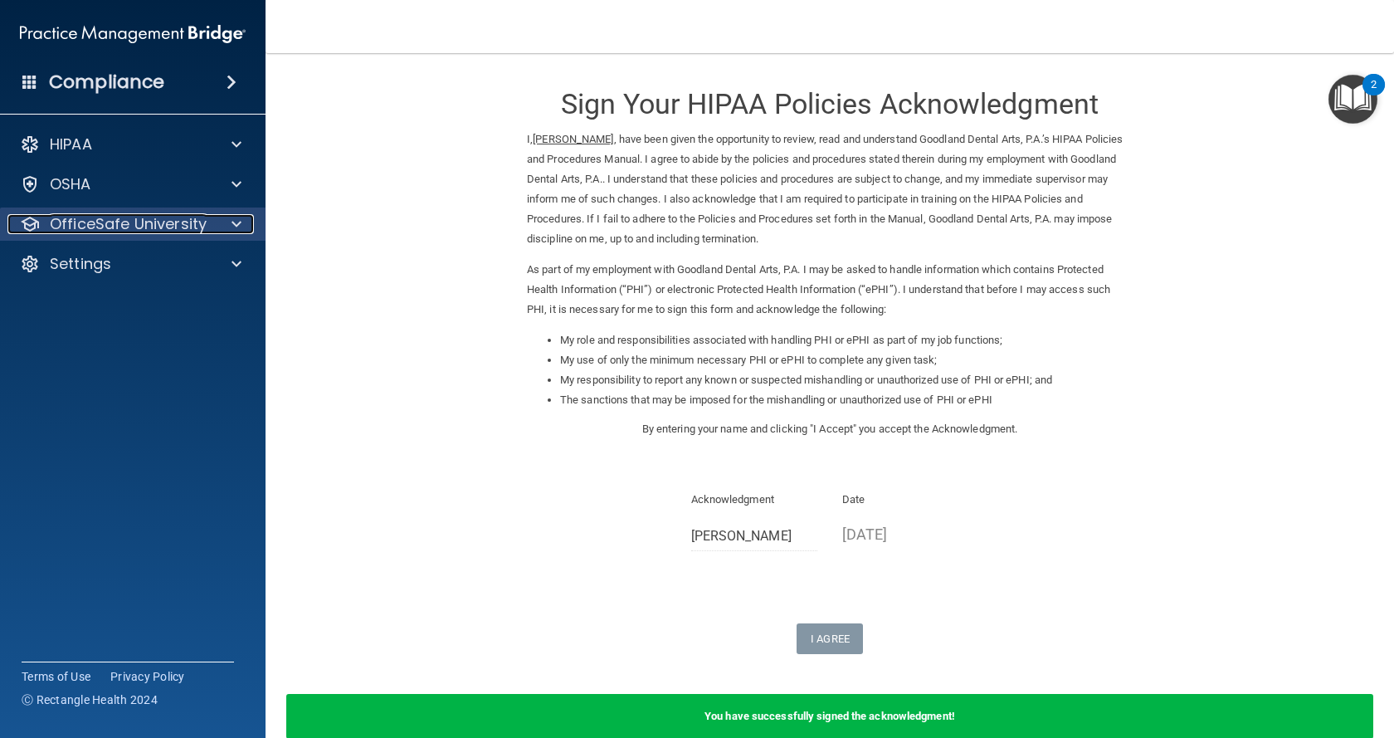
click at [237, 226] on span at bounding box center [236, 224] width 10 height 20
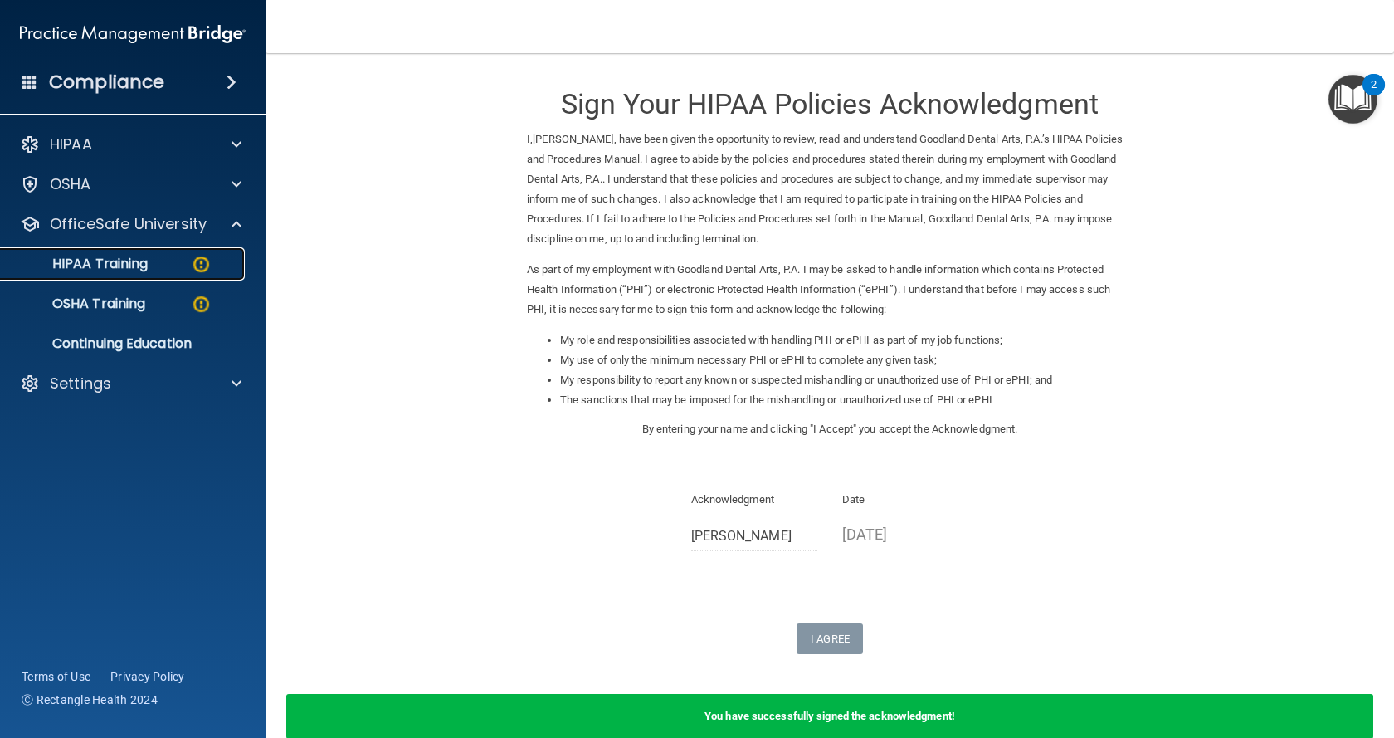
click at [204, 266] on img at bounding box center [201, 264] width 21 height 21
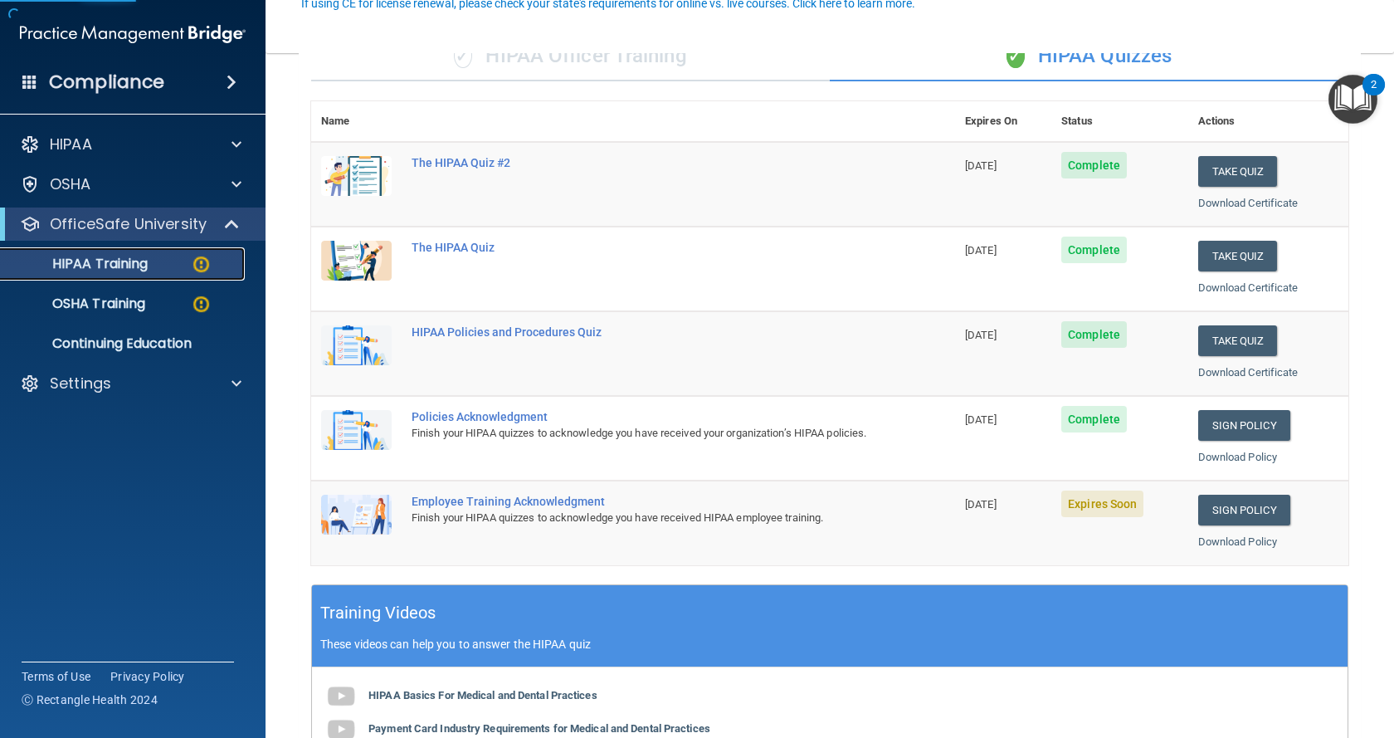
scroll to position [166, 0]
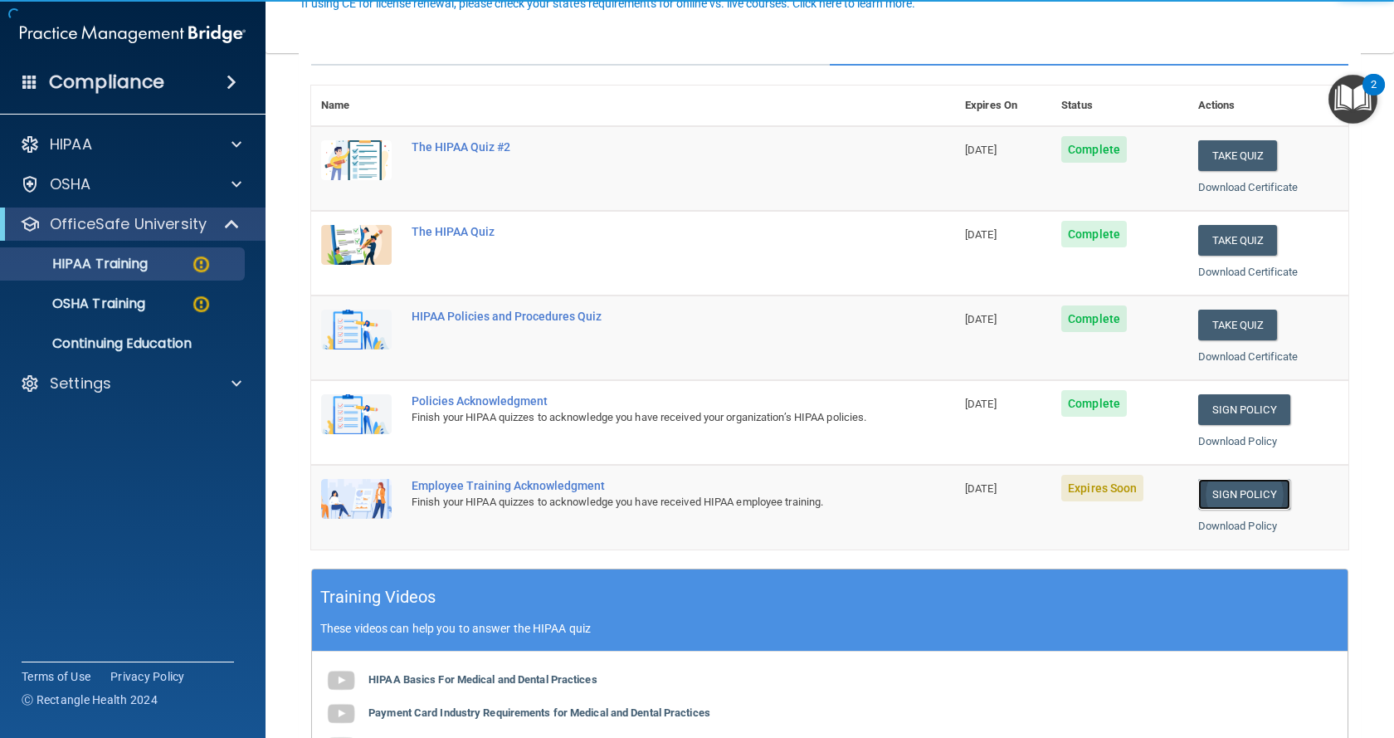
click at [1227, 498] on link "Sign Policy" at bounding box center [1244, 494] width 92 height 31
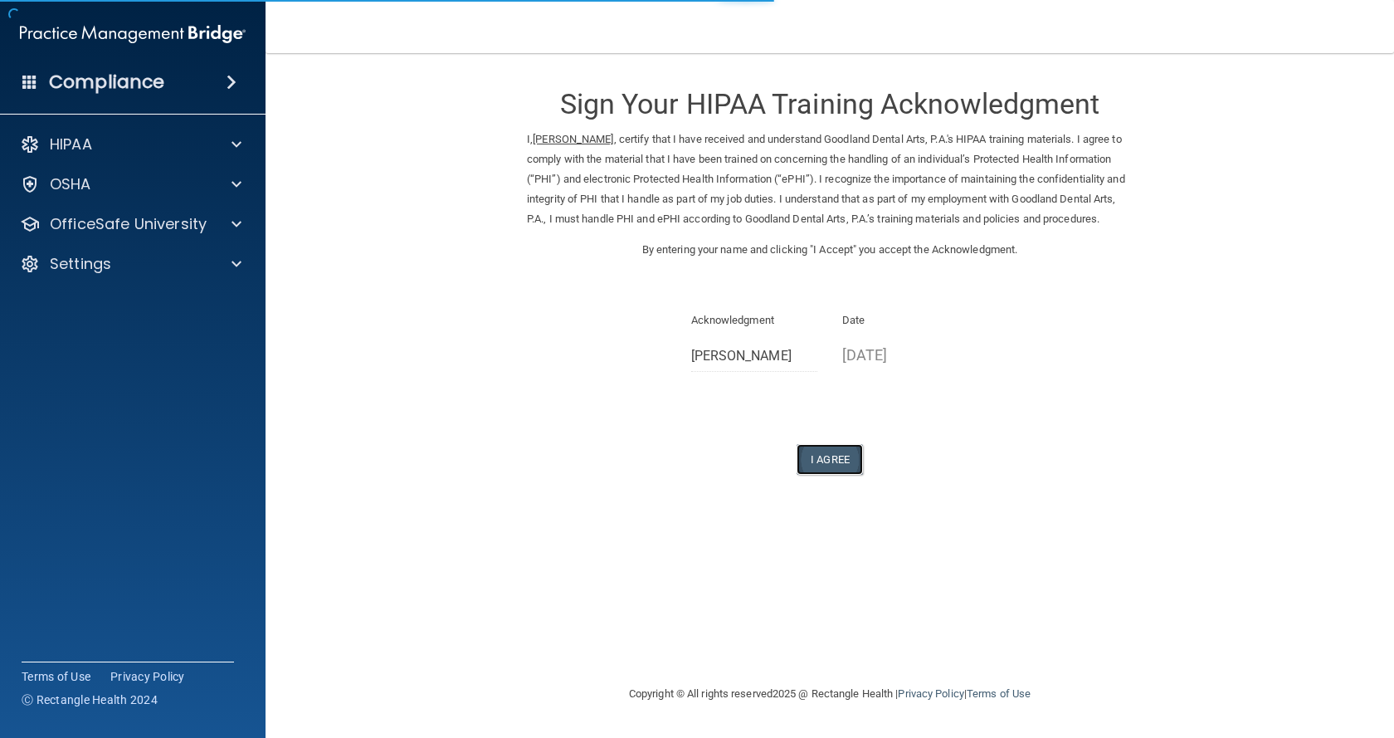
click at [851, 475] on button "I Agree" at bounding box center [829, 459] width 66 height 31
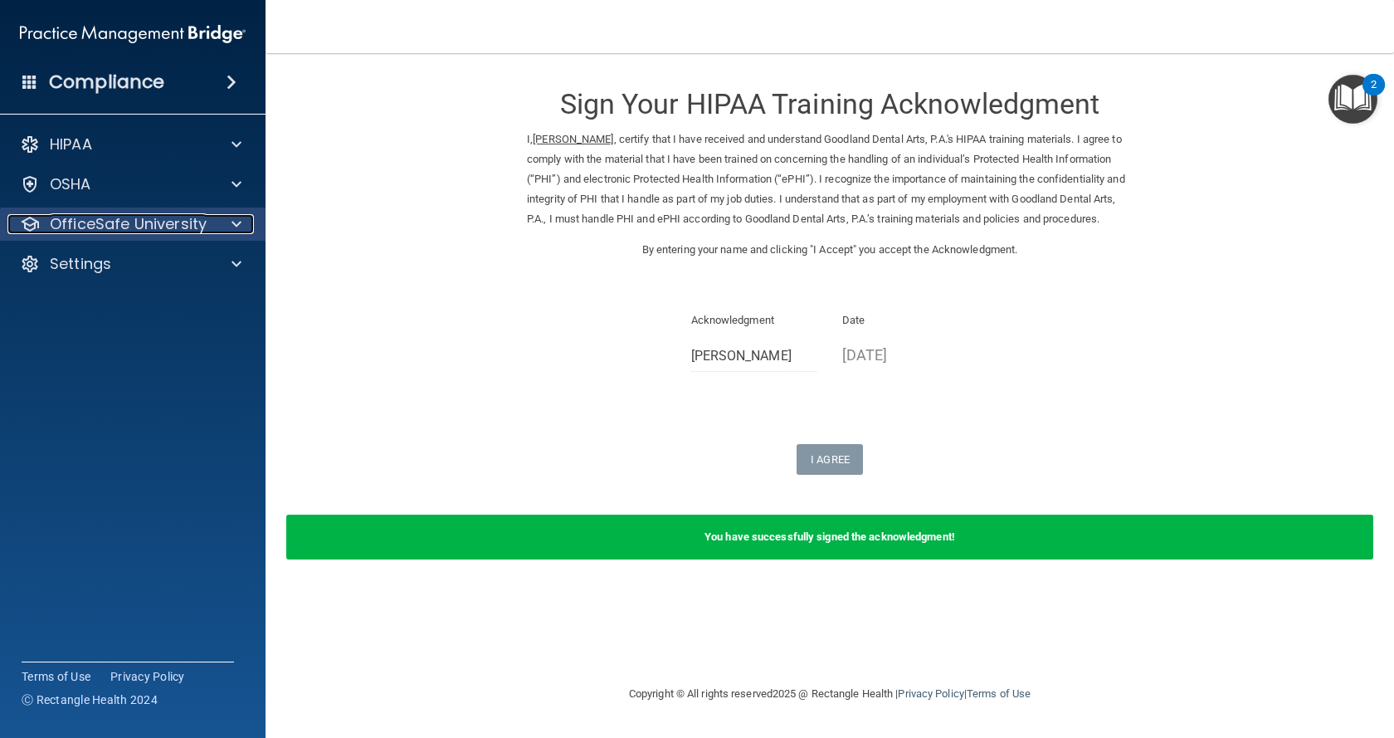
click at [230, 226] on div at bounding box center [233, 224] width 41 height 20
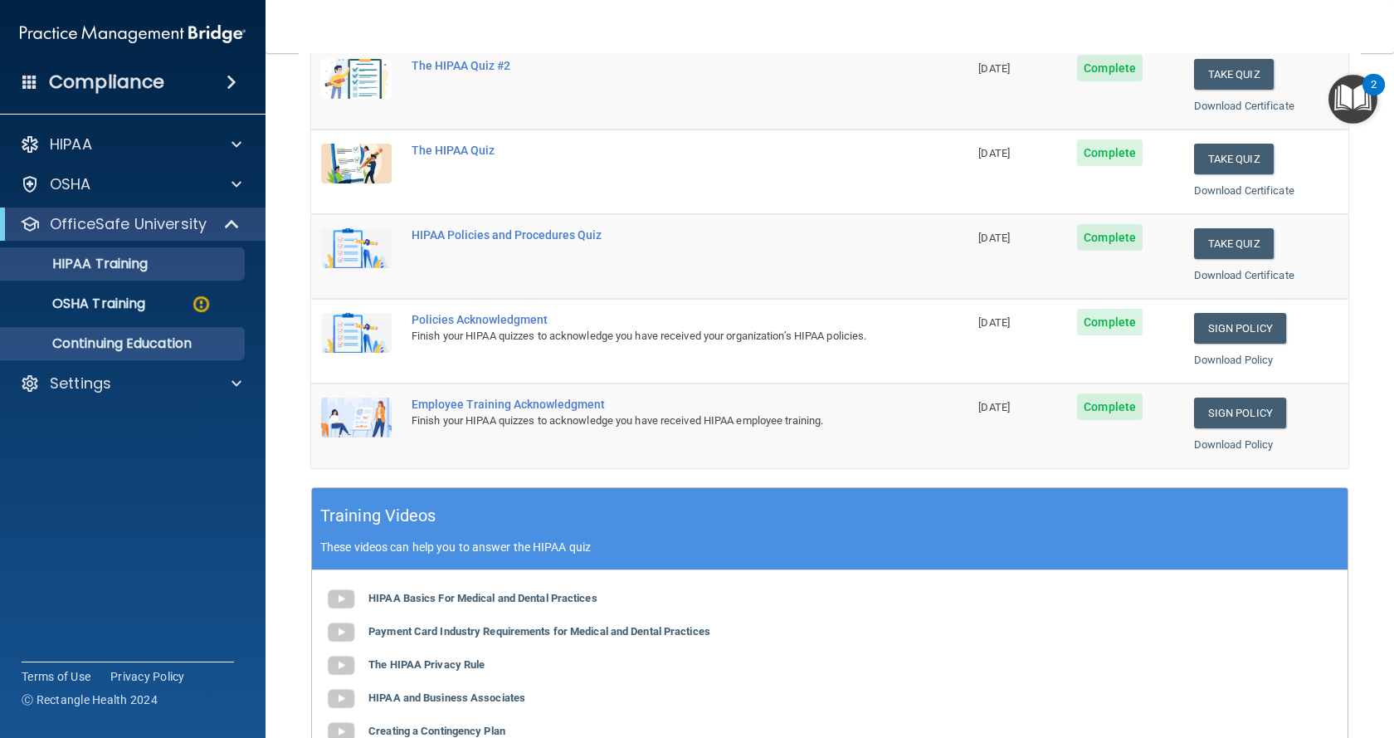
scroll to position [83, 0]
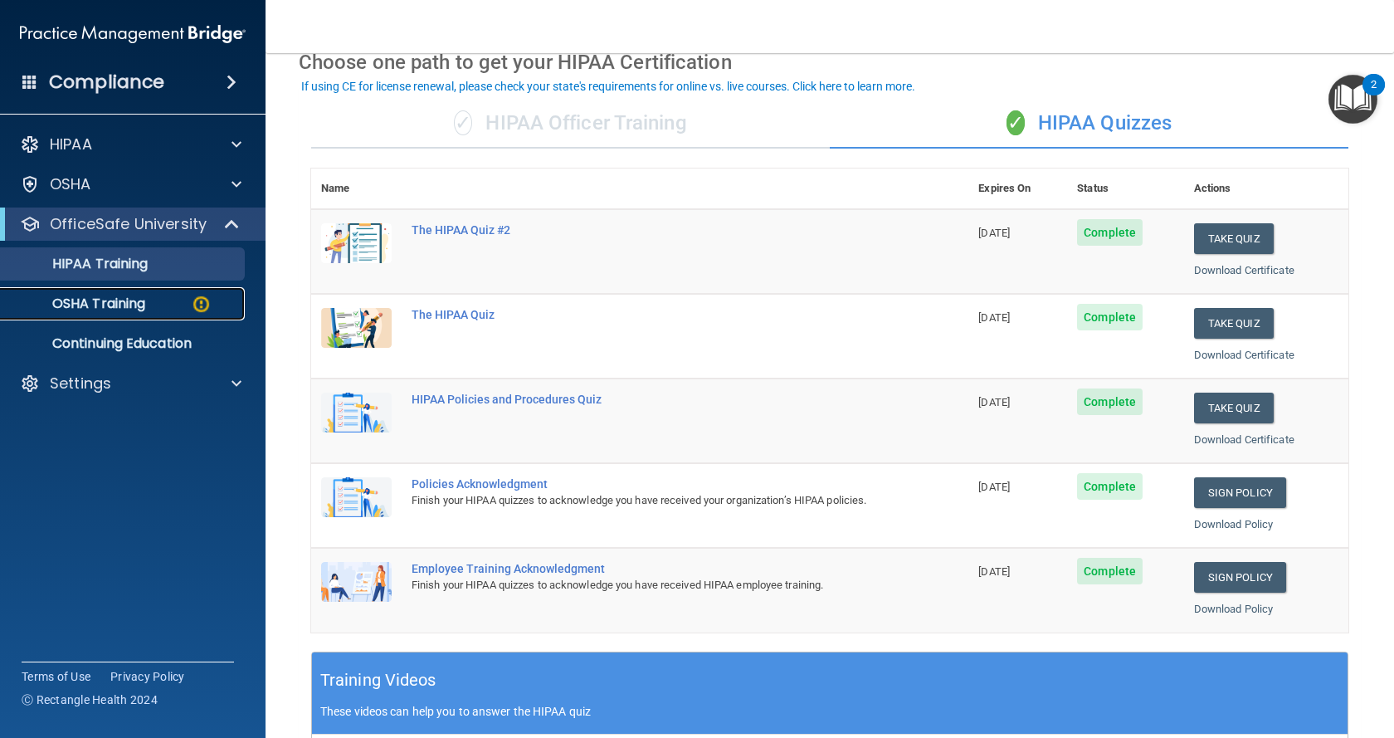
click at [135, 288] on link "OSHA Training" at bounding box center [113, 303] width 261 height 33
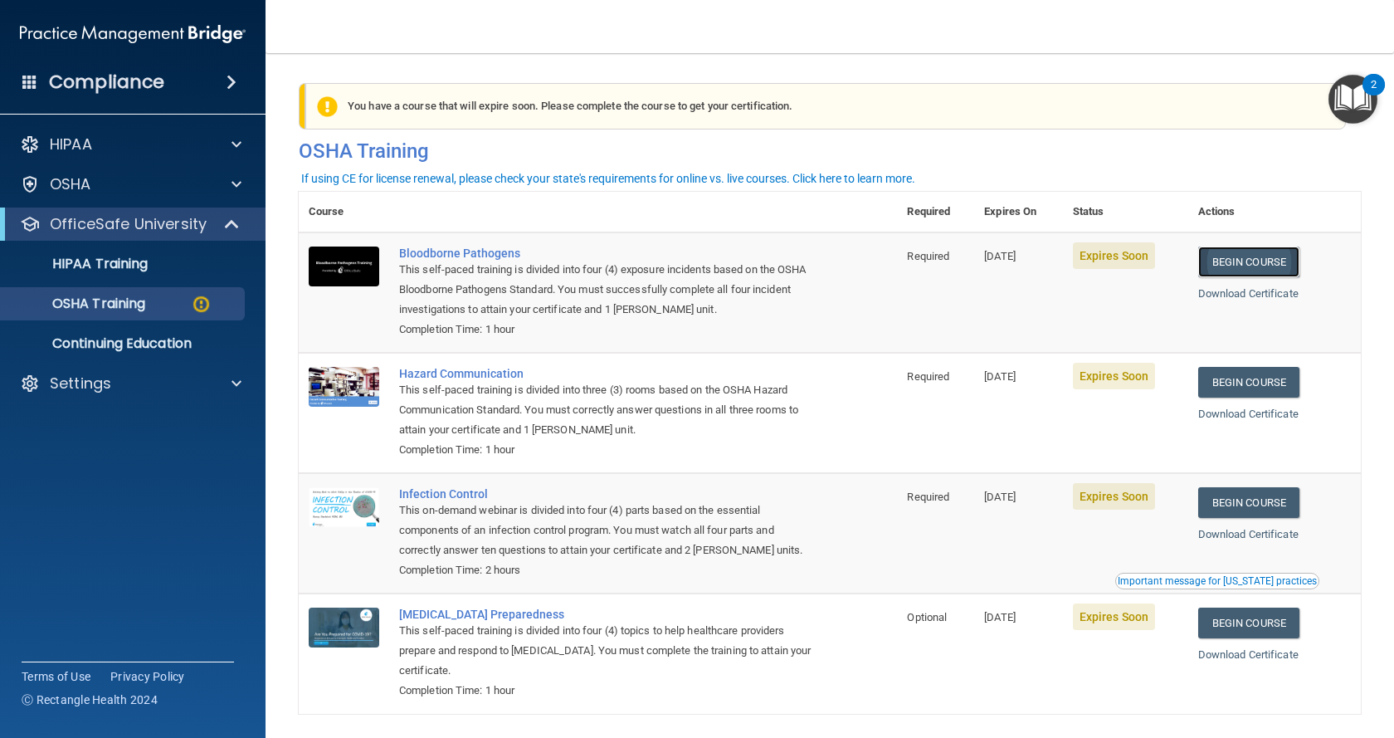
click at [1247, 266] on link "Begin Course" at bounding box center [1248, 261] width 101 height 31
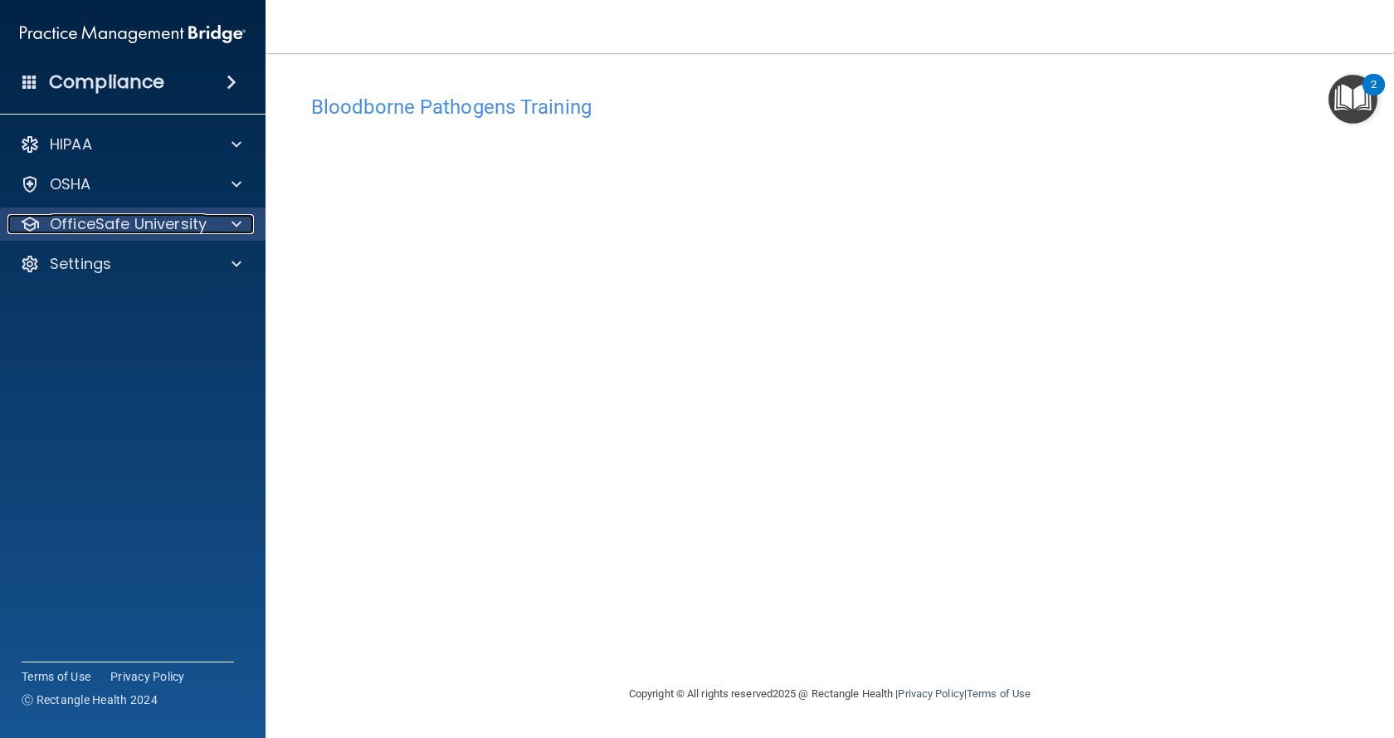
click at [237, 225] on span at bounding box center [236, 224] width 10 height 20
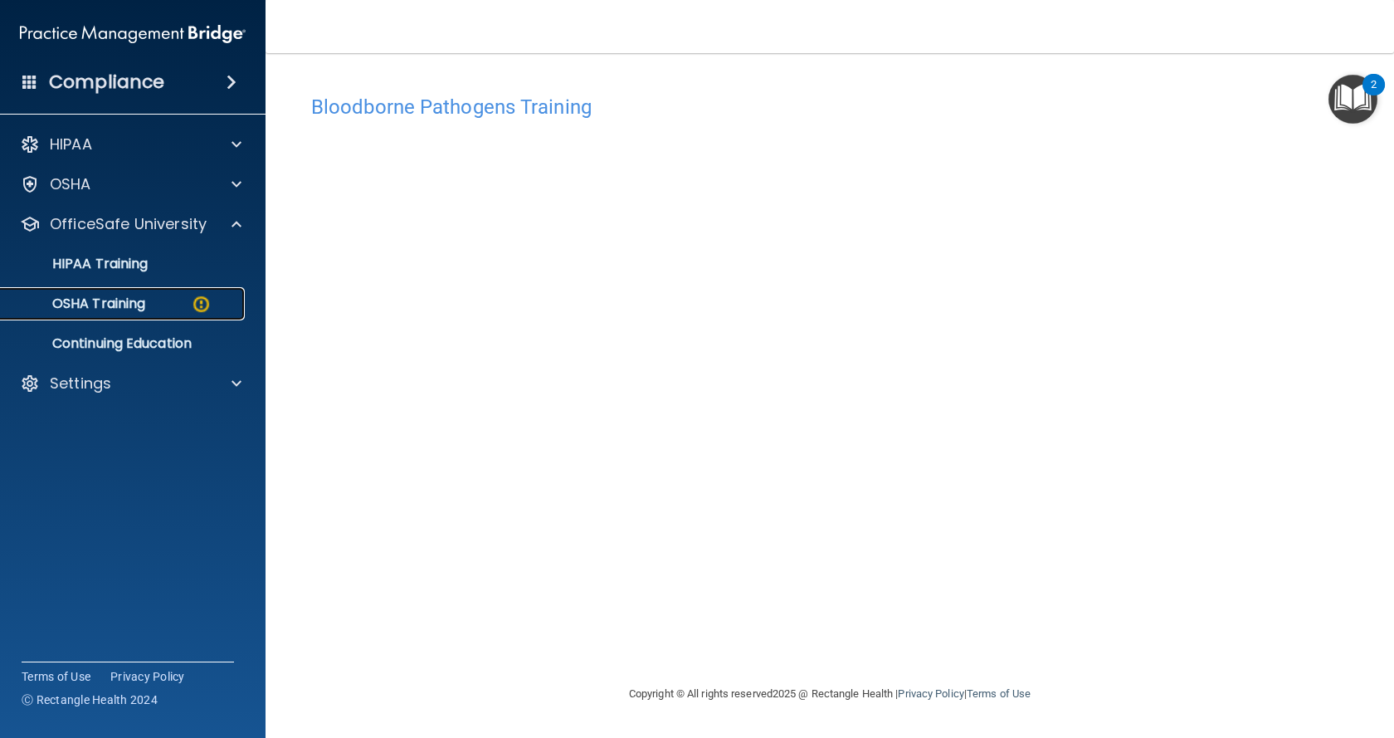
click at [217, 301] on div "OSHA Training" at bounding box center [124, 303] width 226 height 17
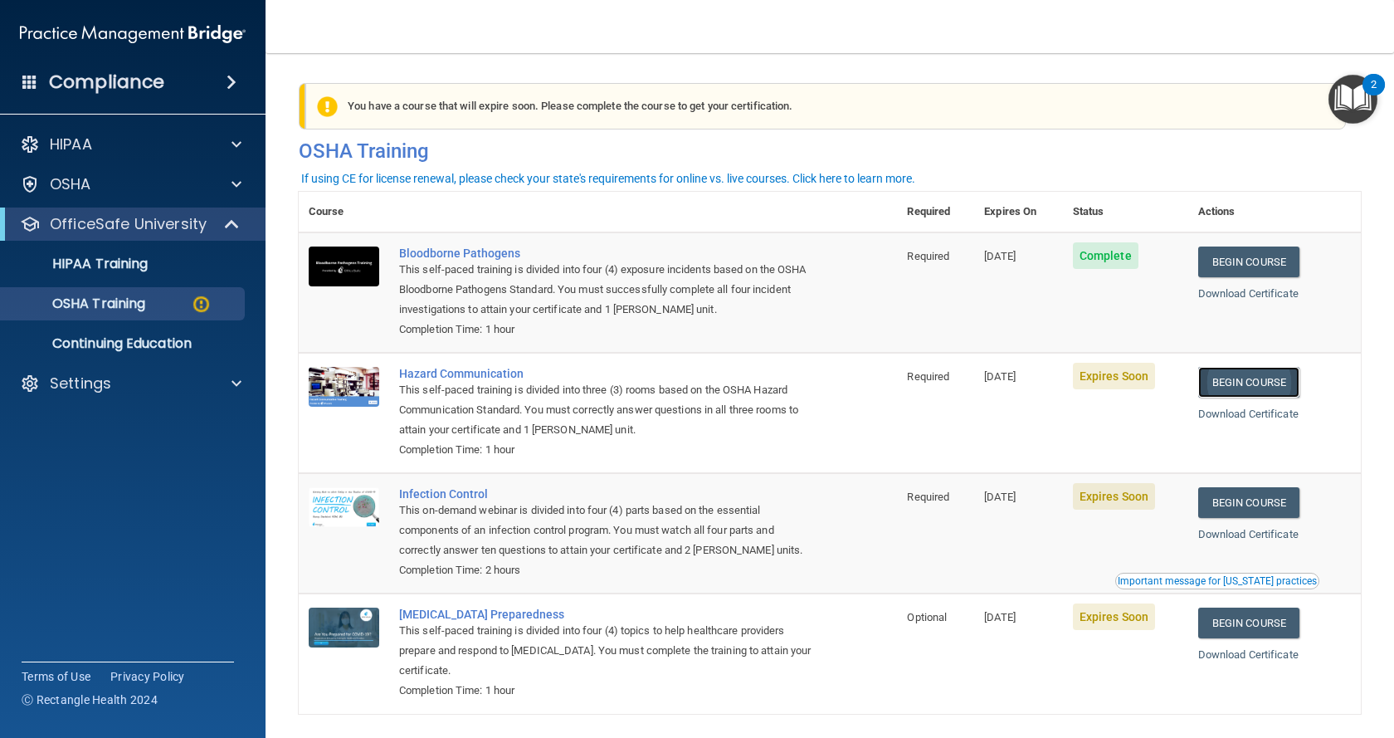
click at [1257, 377] on link "Begin Course" at bounding box center [1248, 382] width 101 height 31
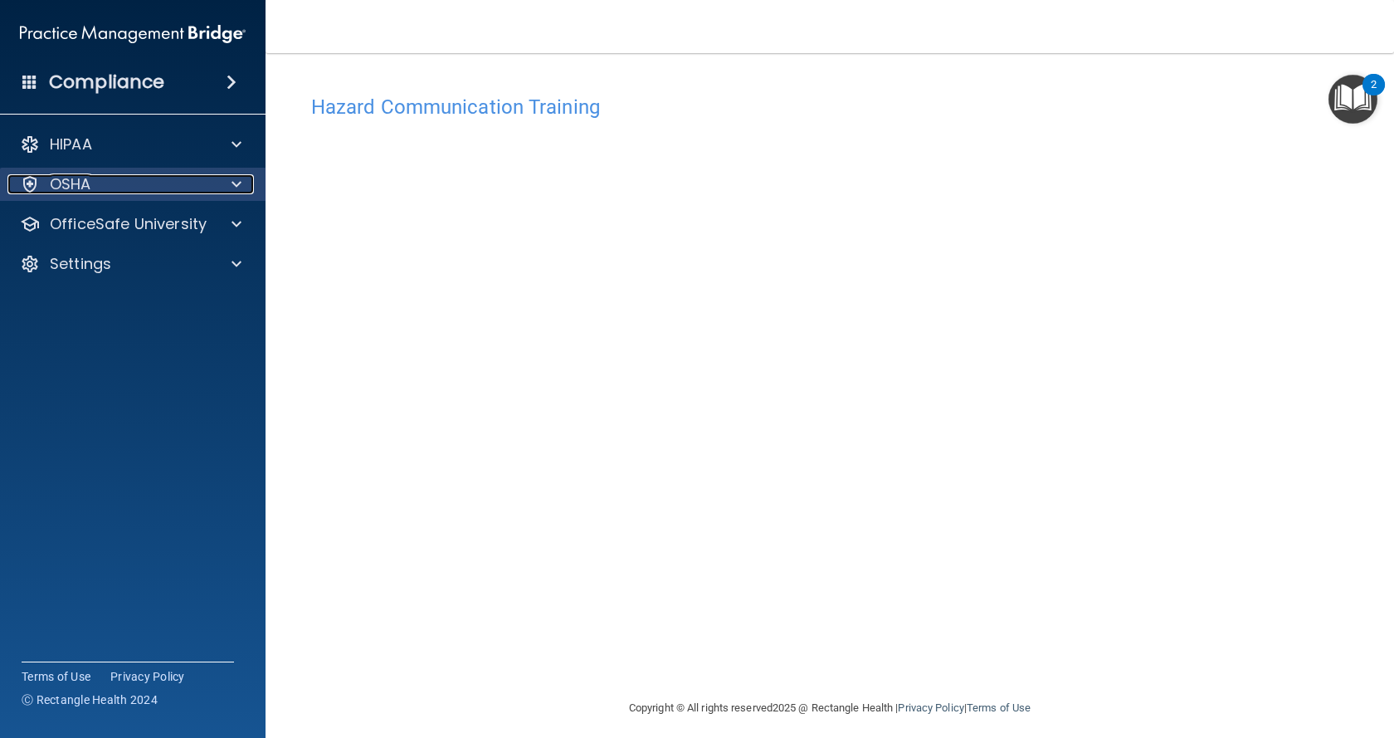
click at [226, 179] on div at bounding box center [233, 184] width 41 height 20
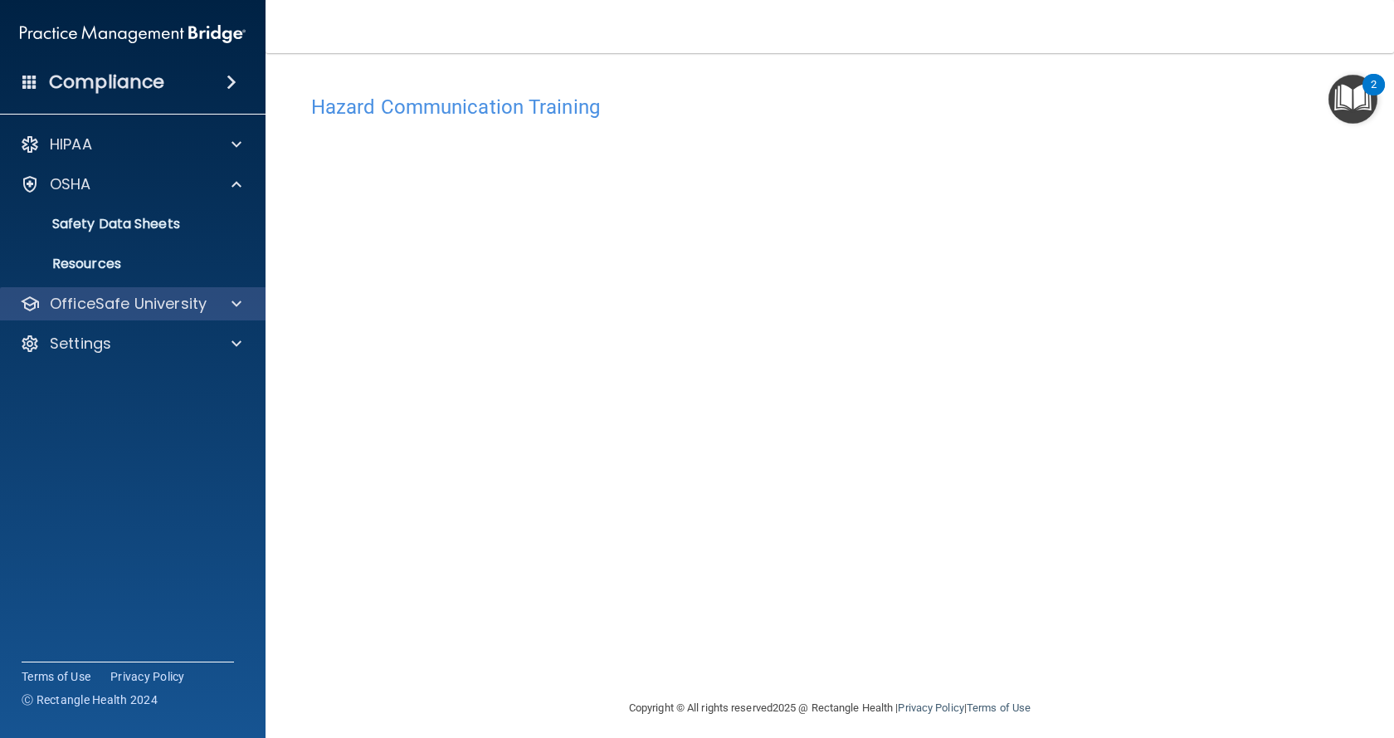
click at [162, 314] on div "OfficeSafe University" at bounding box center [133, 303] width 266 height 33
click at [224, 293] on div "OfficeSafe University" at bounding box center [133, 303] width 266 height 33
click at [247, 301] on div at bounding box center [233, 304] width 41 height 20
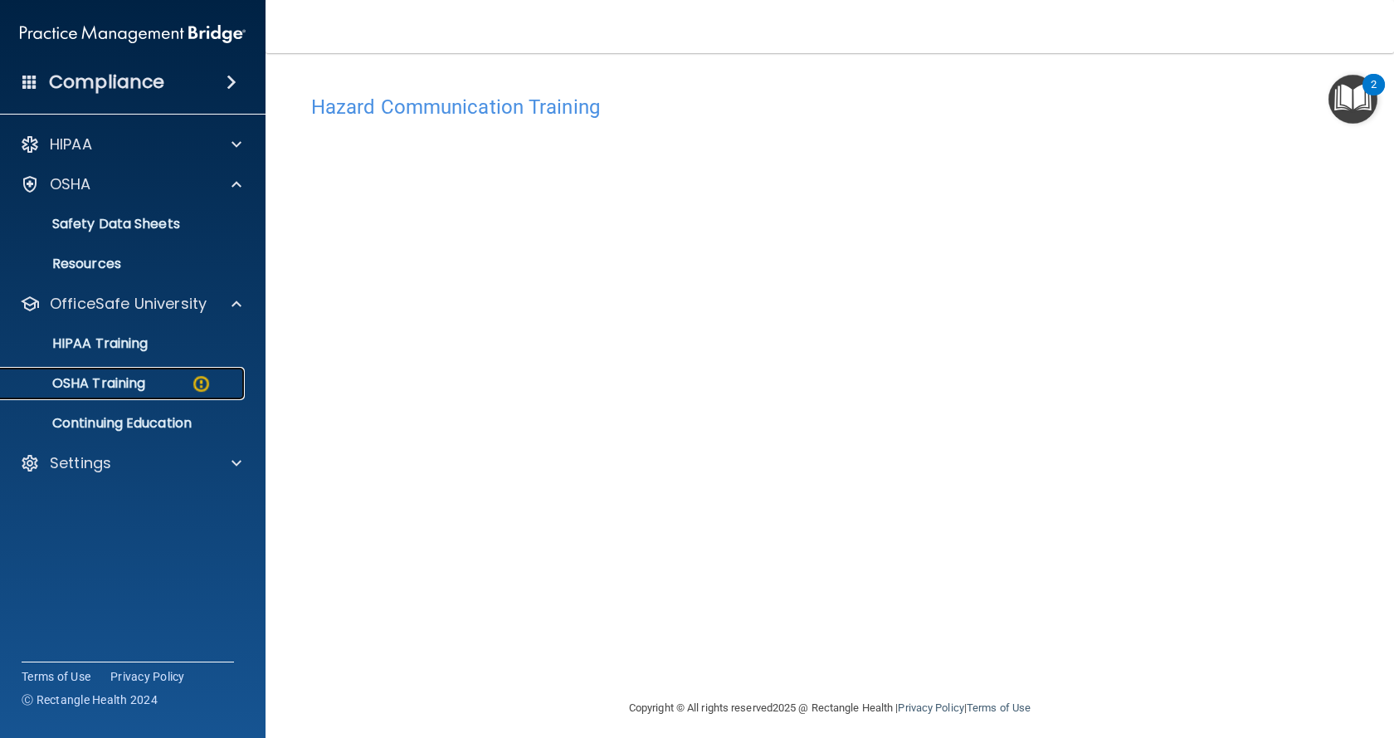
click at [207, 377] on img at bounding box center [201, 383] width 21 height 21
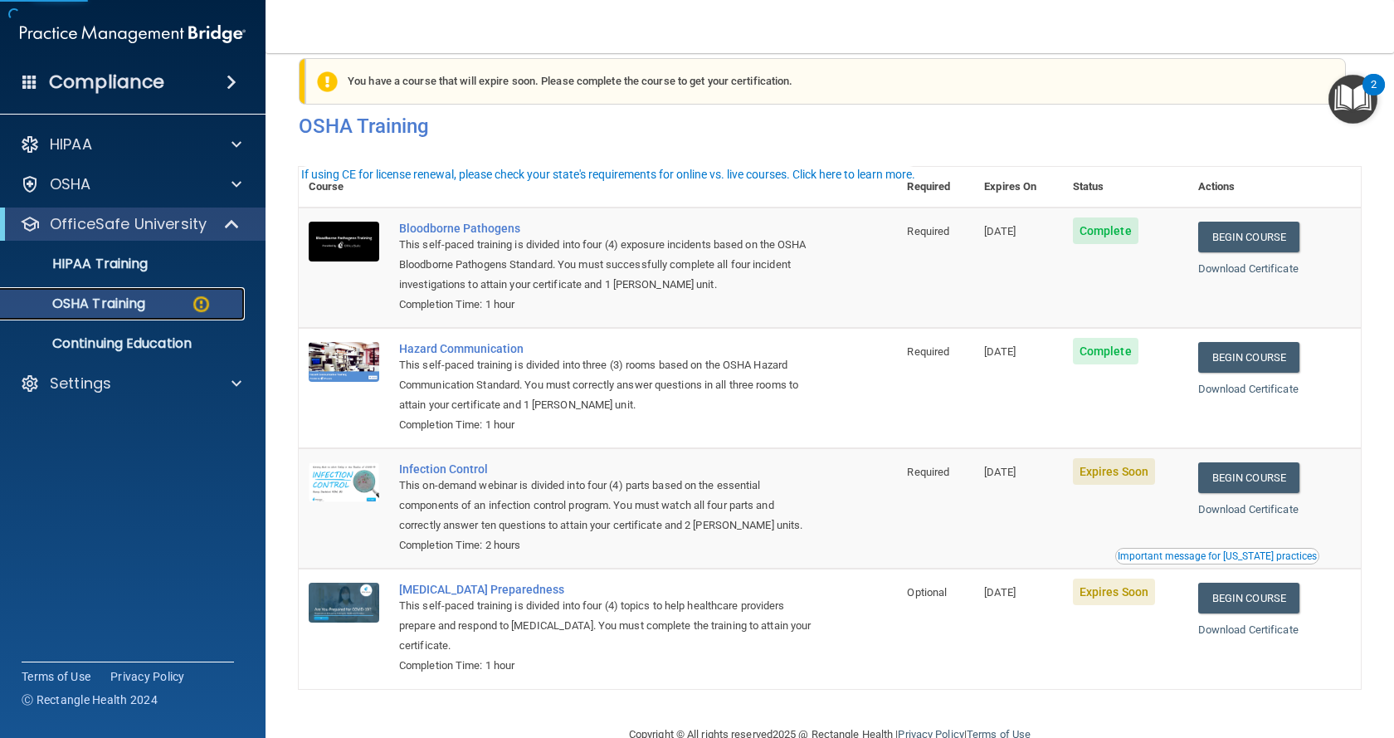
scroll to position [66, 0]
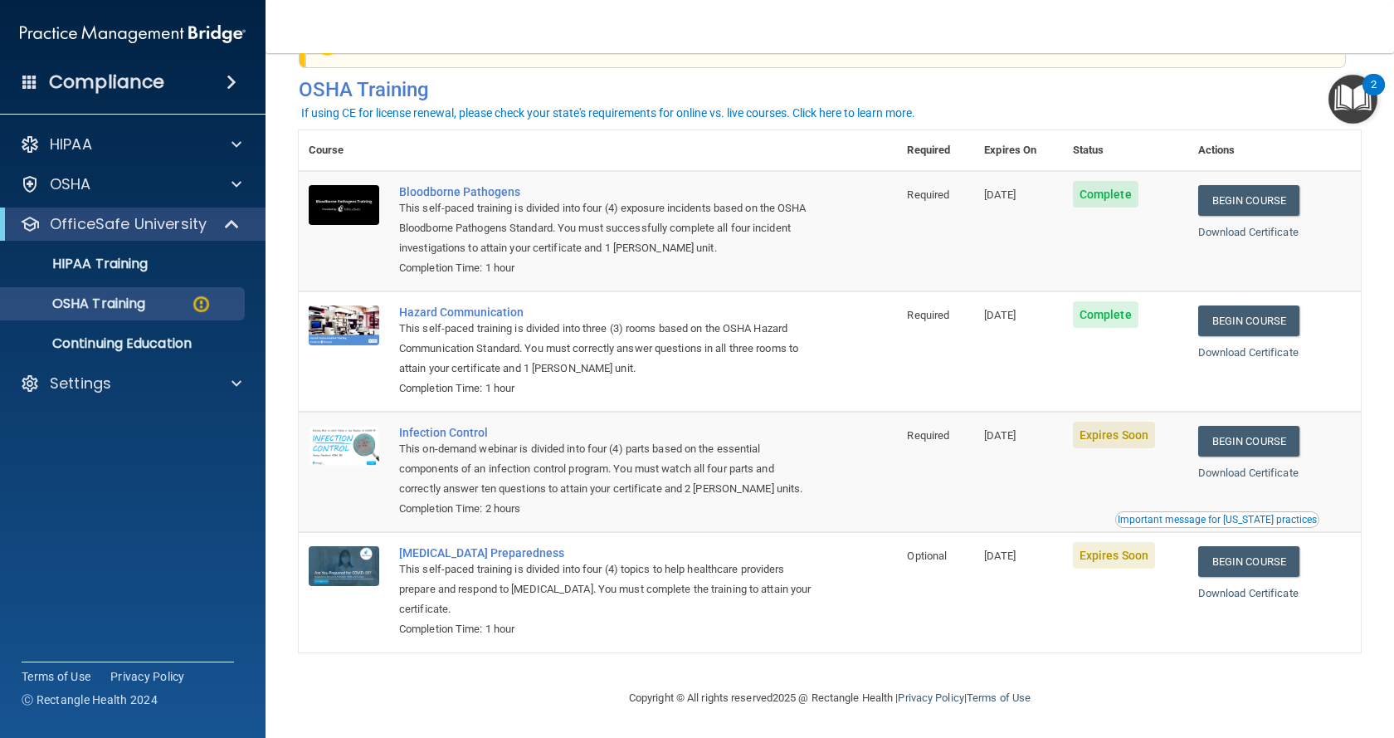
click at [1210, 420] on td "Begin Course Download Certificate Important message for [US_STATE] practices" at bounding box center [1274, 472] width 173 height 120
click at [1210, 428] on link "Begin Course" at bounding box center [1248, 441] width 101 height 31
